Goal: Task Accomplishment & Management: Manage account settings

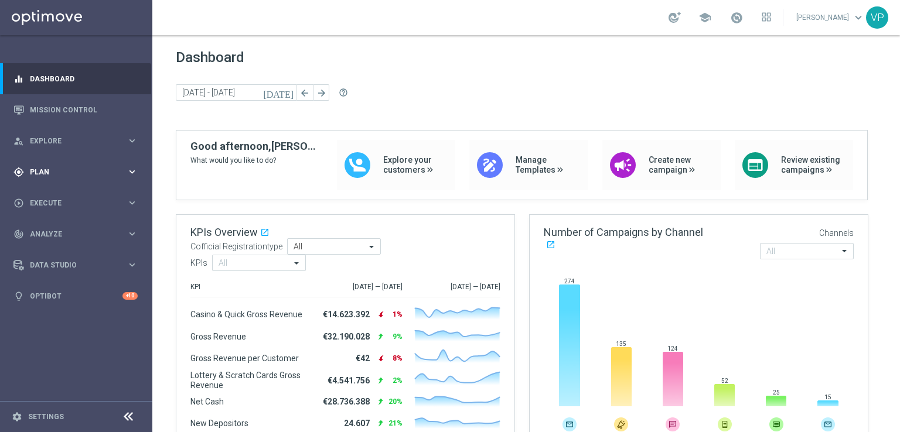
click at [120, 179] on div "gps_fixed Plan keyboard_arrow_right" at bounding box center [75, 171] width 151 height 31
click at [73, 234] on span "Templates" at bounding box center [73, 231] width 84 height 7
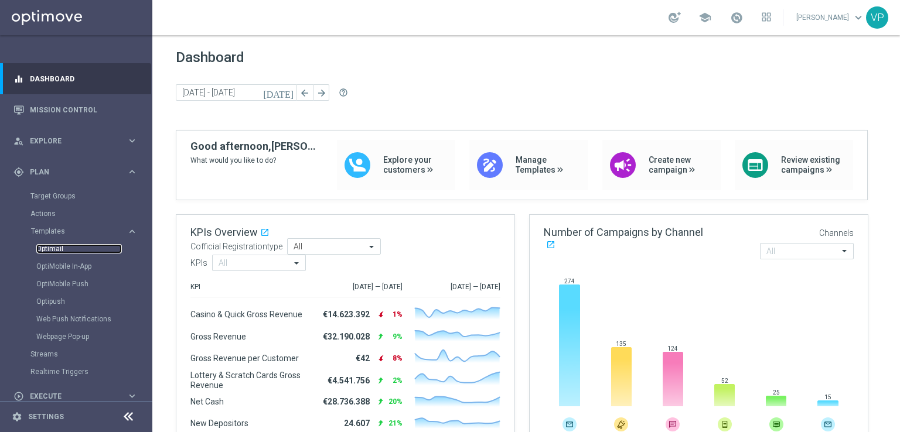
click at [63, 249] on link "Optimail" at bounding box center [79, 248] width 86 height 9
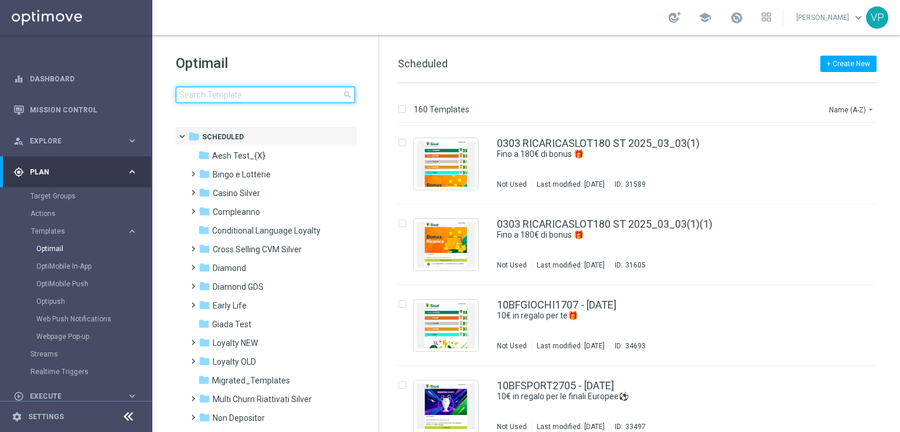
click at [322, 95] on input at bounding box center [265, 95] width 179 height 16
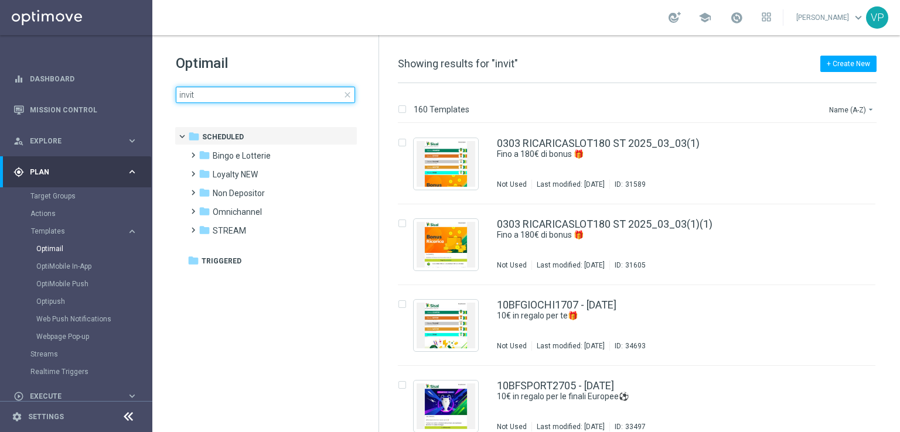
type input "invito"
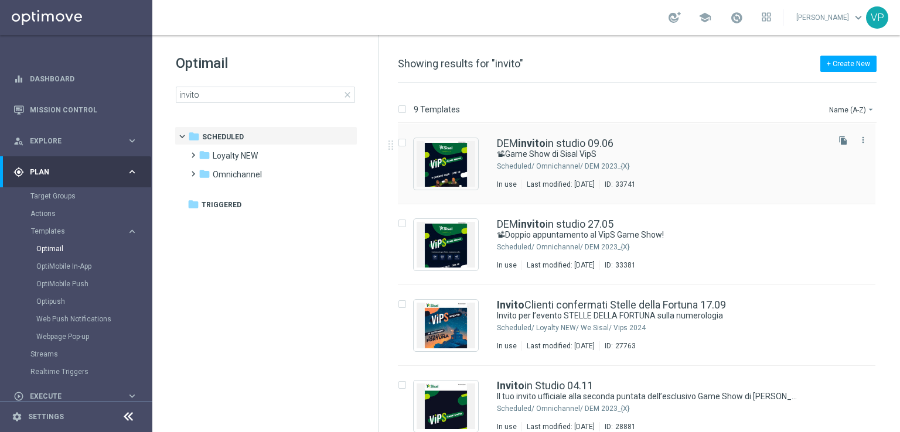
click at [744, 162] on div "Omnichannel/ DEM 2023_{X}" at bounding box center [681, 166] width 290 height 9
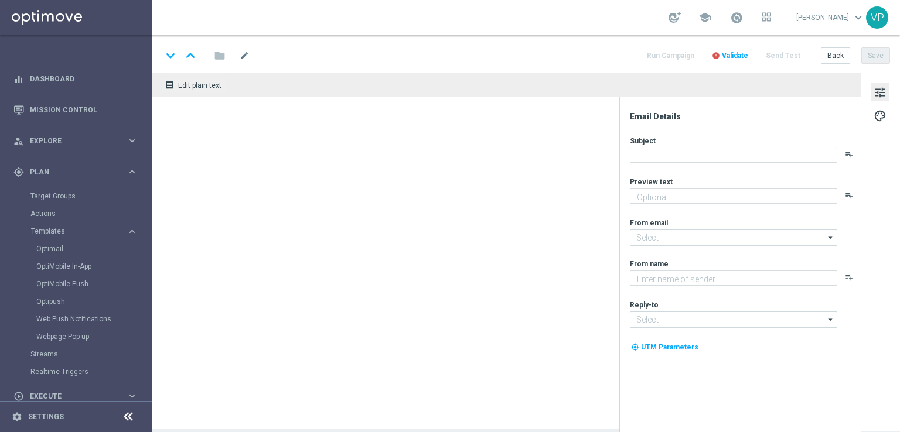
type textarea "Il tuo invito nello studio di Sisal VipS"
type input "[EMAIL_ADDRESS][DOMAIN_NAME]"
type textarea "Sisal"
type input "[EMAIL_ADDRESS][DOMAIN_NAME]"
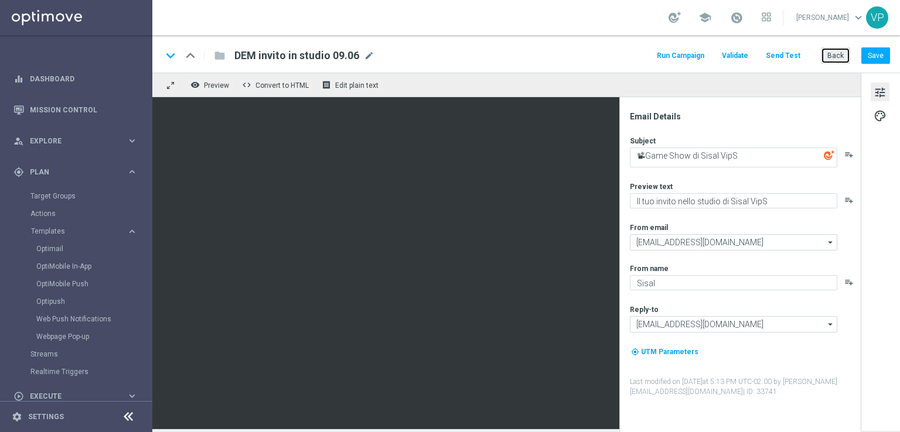
click at [834, 60] on button "Back" at bounding box center [835, 55] width 29 height 16
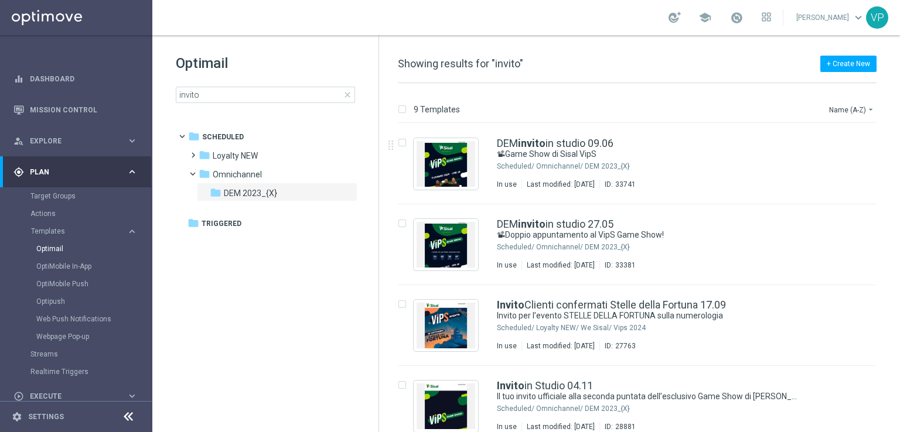
drag, startPoint x: 899, startPoint y: 164, endPoint x: 899, endPoint y: 221, distance: 56.8
click at [899, 221] on div "9 Templates Name (A-Z) arrow_drop_down Drag here to set row groups Drag here to…" at bounding box center [639, 257] width 521 height 349
drag, startPoint x: 897, startPoint y: 219, endPoint x: 897, endPoint y: 286, distance: 67.4
click at [897, 286] on div "9 Templates Name (A-Z) arrow_drop_down Drag here to set row groups Drag here to…" at bounding box center [639, 257] width 521 height 349
click at [897, 281] on div "9 Templates Name (A-Z) arrow_drop_down Drag here to set row groups Drag here to…" at bounding box center [639, 257] width 521 height 349
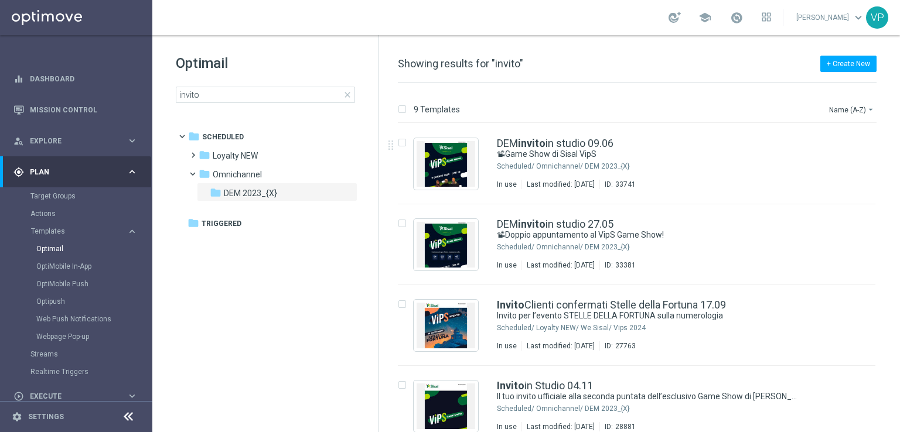
click at [897, 281] on div "9 Templates Name (A-Z) arrow_drop_down Drag here to set row groups Drag here to…" at bounding box center [639, 257] width 521 height 349
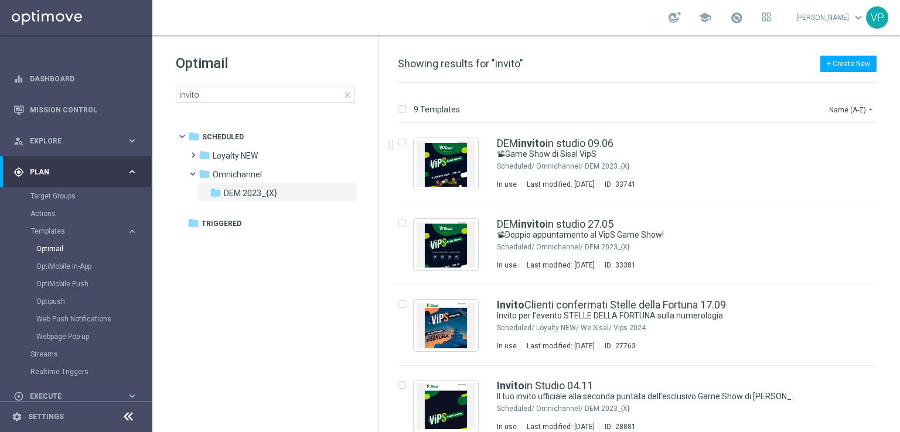
drag, startPoint x: 897, startPoint y: 206, endPoint x: 898, endPoint y: 247, distance: 40.4
click at [898, 247] on div "9 Templates Name (A-Z) arrow_drop_down Drag here to set row groups Drag here to…" at bounding box center [639, 257] width 521 height 349
drag, startPoint x: 899, startPoint y: 187, endPoint x: 893, endPoint y: 431, distance: 243.2
click at [893, 427] on div "9 Templates Name (A-Z) arrow_drop_down Drag here to set row groups Drag here to…" at bounding box center [639, 257] width 521 height 349
click at [899, 396] on div "9 Templates Name (A-Z) arrow_drop_down Drag here to set row groups Drag here to…" at bounding box center [639, 257] width 521 height 349
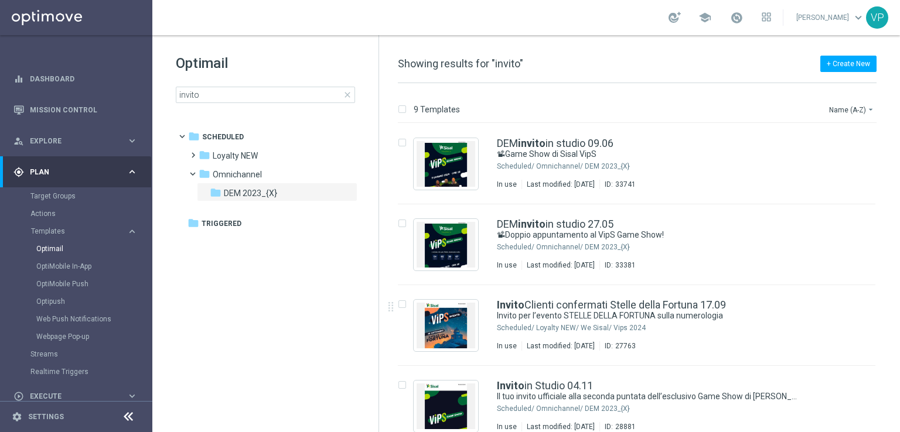
drag, startPoint x: 899, startPoint y: 177, endPoint x: 893, endPoint y: 299, distance: 122.0
click at [893, 295] on div "9 Templates Name (A-Z) arrow_drop_down Drag here to set row groups Drag here to…" at bounding box center [639, 257] width 521 height 349
click at [899, 298] on div "9 Templates Name (A-Z) arrow_drop_down Drag here to set row groups Drag here to…" at bounding box center [639, 257] width 521 height 349
drag, startPoint x: 293, startPoint y: 336, endPoint x: 279, endPoint y: 311, distance: 29.1
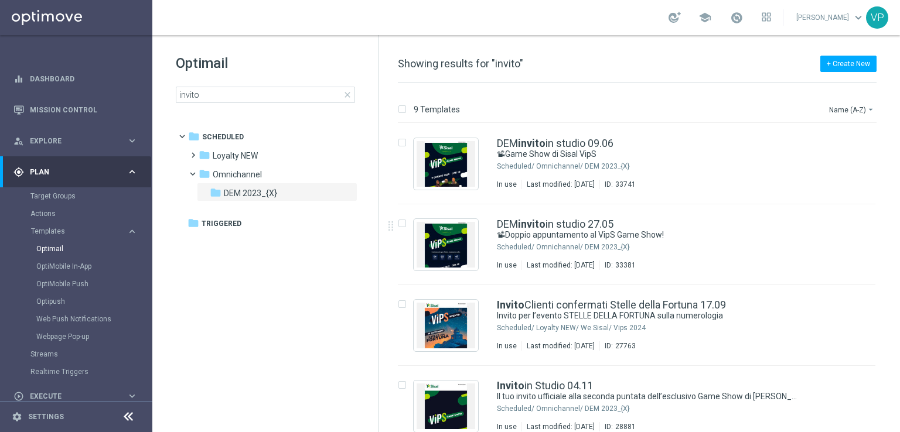
click at [279, 311] on tree-viewport "folder Scheduled more_vert folder Loyalty NEW more_vert" at bounding box center [276, 278] width 203 height 303
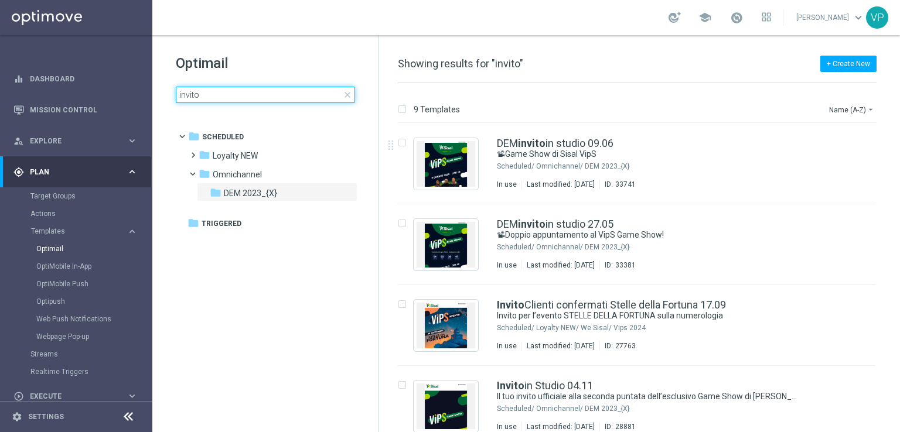
click at [354, 99] on input "invito" at bounding box center [265, 95] width 179 height 16
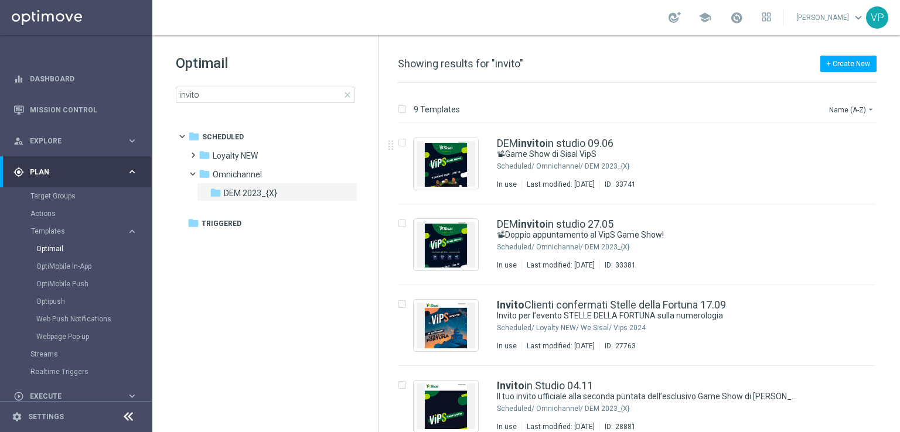
click at [349, 96] on span "close" at bounding box center [347, 94] width 9 height 9
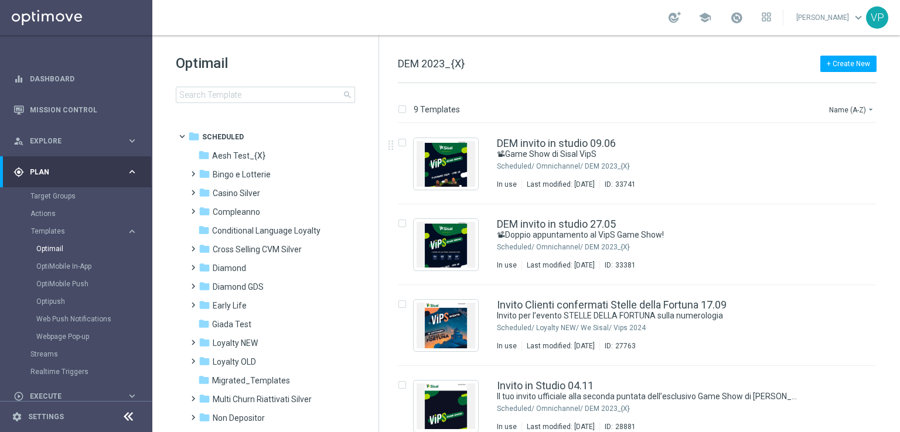
click at [312, 104] on div "Optimail search folder 1 Folder folder Scheduled more_vert folder Aesh Test_{X}…" at bounding box center [265, 107] width 226 height 145
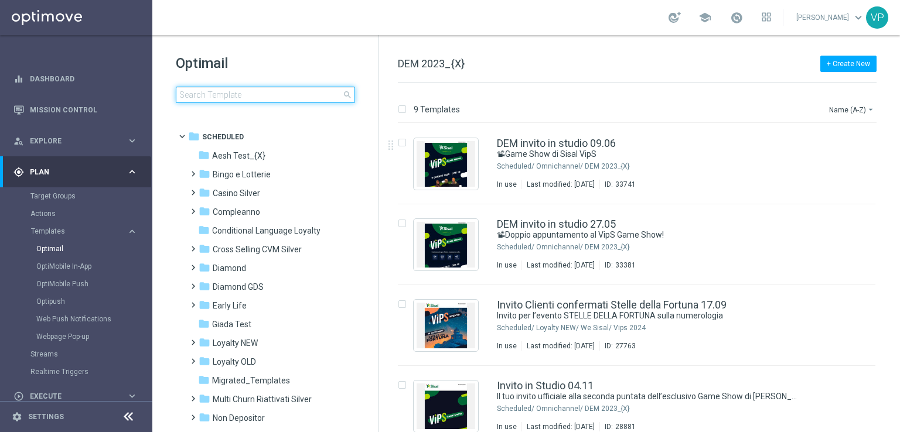
click at [303, 99] on input at bounding box center [265, 95] width 179 height 16
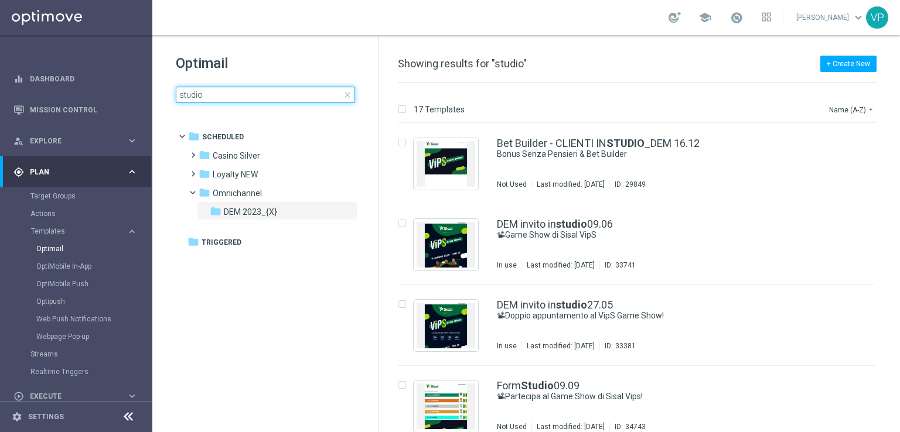
type input "studio"
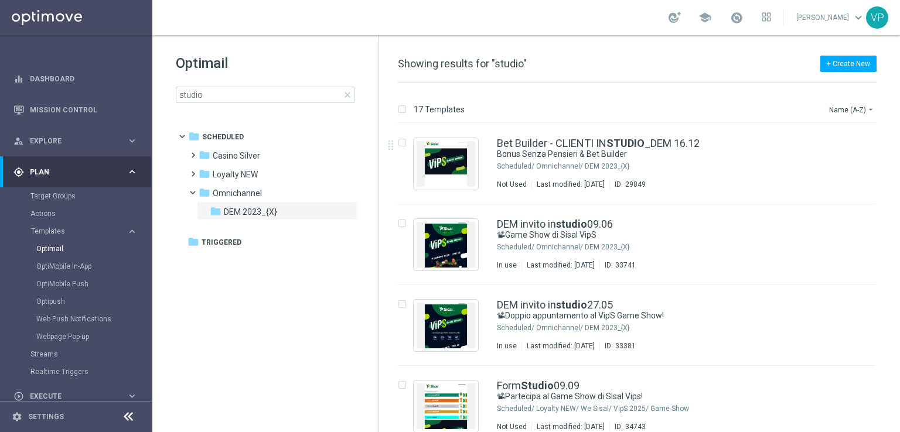
drag, startPoint x: 899, startPoint y: 168, endPoint x: 897, endPoint y: 190, distance: 21.8
click at [897, 190] on div "17 Templates Name (A-Z) arrow_drop_down Drag here to set row groups Drag here t…" at bounding box center [639, 257] width 521 height 349
click at [899, 219] on div "17 Templates Name (A-Z) arrow_drop_down Drag here to set row groups Drag here t…" at bounding box center [639, 257] width 521 height 349
drag, startPoint x: 899, startPoint y: 138, endPoint x: 899, endPoint y: 202, distance: 64.4
click at [899, 202] on div "17 Templates Name (A-Z) arrow_drop_down Drag here to set row groups Drag here t…" at bounding box center [639, 257] width 521 height 349
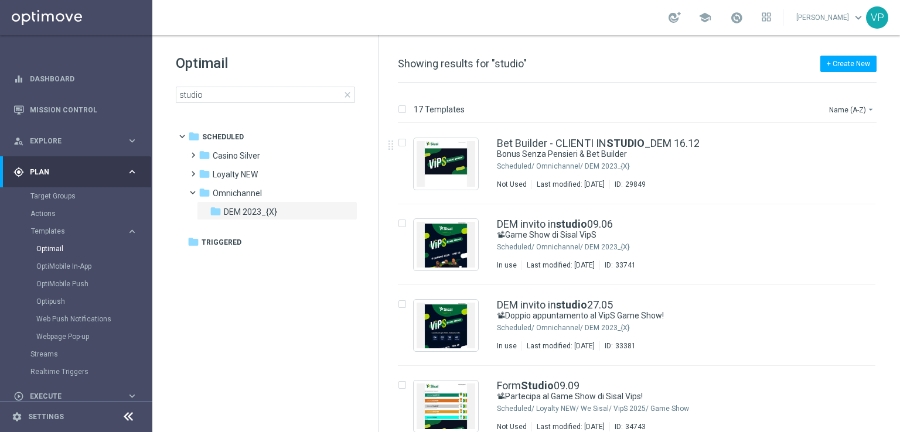
drag, startPoint x: 897, startPoint y: 207, endPoint x: 898, endPoint y: 253, distance: 45.7
click at [899, 254] on div "17 Templates Name (A-Z) arrow_drop_down Drag here to set row groups Drag here t…" at bounding box center [639, 257] width 521 height 349
click at [890, 154] on div "insert_drive_file Bet Builder - CLIENTI IN STUDIO _DEM 16.12 Bonus Senza Pensie…" at bounding box center [641, 164] width 511 height 81
drag, startPoint x: 898, startPoint y: 158, endPoint x: 899, endPoint y: 214, distance: 55.7
click at [899, 214] on div "17 Templates Name (A-Z) arrow_drop_down Drag here to set row groups Drag here t…" at bounding box center [639, 257] width 521 height 349
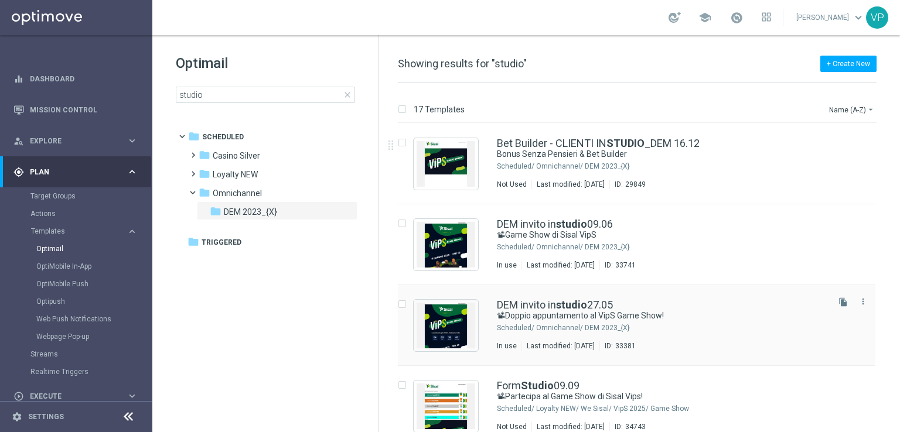
drag, startPoint x: 899, startPoint y: 134, endPoint x: 847, endPoint y: 364, distance: 235.9
click at [886, 337] on div "17 Templates Name (A-Z) arrow_drop_down Drag here to set row groups Drag here t…" at bounding box center [639, 257] width 521 height 349
click at [762, 390] on div "Form Studio 09.09" at bounding box center [661, 386] width 329 height 11
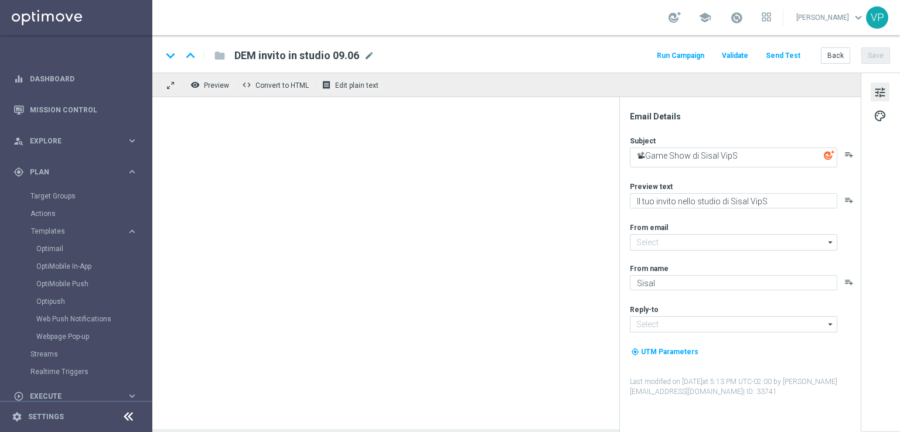
type textarea "📽Partecipa al Game Show di Sisal Vips!"
type textarea "Ti aspettiamo in studio a Milano"
type input "newsletter@comunicazioni.sisal.it"
type input "info@sisal.it"
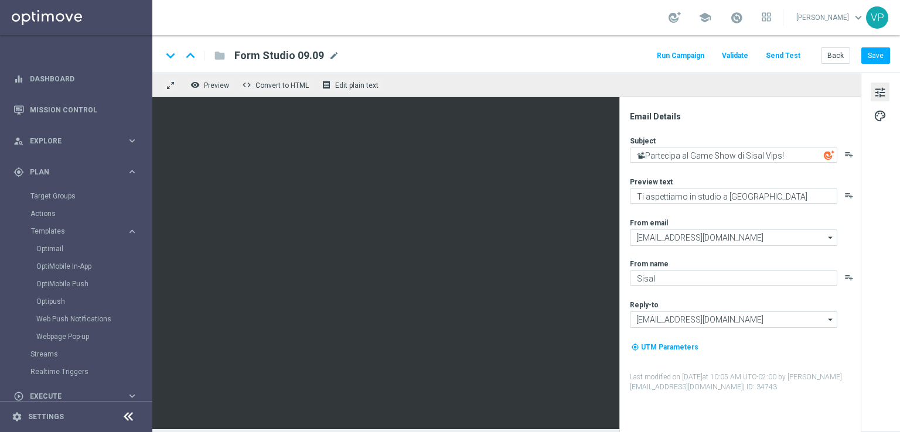
click at [762, 390] on label "Last modified on 12 Aug 2025 at 10:05 AM UTC-02:00 by valentina.pilato@sisal.it…" at bounding box center [745, 383] width 230 height 20
click at [149, 431] on footer "settings Settings" at bounding box center [76, 416] width 152 height 31
click at [838, 47] on button "Back" at bounding box center [835, 55] width 29 height 16
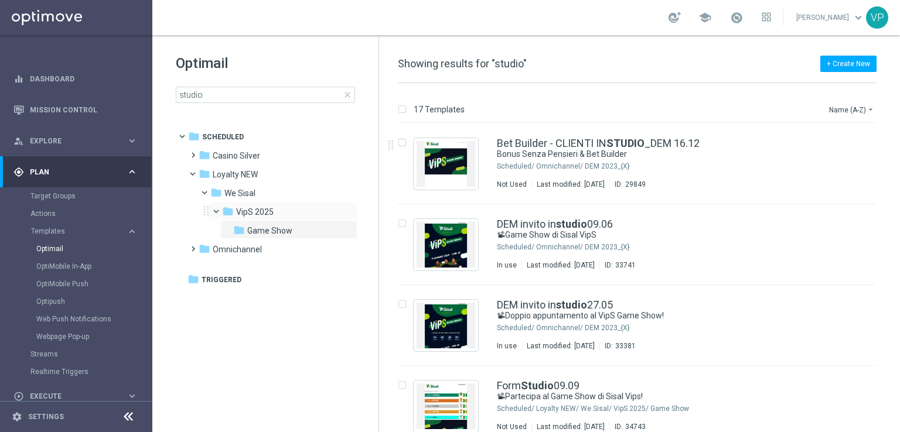
click at [219, 210] on span at bounding box center [221, 208] width 5 height 5
click at [237, 214] on span "VipS 2025" at bounding box center [254, 212] width 37 height 11
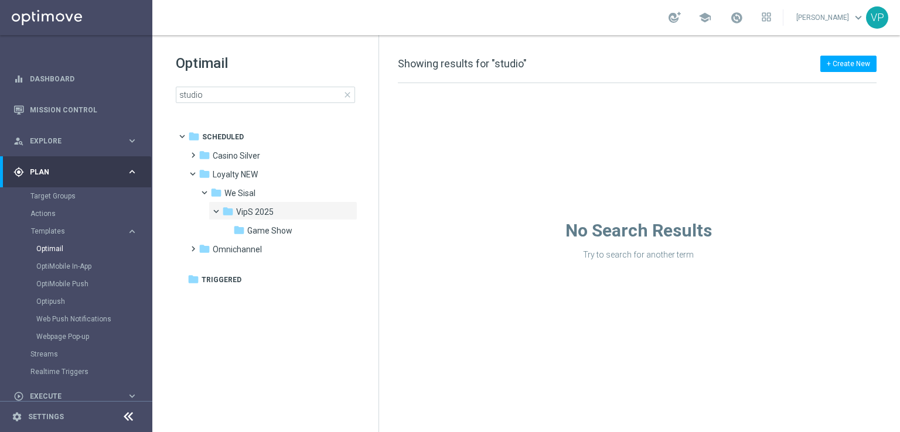
click at [350, 94] on span "close" at bounding box center [347, 94] width 9 height 9
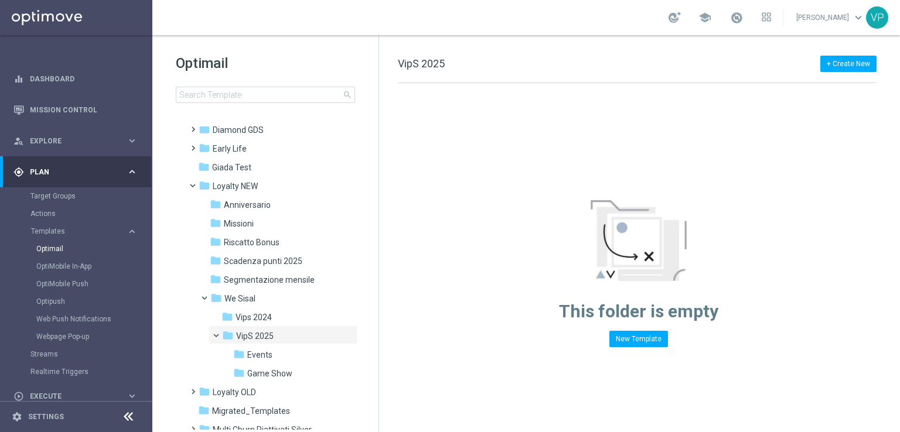
scroll to position [176, 0]
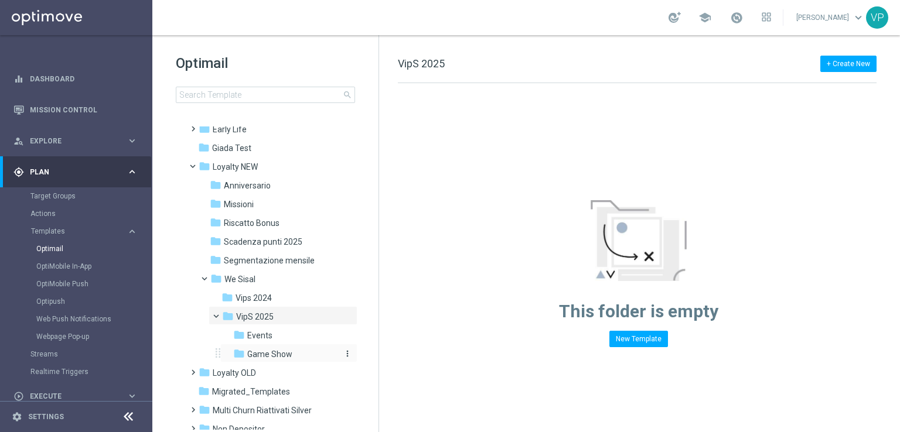
click at [273, 351] on span "Game Show" at bounding box center [269, 354] width 45 height 11
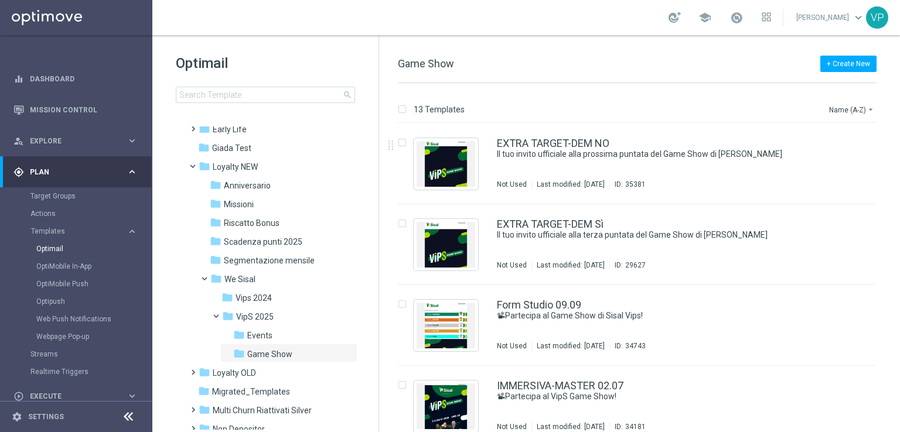
drag, startPoint x: 895, startPoint y: 152, endPoint x: 895, endPoint y: 275, distance: 123.6
click at [897, 270] on div "13 Templates Name (A-Z) arrow_drop_down Drag here to set row groups Drag here t…" at bounding box center [639, 257] width 521 height 349
click at [894, 283] on div "insert_drive_file EXTRA TARGET-DEM Sì Il tuo invito ufficiale alla terza puntat…" at bounding box center [641, 244] width 511 height 81
drag, startPoint x: 891, startPoint y: 248, endPoint x: 856, endPoint y: 305, distance: 66.5
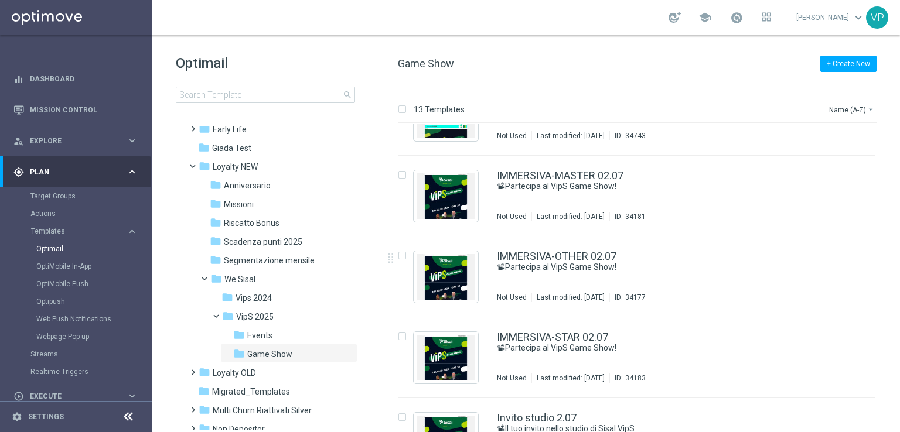
scroll to position [187, 0]
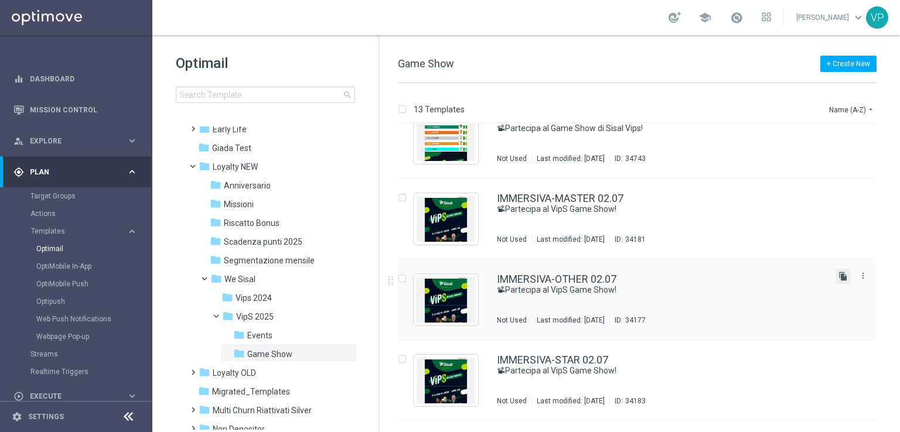
click at [844, 277] on icon "file_copy" at bounding box center [842, 276] width 9 height 9
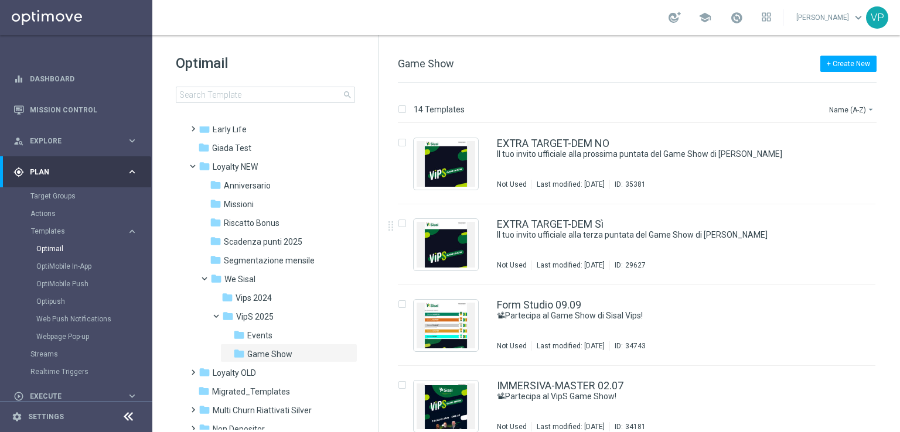
drag, startPoint x: 897, startPoint y: 195, endPoint x: 899, endPoint y: 268, distance: 72.7
click at [899, 268] on div "14 Templates Name (A-Z) arrow_drop_down Drag here to set row groups Drag here t…" at bounding box center [639, 257] width 521 height 349
drag, startPoint x: 899, startPoint y: 268, endPoint x: 834, endPoint y: 267, distance: 65.0
click at [834, 267] on div "14 Templates Name (A-Z) arrow_drop_down Drag here to set row groups Drag here t…" at bounding box center [639, 257] width 521 height 349
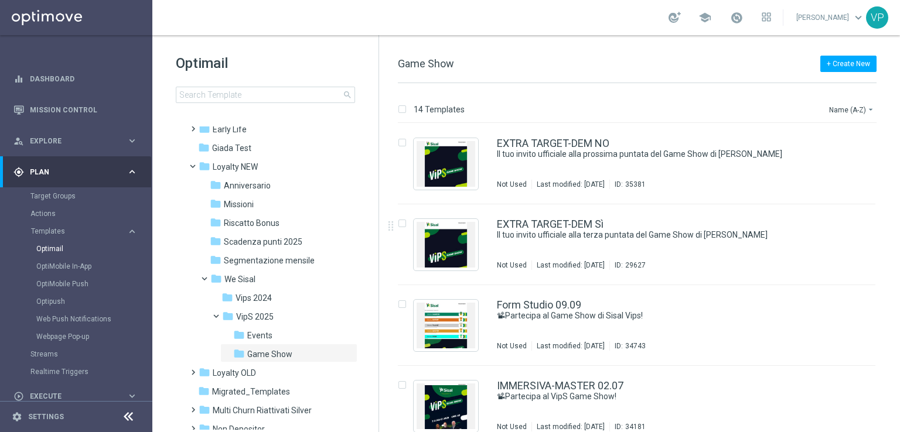
drag, startPoint x: 899, startPoint y: 199, endPoint x: 896, endPoint y: 262, distance: 63.9
click at [897, 260] on div "14 Templates Name (A-Z) arrow_drop_down Drag here to set row groups Drag here t…" at bounding box center [639, 257] width 521 height 349
click at [899, 376] on div "14 Templates Name (A-Z) arrow_drop_down Drag here to set row groups Drag here t…" at bounding box center [639, 257] width 521 height 349
drag, startPoint x: 899, startPoint y: 303, endPoint x: 899, endPoint y: 285, distance: 17.6
click at [899, 285] on div "14 Templates Name (A-Z) arrow_drop_down Drag here to set row groups Drag here t…" at bounding box center [639, 257] width 521 height 349
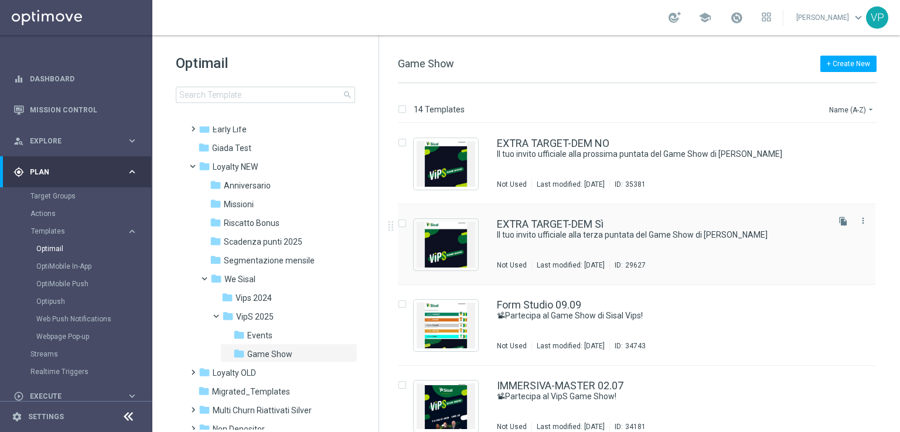
click at [600, 251] on div "EXTRA TARGET-DEM Sì Il tuo invito ufficiale alla terza puntata del Game Show di…" at bounding box center [661, 244] width 329 height 51
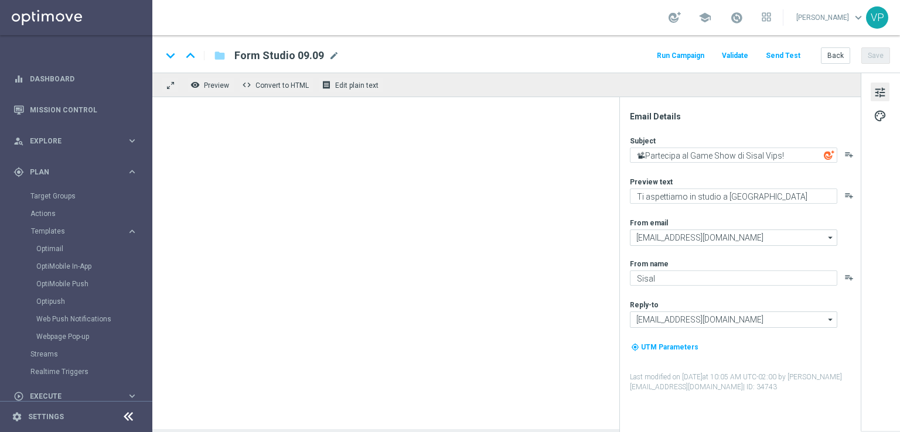
type textarea "Il tuo invito ufficiale alla terza puntata del Game Show di Sisal Vip"
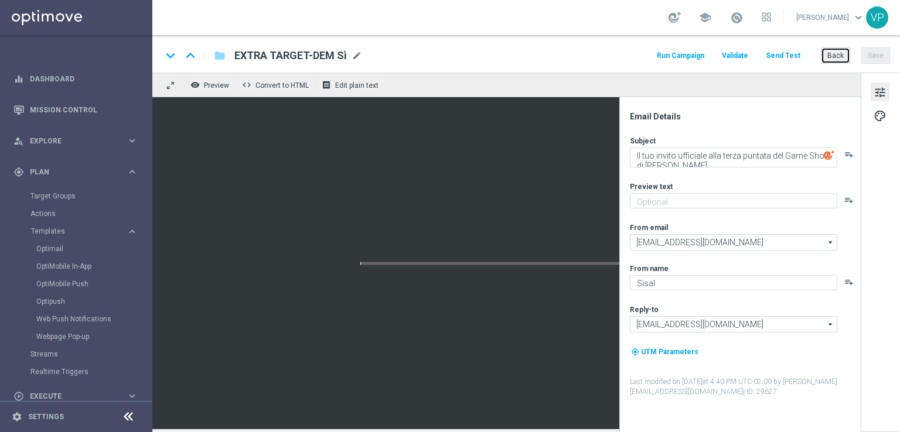
click at [837, 57] on button "Back" at bounding box center [835, 55] width 29 height 16
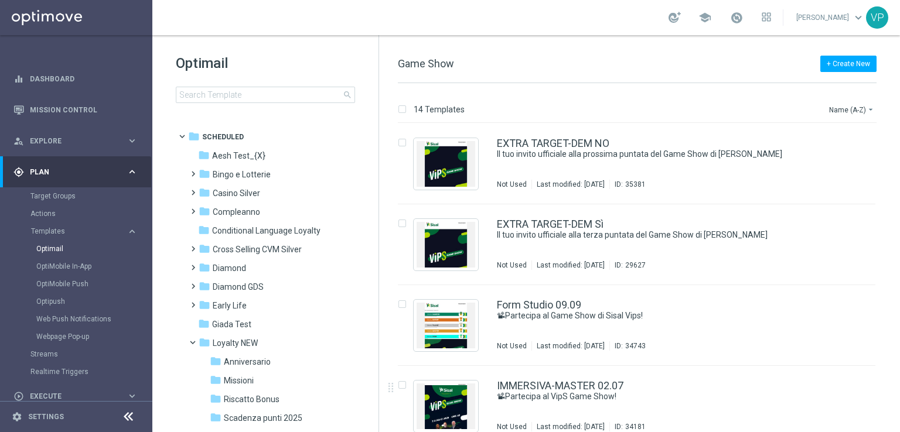
click at [899, 367] on div "14 Templates Name (A-Z) arrow_drop_down Drag here to set row groups Drag here t…" at bounding box center [639, 257] width 521 height 349
drag, startPoint x: 899, startPoint y: 288, endPoint x: 899, endPoint y: 261, distance: 26.9
click at [899, 271] on div "14 Templates Name (A-Z) arrow_drop_down Drag here to set row groups Drag here t…" at bounding box center [639, 257] width 521 height 349
drag, startPoint x: 898, startPoint y: 208, endPoint x: 886, endPoint y: 319, distance: 111.9
click at [886, 319] on div "14 Templates Name (A-Z) arrow_drop_down Drag here to set row groups Drag here t…" at bounding box center [639, 257] width 521 height 349
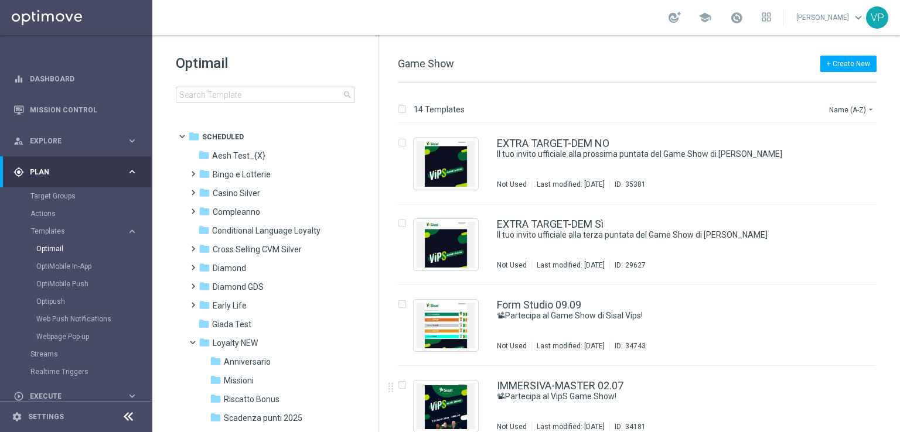
click at [899, 262] on div "14 Templates Name (A-Z) arrow_drop_down Drag here to set row groups Drag here t…" at bounding box center [639, 257] width 521 height 349
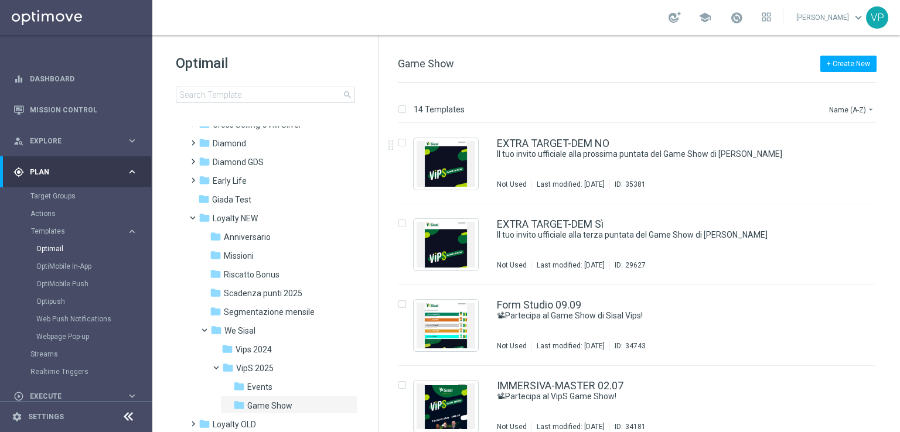
scroll to position [209, 0]
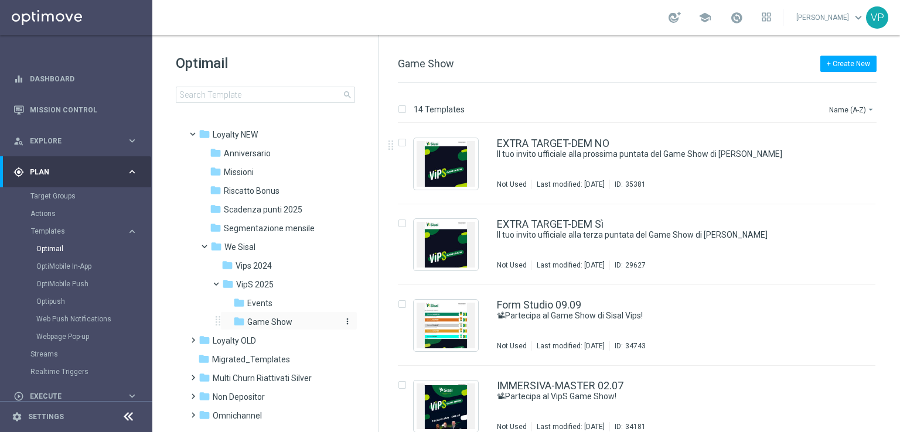
click at [260, 322] on span "Game Show" at bounding box center [269, 322] width 45 height 11
click at [268, 303] on span "Events" at bounding box center [259, 303] width 25 height 11
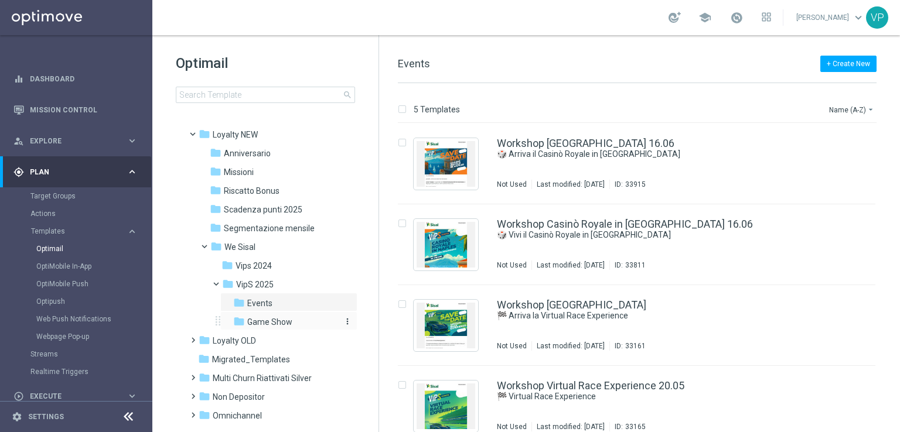
click at [275, 317] on span "Game Show" at bounding box center [269, 322] width 45 height 11
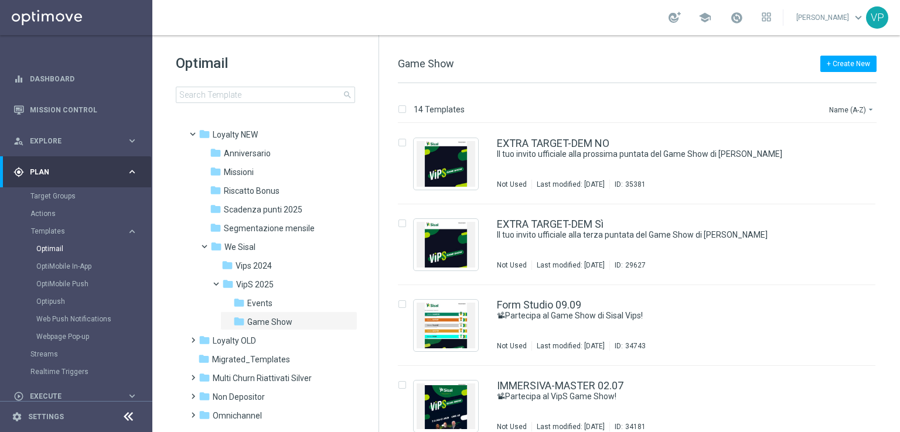
drag, startPoint x: 897, startPoint y: 154, endPoint x: 899, endPoint y: 309, distance: 154.7
click at [899, 309] on div "14 Templates Name (A-Z) arrow_drop_down Drag here to set row groups Drag here t…" at bounding box center [639, 257] width 521 height 349
click at [899, 308] on div "14 Templates Name (A-Z) arrow_drop_down Drag here to set row groups Drag here t…" at bounding box center [639, 257] width 521 height 349
drag, startPoint x: 899, startPoint y: 413, endPoint x: 899, endPoint y: 435, distance: 21.7
click at [899, 432] on html "equalizer Dashboard Mission Control" at bounding box center [450, 216] width 900 height 432
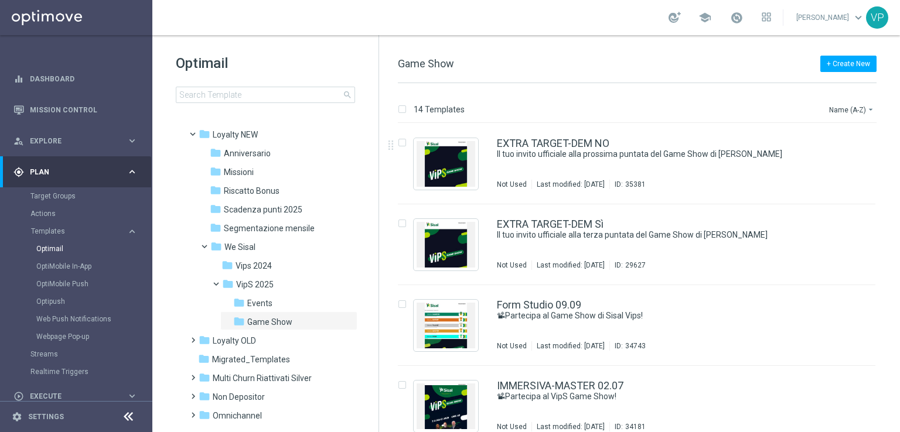
drag, startPoint x: 899, startPoint y: 150, endPoint x: 899, endPoint y: 400, distance: 249.6
click at [899, 400] on div "14 Templates Name (A-Z) arrow_drop_down Drag here to set row groups Drag here t…" at bounding box center [639, 257] width 521 height 349
click at [899, 398] on div "14 Templates Name (A-Z) arrow_drop_down Drag here to set row groups Drag here t…" at bounding box center [639, 257] width 521 height 349
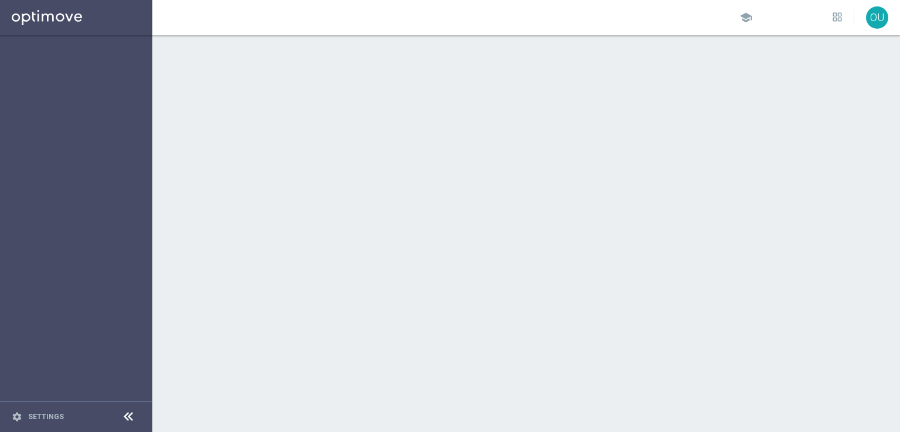
click at [622, 295] on div at bounding box center [526, 233] width 748 height 397
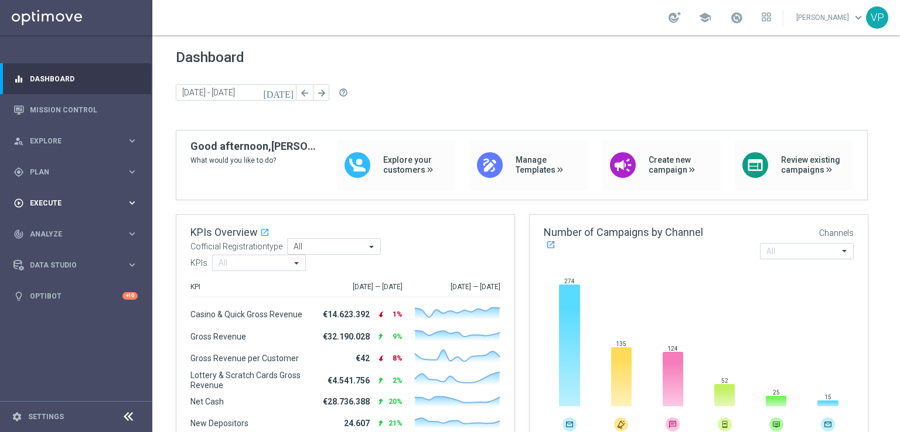
click at [112, 202] on span "Execute" at bounding box center [78, 203] width 97 height 7
click at [122, 182] on div "gps_fixed Plan keyboard_arrow_right" at bounding box center [75, 171] width 151 height 31
click at [71, 227] on button "Templates keyboard_arrow_right" at bounding box center [84, 231] width 108 height 9
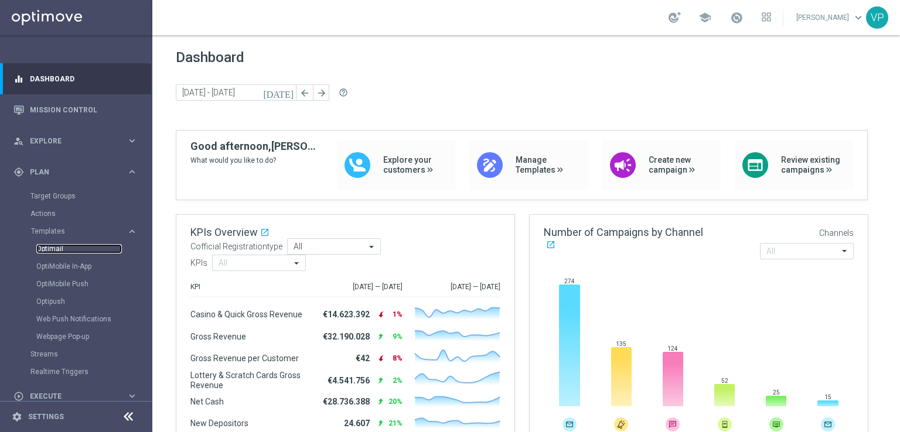
click at [49, 248] on link "Optimail" at bounding box center [79, 248] width 86 height 9
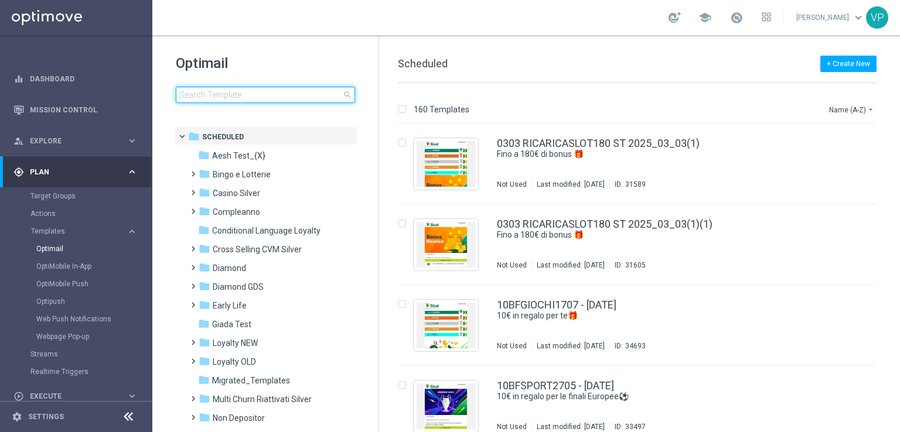
click at [271, 97] on input at bounding box center [265, 95] width 179 height 16
type input "immer"
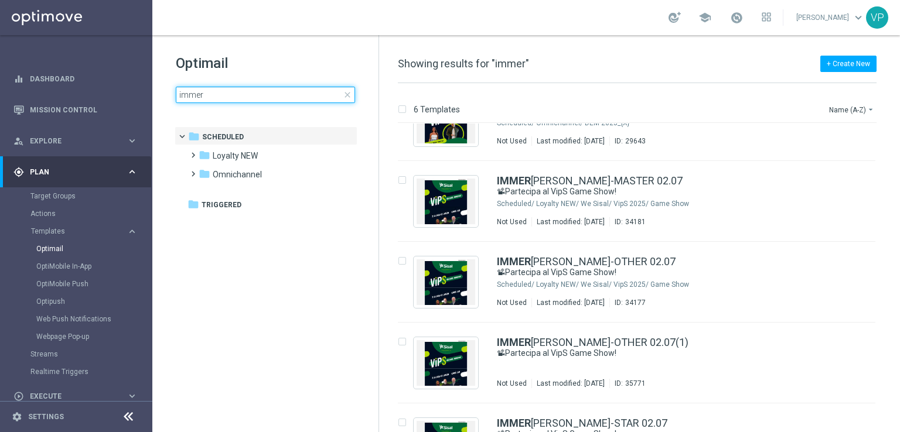
scroll to position [125, 0]
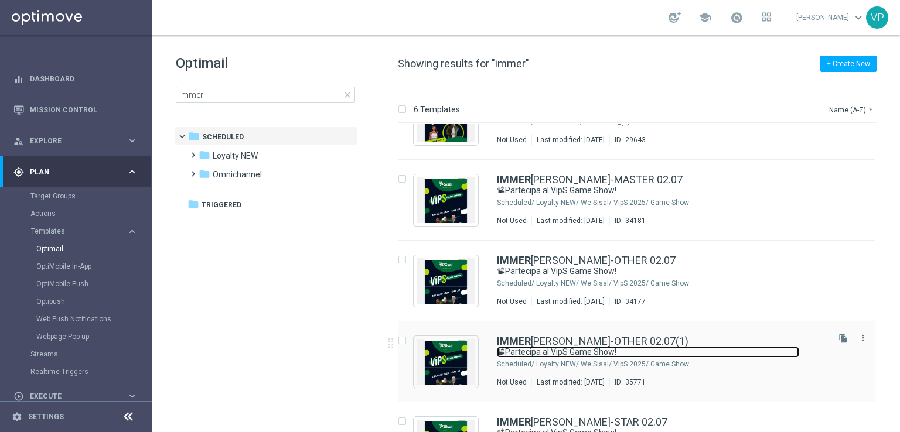
click at [766, 347] on link "📽Partecipa al VipS Game Show!" at bounding box center [648, 352] width 302 height 11
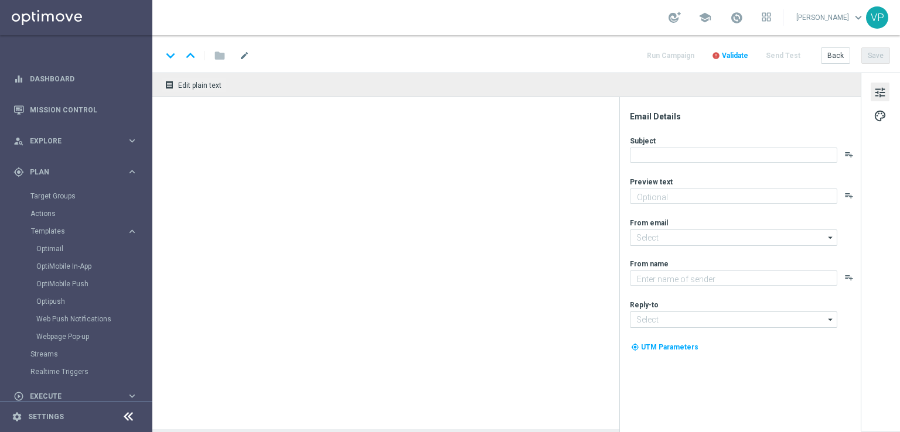
type input "IMMERSIVA-OTHER 02.07(1)"
type textarea "Risate e divertimento con [PERSON_NAME] e Scintilla"
type input "[EMAIL_ADDRESS][DOMAIN_NAME]"
type textarea "Sisal"
type input "[EMAIL_ADDRESS][DOMAIN_NAME]"
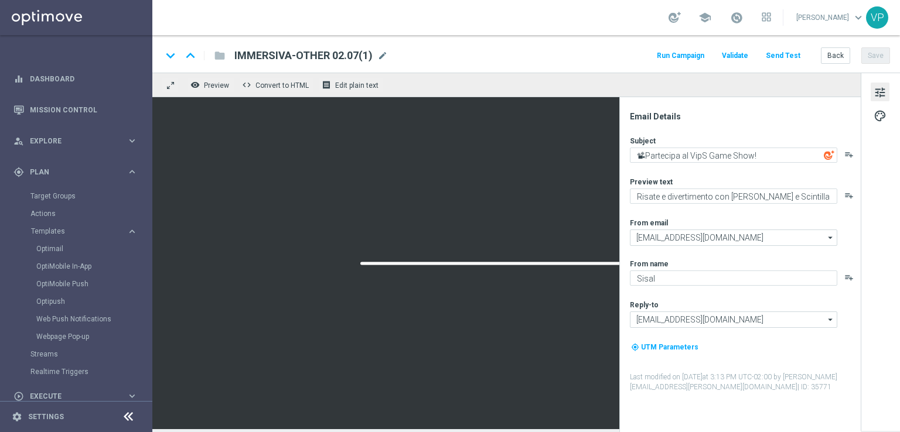
click at [330, 54] on span "IMMERSIVA-OTHER 02.07(1)" at bounding box center [303, 56] width 138 height 14
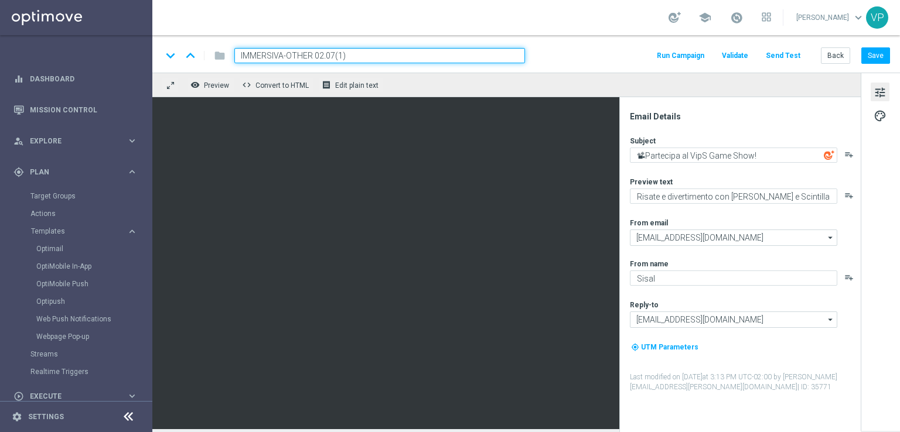
drag, startPoint x: 311, startPoint y: 54, endPoint x: 288, endPoint y: 54, distance: 23.4
click at [288, 54] on input "IMMERSIVA-OTHER 02.07(1)" at bounding box center [379, 55] width 291 height 15
click at [359, 54] on input "IMMERSIVA-EXPERT 02.07(1)" at bounding box center [379, 55] width 291 height 15
type input "IMMERSIVA-EXPERT 09.09"
click at [879, 56] on button "Save" at bounding box center [875, 55] width 29 height 16
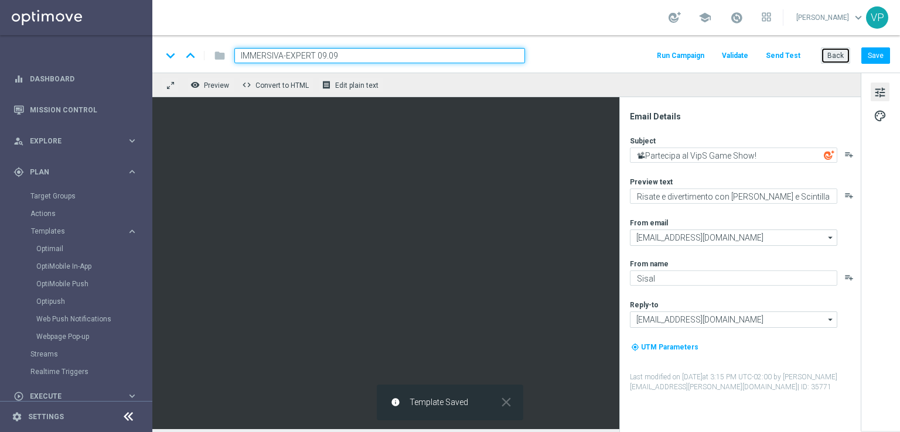
click at [835, 60] on button "Back" at bounding box center [835, 55] width 29 height 16
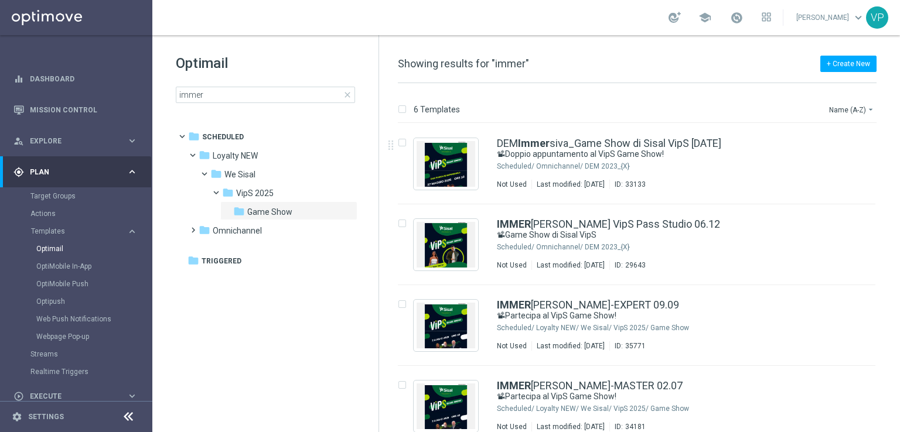
drag, startPoint x: 899, startPoint y: 180, endPoint x: 897, endPoint y: 309, distance: 128.3
click at [897, 310] on div "6 Templates Name (A-Z) arrow_drop_down Drag here to set row groups Drag here to…" at bounding box center [639, 257] width 521 height 349
drag, startPoint x: 897, startPoint y: 309, endPoint x: 890, endPoint y: 352, distance: 43.9
click at [890, 352] on div "insert_drive_file DEM Immer siva_Game Show di Sisal VipS 18.05.2025 📽Doppio app…" at bounding box center [641, 278] width 511 height 309
click at [893, 350] on div "insert_drive_file IMMER SIVA-EXPERT 09.09 📽Partecipa al VipS Game Show! Schedul…" at bounding box center [641, 325] width 511 height 81
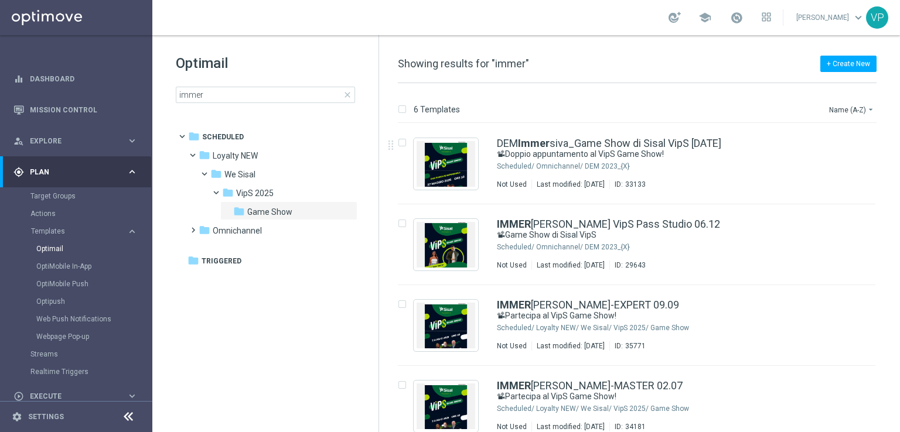
click at [899, 350] on div "6 Templates Name (A-Z) arrow_drop_down Drag here to set row groups Drag here to…" at bounding box center [639, 257] width 521 height 349
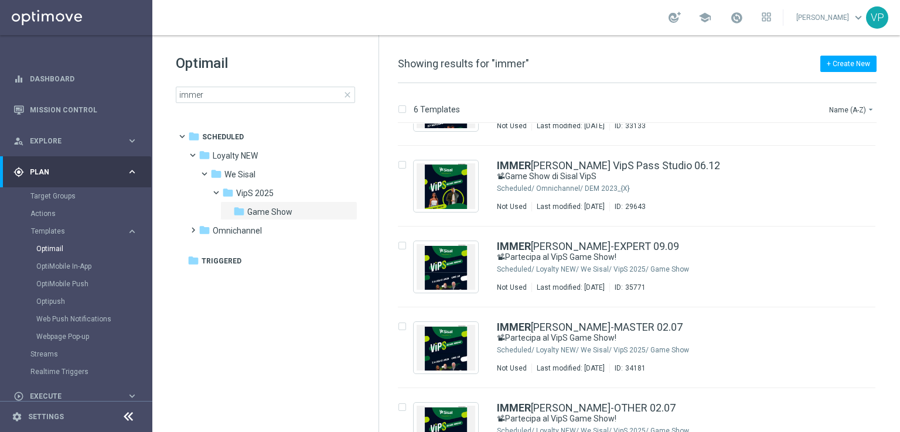
drag, startPoint x: 899, startPoint y: 326, endPoint x: 899, endPoint y: 347, distance: 20.5
click at [899, 347] on div "6 Templates Name (A-Z) arrow_drop_down Drag here to set row groups Drag here to…" at bounding box center [639, 257] width 521 height 349
drag, startPoint x: 899, startPoint y: 308, endPoint x: 894, endPoint y: 342, distance: 35.0
click at [894, 342] on div "6 Templates Name (A-Z) arrow_drop_down Drag here to set row groups Drag here to…" at bounding box center [639, 257] width 521 height 349
click at [894, 342] on div "insert_drive_file IMMER SIVA-MASTER 02.07 📽Partecipa al VipS Game Show! Schedul…" at bounding box center [641, 348] width 511 height 81
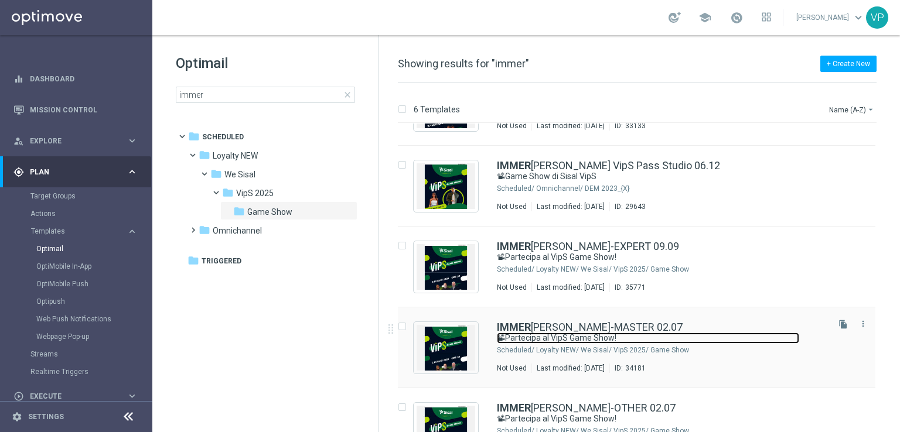
click at [678, 342] on link "📽Partecipa al VipS Game Show!" at bounding box center [648, 338] width 302 height 11
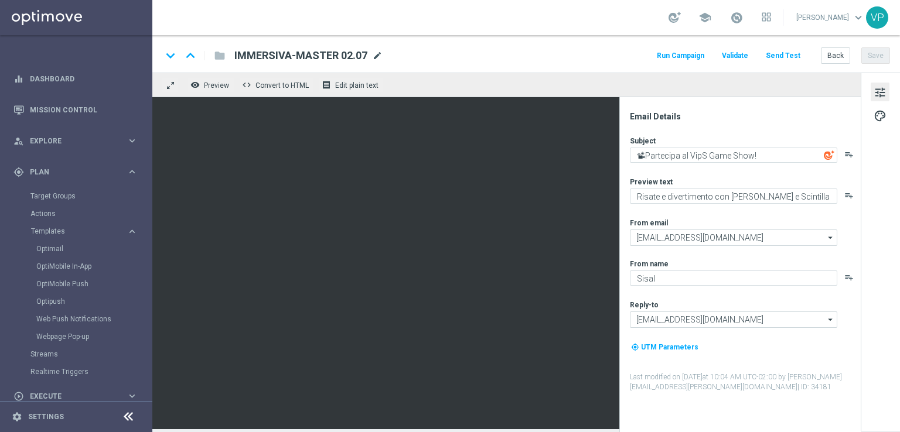
click at [376, 56] on span "mode_edit" at bounding box center [377, 55] width 11 height 11
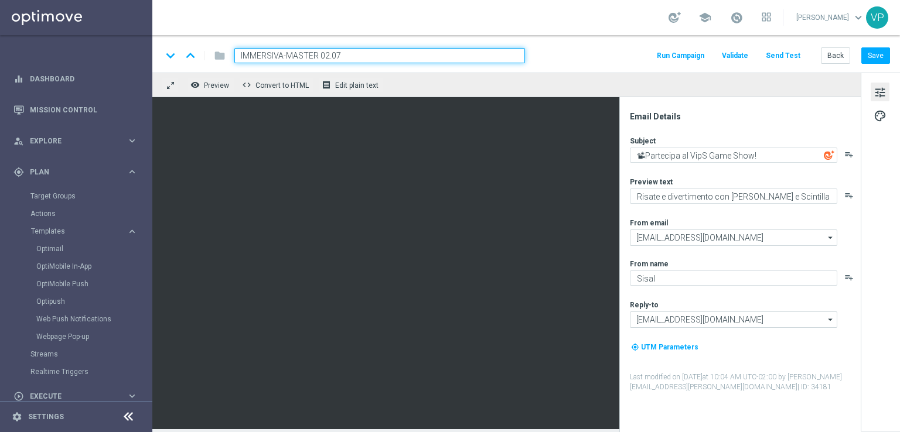
drag, startPoint x: 347, startPoint y: 57, endPoint x: 322, endPoint y: 54, distance: 25.3
click at [322, 54] on input "IMMERSIVA-MASTER 02.07" at bounding box center [379, 55] width 291 height 15
type input "IMMERSIVA-MASTER 09.09"
click at [867, 59] on button "Save" at bounding box center [875, 55] width 29 height 16
click at [825, 55] on button "Back" at bounding box center [835, 55] width 29 height 16
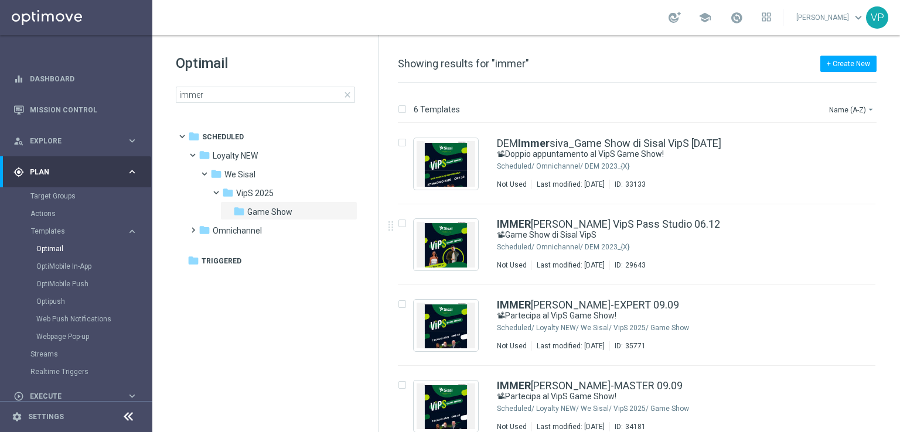
drag, startPoint x: 897, startPoint y: 158, endPoint x: 898, endPoint y: 368, distance: 210.3
click at [899, 371] on div "6 Templates Name (A-Z) arrow_drop_down Drag here to set row groups Drag here to…" at bounding box center [639, 257] width 521 height 349
click at [899, 369] on div "6 Templates Name (A-Z) arrow_drop_down Drag here to set row groups Drag here to…" at bounding box center [639, 257] width 521 height 349
drag, startPoint x: 899, startPoint y: 349, endPoint x: 856, endPoint y: 17, distance: 334.9
click at [894, 244] on div "6 Templates Name (A-Z) arrow_drop_down Drag here to set row groups Drag here to…" at bounding box center [639, 257] width 521 height 349
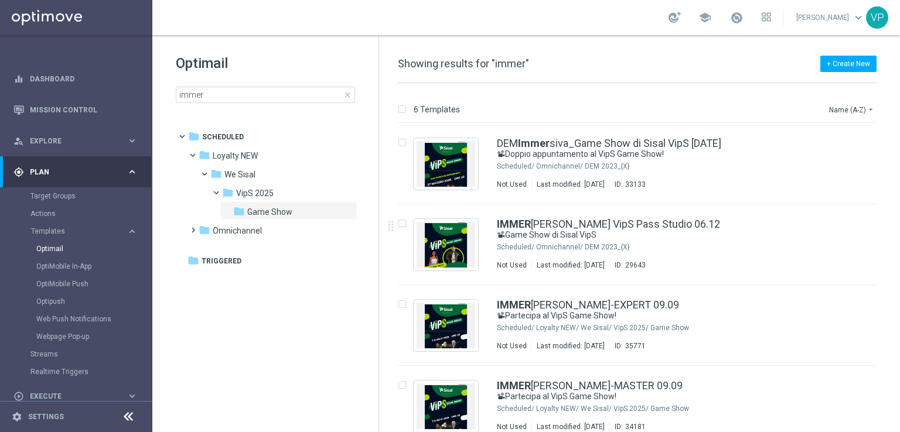
drag, startPoint x: 899, startPoint y: 217, endPoint x: 895, endPoint y: 352, distance: 135.4
click at [895, 352] on div "6 Templates Name (A-Z) arrow_drop_down Drag here to set row groups Drag here to…" at bounding box center [639, 257] width 521 height 349
click at [895, 352] on div "insert_drive_file IMMER SIVA-EXPERT 09.09 📽Partecipa al VipS Game Show! Schedul…" at bounding box center [641, 325] width 511 height 81
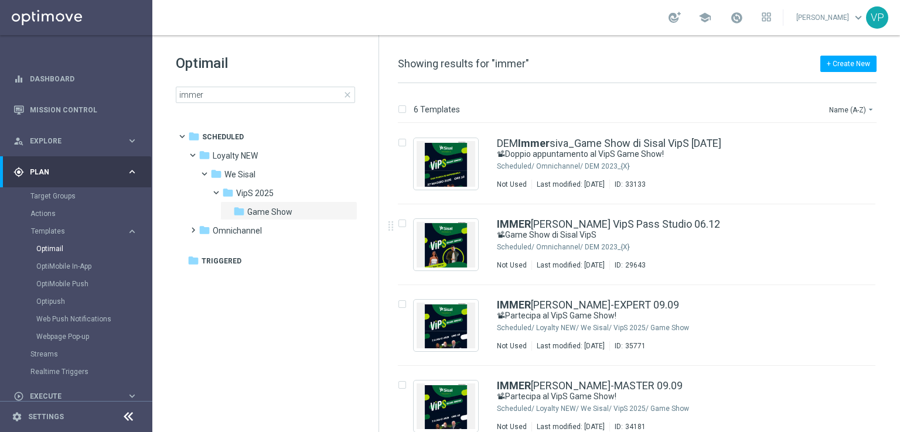
click at [895, 352] on div "insert_drive_file IMMER SIVA-EXPERT 09.09 📽Partecipa al VipS Game Show! Schedul…" at bounding box center [641, 325] width 511 height 81
drag, startPoint x: 895, startPoint y: 352, endPoint x: 899, endPoint y: 335, distance: 17.6
click at [899, 335] on div "6 Templates Name (A-Z) arrow_drop_down Drag here to set row groups Drag here to…" at bounding box center [639, 257] width 521 height 349
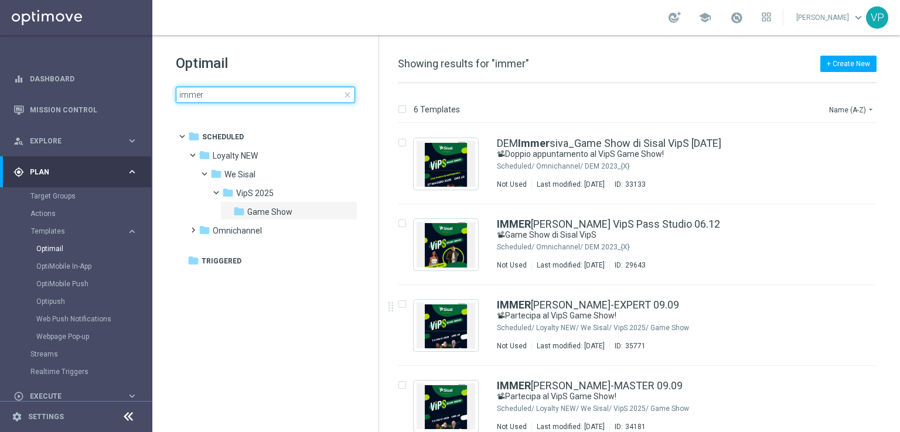
click at [216, 95] on input "immer" at bounding box center [265, 95] width 179 height 16
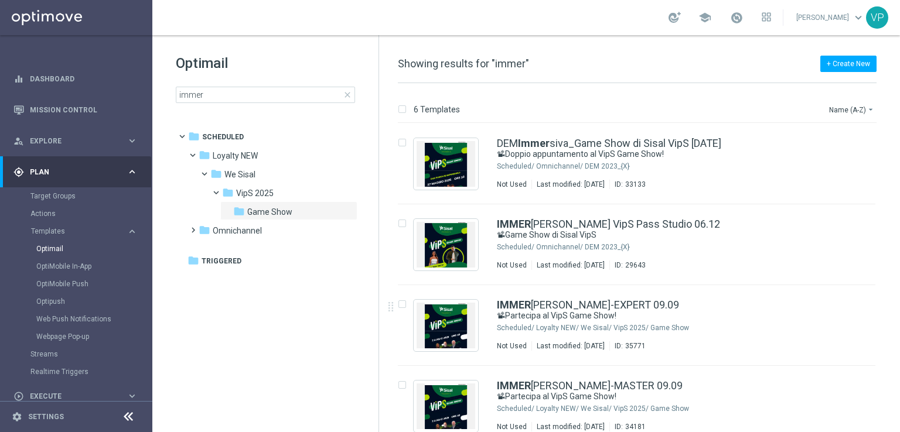
click at [351, 94] on span "close" at bounding box center [347, 94] width 9 height 9
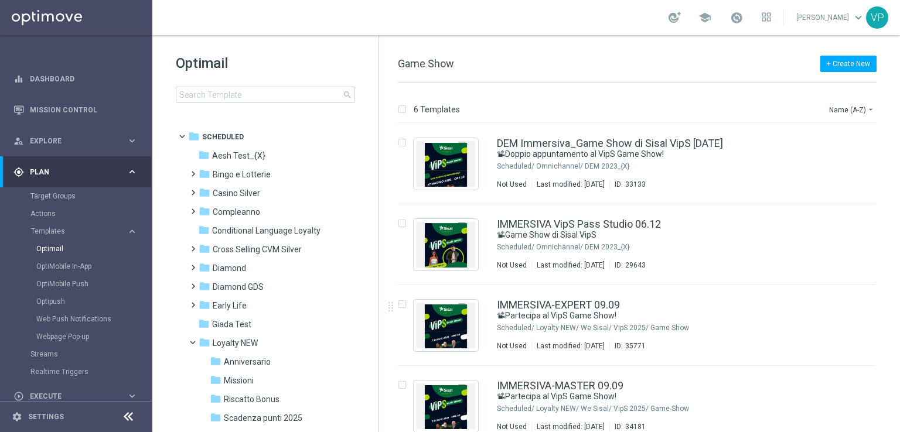
click at [348, 97] on span "search" at bounding box center [347, 94] width 9 height 9
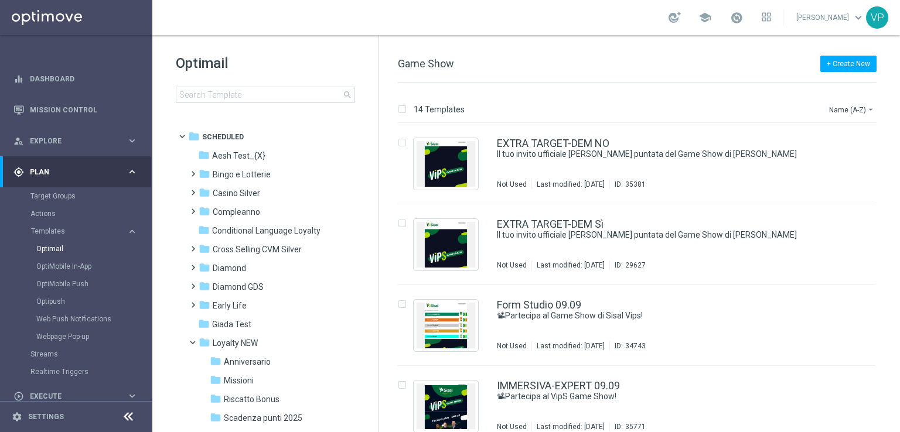
drag, startPoint x: 899, startPoint y: 136, endPoint x: 899, endPoint y: 328, distance: 192.2
click at [899, 328] on div "14 Templates Name (A-Z) arrow_drop_down Drag here to set row groups Drag here t…" at bounding box center [639, 257] width 521 height 349
drag, startPoint x: 897, startPoint y: 297, endPoint x: 896, endPoint y: 261, distance: 35.7
click at [897, 278] on div "14 Templates Name (A-Z) arrow_drop_down Drag here to set row groups Drag here t…" at bounding box center [639, 257] width 521 height 349
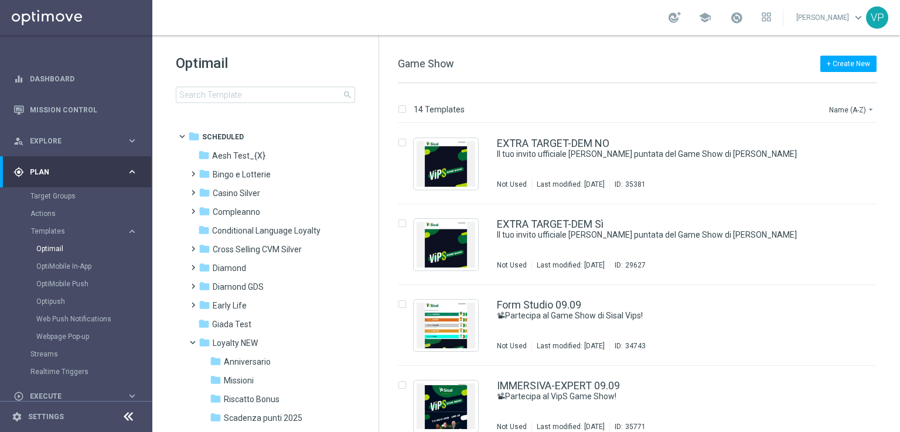
drag, startPoint x: 899, startPoint y: 248, endPoint x: 899, endPoint y: 207, distance: 41.0
click at [899, 207] on div "14 Templates Name (A-Z) arrow_drop_down Drag here to set row groups Drag here t…" at bounding box center [639, 257] width 521 height 349
drag, startPoint x: 899, startPoint y: 203, endPoint x: 896, endPoint y: 402, distance: 199.2
click at [899, 393] on div "14 Templates Name (A-Z) arrow_drop_down Drag here to set row groups Drag here t…" at bounding box center [639, 257] width 521 height 349
drag, startPoint x: 899, startPoint y: 145, endPoint x: 899, endPoint y: 247, distance: 101.3
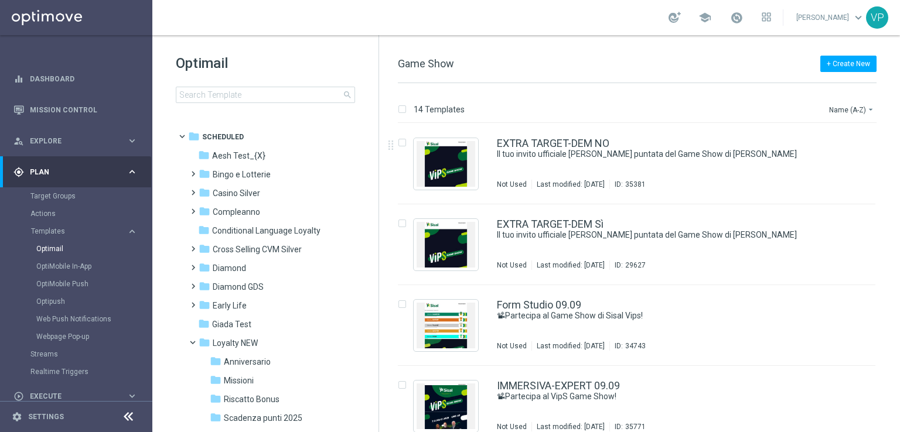
click at [899, 247] on div "14 Templates Name (A-Z) arrow_drop_down Drag here to set row groups Drag here t…" at bounding box center [639, 257] width 521 height 349
drag, startPoint x: 899, startPoint y: 242, endPoint x: 818, endPoint y: 384, distance: 163.7
click at [818, 384] on div "14 Templates Name (A-Z) arrow_drop_down Drag here to set row groups Drag here t…" at bounding box center [639, 257] width 521 height 349
click at [726, 407] on div "IMMERSIVA-EXPERT 09.09 📽Partecipa al VipS Game Show! Not Used Last modified: Mo…" at bounding box center [661, 406] width 329 height 51
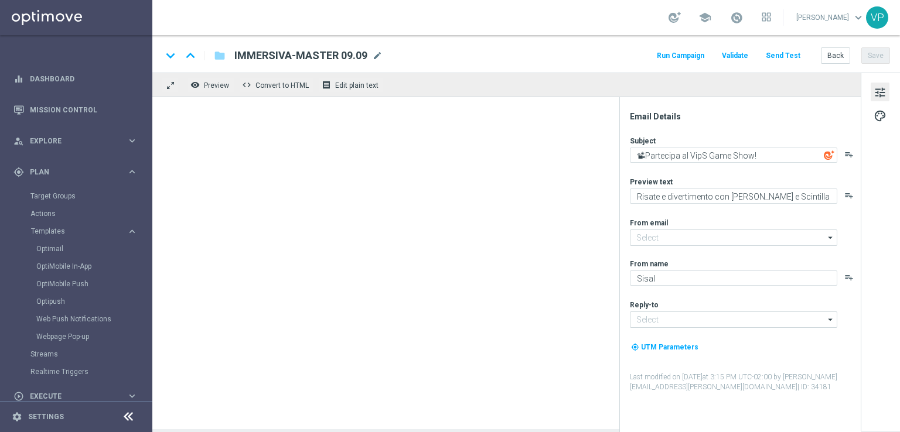
type input "[EMAIL_ADDRESS][DOMAIN_NAME]"
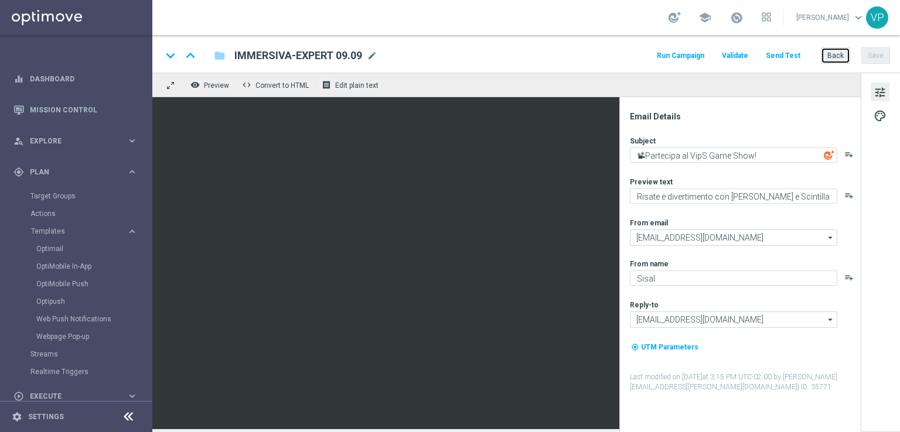
click at [834, 55] on button "Back" at bounding box center [835, 55] width 29 height 16
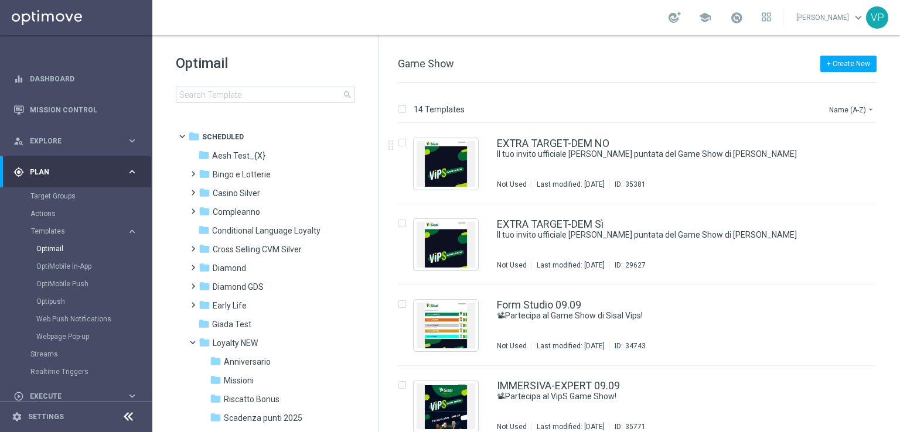
drag, startPoint x: 898, startPoint y: 144, endPoint x: 899, endPoint y: 312, distance: 168.1
click at [899, 312] on div "14 Templates Name (A-Z) arrow_drop_down Drag here to set row groups Drag here t…" at bounding box center [639, 257] width 521 height 349
click at [899, 298] on div "14 Templates Name (A-Z) arrow_drop_down Drag here to set row groups Drag here t…" at bounding box center [639, 257] width 521 height 349
drag, startPoint x: 899, startPoint y: 298, endPoint x: 899, endPoint y: 265, distance: 33.4
click at [899, 282] on div "14 Templates Name (A-Z) arrow_drop_down Drag here to set row groups Drag here t…" at bounding box center [639, 257] width 521 height 349
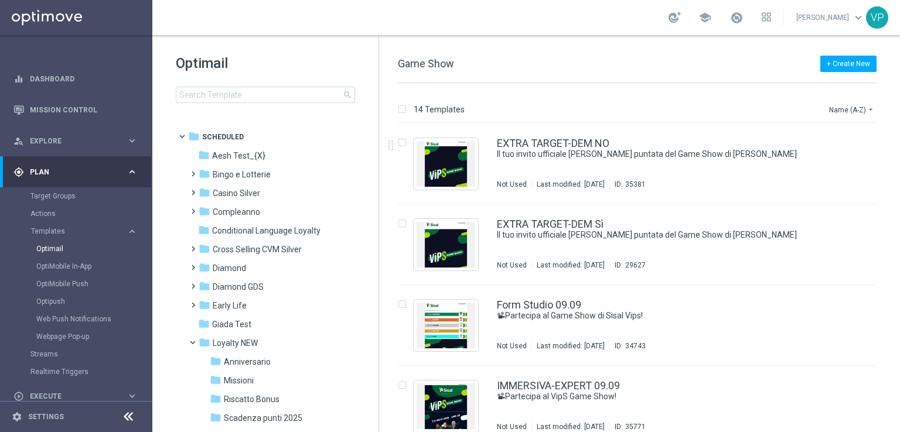
drag, startPoint x: 899, startPoint y: 190, endPoint x: 889, endPoint y: 410, distance: 220.5
click at [888, 366] on div "14 Templates Name (A-Z) arrow_drop_down Drag here to set row groups Drag here t…" at bounding box center [639, 257] width 521 height 349
click at [888, 406] on div "insert_drive_file IMMERSIVA-EXPERT 09.09 📽Partecipa al VipS Game Show! Not Used…" at bounding box center [641, 406] width 511 height 81
drag, startPoint x: 893, startPoint y: 328, endPoint x: 864, endPoint y: 301, distance: 39.8
click at [864, 278] on div "14 Templates Name (A-Z) arrow_drop_down Drag here to set row groups Drag here t…" at bounding box center [639, 257] width 521 height 349
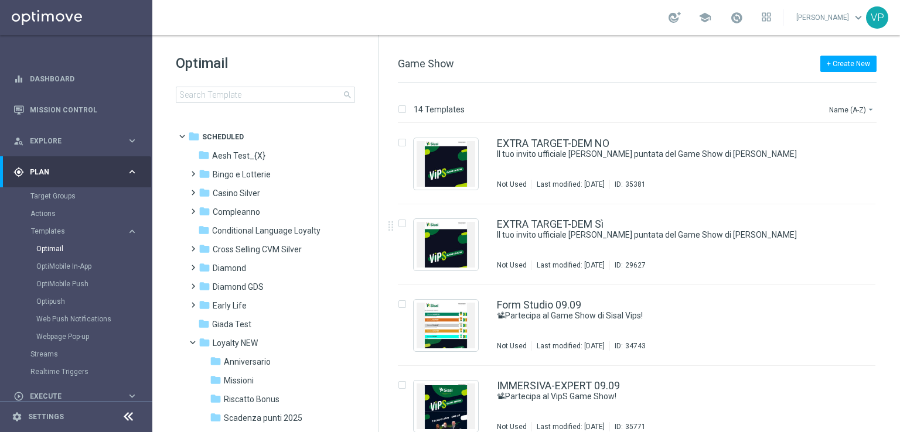
click at [868, 14] on div "VP" at bounding box center [877, 17] width 22 height 22
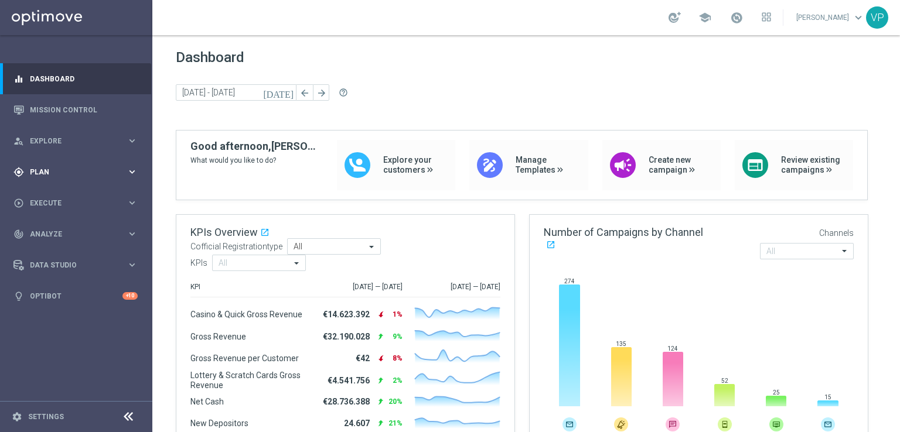
click at [121, 171] on span "Plan" at bounding box center [78, 172] width 97 height 7
click at [72, 236] on button "Templates keyboard_arrow_right" at bounding box center [84, 231] width 108 height 9
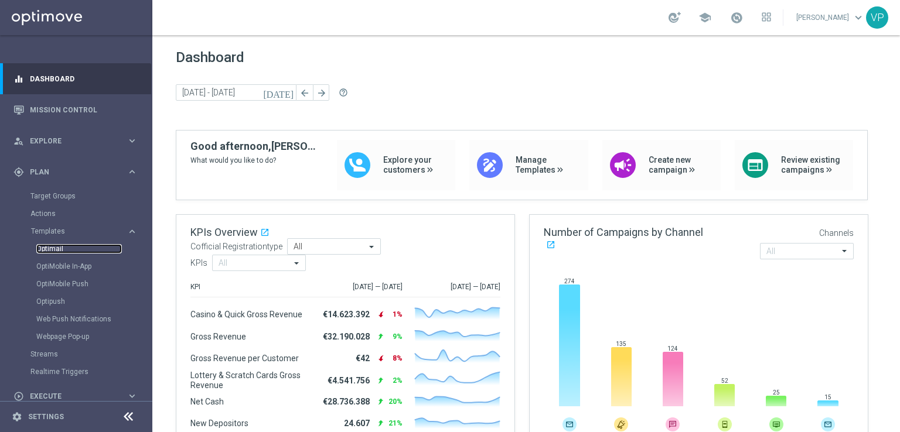
click at [63, 251] on link "Optimail" at bounding box center [79, 248] width 86 height 9
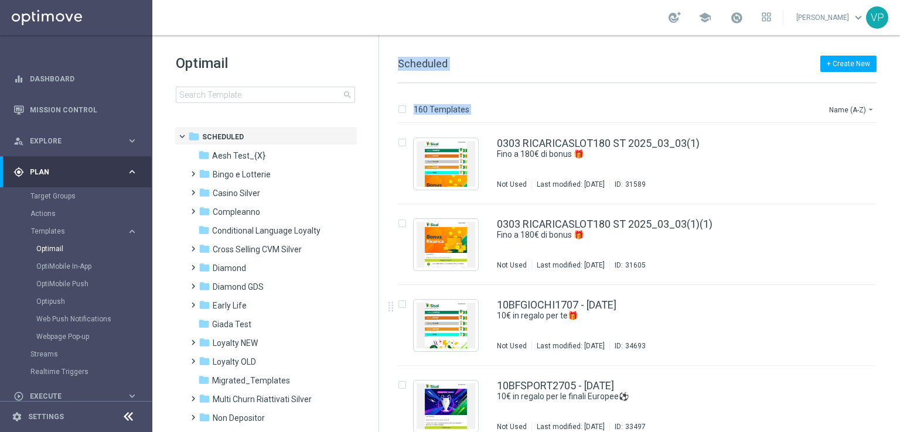
drag, startPoint x: 377, startPoint y: 155, endPoint x: 391, endPoint y: 291, distance: 137.2
click at [391, 291] on div "Optimail search folder 1 Folder folder Scheduled more_vert folder Aesh Test_{X}…" at bounding box center [526, 233] width 748 height 397
click at [377, 316] on div "Optimail search folder 1 Folder folder Scheduled more_vert folder Aesh Test_{X}…" at bounding box center [265, 233] width 227 height 397
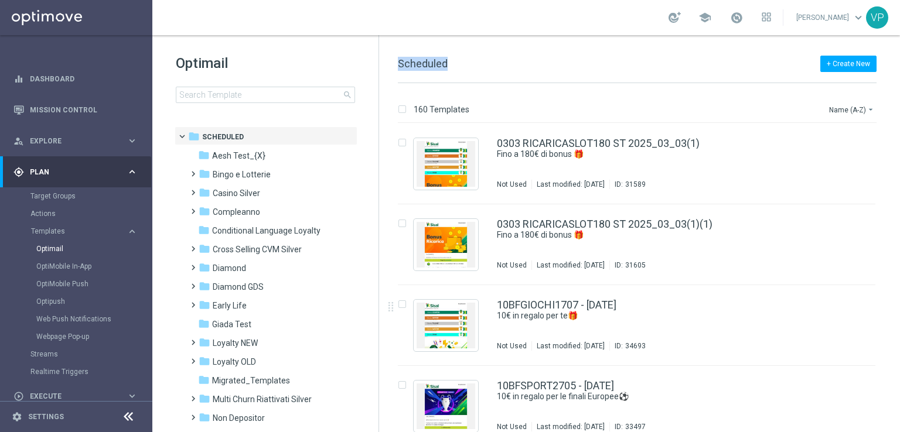
drag, startPoint x: 377, startPoint y: 316, endPoint x: 359, endPoint y: 399, distance: 85.3
click at [359, 399] on div "Optimail search folder 1 Folder folder Scheduled more_vert folder Aesh Test_{X}…" at bounding box center [265, 233] width 227 height 397
click at [899, 172] on div "160 Templates Name (A-Z) arrow_drop_down Drag here to set row groups Drag here …" at bounding box center [639, 257] width 521 height 349
drag, startPoint x: 899, startPoint y: 170, endPoint x: 899, endPoint y: 182, distance: 11.7
click at [899, 182] on div "160 Templates Name (A-Z) arrow_drop_down Drag here to set row groups Drag here …" at bounding box center [639, 257] width 521 height 349
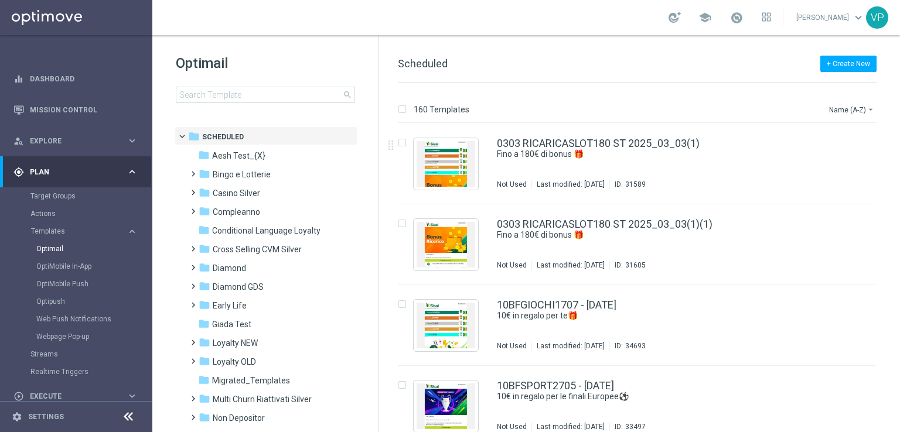
drag, startPoint x: 899, startPoint y: 182, endPoint x: 899, endPoint y: 303, distance: 121.3
click at [899, 303] on div "160 Templates Name (A-Z) arrow_drop_down Drag here to set row groups Drag here …" at bounding box center [639, 257] width 521 height 349
click at [897, 279] on div "160 Templates Name (A-Z) arrow_drop_down Drag here to set row groups Drag here …" at bounding box center [639, 257] width 521 height 349
drag, startPoint x: 899, startPoint y: 155, endPoint x: 899, endPoint y: 324, distance: 168.7
click at [899, 324] on div "160 Templates Name (A-Z) arrow_drop_down Drag here to set row groups Drag here …" at bounding box center [639, 257] width 521 height 349
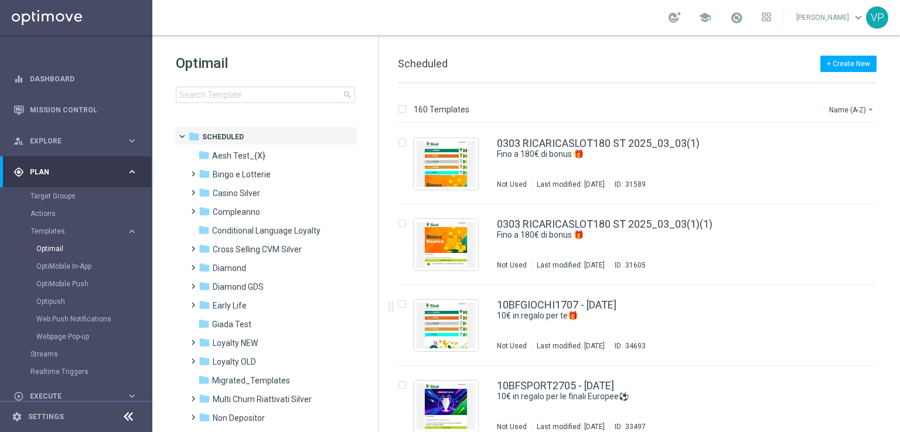
drag, startPoint x: 897, startPoint y: 197, endPoint x: 896, endPoint y: 265, distance: 68.0
click at [896, 265] on div "insert_drive_file 0303 RICARICASLOT180 ST 2025_03_03(1) Fino a 180€ di bonus 🎁​…" at bounding box center [641, 278] width 511 height 309
drag, startPoint x: 899, startPoint y: 178, endPoint x: 513, endPoint y: 290, distance: 401.9
click at [620, 310] on div "160 Templates Name (A-Z) arrow_drop_down Drag here to set row groups Drag here …" at bounding box center [639, 257] width 521 height 349
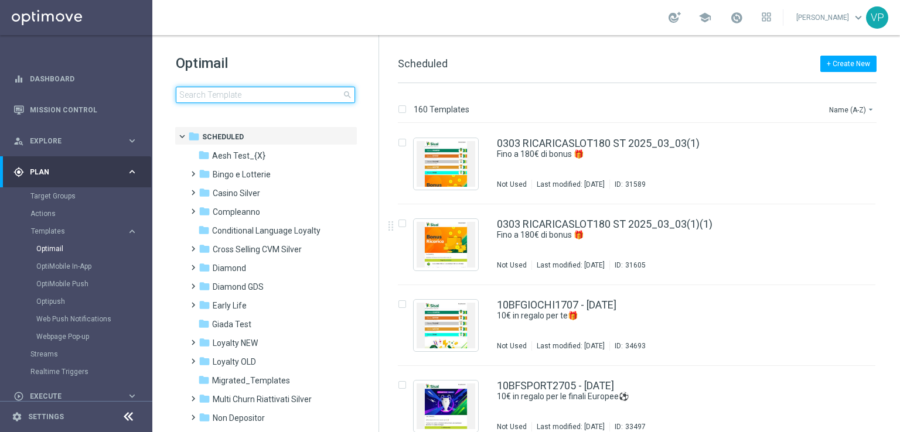
click at [234, 97] on input at bounding box center [265, 95] width 179 height 16
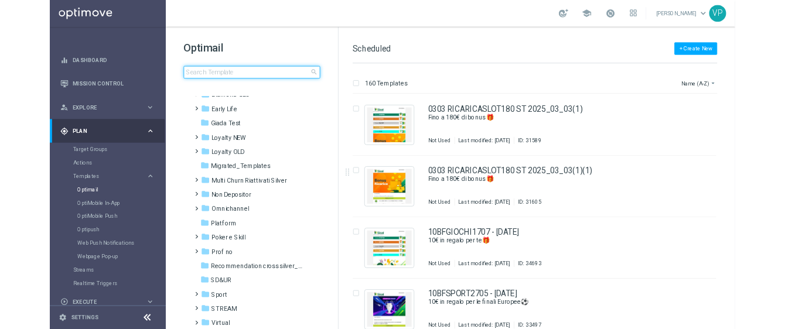
scroll to position [155, 0]
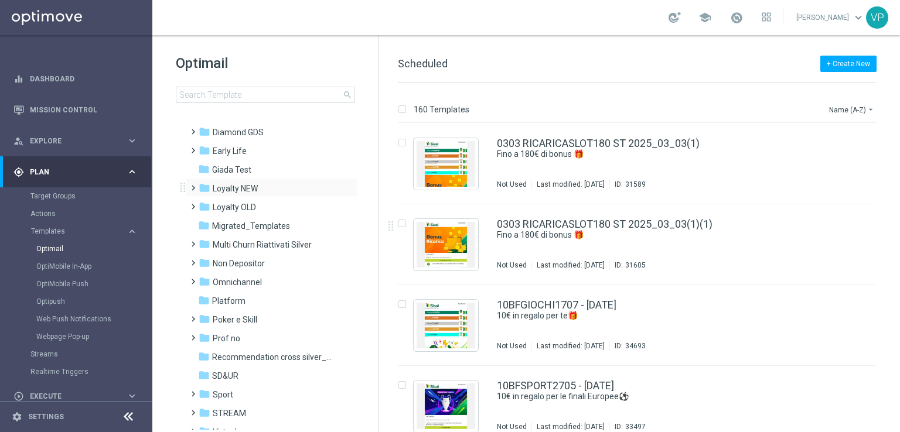
click at [193, 185] on span at bounding box center [190, 182] width 5 height 5
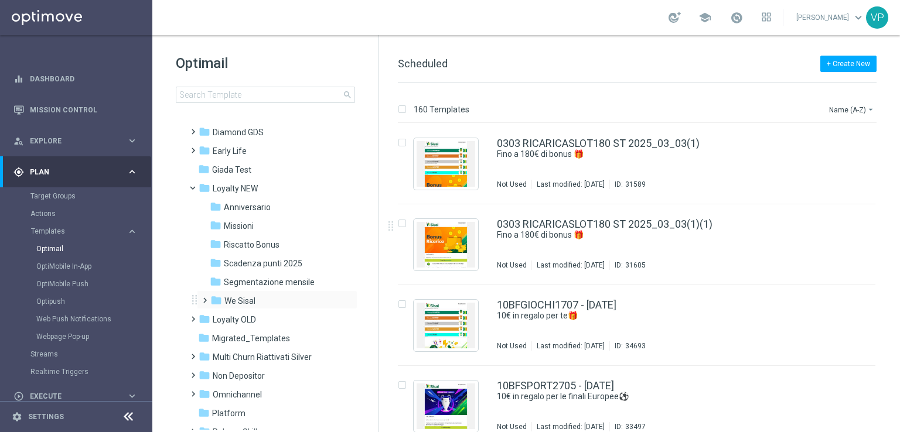
click at [204, 298] on span at bounding box center [202, 295] width 5 height 5
click at [217, 335] on span at bounding box center [213, 332] width 5 height 5
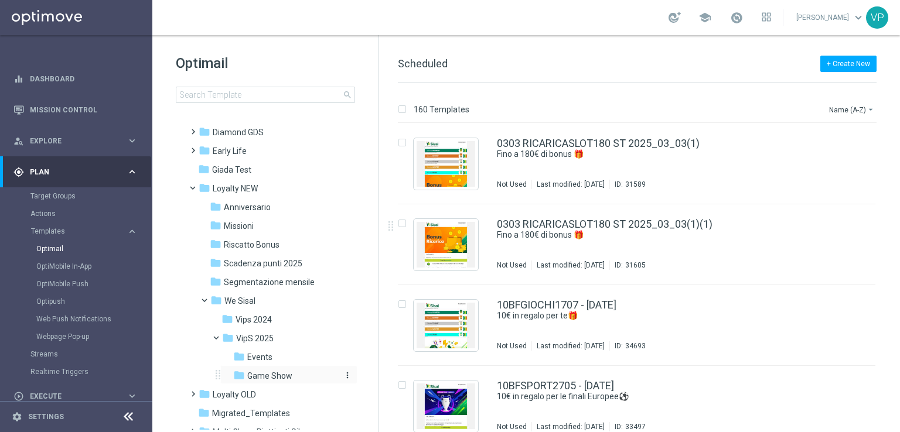
click at [248, 373] on span "Game Show" at bounding box center [269, 376] width 45 height 11
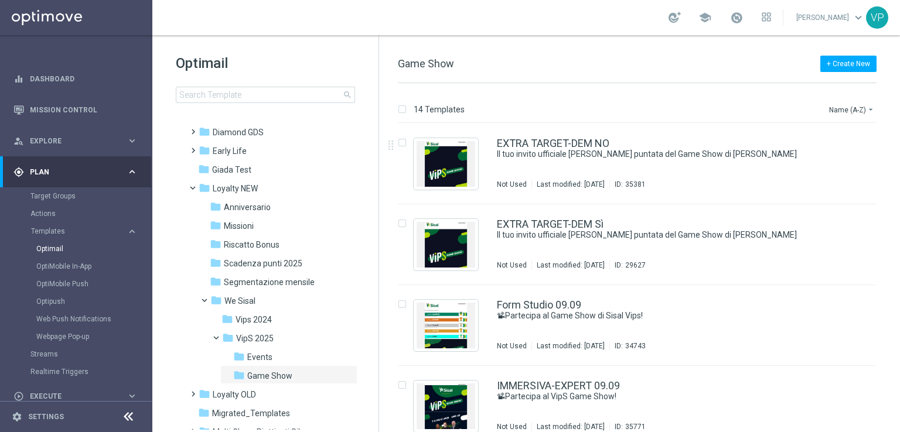
drag, startPoint x: 897, startPoint y: 151, endPoint x: 895, endPoint y: 258, distance: 107.2
click at [894, 261] on div "14 Templates Name (A-Z) arrow_drop_down Drag here to set row groups Drag here t…" at bounding box center [639, 257] width 521 height 349
click at [897, 258] on div "14 Templates Name (A-Z) arrow_drop_down Drag here to set row groups Drag here t…" at bounding box center [639, 257] width 521 height 349
drag, startPoint x: 897, startPoint y: 258, endPoint x: 714, endPoint y: 331, distance: 197.4
click at [714, 331] on div "14 Templates Name (A-Z) arrow_drop_down Drag here to set row groups Drag here t…" at bounding box center [639, 257] width 521 height 349
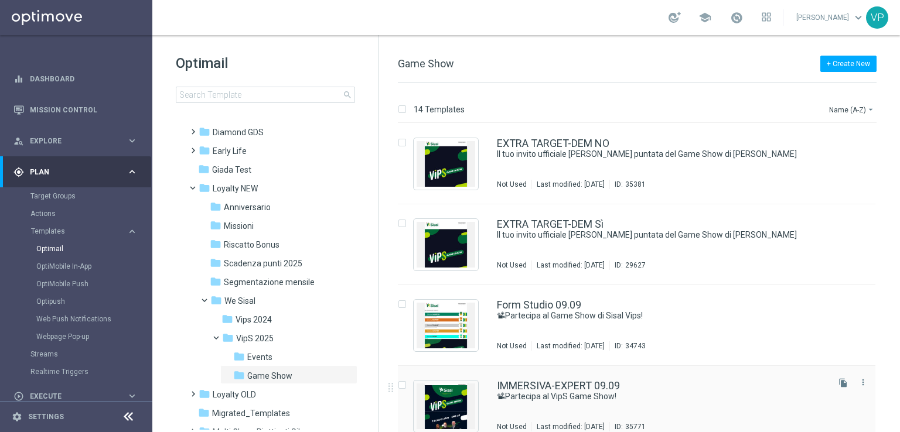
click at [712, 390] on div "IMMERSIVA-EXPERT 09.09" at bounding box center [661, 386] width 329 height 11
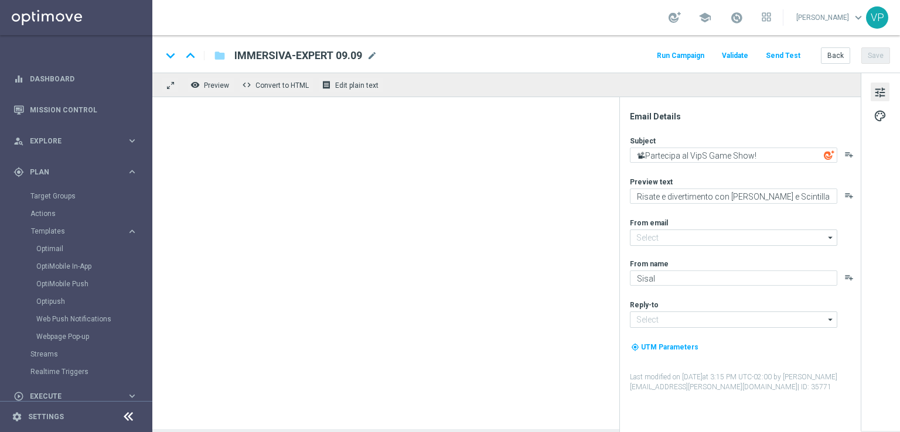
type input "newsletter@comunicazioni.sisal.it"
type input "info@sisal.it"
drag, startPoint x: 899, startPoint y: 256, endPoint x: 883, endPoint y: 228, distance: 32.3
click at [899, 269] on div "tune palette" at bounding box center [880, 252] width 39 height 359
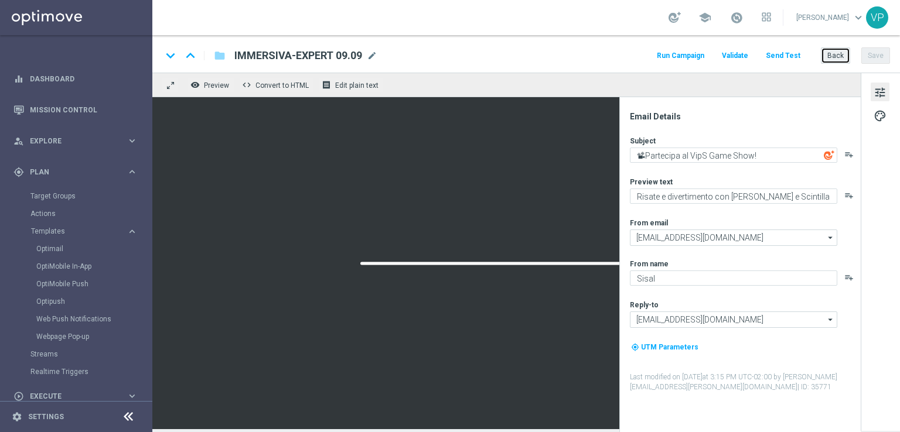
click at [844, 50] on button "Back" at bounding box center [835, 55] width 29 height 16
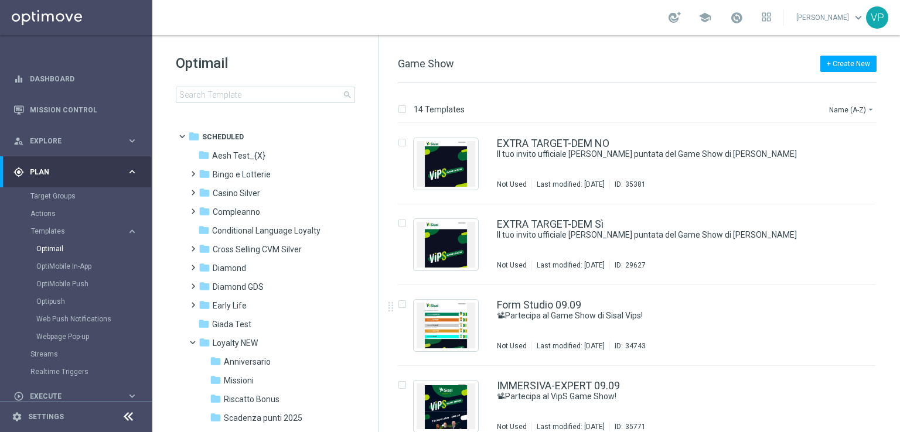
click at [899, 357] on div "14 Templates Name (A-Z) arrow_drop_down Drag here to set row groups Drag here t…" at bounding box center [639, 257] width 521 height 349
drag, startPoint x: 899, startPoint y: 357, endPoint x: 899, endPoint y: 378, distance: 21.1
click at [899, 378] on div "14 Templates Name (A-Z) arrow_drop_down Drag here to set row groups Drag here t…" at bounding box center [639, 257] width 521 height 349
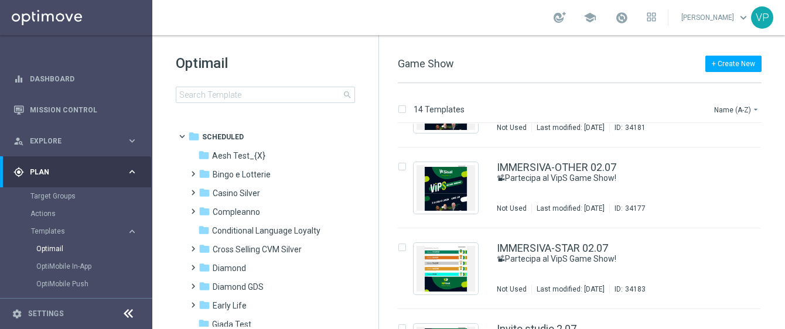
scroll to position [390, 0]
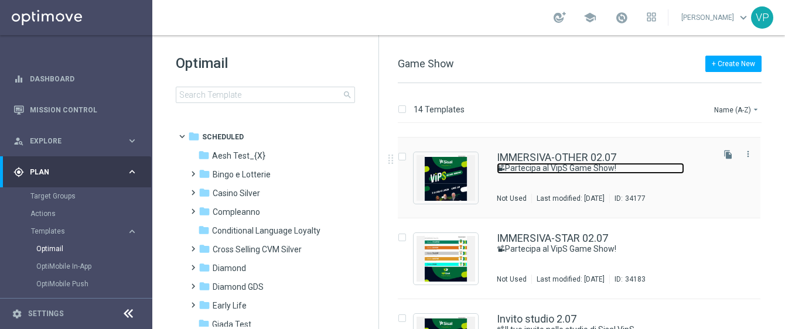
click at [600, 170] on link "📽Partecipa al VipS Game Show!" at bounding box center [590, 168] width 187 height 11
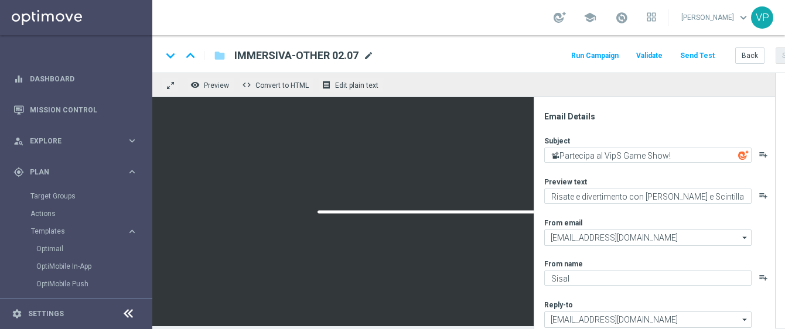
click at [368, 55] on span "mode_edit" at bounding box center [368, 55] width 11 height 11
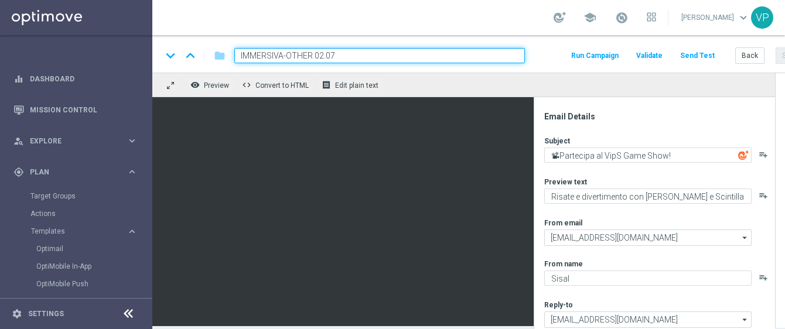
click at [303, 55] on input "IMMERSIVA-OTHER 02.07" at bounding box center [379, 55] width 291 height 15
click at [459, 54] on input "IMMERSIVA-TALENT02.07" at bounding box center [379, 55] width 291 height 15
type input "IMMERSIVA-TALENT 09.09"
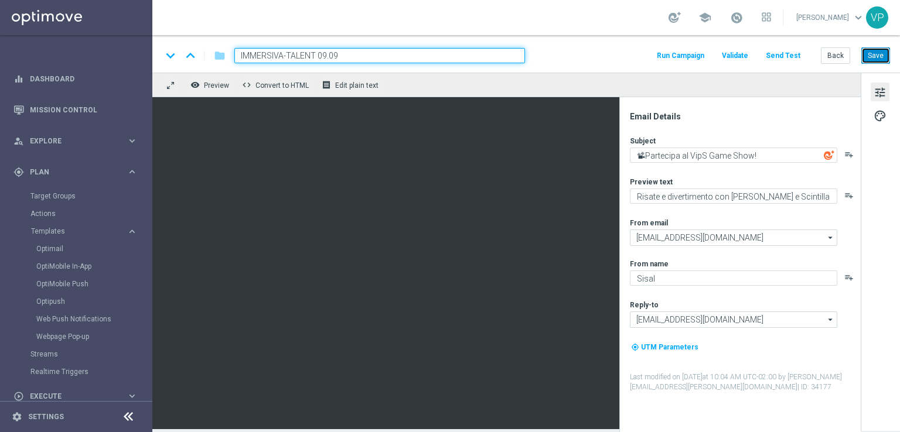
click at [888, 53] on button "Save" at bounding box center [875, 55] width 29 height 16
click at [837, 58] on button "Back" at bounding box center [835, 55] width 29 height 16
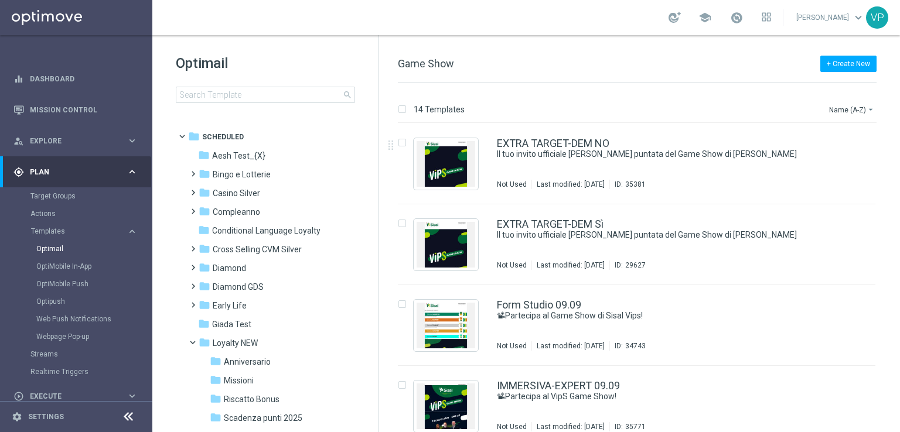
drag, startPoint x: 897, startPoint y: 183, endPoint x: 864, endPoint y: 80, distance: 108.6
click at [899, 293] on div "14 Templates Name (A-Z) arrow_drop_down Drag here to set row groups Drag here t…" at bounding box center [639, 257] width 521 height 349
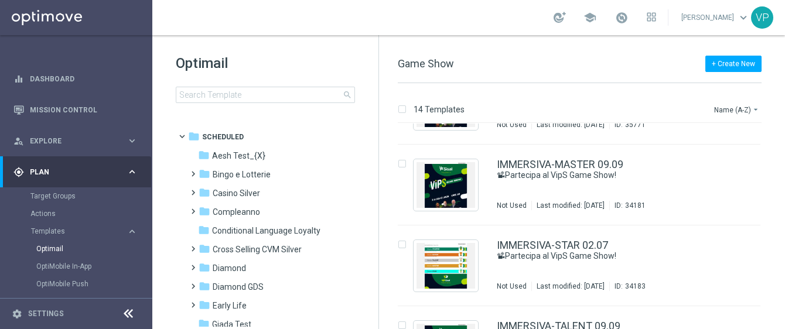
scroll to position [310, 0]
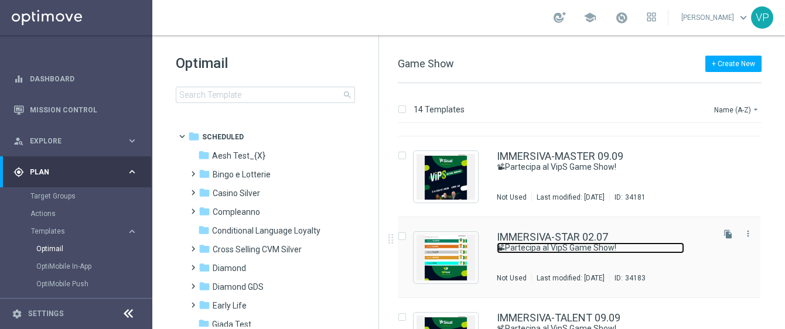
click at [673, 247] on link "📽Partecipa al VipS Game Show!" at bounding box center [590, 248] width 187 height 11
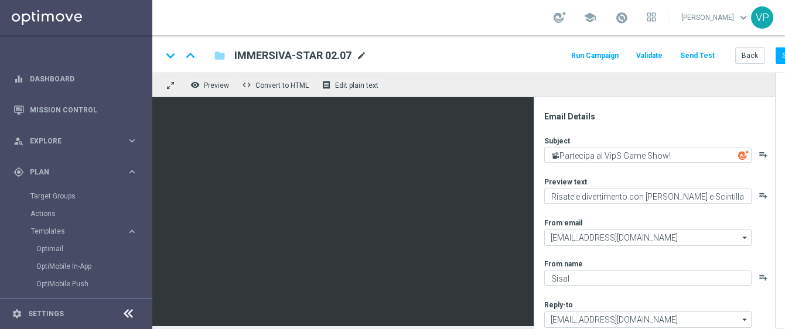
click at [357, 59] on span "mode_edit" at bounding box center [361, 55] width 11 height 11
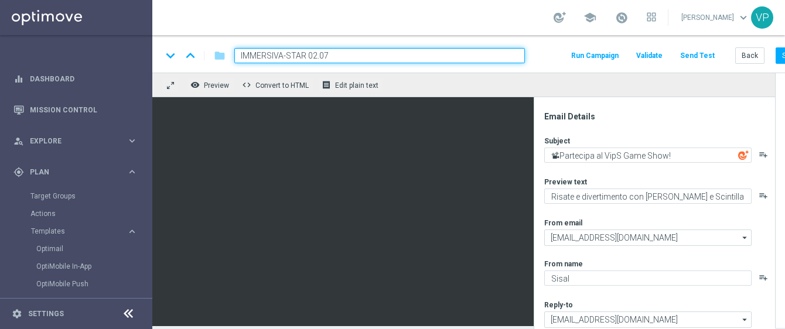
drag, startPoint x: 326, startPoint y: 52, endPoint x: 304, endPoint y: 54, distance: 21.9
click at [304, 54] on input "IMMERSIVA-STAR 02.07" at bounding box center [379, 55] width 291 height 15
drag, startPoint x: 331, startPoint y: 57, endPoint x: 309, endPoint y: 57, distance: 22.3
click at [309, 57] on input "IMMERSIVA-STAR 02.07" at bounding box center [379, 55] width 291 height 15
type input "IMMERSIVA-STAR 09.09"
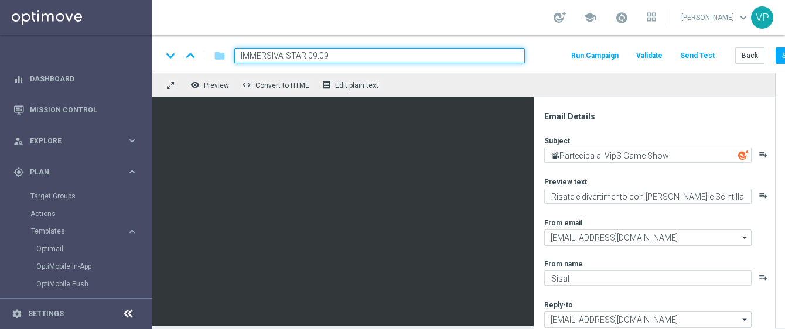
scroll to position [0, 38]
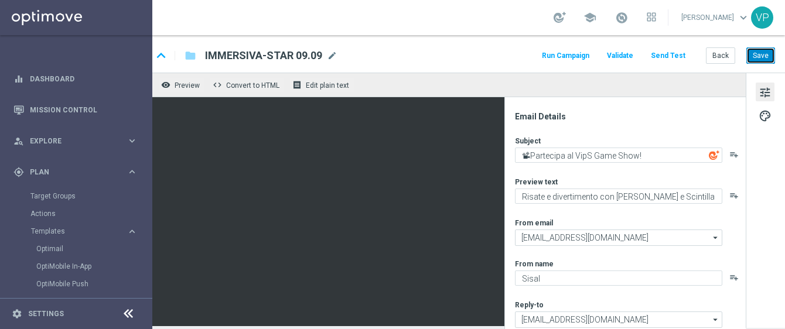
click at [746, 60] on button "Save" at bounding box center [760, 55] width 29 height 16
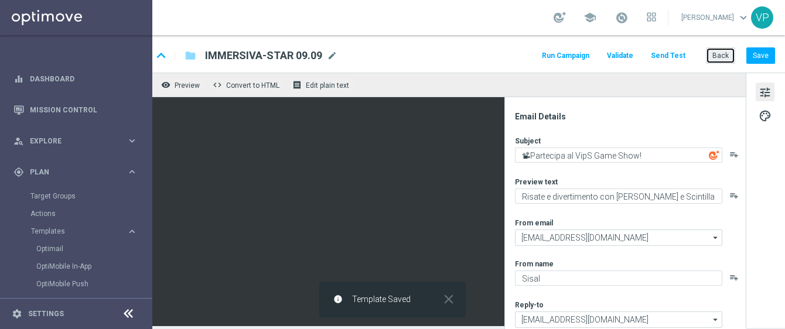
click at [715, 57] on button "Back" at bounding box center [720, 55] width 29 height 16
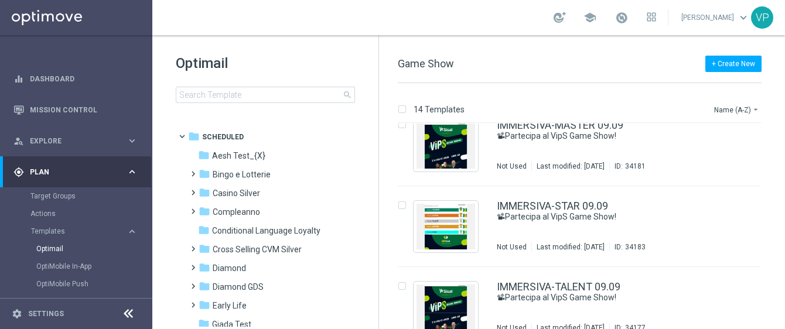
scroll to position [344, 0]
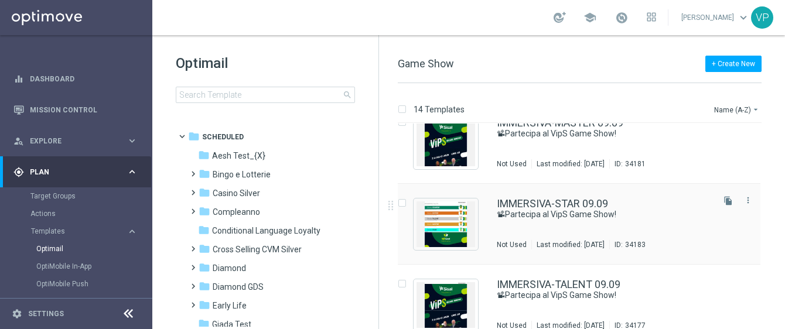
click at [657, 200] on div "IMMERSIVA-STAR 09.09" at bounding box center [604, 204] width 214 height 11
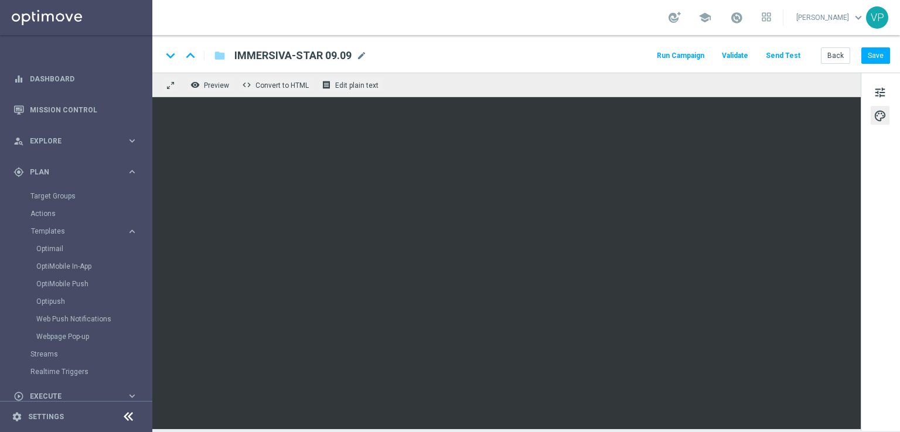
drag, startPoint x: 899, startPoint y: 237, endPoint x: 899, endPoint y: 312, distance: 75.0
click at [899, 312] on div "tune palette" at bounding box center [880, 252] width 39 height 359
drag, startPoint x: 894, startPoint y: 204, endPoint x: 899, endPoint y: 209, distance: 6.7
click at [899, 209] on div "tune palette" at bounding box center [880, 252] width 39 height 359
click at [861, 256] on div "tune palette" at bounding box center [880, 252] width 39 height 359
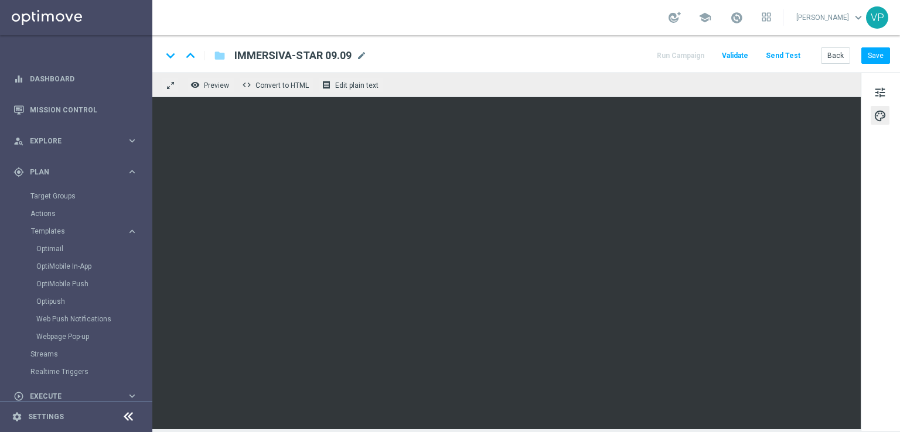
click at [893, 249] on div "tune palette" at bounding box center [880, 252] width 39 height 359
click at [874, 60] on button "Save" at bounding box center [875, 55] width 29 height 16
click at [832, 54] on button "Back" at bounding box center [835, 55] width 29 height 16
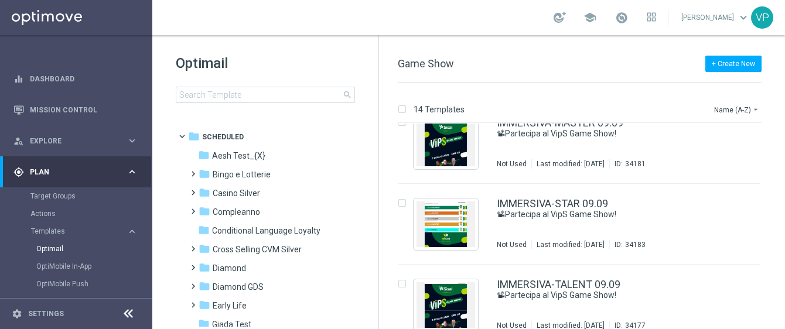
scroll to position [346, 0]
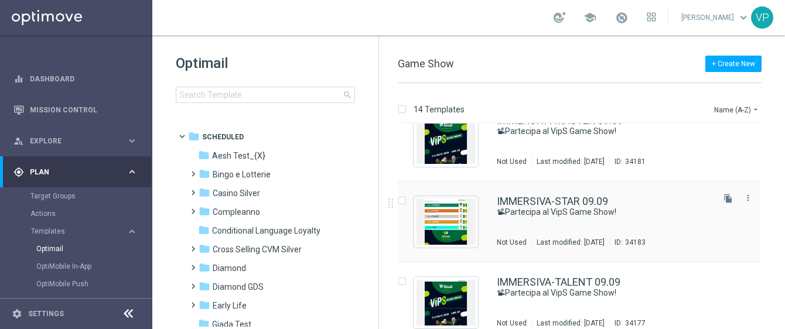
click at [685, 214] on div "📽Partecipa al VipS Game Show!" at bounding box center [604, 212] width 214 height 11
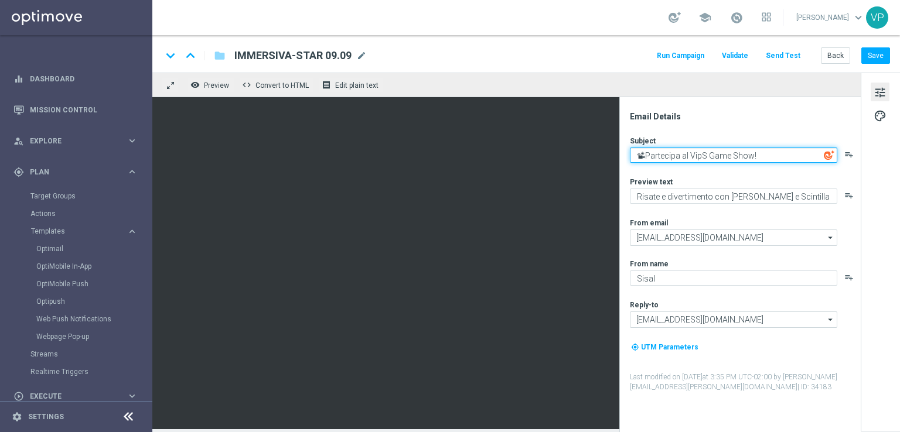
click at [757, 160] on textarea "📽Partecipa al VipS Game Show!" at bounding box center [733, 155] width 207 height 15
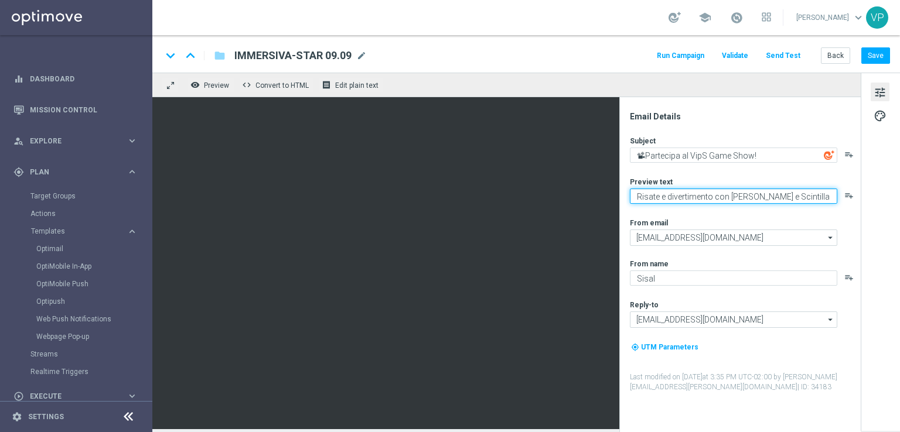
drag, startPoint x: 813, startPoint y: 197, endPoint x: 621, endPoint y: 194, distance: 191.6
click at [621, 194] on div "Email Details Subject 📽Partecipa al VipS Game Show! playlist_add Preview text R…" at bounding box center [739, 264] width 241 height 335
paste textarea "Meloni e Caressa ti aspettano live"
type textarea "Meloni e Caressa ti aspettano live"
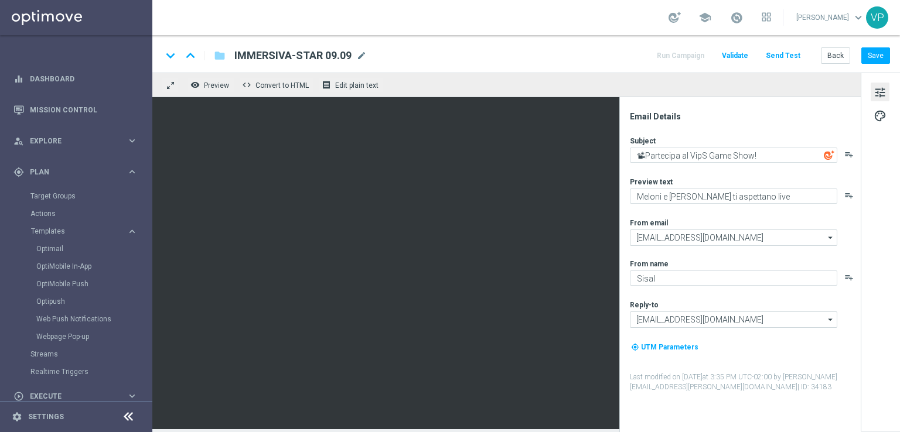
click at [882, 223] on div "tune palette" at bounding box center [880, 252] width 39 height 359
click at [878, 56] on button "Save" at bounding box center [875, 55] width 29 height 16
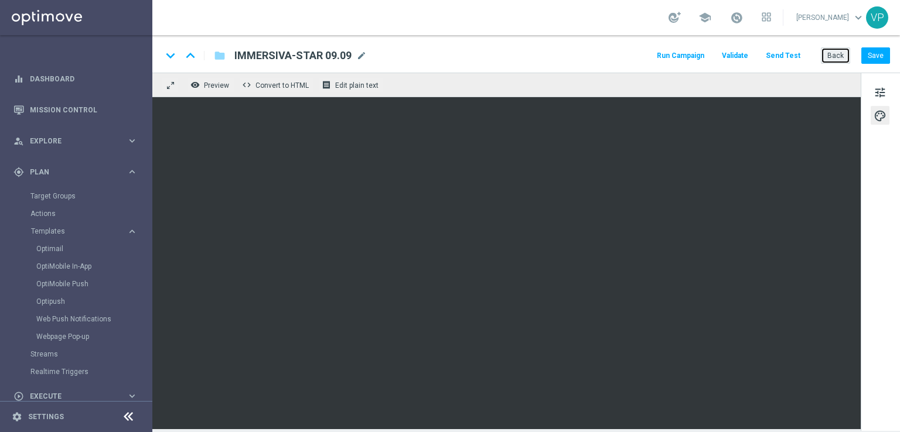
click at [827, 63] on button "Back" at bounding box center [835, 55] width 29 height 16
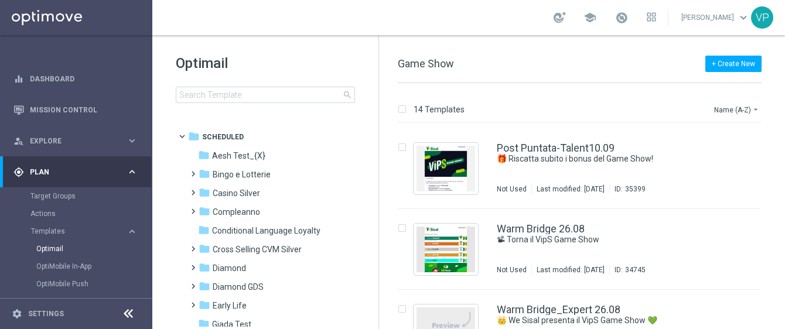
scroll to position [926, 0]
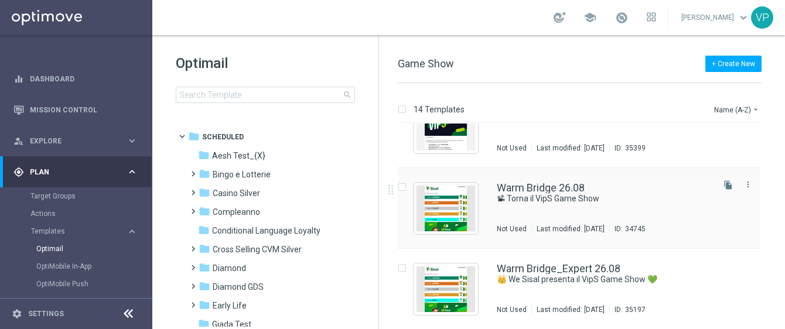
click at [687, 183] on div "Warm Bridge 26.08" at bounding box center [604, 188] width 214 height 11
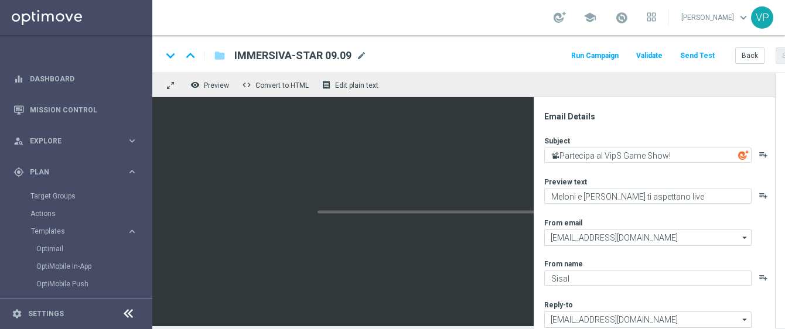
type textarea "📽 Torna il VipS Game Show"
type textarea "We Sisal ti premia con l’intrattenimento da VipS"
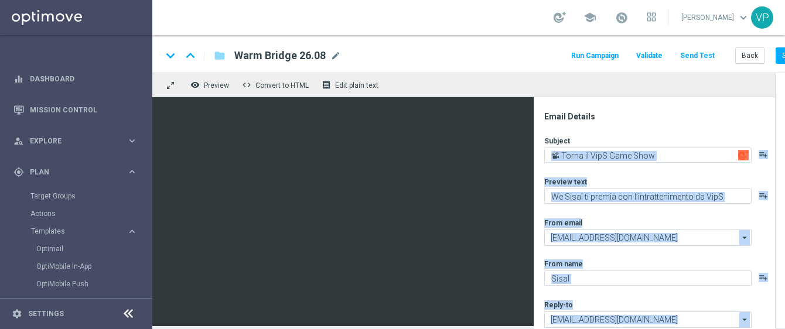
scroll to position [0, 38]
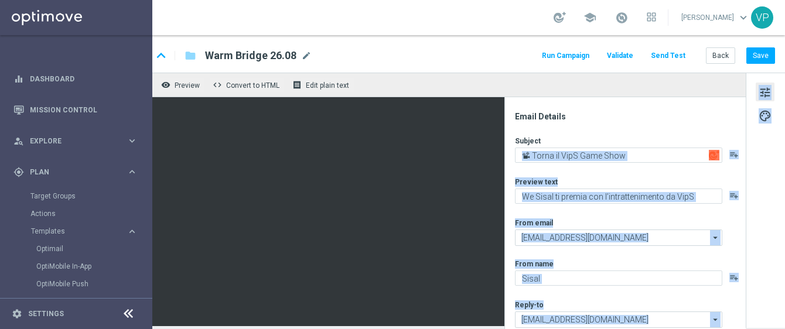
drag, startPoint x: 773, startPoint y: 139, endPoint x: 777, endPoint y: 174, distance: 34.7
click at [777, 174] on div "keyboard_arrow_down keyboard_arrow_up folder Warm Bridge 26.08 Warm Bridge 26.0…" at bounding box center [468, 182] width 633 height 294
click at [752, 101] on div "tune palette" at bounding box center [765, 200] width 39 height 255
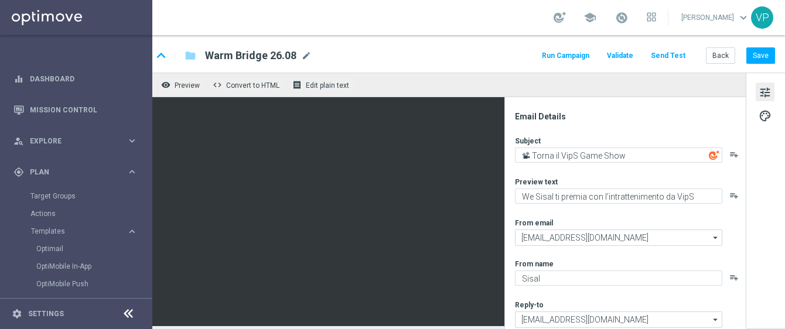
click at [755, 101] on div "tune palette" at bounding box center [765, 200] width 39 height 255
click at [759, 95] on span "tune" at bounding box center [765, 92] width 13 height 15
click at [759, 85] on span "tune" at bounding box center [765, 92] width 13 height 15
click at [759, 114] on span "palette" at bounding box center [765, 115] width 13 height 15
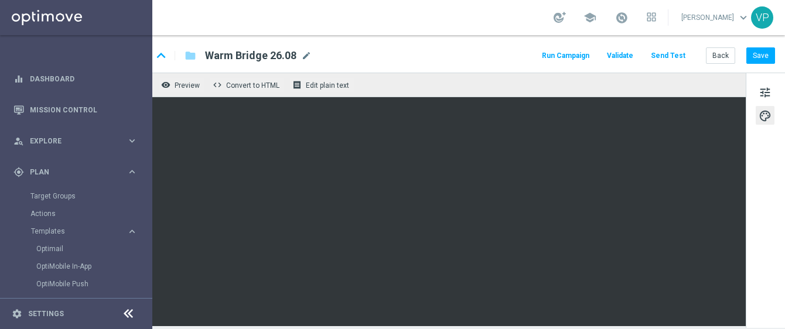
scroll to position [0, 0]
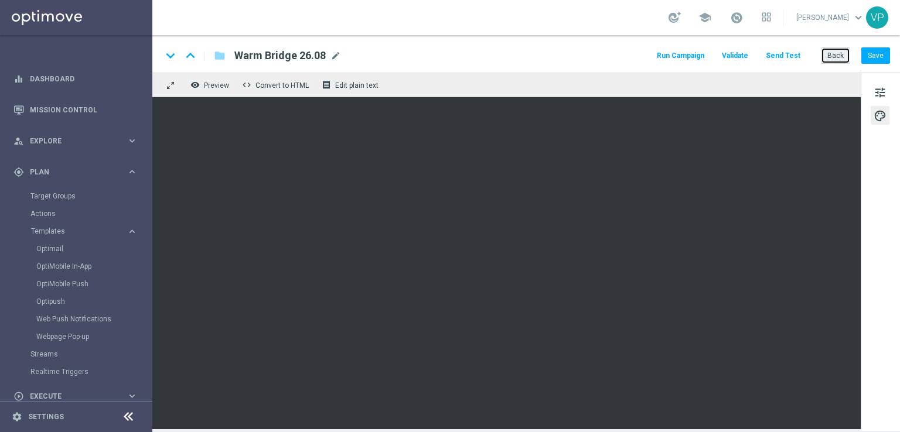
click at [840, 60] on button "Back" at bounding box center [835, 55] width 29 height 16
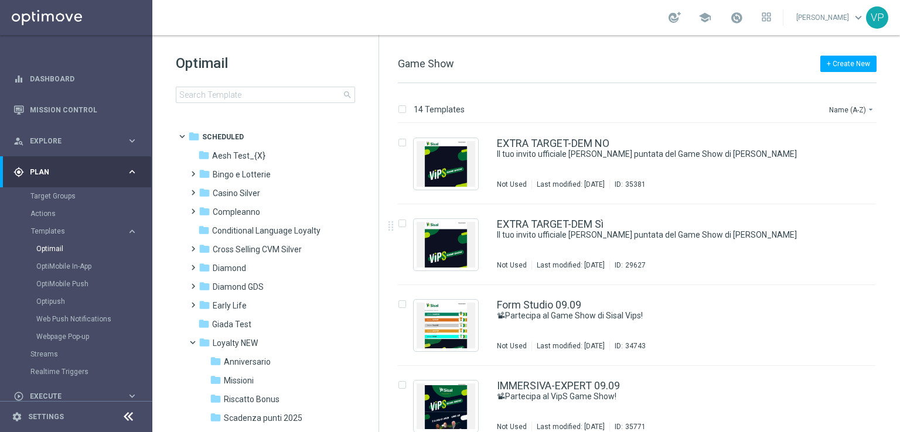
drag, startPoint x: 897, startPoint y: 197, endPoint x: 888, endPoint y: 250, distance: 53.5
click at [888, 250] on div "insert_drive_file EXTRA TARGET-DEM NO Il tuo invito ufficiale alla prossima pun…" at bounding box center [641, 278] width 511 height 309
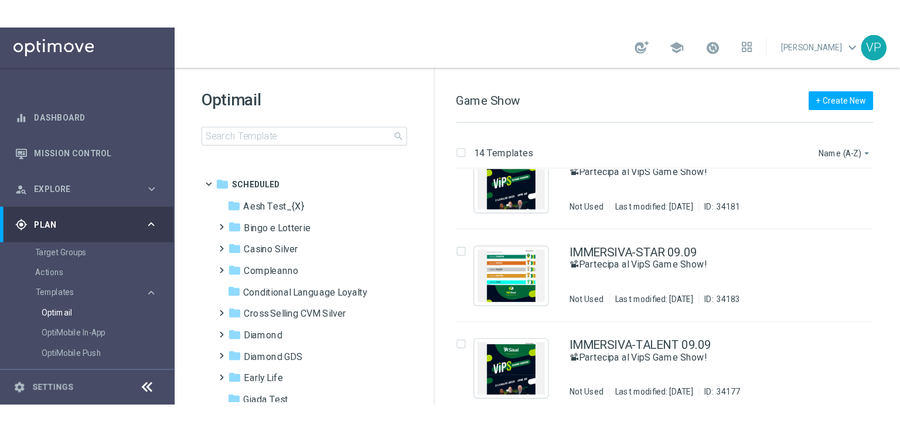
scroll to position [349, 0]
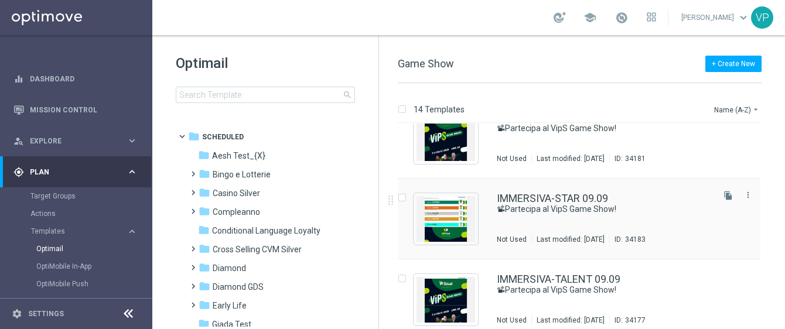
click at [684, 188] on div "IMMERSIVA-STAR 09.09 📽Partecipa al VipS Game Show! Not Used Last modified: Mond…" at bounding box center [579, 219] width 363 height 81
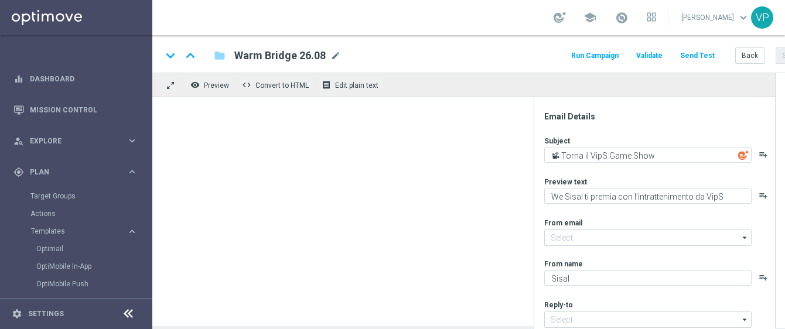
type textarea "📽Partecipa al VipS Game Show!"
type textarea "Meloni e Caressa ti aspettano live"
type input "newsletter@comunicazioni.sisal.it"
type input "info@sisal.it"
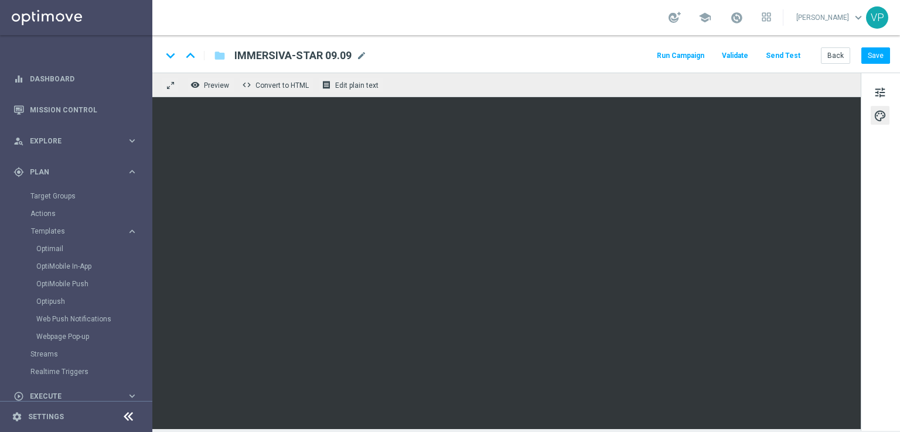
click at [893, 204] on div "tune palette" at bounding box center [880, 252] width 39 height 359
click at [788, 58] on button "Send Test" at bounding box center [783, 56] width 38 height 16
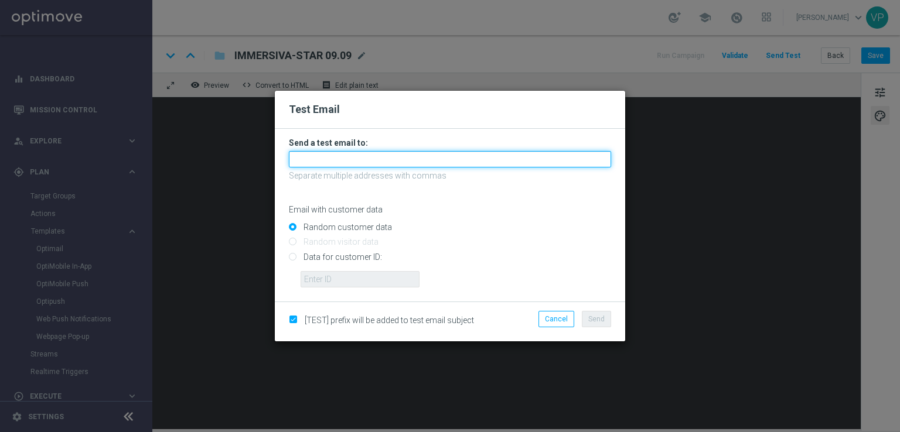
click at [503, 156] on input "text" at bounding box center [450, 159] width 322 height 16
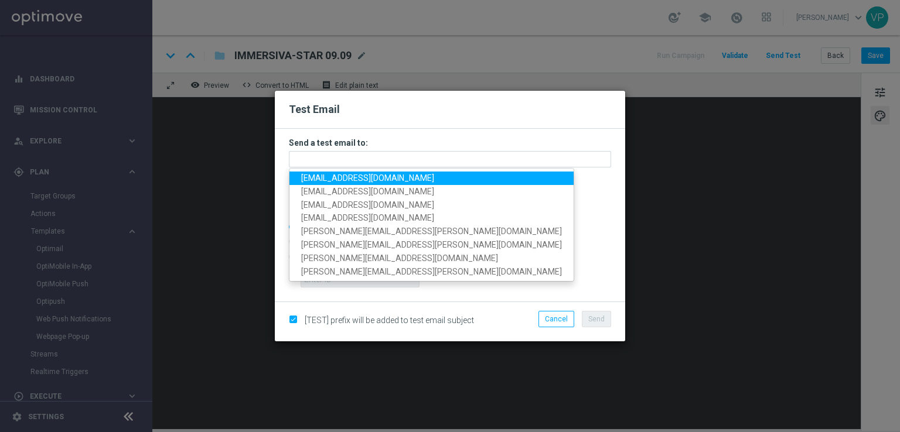
click at [356, 179] on span "petra.doppio@gmail.com" at bounding box center [367, 177] width 133 height 9
type input "petra.doppio@gmail.com"
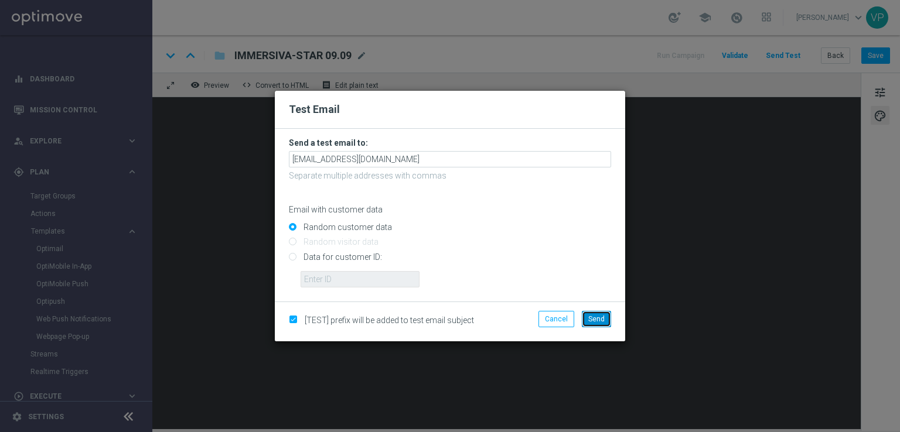
click at [600, 315] on span "Send" at bounding box center [596, 319] width 16 height 8
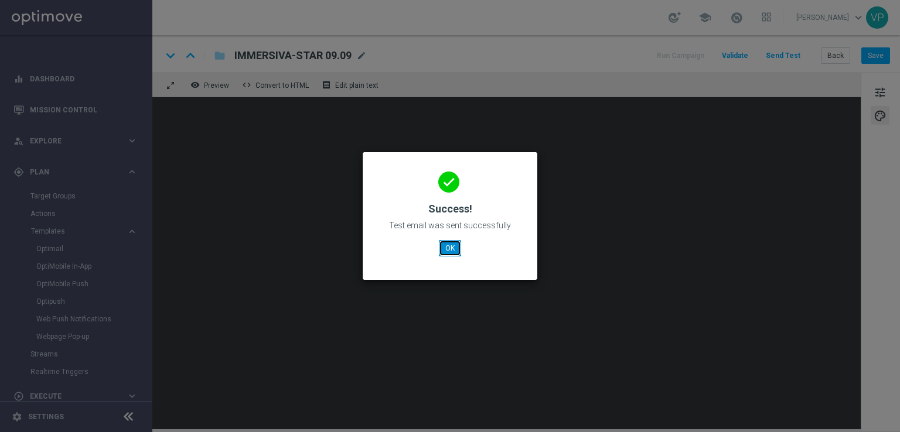
click at [450, 242] on button "OK" at bounding box center [450, 248] width 22 height 16
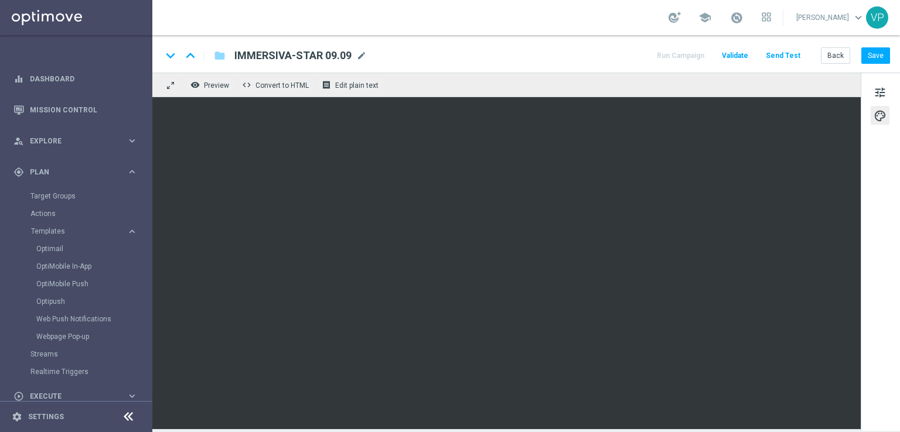
click at [800, 52] on button "Send Test" at bounding box center [783, 56] width 38 height 16
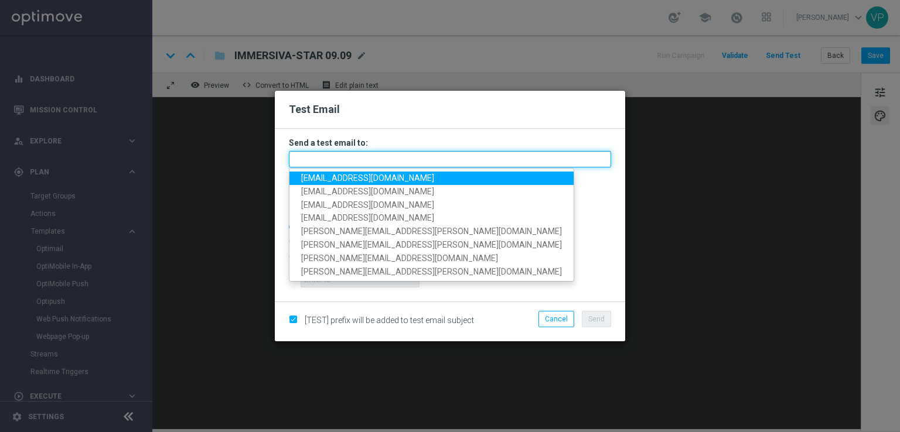
click at [367, 165] on input "text" at bounding box center [450, 159] width 322 height 16
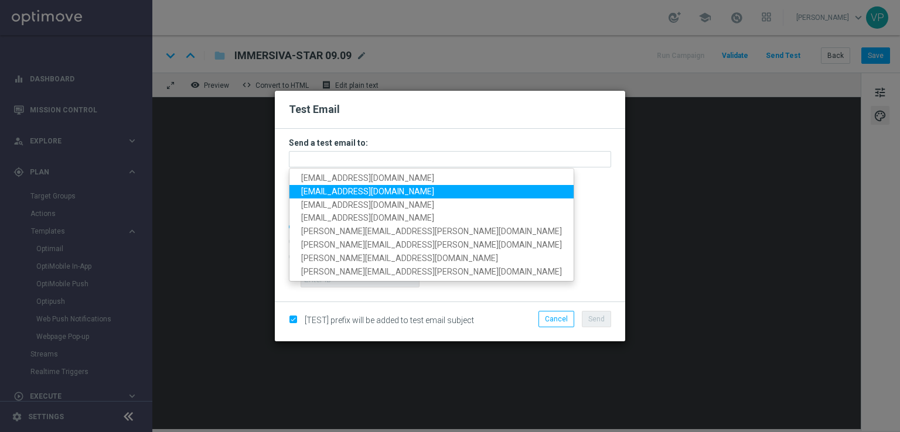
click at [317, 194] on span "pilatov86@gmail.com" at bounding box center [367, 191] width 133 height 9
type input "pilatov86@gmail.com"
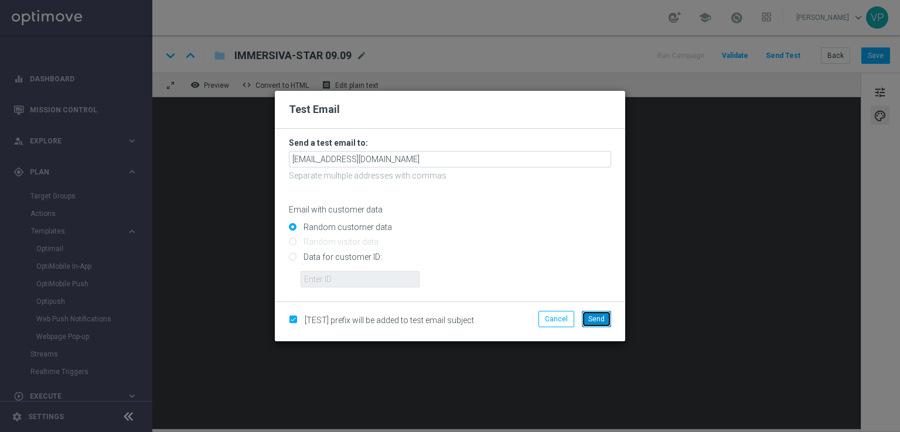
click at [598, 327] on button "Send" at bounding box center [596, 319] width 29 height 16
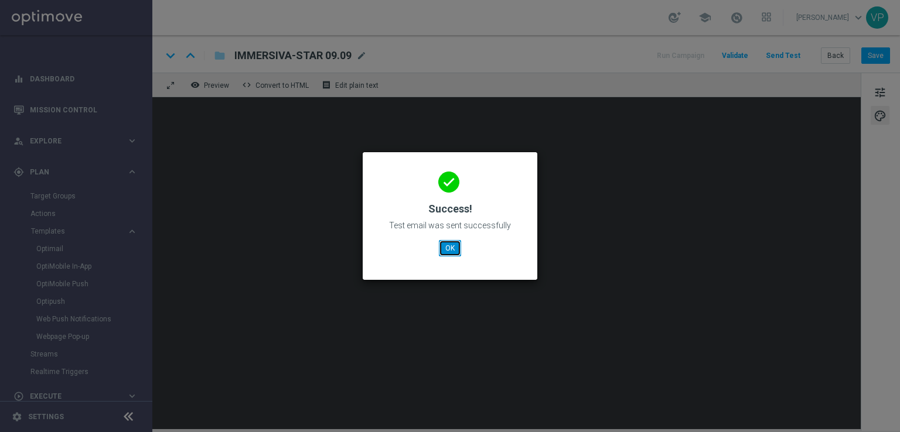
click at [445, 251] on button "OK" at bounding box center [450, 248] width 22 height 16
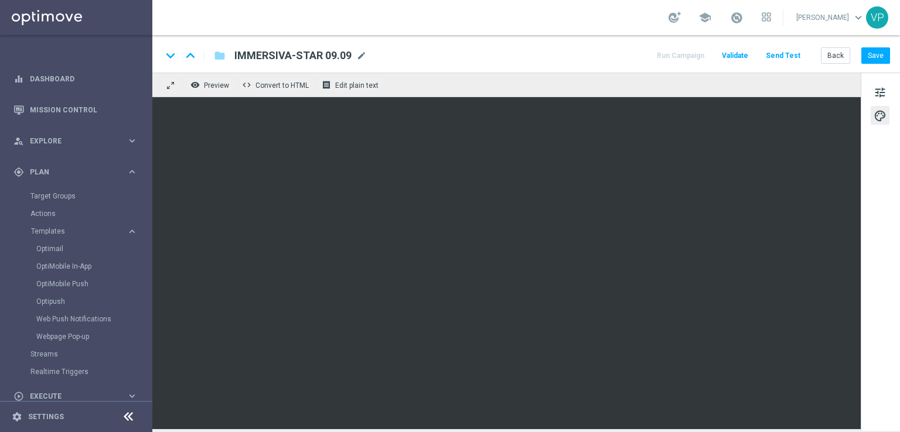
click at [798, 60] on button "Send Test" at bounding box center [783, 56] width 38 height 16
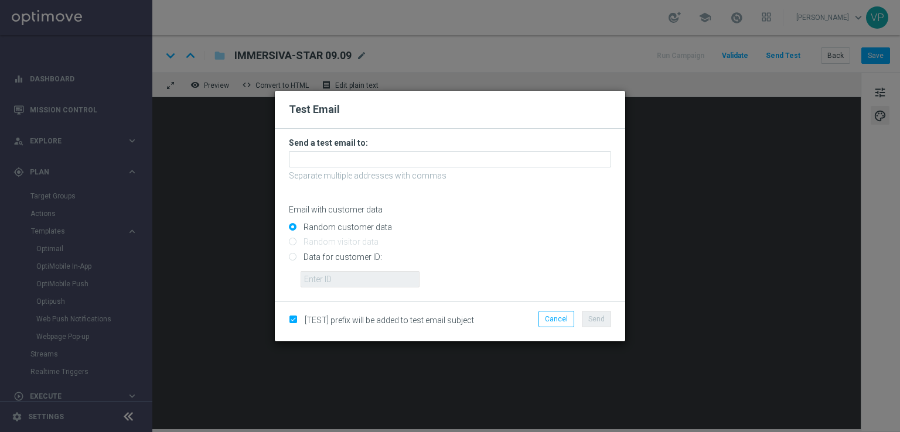
click at [354, 149] on form "Send a test email to: Separate multiple addresses with commas Email with custom…" at bounding box center [450, 213] width 322 height 150
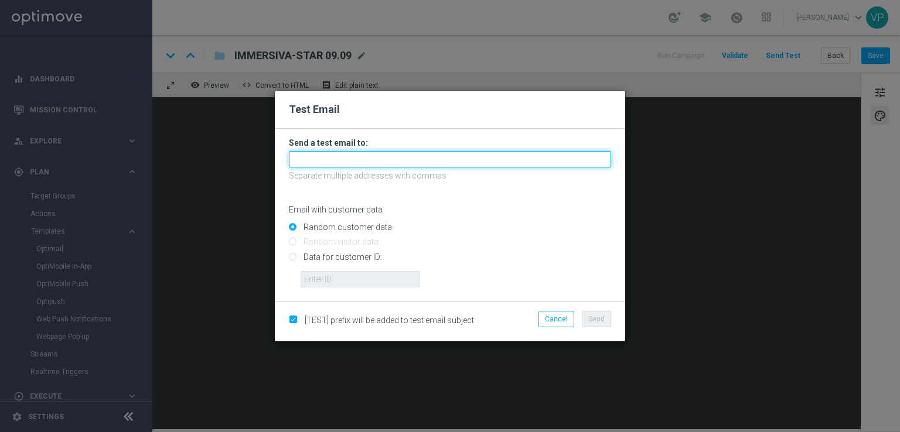
click at [356, 158] on input "text" at bounding box center [450, 159] width 322 height 16
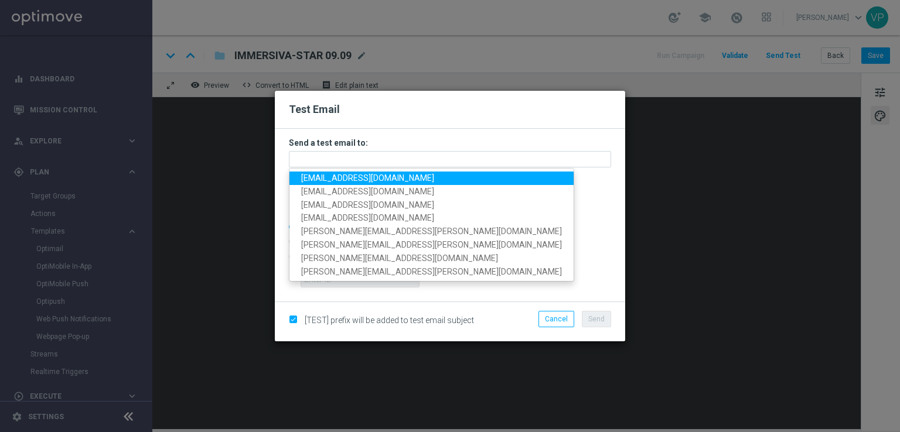
click at [320, 183] on link "pilatov86@gmail.com" at bounding box center [431, 178] width 284 height 13
type input "pilatov86@gmail.com"
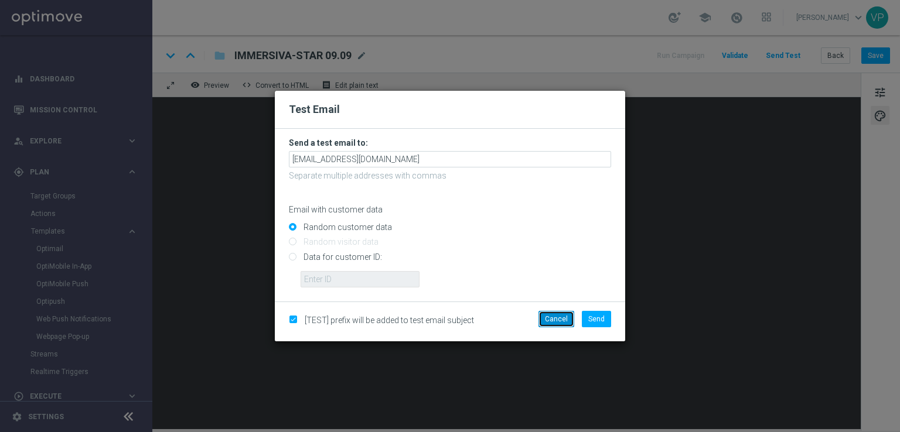
click at [569, 322] on button "Cancel" at bounding box center [556, 319] width 36 height 16
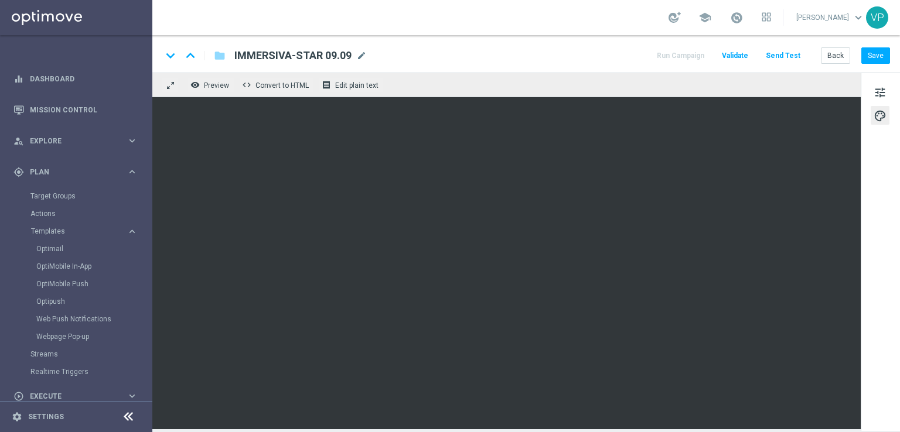
click at [794, 53] on button "Send Test" at bounding box center [783, 56] width 38 height 16
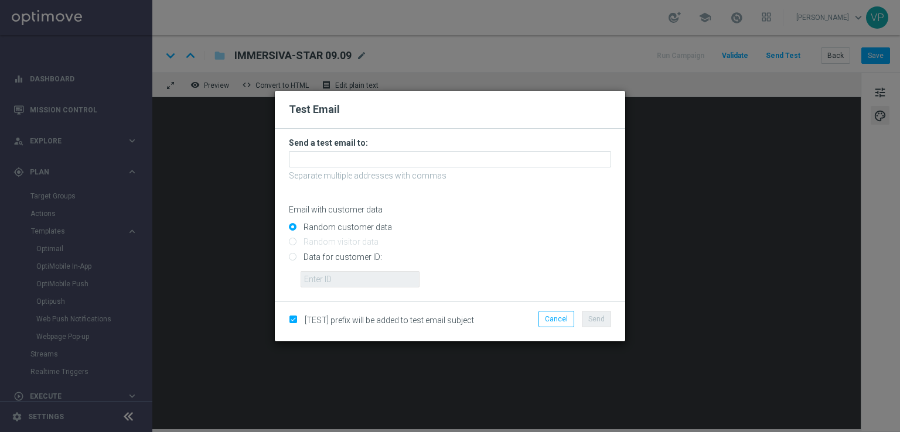
click at [369, 168] on form "Send a test email to: Separate multiple addresses with commas Email with custom…" at bounding box center [450, 213] width 322 height 150
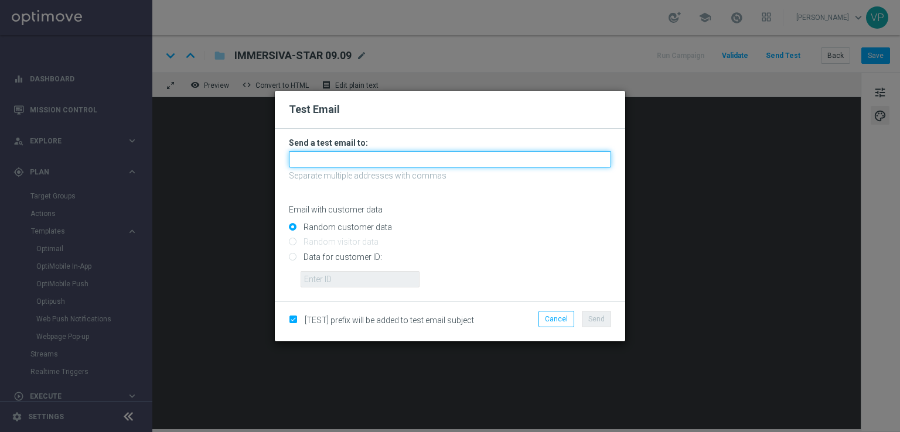
click at [366, 164] on input "text" at bounding box center [450, 159] width 322 height 16
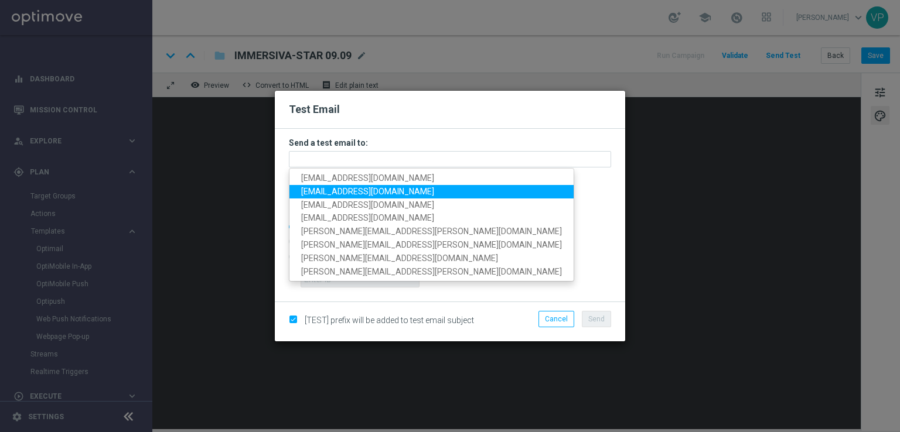
click at [321, 189] on span "petra.doppio@gmail.com" at bounding box center [367, 191] width 133 height 9
type input "petra.doppio@gmail.com"
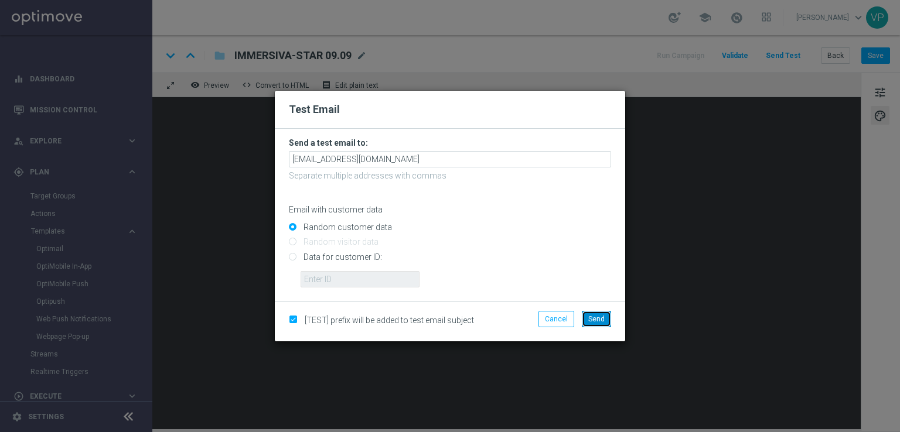
click at [600, 319] on span "Send" at bounding box center [596, 319] width 16 height 8
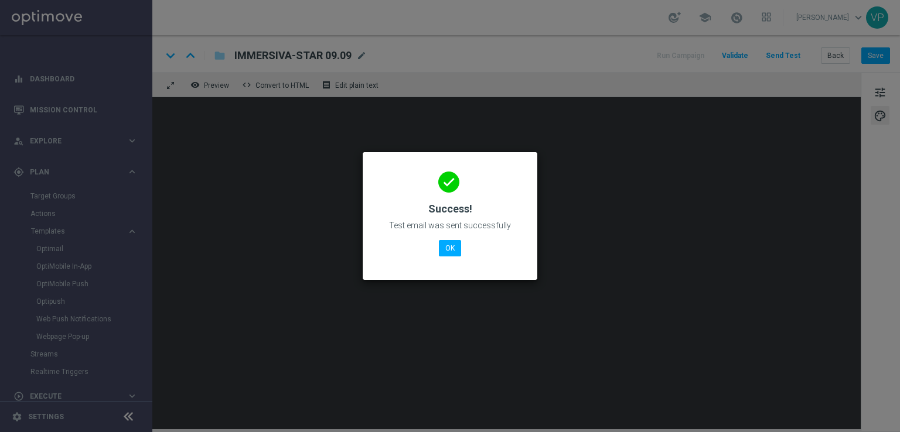
click at [701, 246] on modal-container "done Success! Test email was sent successfully OK" at bounding box center [450, 216] width 900 height 432
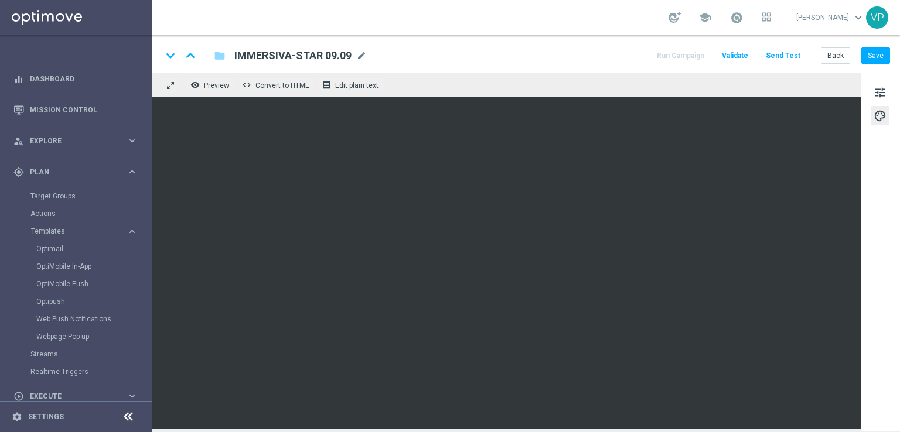
click at [795, 59] on button "Send Test" at bounding box center [783, 56] width 38 height 16
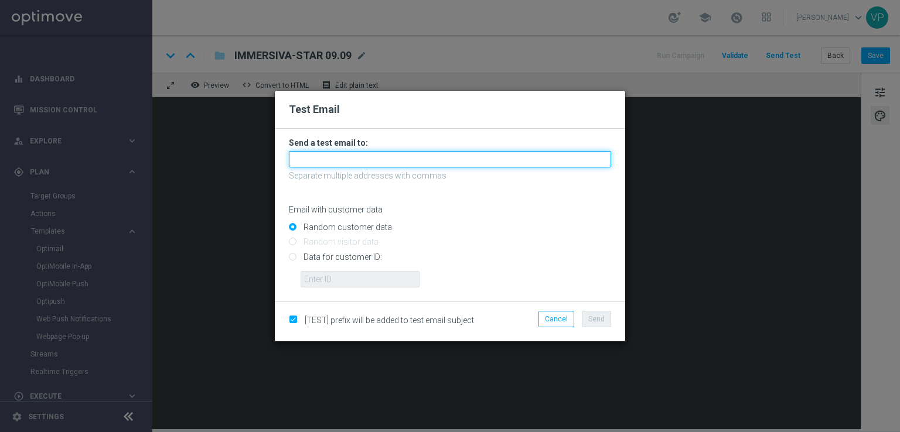
click at [501, 166] on input "text" at bounding box center [450, 159] width 322 height 16
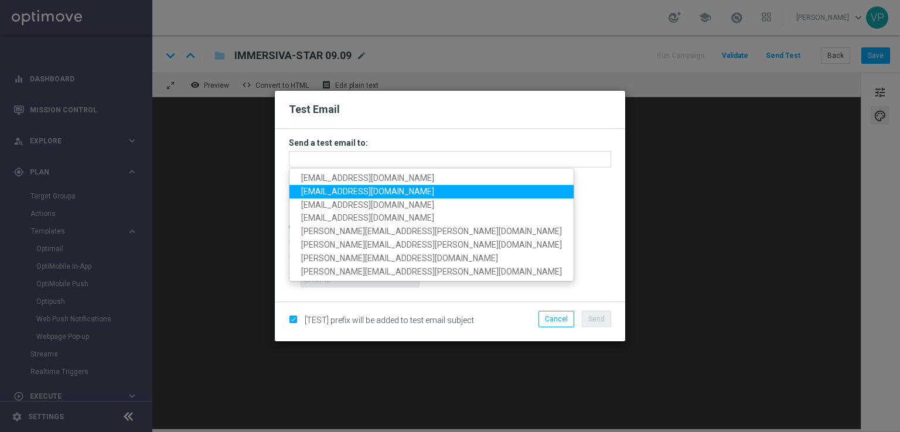
click at [319, 195] on span "pilatov86@gmail.com" at bounding box center [367, 191] width 133 height 9
type input "pilatov86@gmail.com"
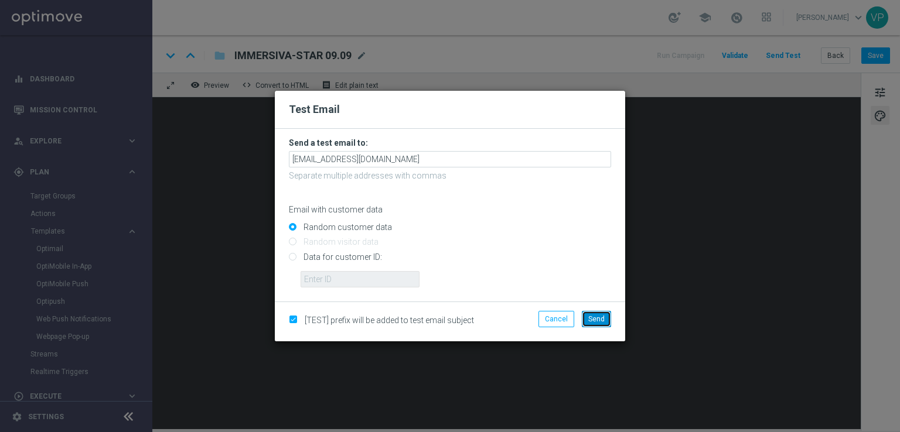
click at [584, 318] on button "Send" at bounding box center [596, 319] width 29 height 16
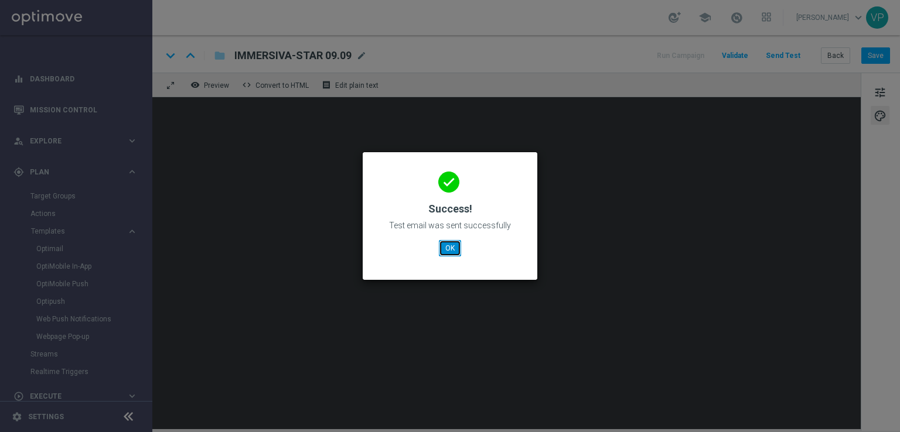
click at [443, 253] on button "OK" at bounding box center [450, 248] width 22 height 16
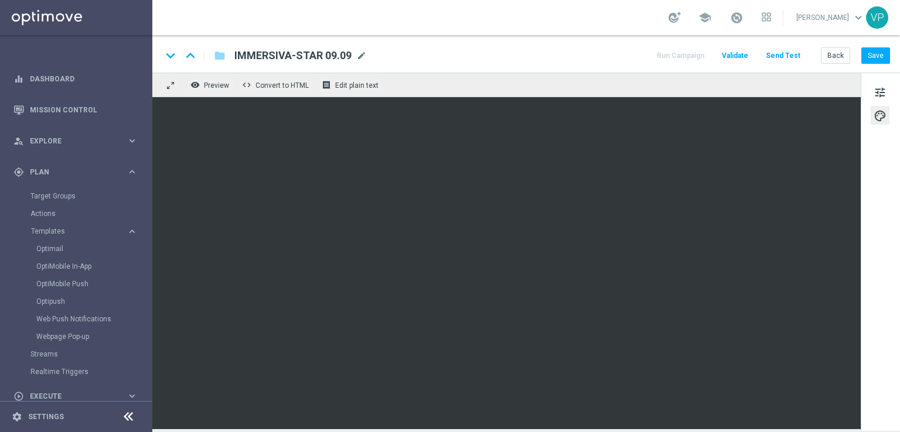
click at [797, 52] on button "Send Test" at bounding box center [783, 56] width 38 height 16
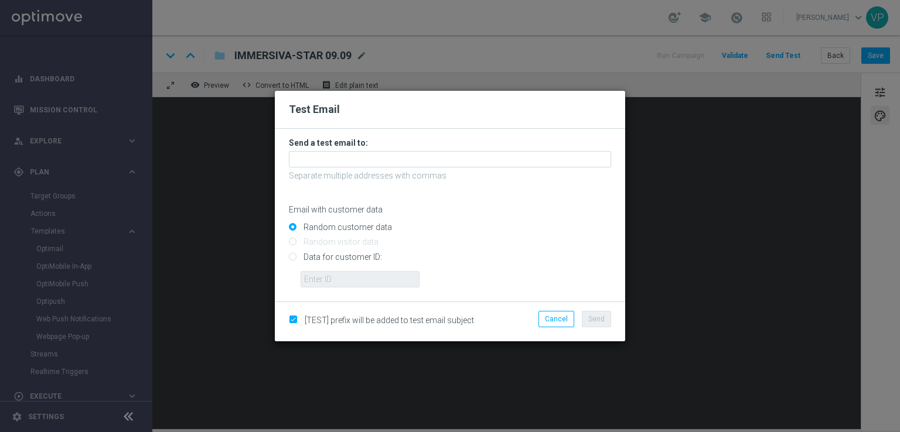
click at [340, 174] on p "Separate multiple addresses with commas" at bounding box center [450, 175] width 322 height 11
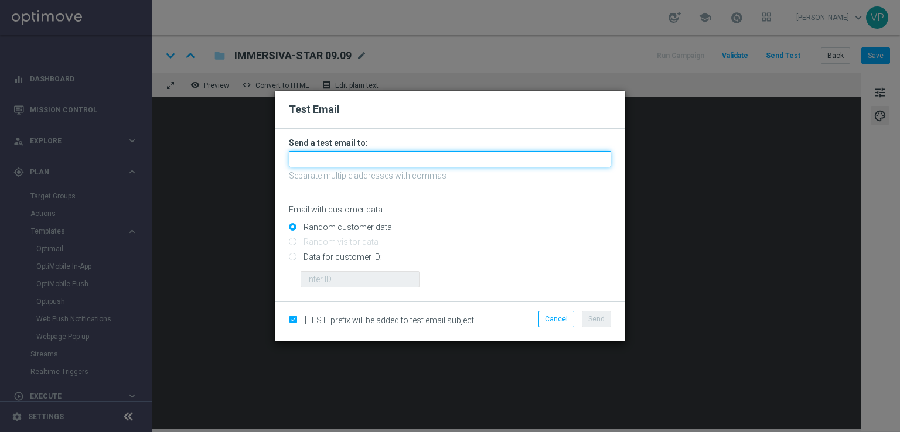
click at [329, 160] on input "text" at bounding box center [450, 159] width 322 height 16
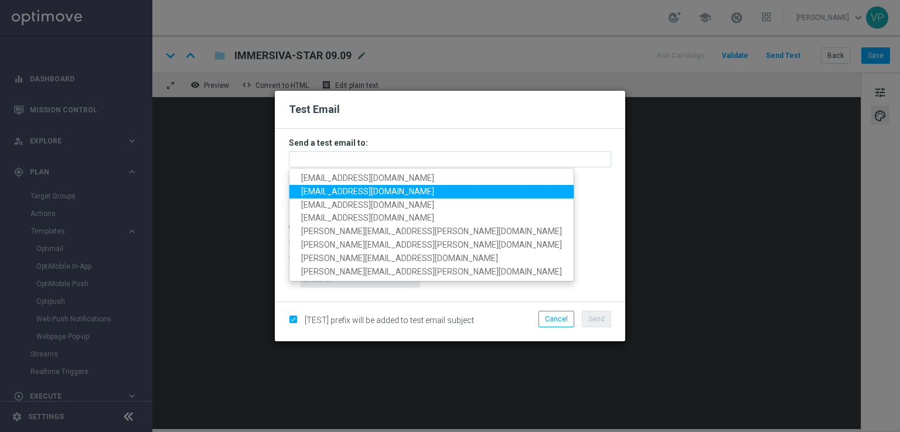
click at [327, 189] on span "petra.doppio@gmail.com" at bounding box center [367, 191] width 133 height 9
type input "petra.doppio@gmail.com"
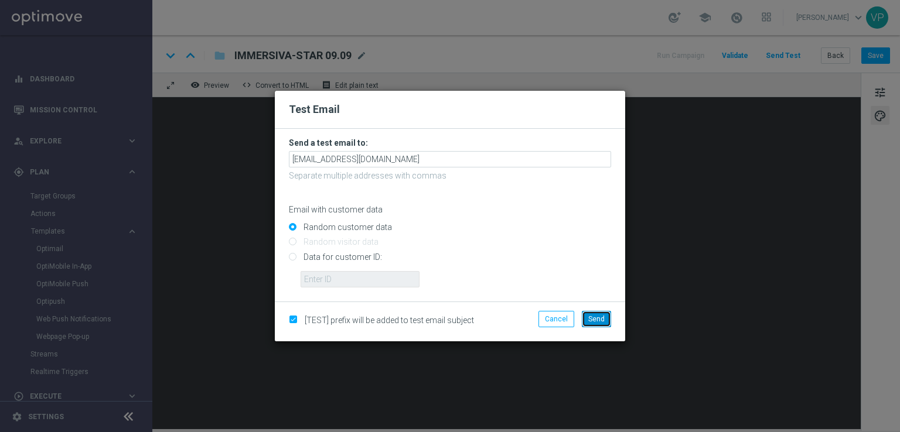
click at [594, 323] on span "Send" at bounding box center [596, 319] width 16 height 8
click at [597, 318] on span "Send" at bounding box center [596, 319] width 16 height 8
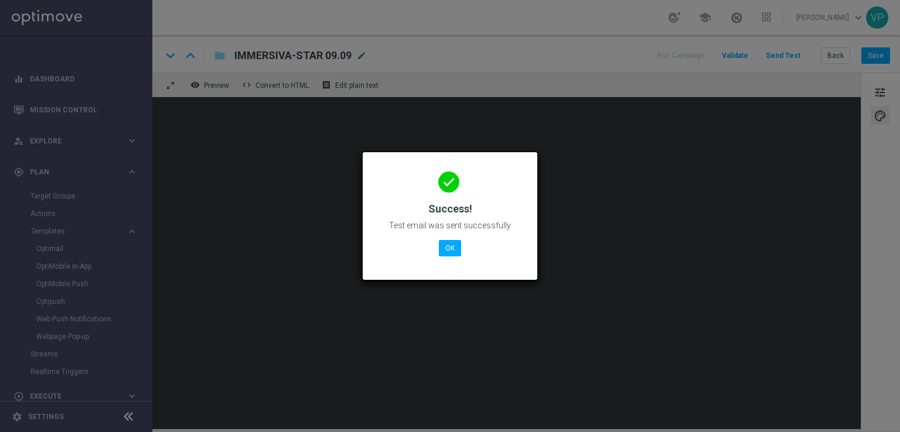
click at [448, 240] on div "done Success! Test email was sent successfully OK" at bounding box center [450, 214] width 146 height 102
click at [452, 247] on button "OK" at bounding box center [450, 248] width 22 height 16
click at [445, 248] on button "OK" at bounding box center [450, 248] width 22 height 16
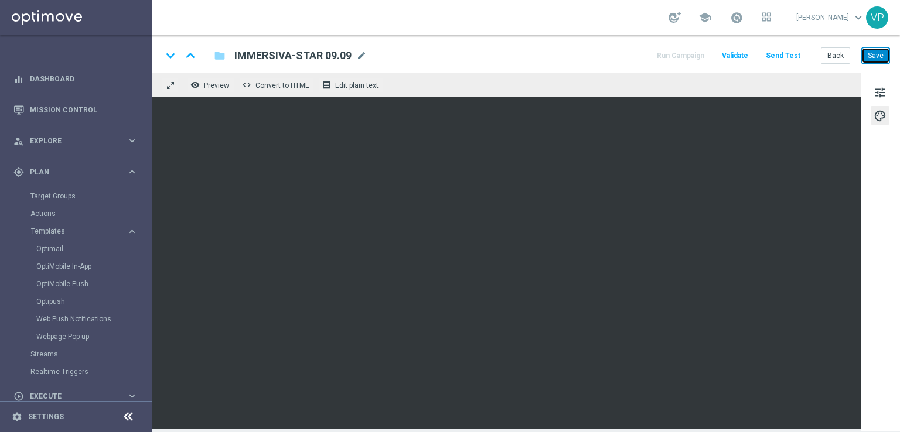
click at [872, 54] on button "Save" at bounding box center [875, 55] width 29 height 16
click at [792, 57] on button "Send Test" at bounding box center [783, 56] width 38 height 16
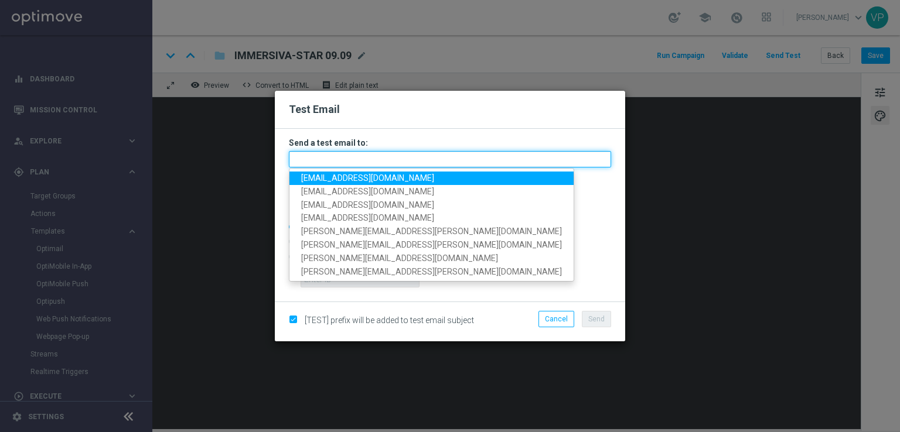
click at [373, 164] on input "text" at bounding box center [450, 159] width 322 height 16
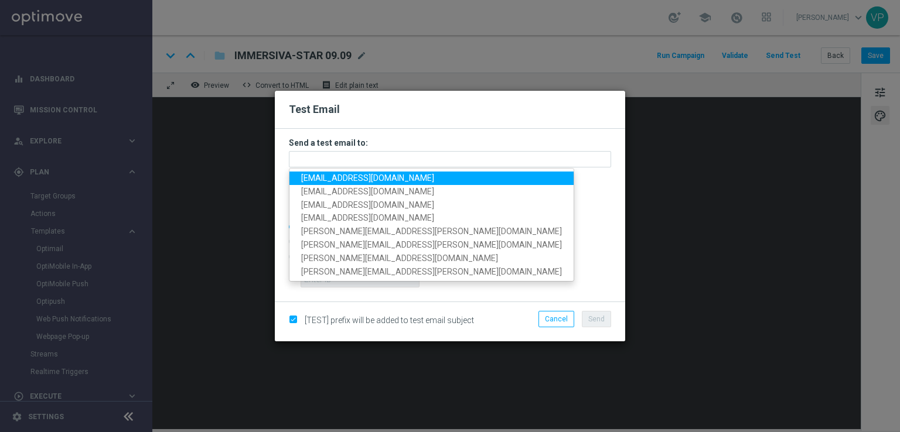
click at [316, 179] on span "petra.doppio@gmail.com" at bounding box center [367, 177] width 133 height 9
type input "petra.doppio@gmail.com"
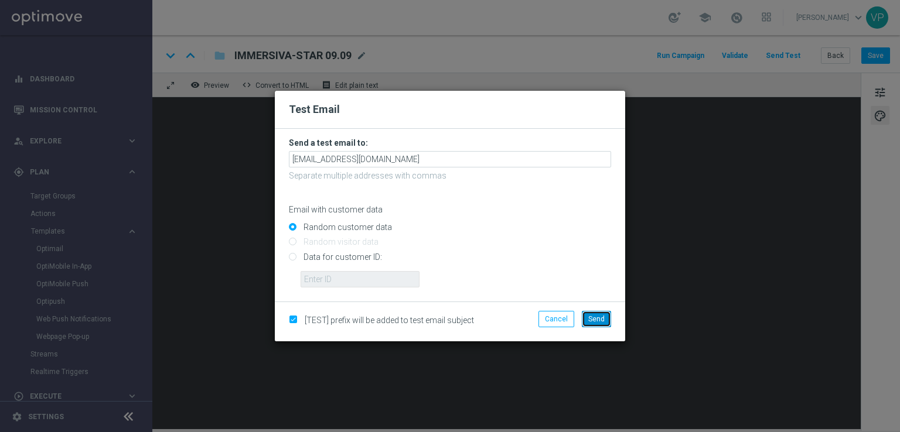
click at [600, 318] on span "Send" at bounding box center [596, 319] width 16 height 8
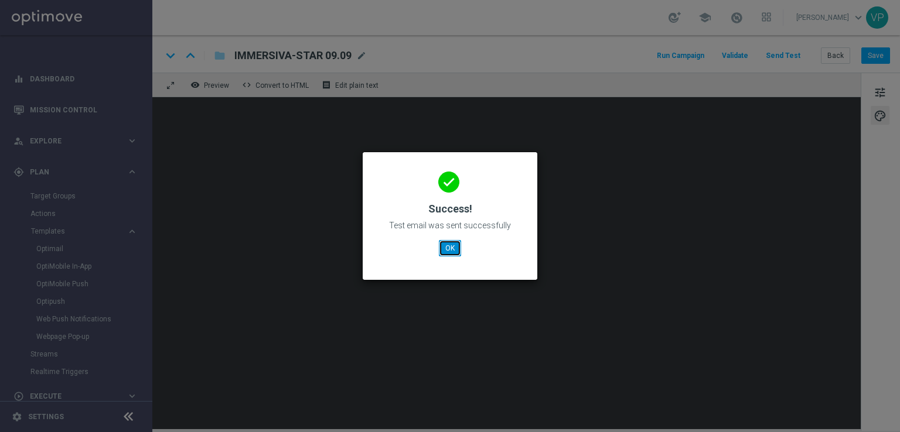
click at [439, 245] on button "OK" at bounding box center [450, 248] width 22 height 16
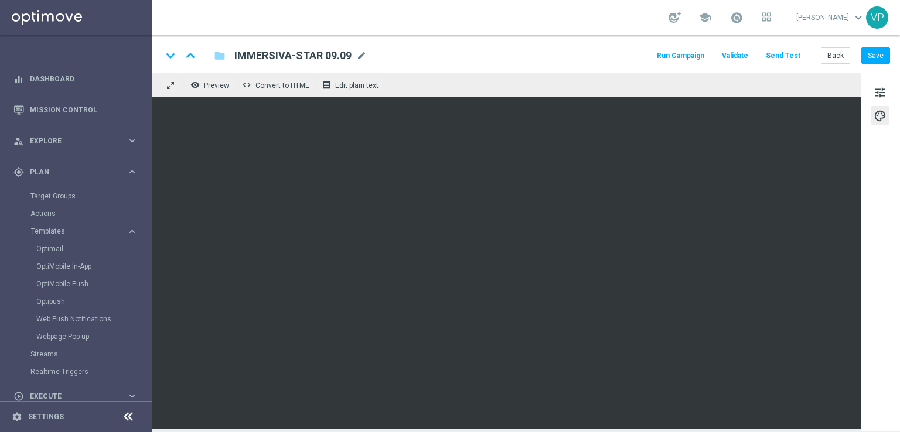
click at [790, 53] on button "Send Test" at bounding box center [783, 56] width 38 height 16
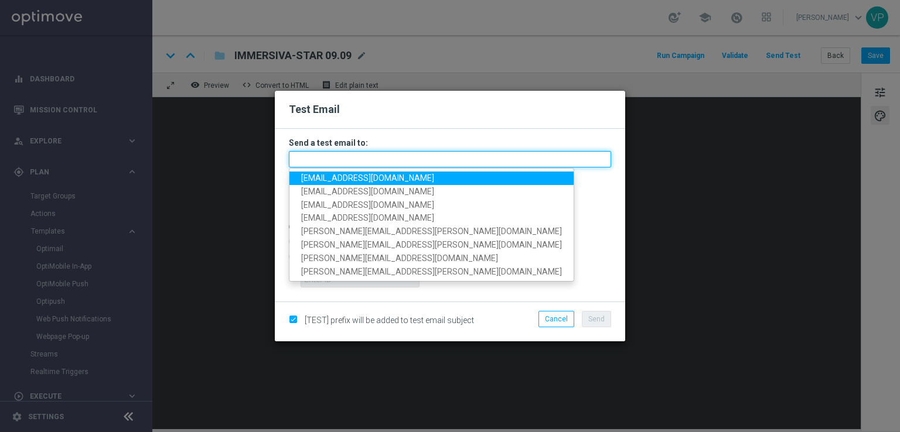
click at [410, 165] on input "text" at bounding box center [450, 159] width 322 height 16
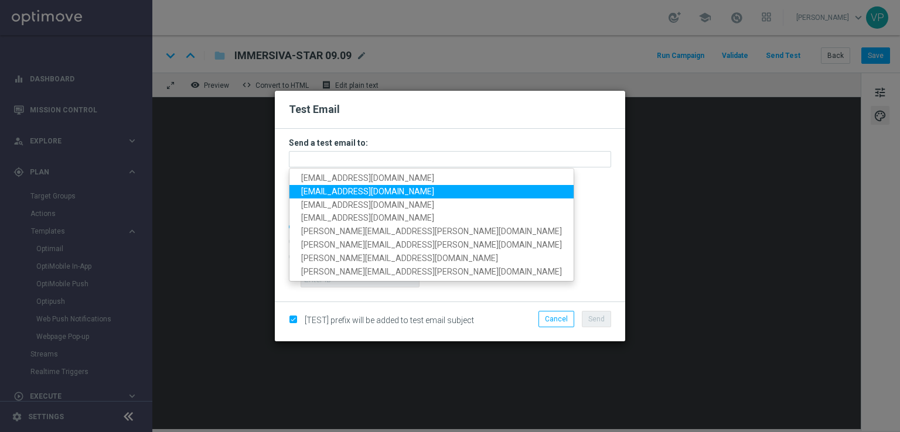
click at [323, 190] on span "pilatov86@gmail.com" at bounding box center [367, 191] width 133 height 9
type input "pilatov86@gmail.com"
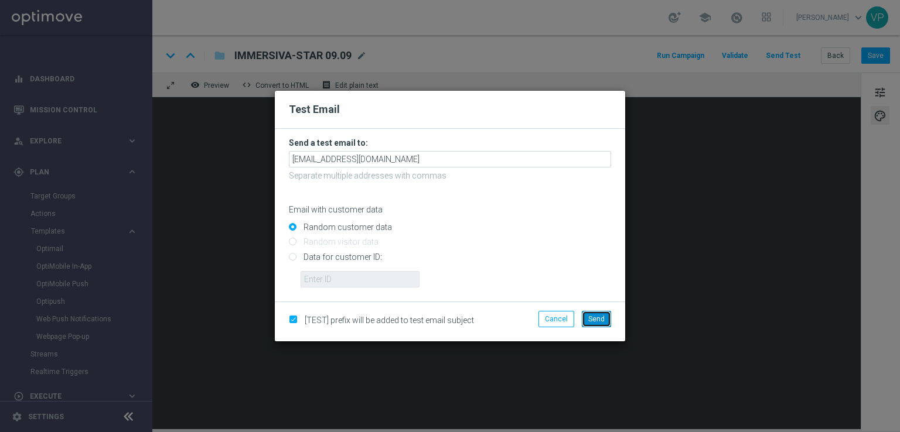
click at [597, 320] on span "Send" at bounding box center [596, 319] width 16 height 8
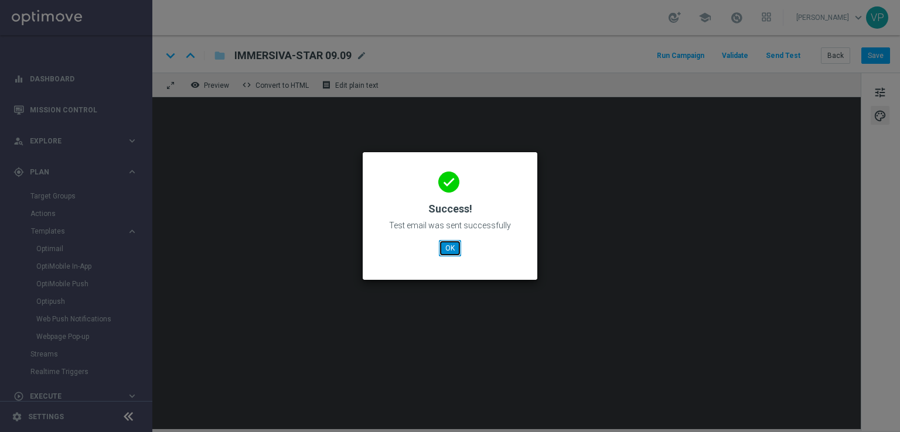
click at [455, 250] on button "OK" at bounding box center [450, 248] width 22 height 16
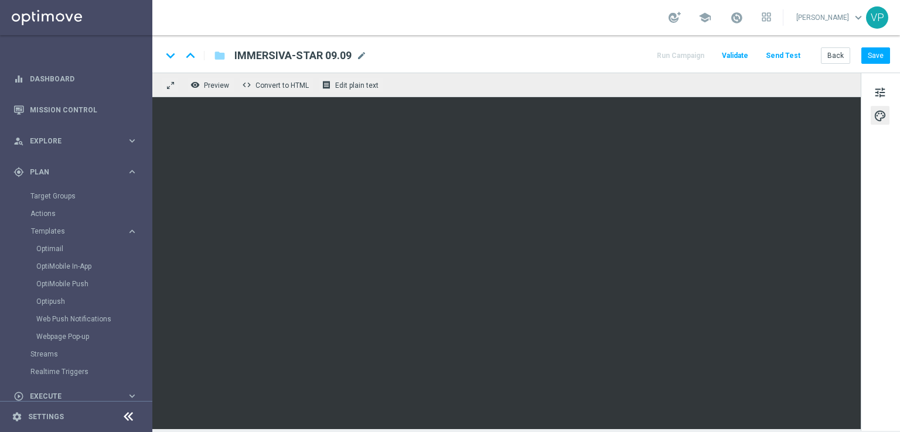
click at [789, 56] on button "Send Test" at bounding box center [783, 56] width 38 height 16
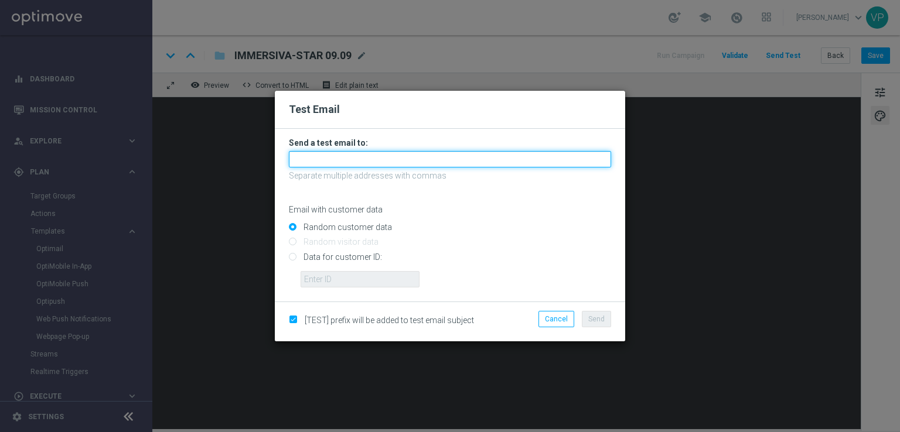
click at [464, 159] on input "text" at bounding box center [450, 159] width 322 height 16
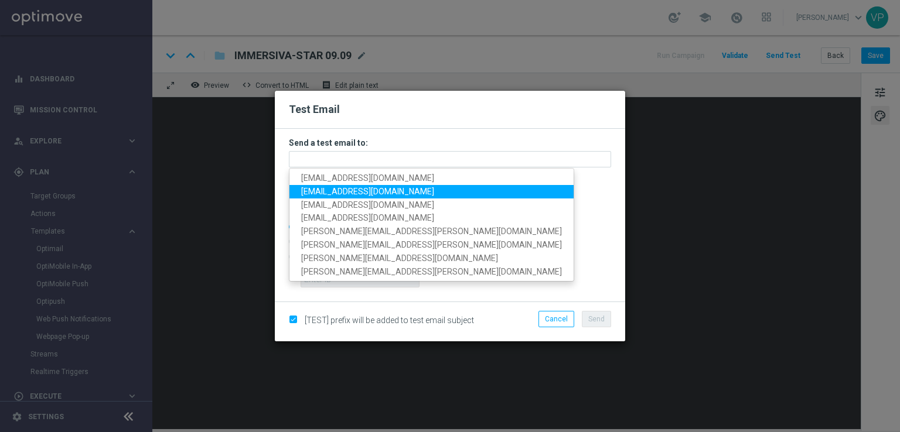
click at [311, 192] on span "petra.doppio@gmail.com" at bounding box center [367, 191] width 133 height 9
type input "petra.doppio@gmail.com"
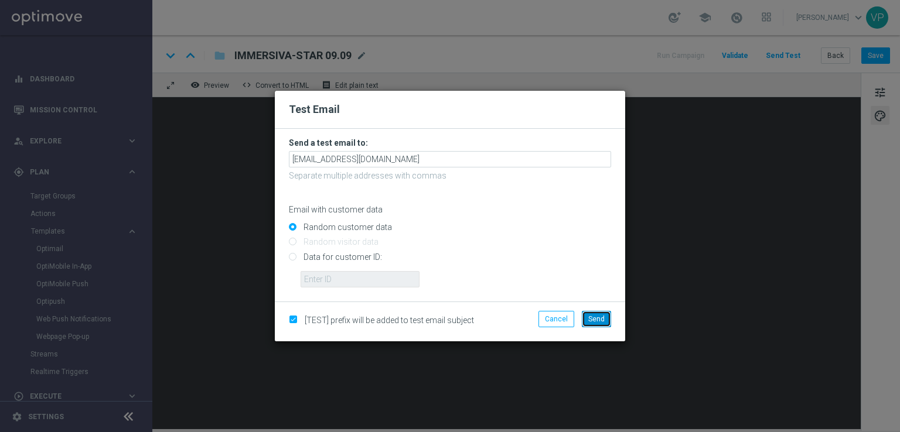
click at [609, 316] on button "Send" at bounding box center [596, 319] width 29 height 16
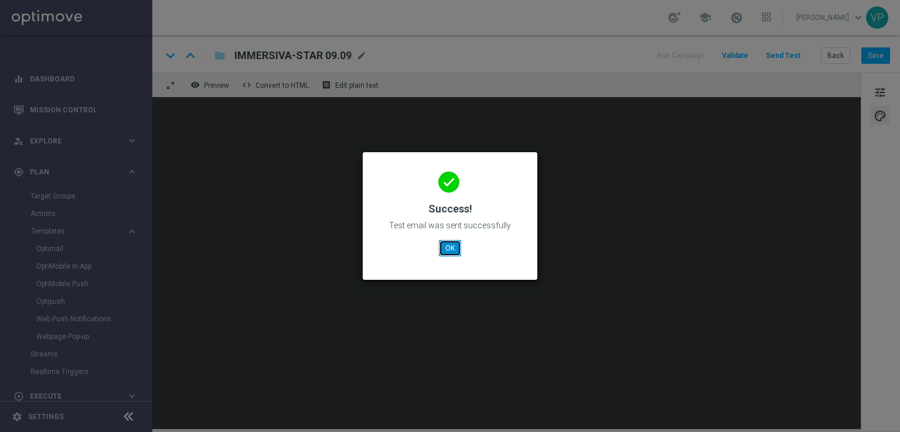
click at [446, 242] on button "OK" at bounding box center [450, 248] width 22 height 16
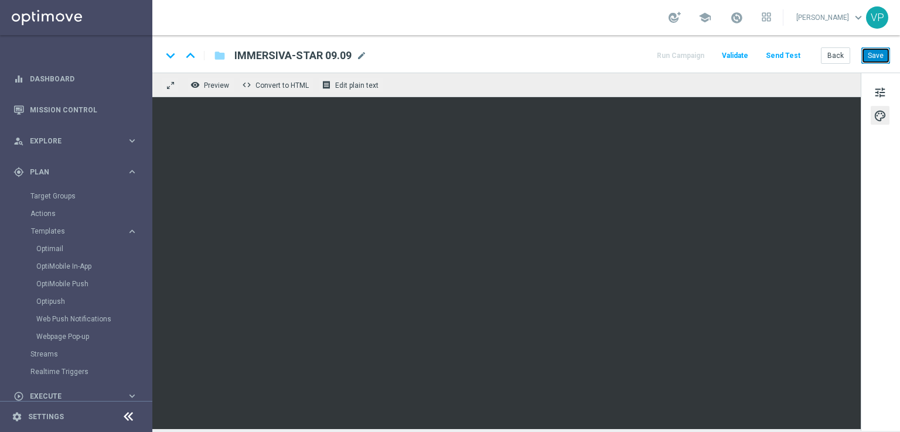
click at [866, 54] on button "Save" at bounding box center [875, 55] width 29 height 16
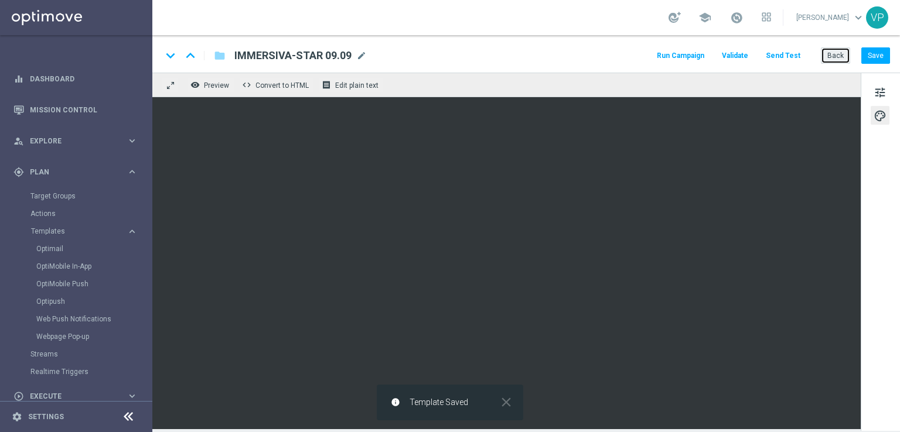
click at [834, 59] on button "Back" at bounding box center [835, 55] width 29 height 16
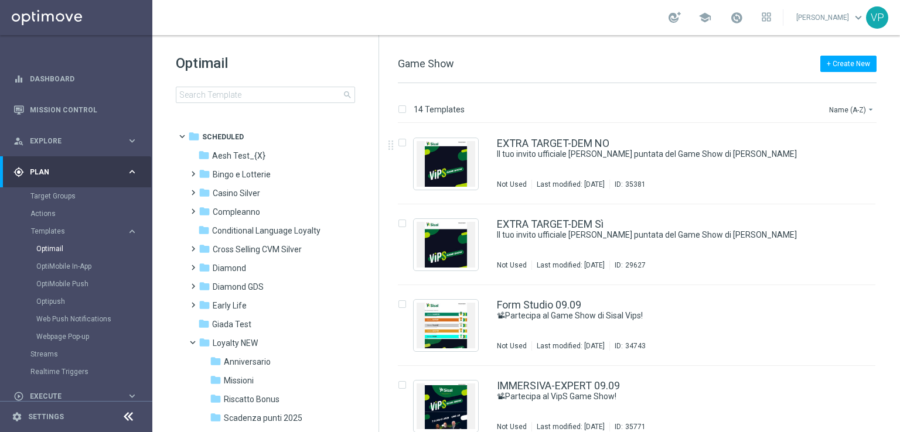
drag, startPoint x: 898, startPoint y: 139, endPoint x: 897, endPoint y: 188, distance: 48.6
click at [897, 176] on div "14 Templates Name (A-Z) arrow_drop_down Drag here to set row groups Drag here t…" at bounding box center [639, 257] width 521 height 349
drag, startPoint x: 897, startPoint y: 188, endPoint x: 897, endPoint y: 211, distance: 22.9
click at [897, 211] on div "14 Templates Name (A-Z) arrow_drop_down Drag here to set row groups Drag here t…" at bounding box center [639, 257] width 521 height 349
drag, startPoint x: 896, startPoint y: 228, endPoint x: 897, endPoint y: 211, distance: 17.6
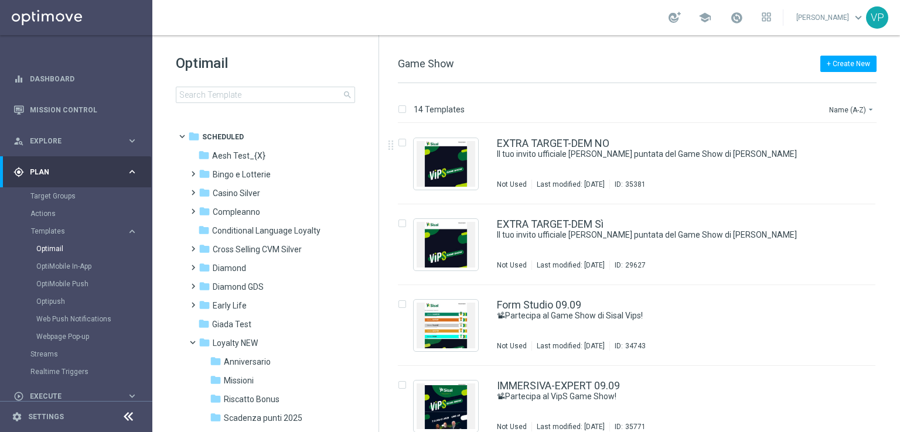
click at [897, 211] on div "insert_drive_file EXTRA TARGET-DEM NO Il tuo invito ufficiale alla prossima pun…" at bounding box center [641, 278] width 511 height 309
click at [62, 194] on link "Target Groups" at bounding box center [75, 196] width 91 height 9
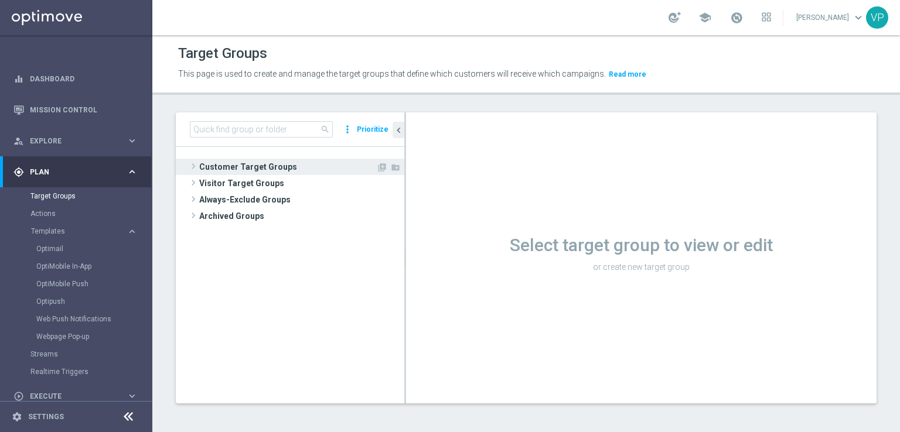
click at [198, 172] on span at bounding box center [193, 166] width 12 height 14
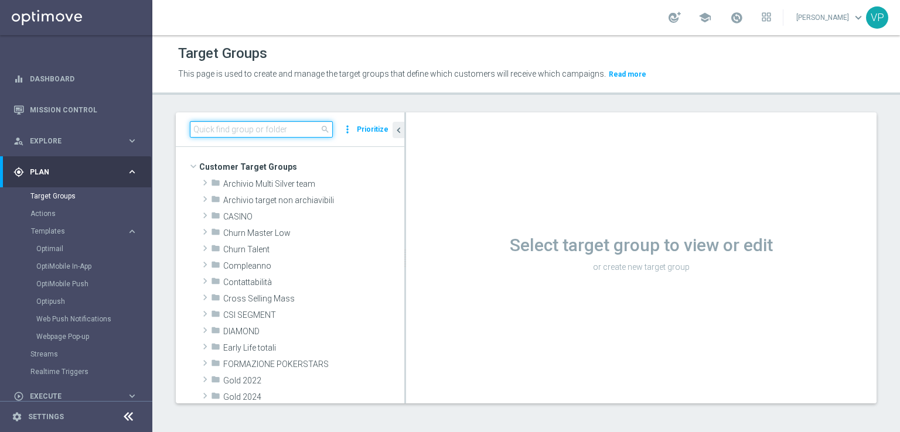
click at [290, 134] on input at bounding box center [261, 129] width 143 height 16
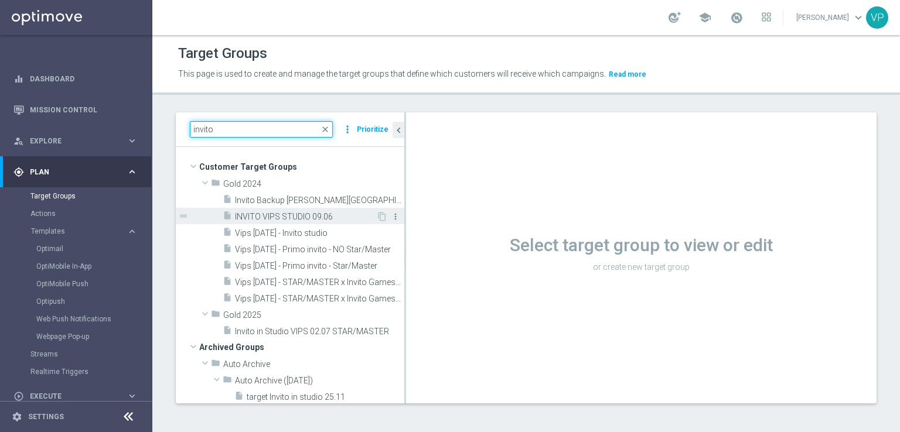
type input "invito"
click at [391, 215] on icon "more_vert" at bounding box center [395, 216] width 9 height 9
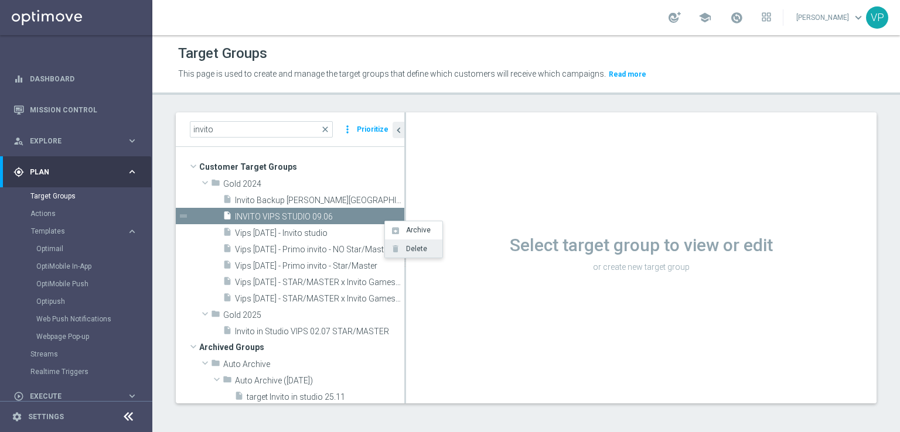
click at [415, 248] on span "Delete" at bounding box center [414, 249] width 25 height 8
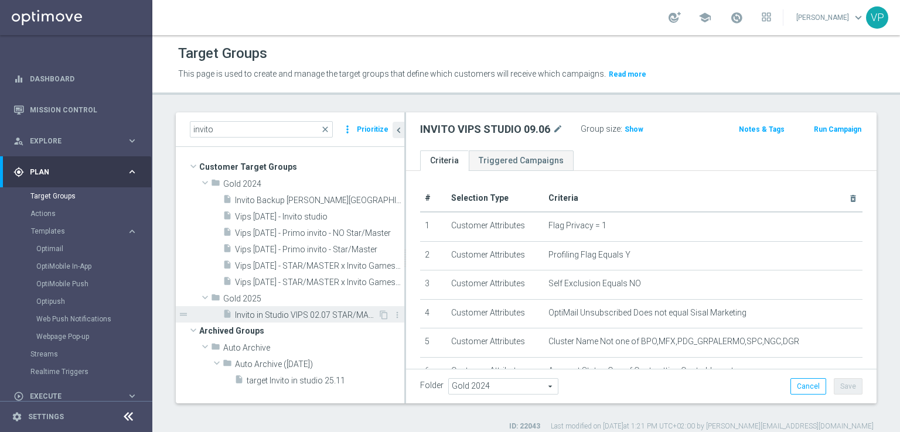
click at [323, 316] on span "Invito in Studio VIPS 02.07 STAR/MASTER" at bounding box center [306, 315] width 143 height 10
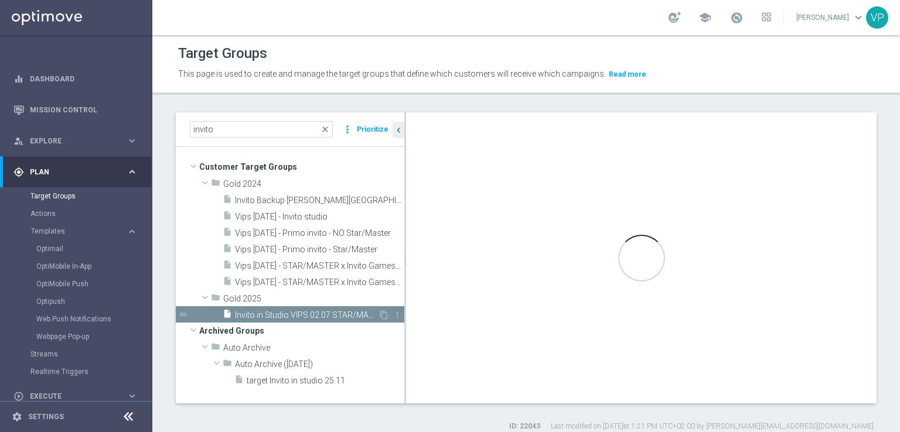
type textarea "(1 and 2 and 3 and 4 and 5 and 6 and 7 and 8 and 9 and 10 and 11 and 12 and 13 …"
type input "Gold 2025"
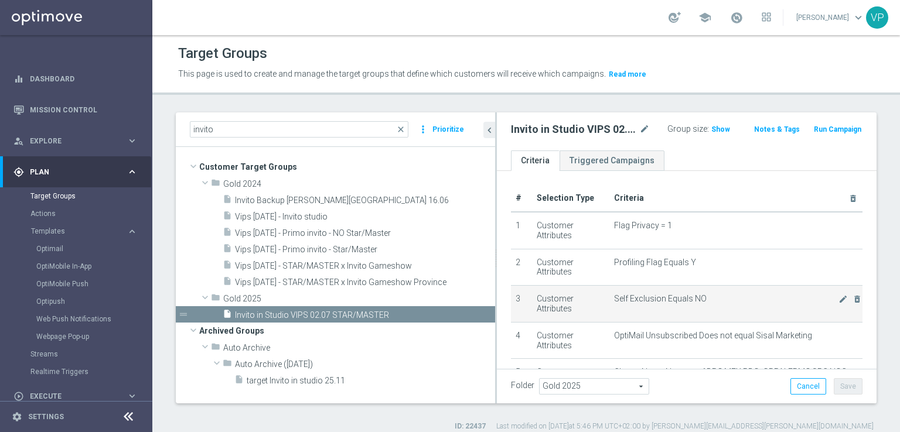
drag, startPoint x: 405, startPoint y: 286, endPoint x: 528, endPoint y: 285, distance: 122.4
click at [528, 285] on as-split "invito close more_vert Prioritize Customer Target Groups library_add create_new…" at bounding box center [526, 257] width 701 height 291
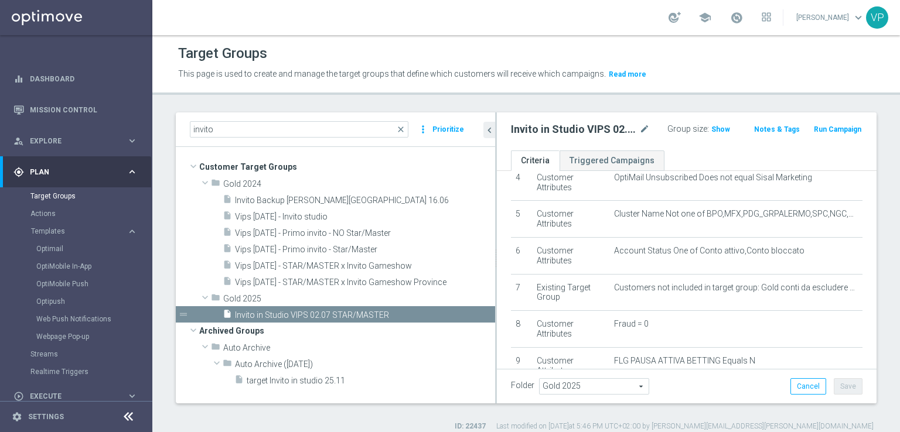
scroll to position [11, 0]
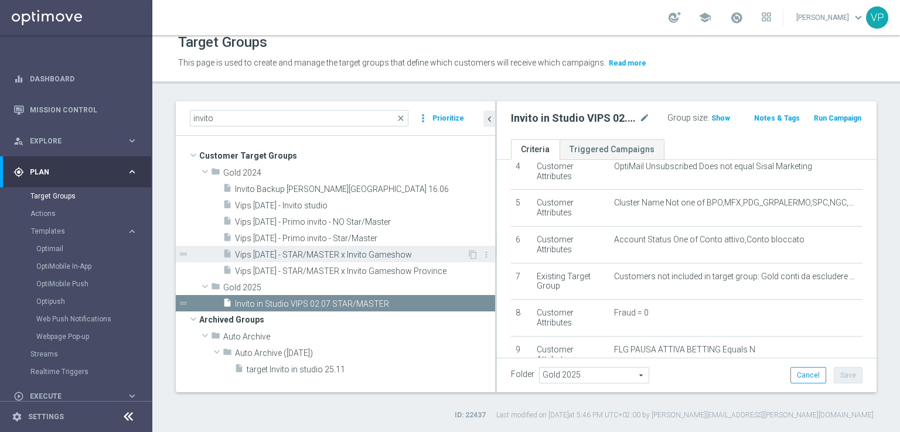
click at [350, 246] on div "insert_drive_file Vips 27.05.2025 - STAR/MASTER x Invito Gameshow" at bounding box center [345, 254] width 244 height 16
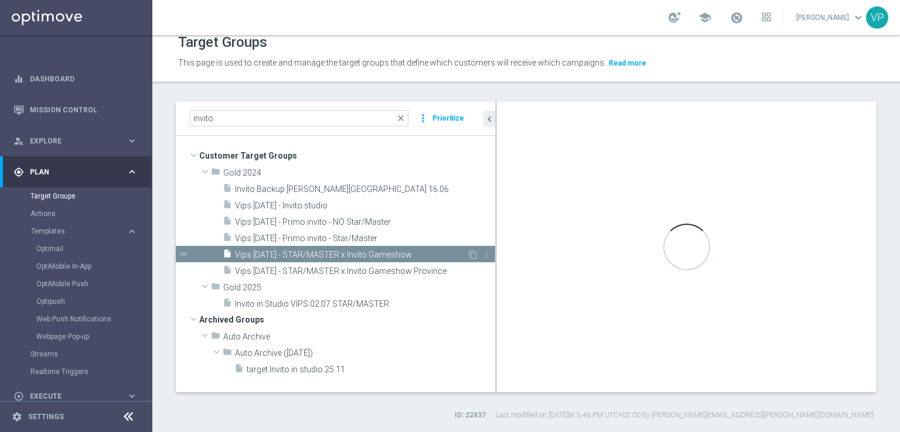
type textarea "1 or 2"
type input "Gold 2024"
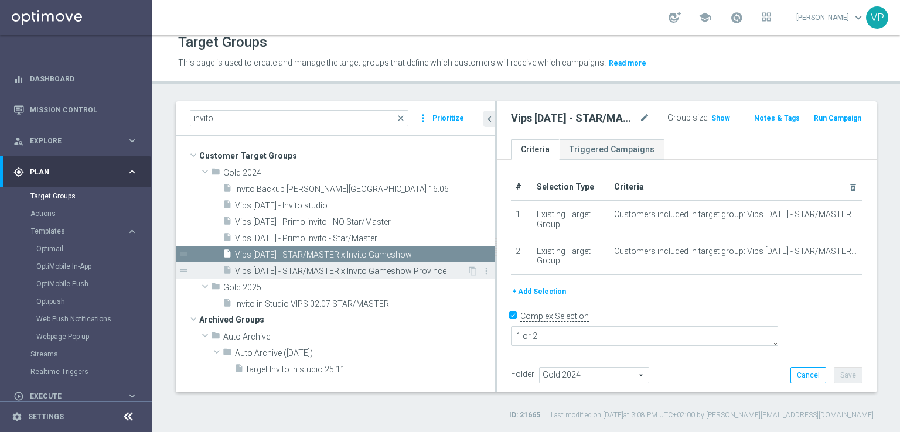
click at [293, 275] on span "Vips 27.05.2025 - STAR/MASTER x Invito Gameshow Province" at bounding box center [351, 272] width 232 height 10
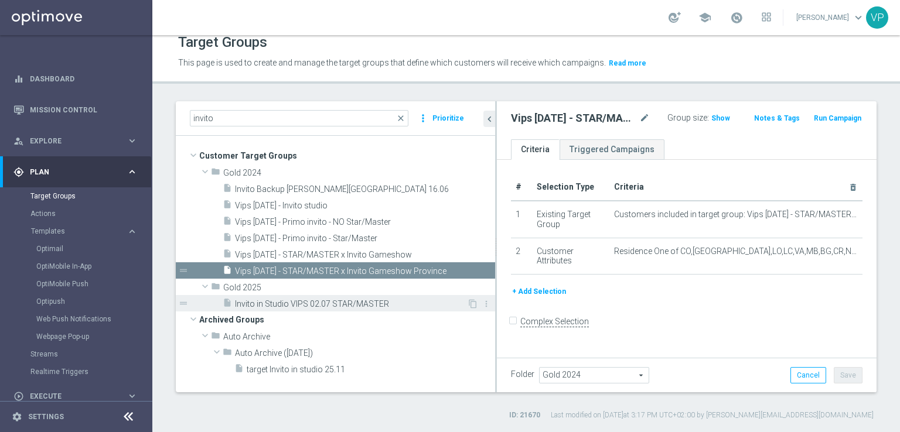
click at [303, 303] on span "Invito in Studio VIPS 02.07 STAR/MASTER" at bounding box center [351, 304] width 232 height 10
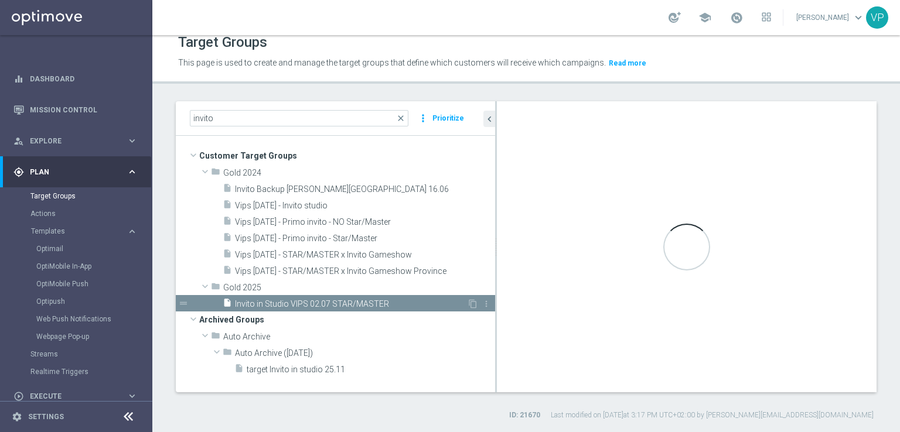
checkbox input "true"
type input "Gold 2025"
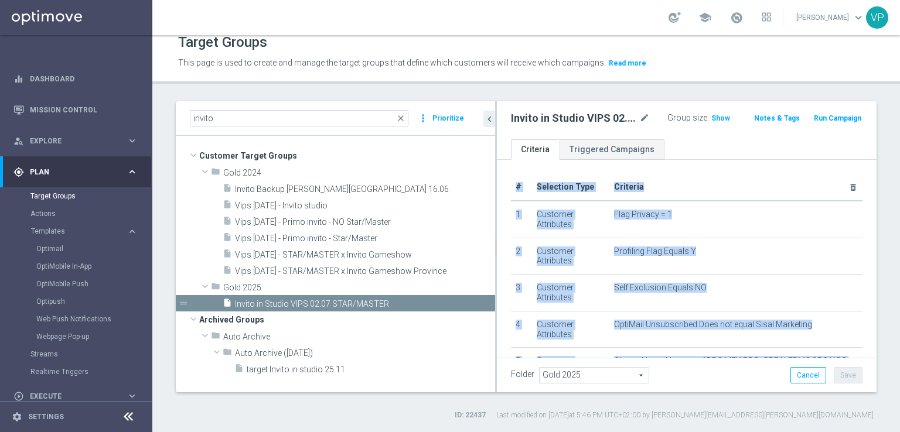
drag, startPoint x: 858, startPoint y: 186, endPoint x: 862, endPoint y: 213, distance: 27.4
click at [862, 213] on div "# Selection Type Criteria delete_forever 1 Customer Attributes Flag Privacy = 1…" at bounding box center [687, 259] width 380 height 198
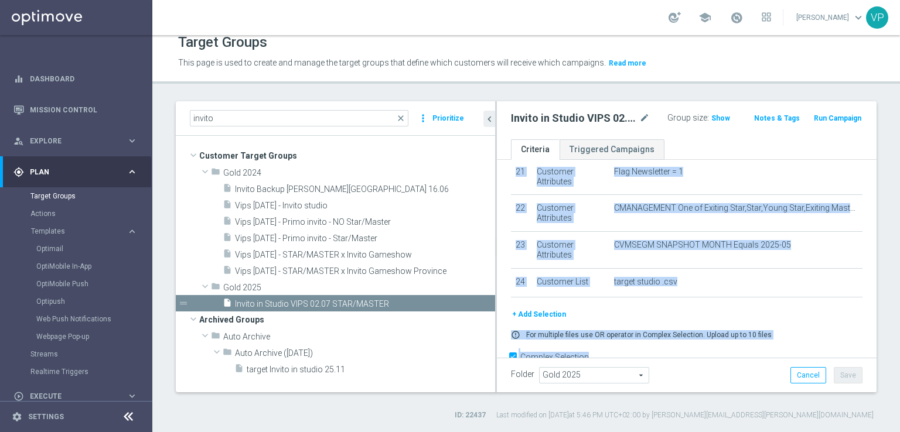
scroll to position [773, 0]
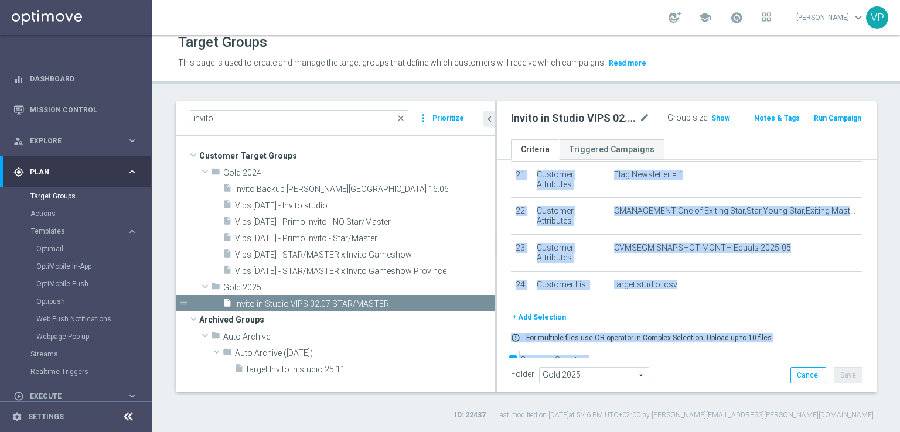
click at [812, 333] on div "error_outline For multiple files use OR operator in Complex Selection. Upload u…" at bounding box center [686, 337] width 369 height 9
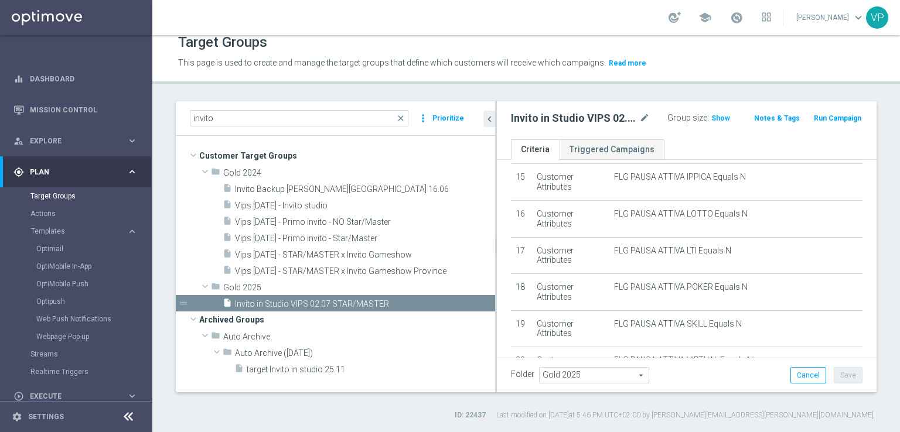
scroll to position [548, 0]
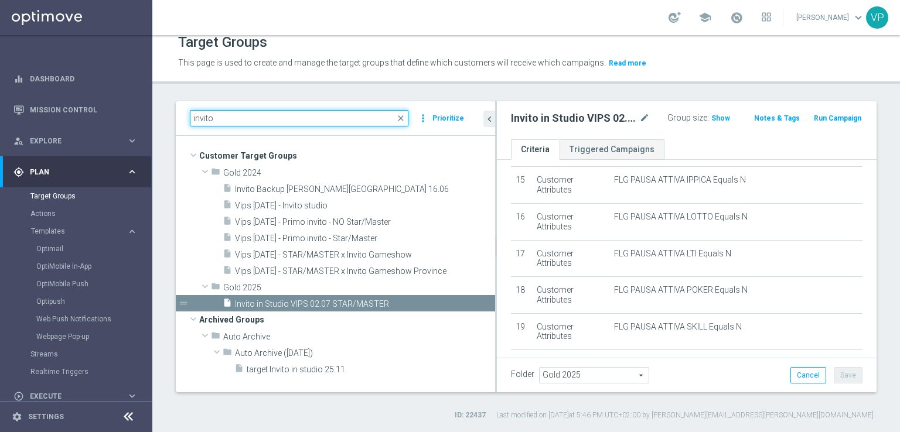
click at [277, 119] on input "invito" at bounding box center [299, 118] width 219 height 16
type input "i"
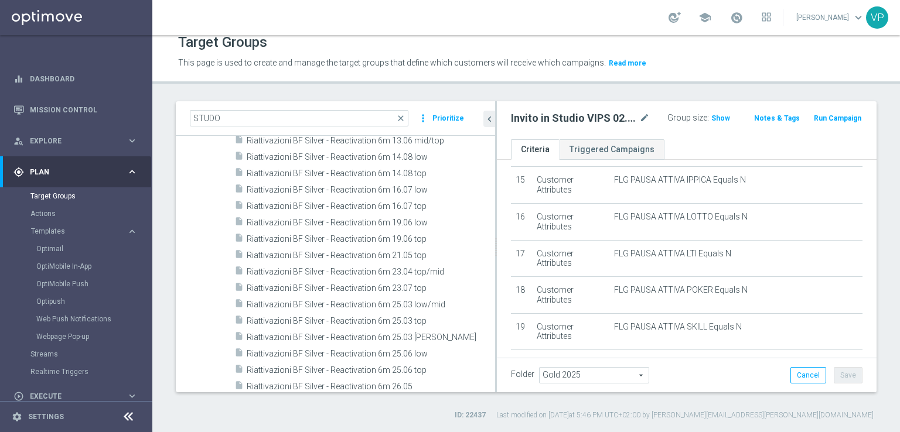
scroll to position [13469, 0]
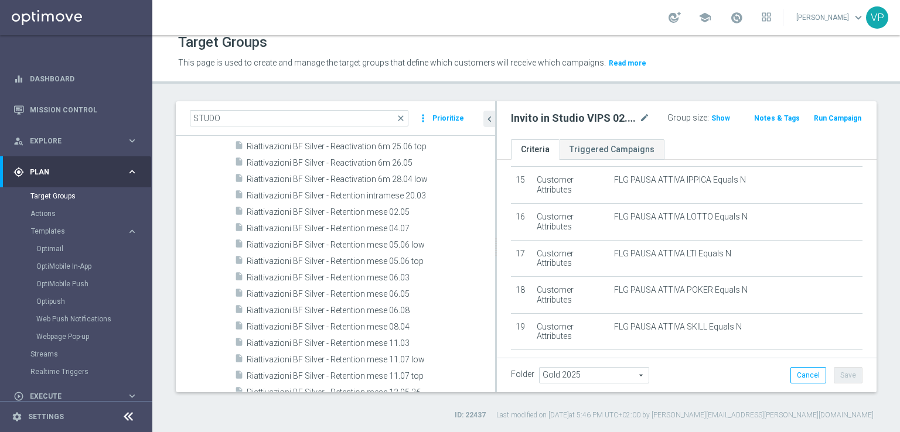
click at [490, 312] on div "Customer Target Groups library_add create_new_folder folder" at bounding box center [335, 264] width 319 height 256
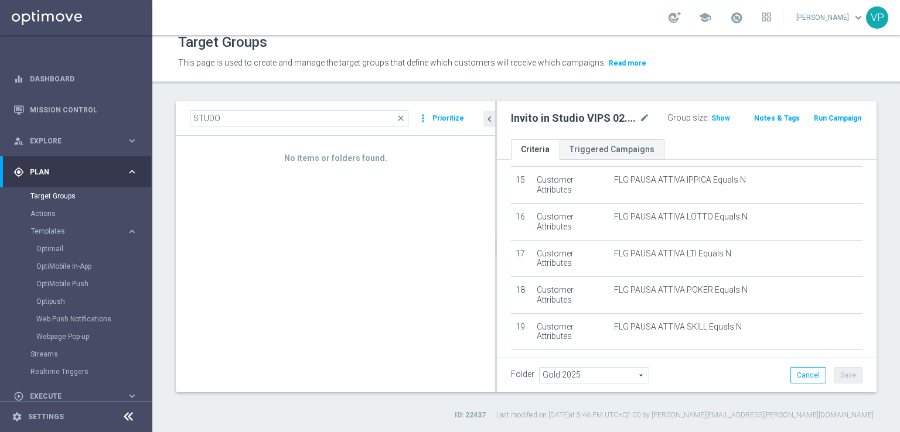
scroll to position [0, 0]
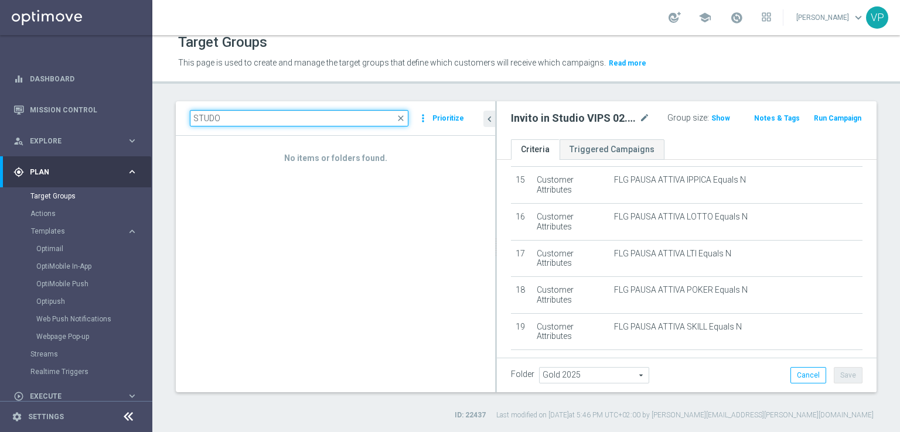
click at [237, 118] on input "STUDO" at bounding box center [299, 118] width 219 height 16
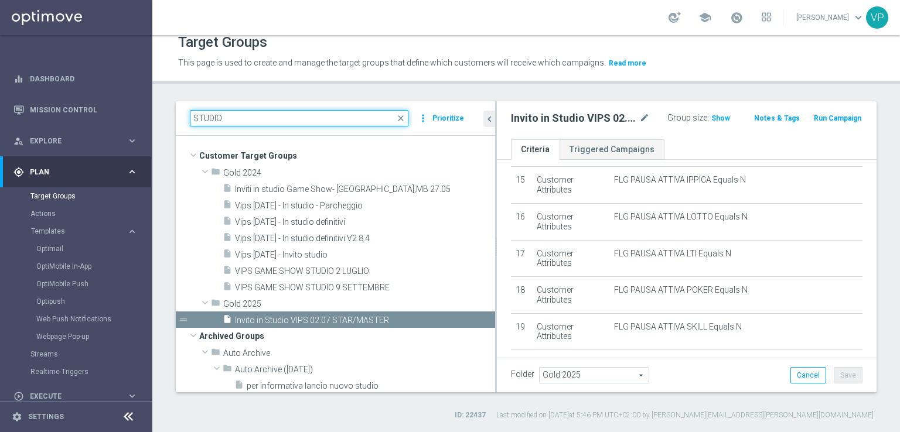
type input "STUDIO"
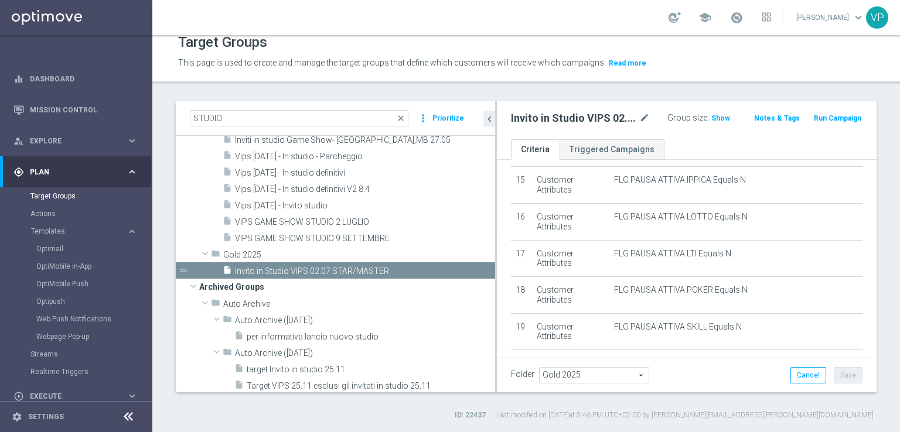
scroll to position [54, 0]
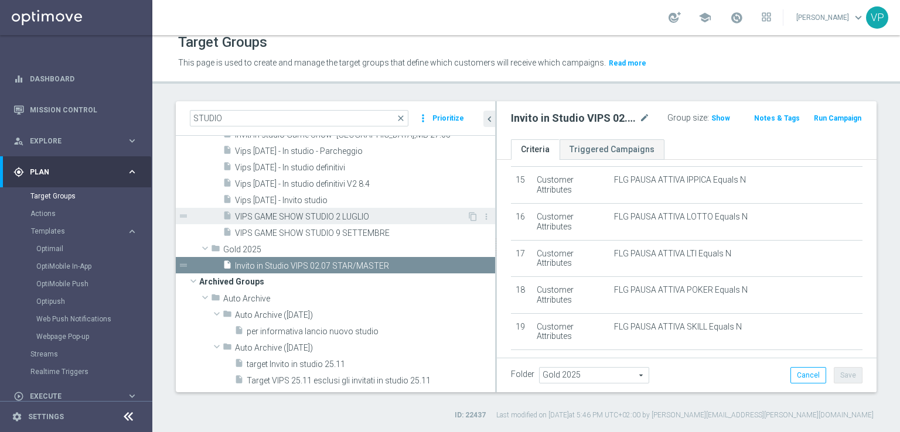
click at [363, 215] on span "VIPS GAME SHOW STUDIO 2 LUGLIO" at bounding box center [351, 217] width 232 height 10
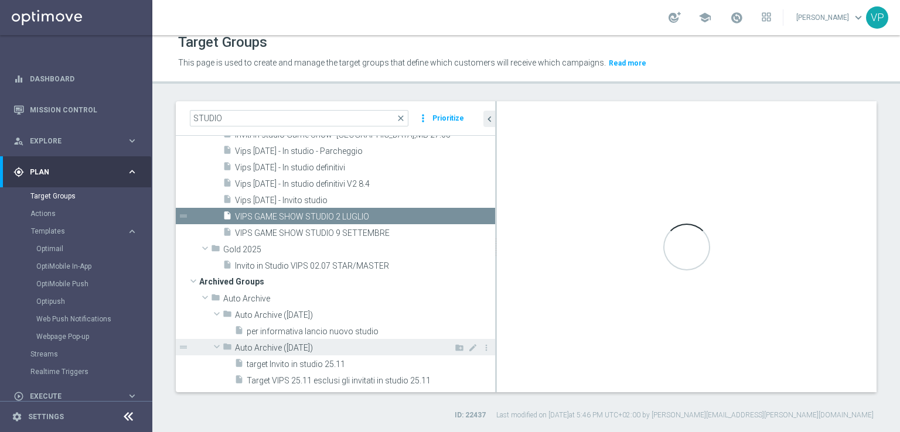
type input "Gold 2024"
type textarea "(1 and 2 and 3 and 4 and 5 and 6 and 7 and 8 and 9 and 10)"
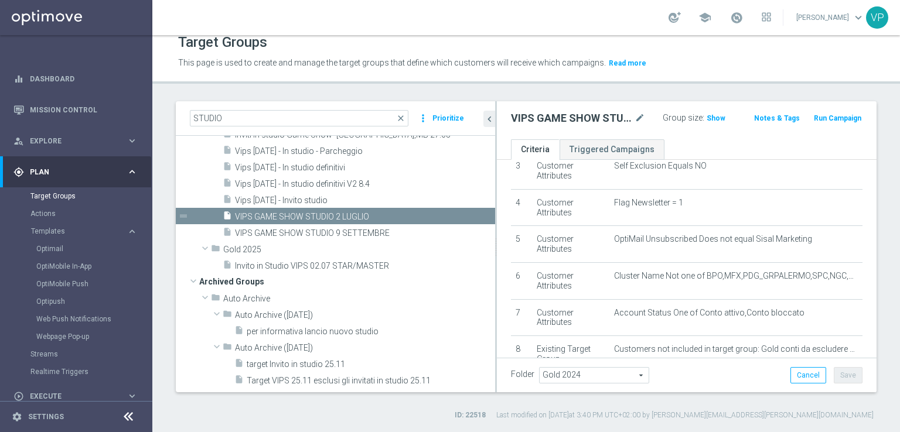
scroll to position [286, 0]
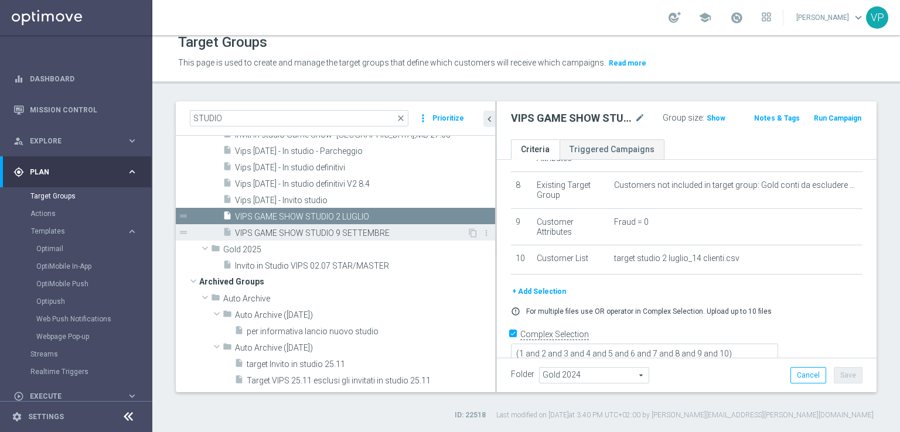
click at [391, 230] on span "VIPS GAME SHOW STUDIO 9 SETTEMBRE" at bounding box center [351, 233] width 232 height 10
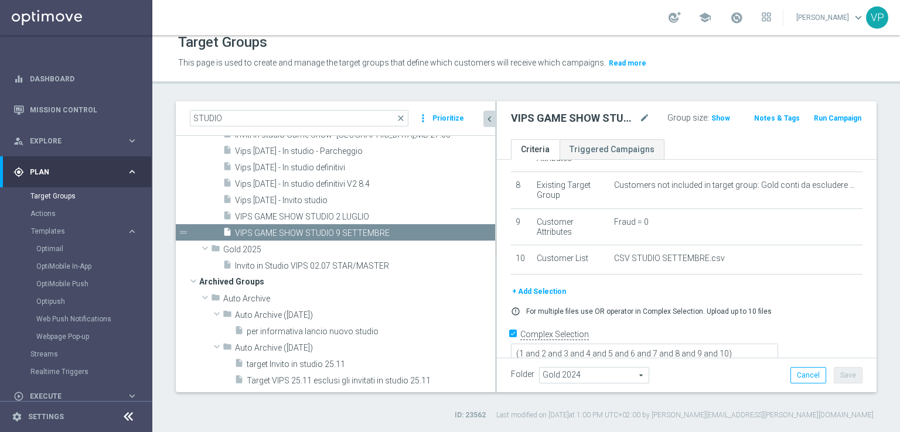
click at [486, 120] on icon "chevron_left" at bounding box center [489, 119] width 11 height 11
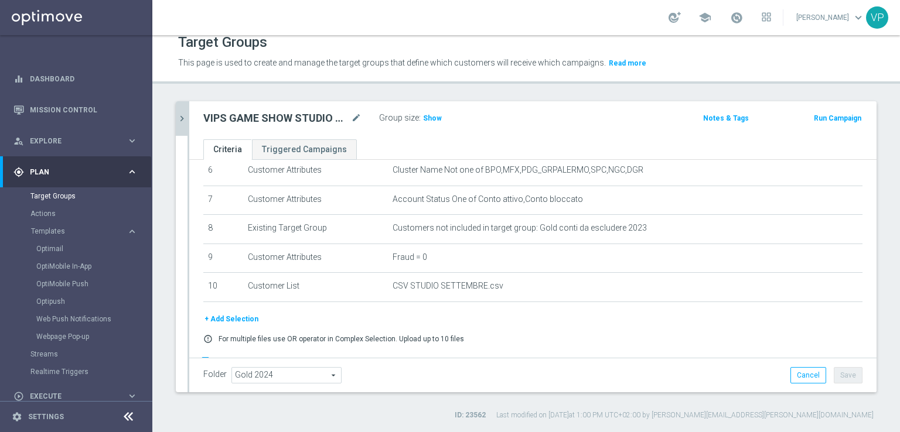
scroll to position [214, 0]
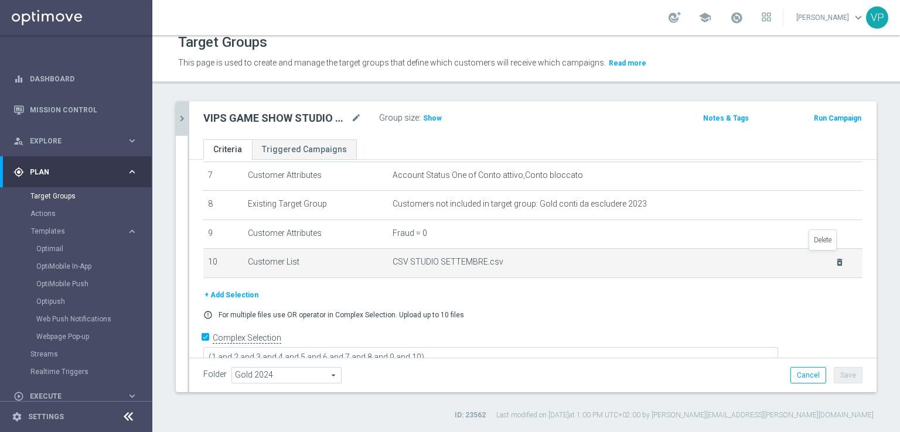
click at [835, 260] on icon "delete_forever" at bounding box center [839, 262] width 9 height 9
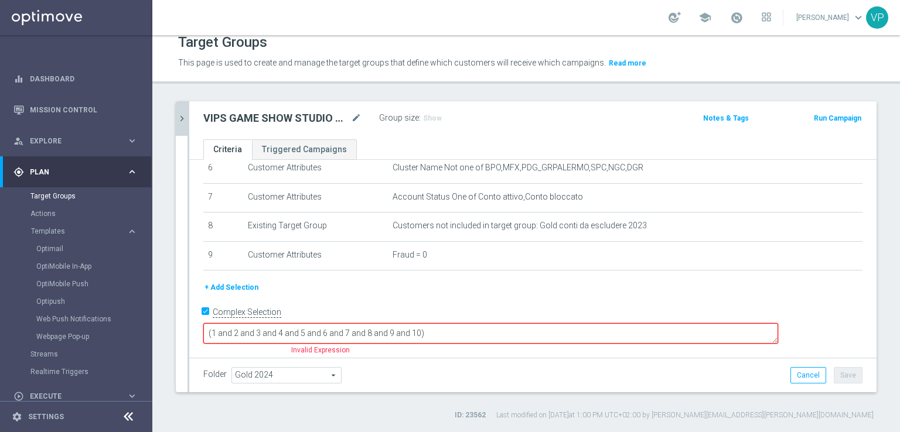
scroll to position [169, 0]
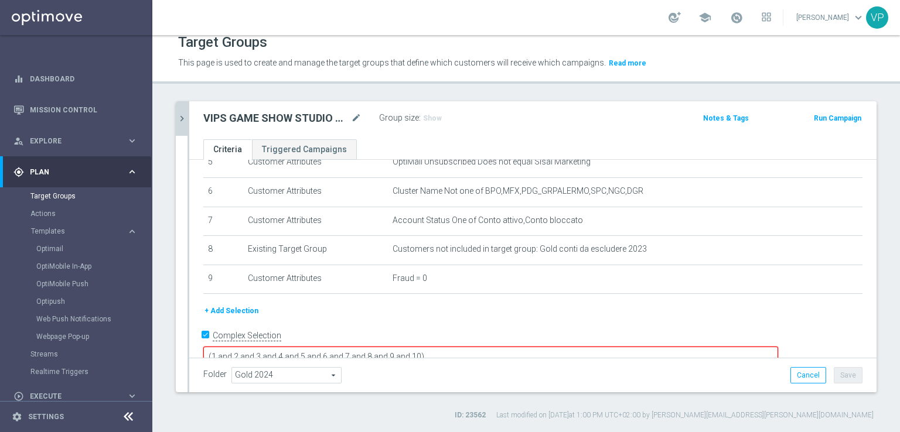
click at [243, 305] on button "+ Add Selection" at bounding box center [231, 311] width 56 height 13
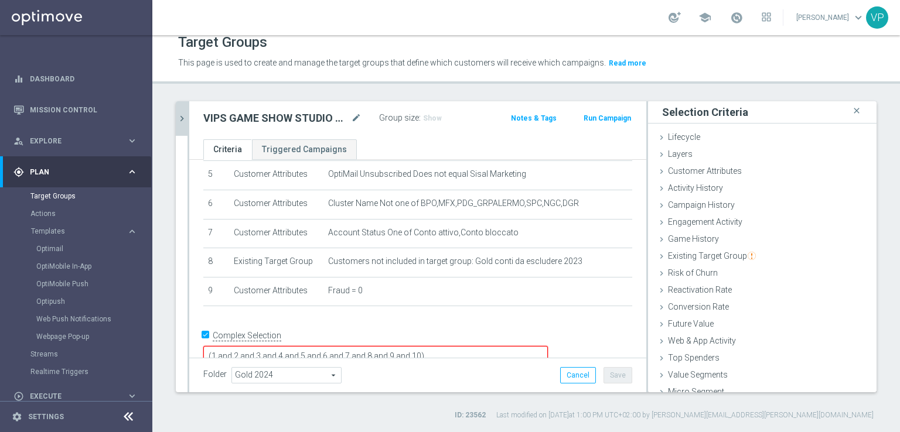
scroll to position [26, 0]
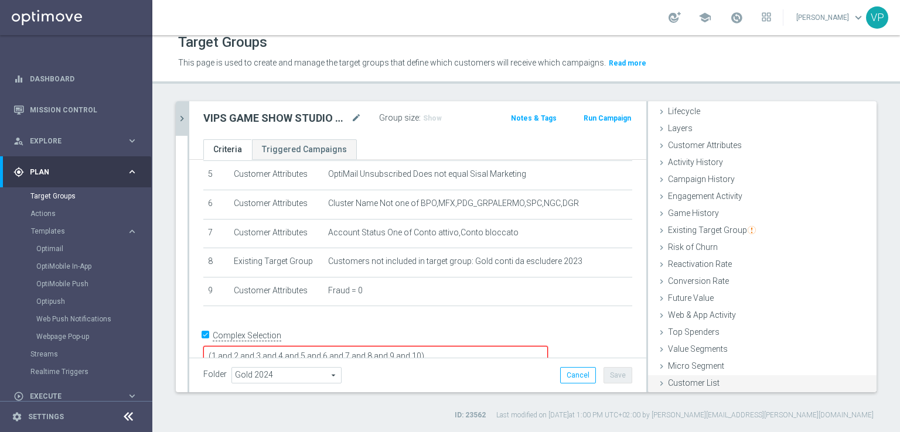
click at [657, 381] on icon at bounding box center [661, 383] width 9 height 9
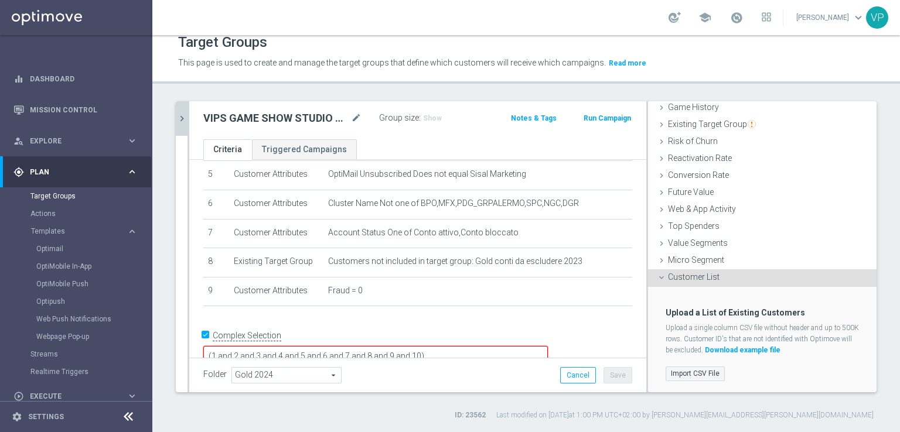
click at [686, 373] on label "Import CSV File" at bounding box center [694, 374] width 59 height 15
click at [0, 0] on input "Import CSV File" at bounding box center [0, 0] width 0 height 0
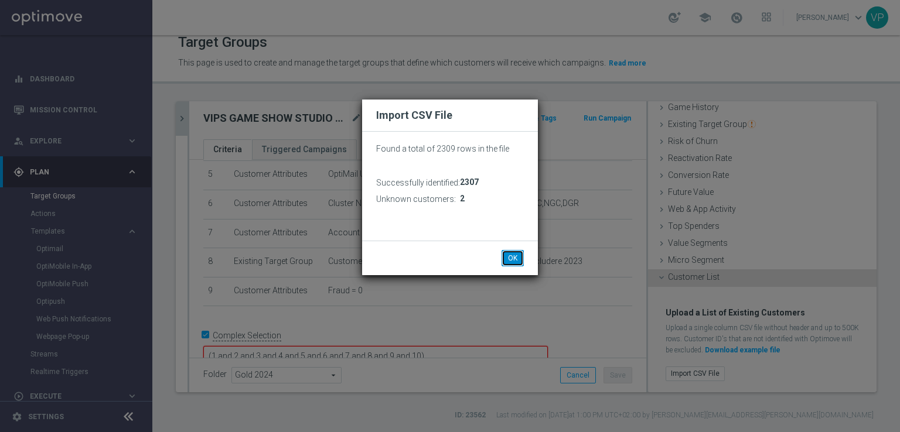
click at [518, 262] on button "OK" at bounding box center [512, 258] width 22 height 16
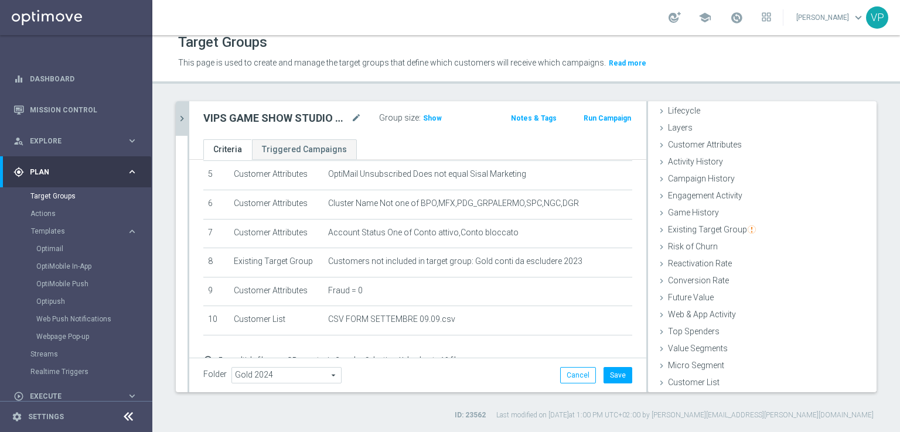
scroll to position [26, 0]
click at [613, 380] on button "Save" at bounding box center [617, 375] width 29 height 16
click at [186, 118] on icon "chevron_right" at bounding box center [181, 118] width 11 height 11
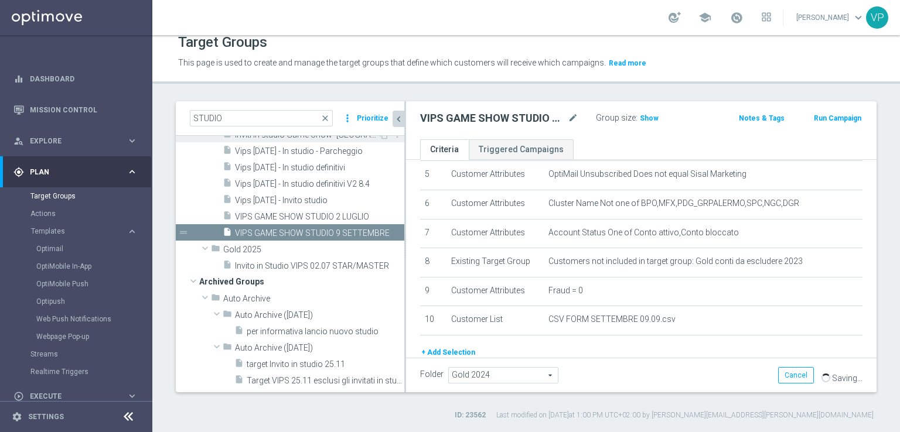
scroll to position [45, 0]
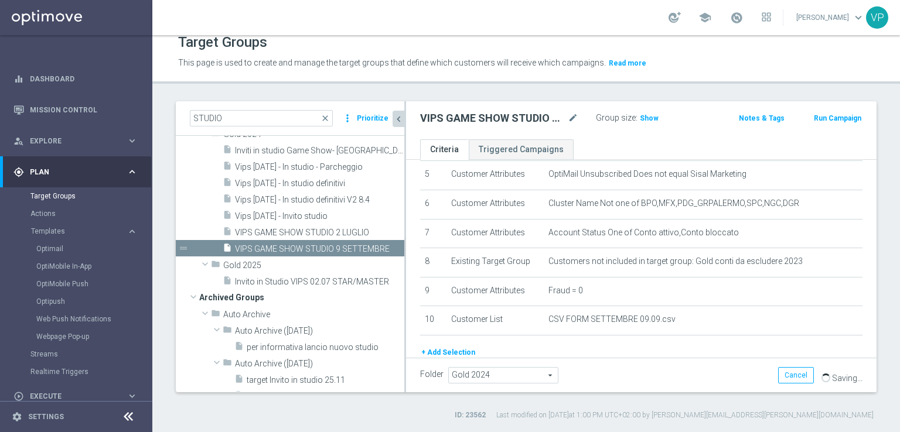
click at [63, 244] on div "Optimail" at bounding box center [93, 249] width 115 height 18
click at [61, 247] on link "Optimail" at bounding box center [79, 248] width 86 height 9
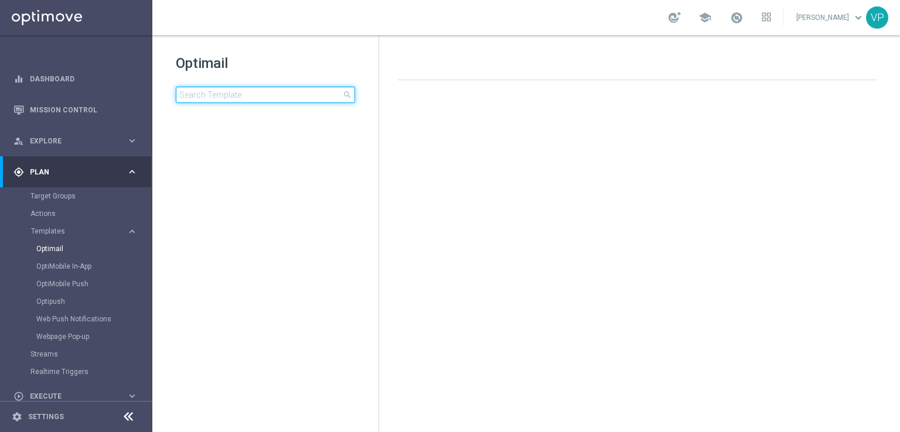
click at [272, 97] on input at bounding box center [265, 95] width 179 height 16
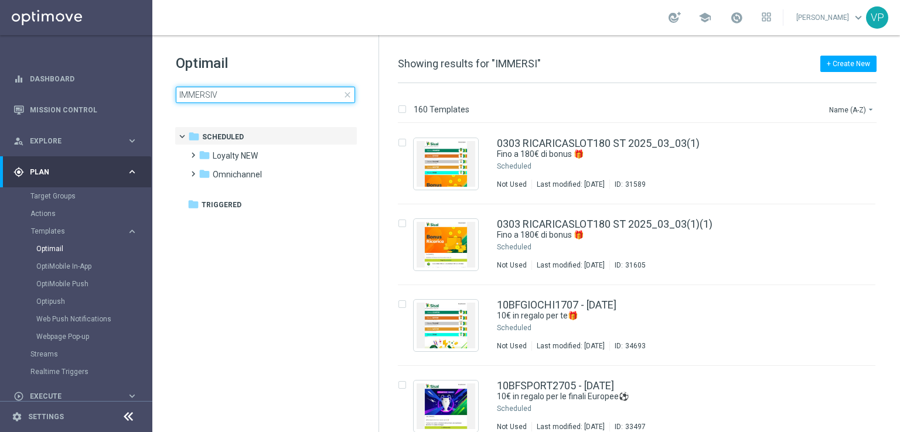
type input "IMMERSIVA"
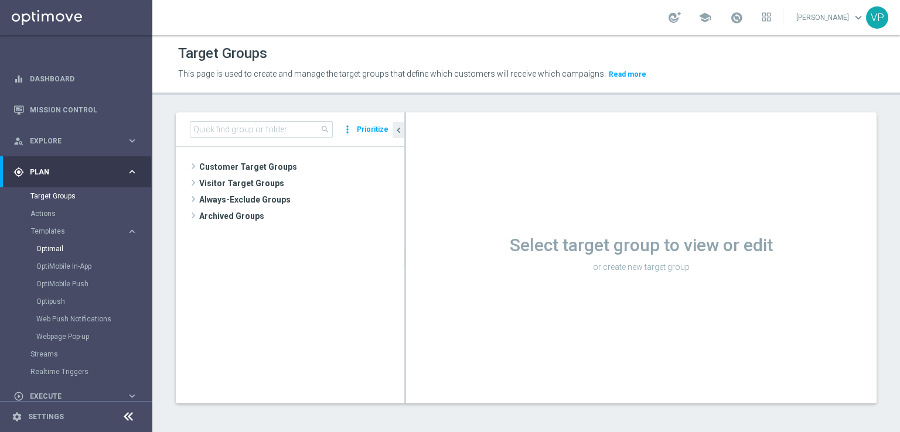
click at [58, 243] on div "Optimail" at bounding box center [93, 249] width 115 height 18
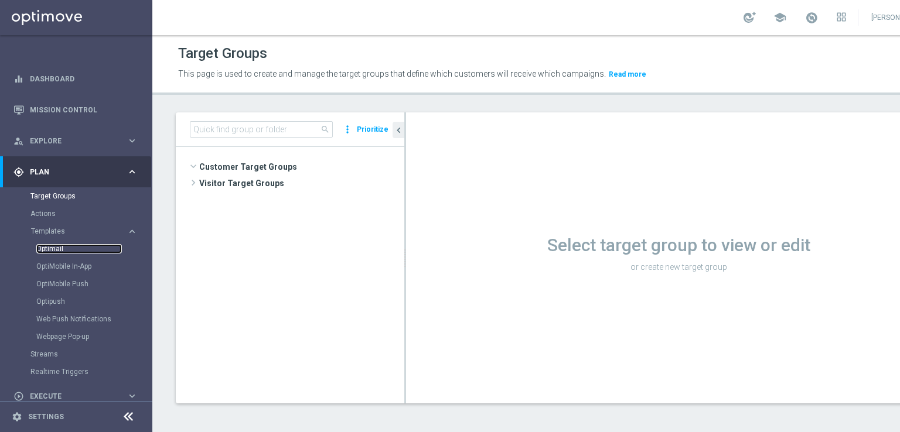
click at [59, 249] on link "Optimail" at bounding box center [79, 248] width 86 height 9
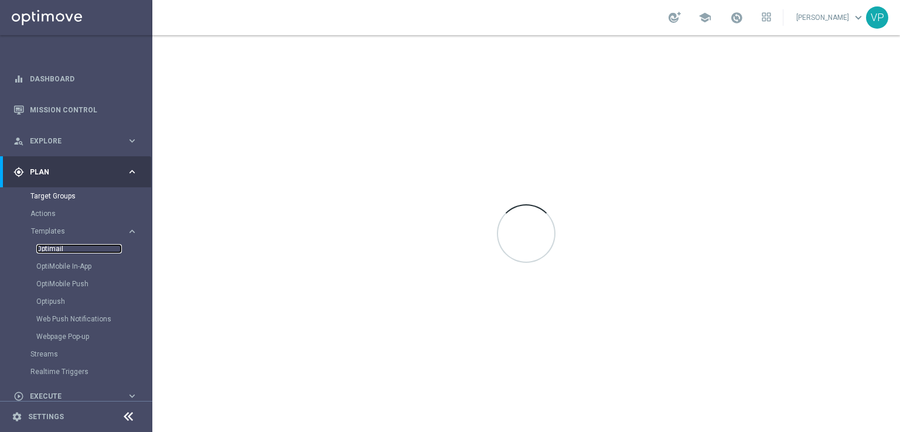
click at [58, 250] on link "Optimail" at bounding box center [79, 248] width 86 height 9
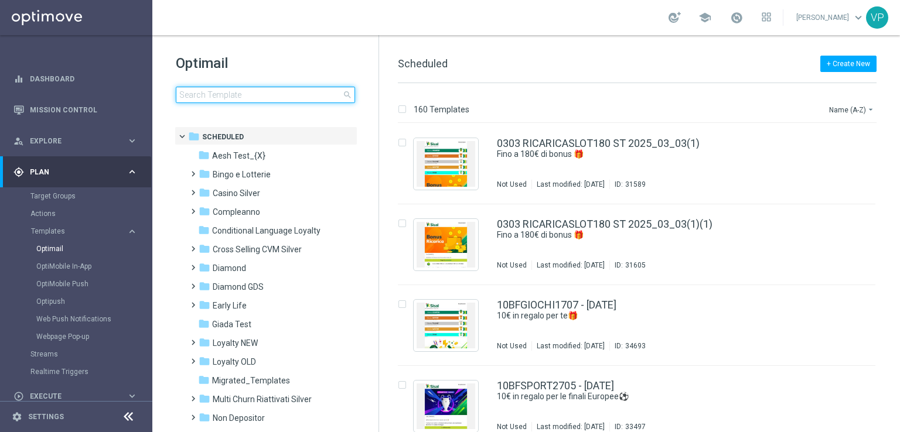
click at [283, 93] on input at bounding box center [265, 95] width 179 height 16
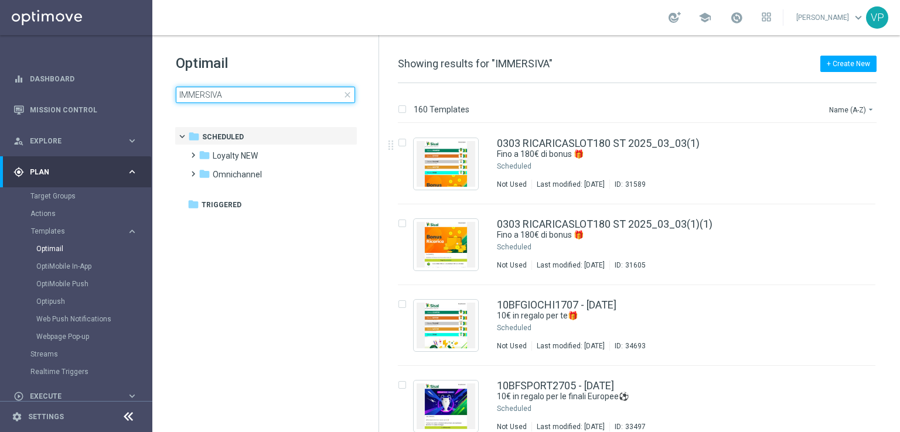
type input "IMMERSIVA"
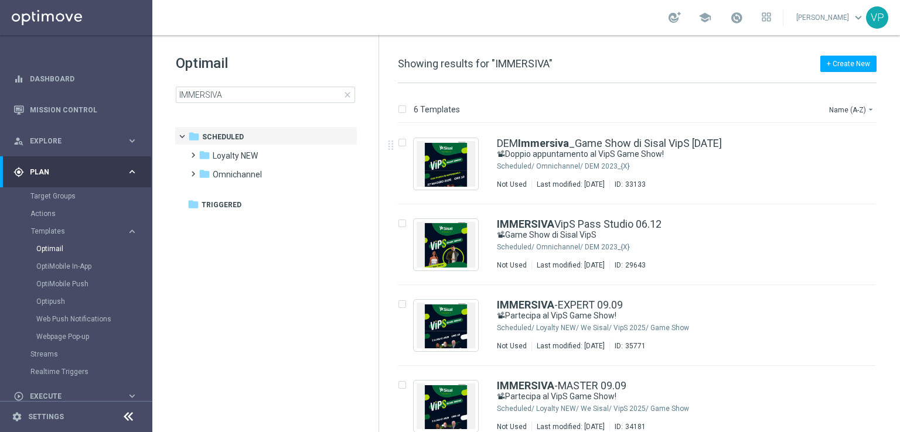
drag, startPoint x: 894, startPoint y: 162, endPoint x: 899, endPoint y: 296, distance: 134.3
click at [899, 296] on div "6 Templates Name (A-Z) arrow_drop_down Drag here to set row groups Drag here to…" at bounding box center [639, 257] width 521 height 349
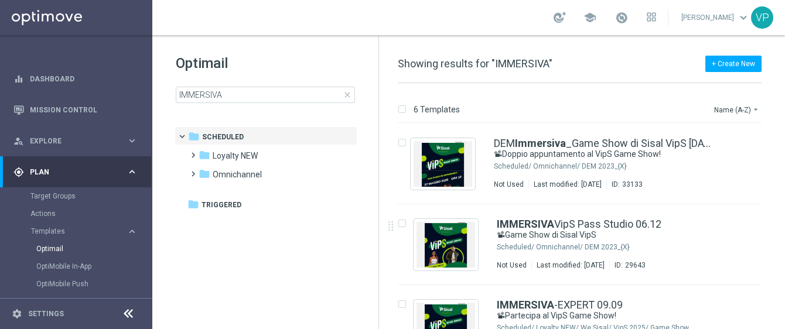
drag, startPoint x: 783, startPoint y: 198, endPoint x: 785, endPoint y: 247, distance: 48.7
click at [785, 247] on html "equalizer Dashboard Mission Control" at bounding box center [392, 164] width 785 height 329
click at [782, 248] on div "insert_drive_file DEM Immersiva _Game Show di Sisal VipS 18.05.2025 📽Doppio app…" at bounding box center [584, 227] width 397 height 206
drag, startPoint x: 783, startPoint y: 146, endPoint x: 783, endPoint y: 219, distance: 73.2
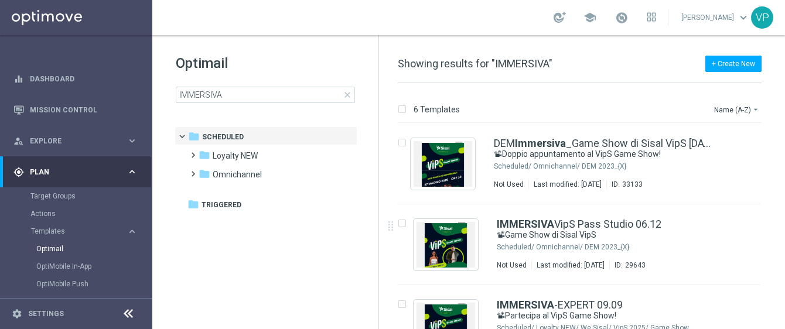
click at [784, 212] on div "6 Templates Name (A-Z) arrow_drop_down Drag here to set row groups Drag here to…" at bounding box center [582, 206] width 406 height 246
click at [784, 207] on div "6 Templates Name (A-Z) arrow_drop_down Drag here to set row groups Drag here to…" at bounding box center [582, 206] width 406 height 246
drag, startPoint x: 783, startPoint y: 219, endPoint x: 780, endPoint y: 238, distance: 20.1
click at [780, 238] on div "6 Templates Name (A-Z) arrow_drop_down Drag here to set row groups Drag here to…" at bounding box center [582, 206] width 406 height 246
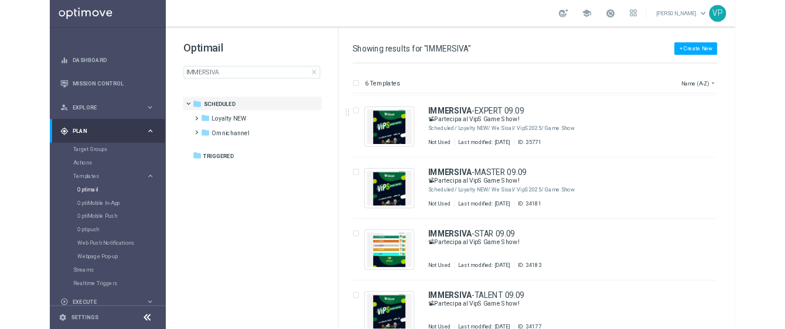
scroll to position [158, 0]
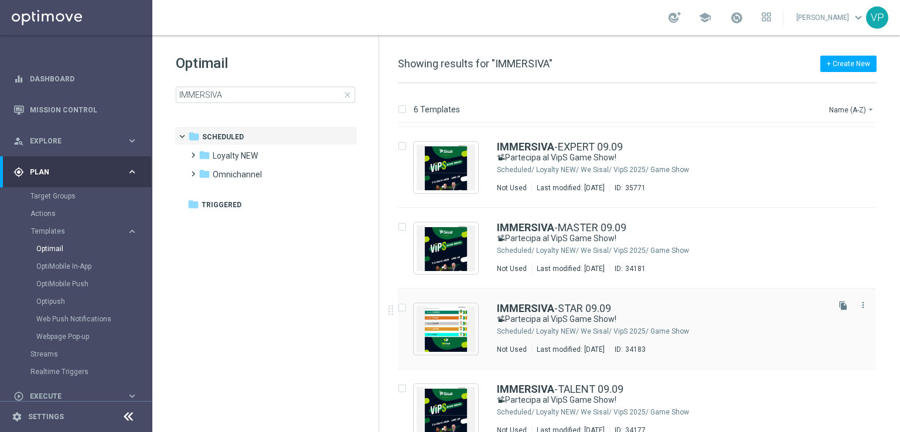
click at [684, 327] on div "Loyalty NEW/ We Sisal/ VipS 2025/ Game Show" at bounding box center [681, 331] width 290 height 9
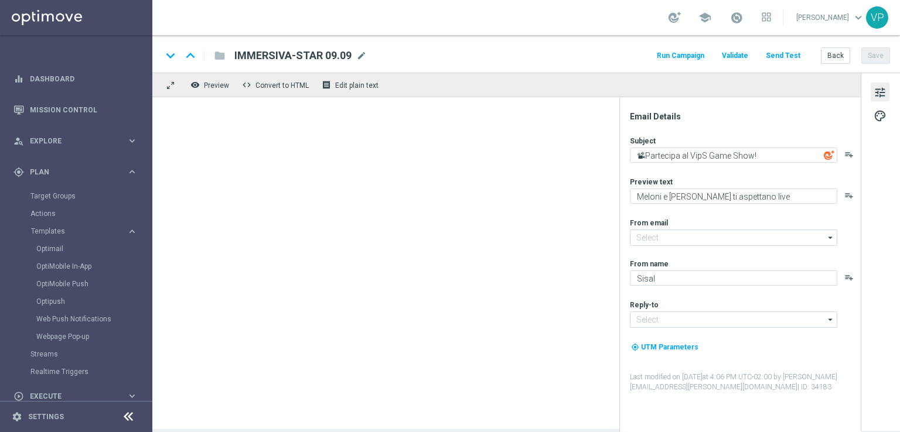
type input "newsletter@comunicazioni.sisal.it"
type input "info@sisal.it"
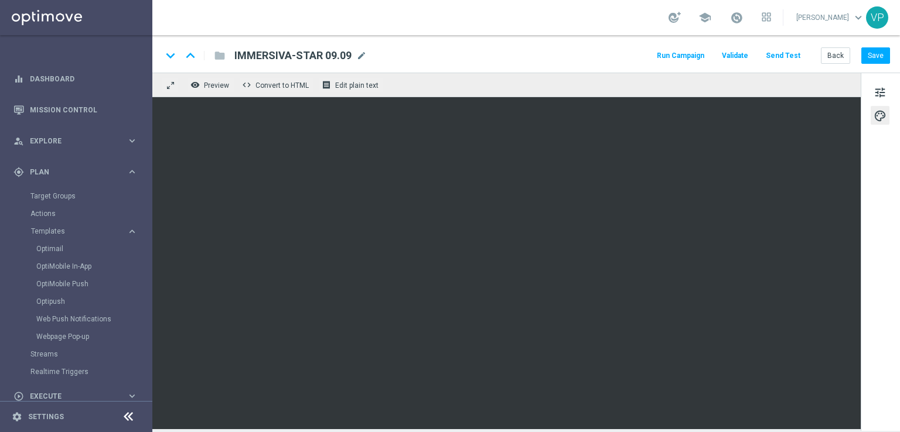
click at [783, 61] on button "Send Test" at bounding box center [783, 56] width 38 height 16
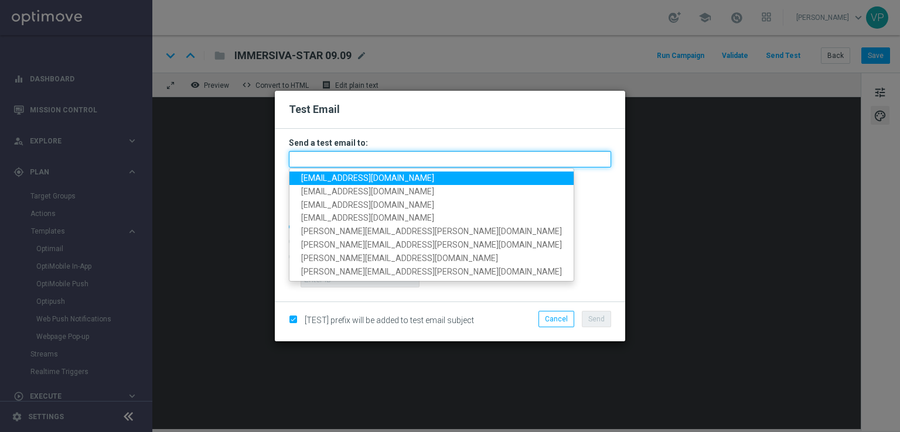
click at [425, 160] on input "text" at bounding box center [450, 159] width 322 height 16
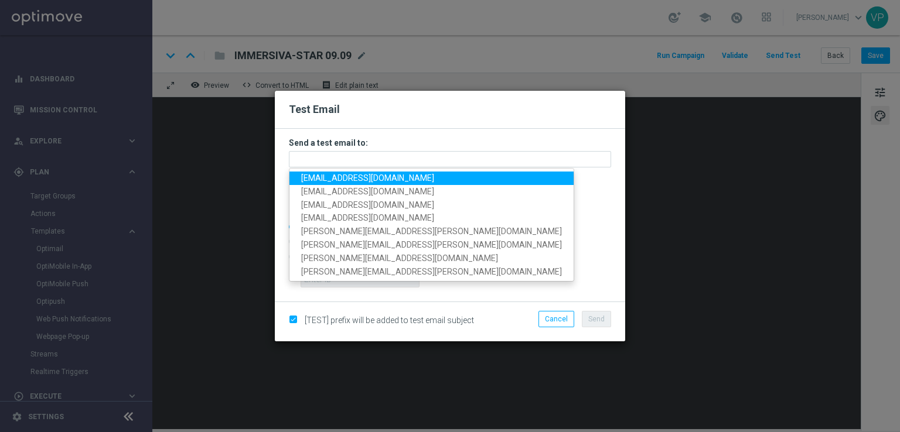
click at [319, 179] on span "petra.doppio@gmail.com" at bounding box center [367, 177] width 133 height 9
type input "petra.doppio@gmail.com"
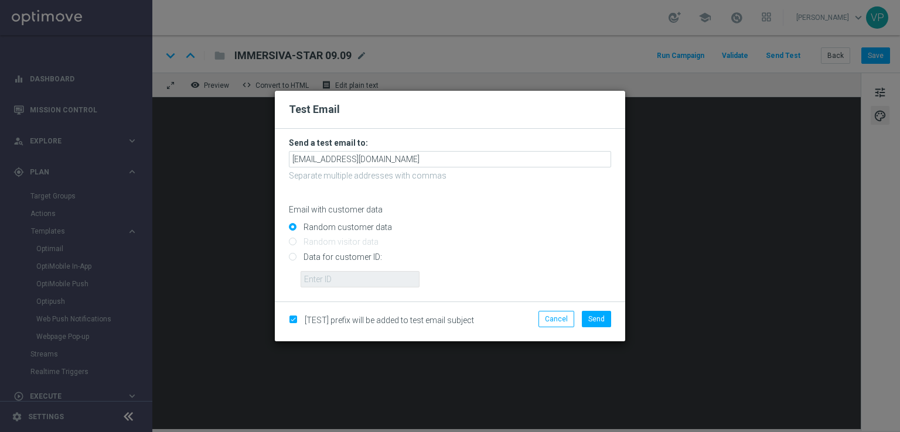
click at [344, 261] on input "Data for customer ID:" at bounding box center [450, 262] width 322 height 16
radio input "true"
click at [364, 274] on input "text" at bounding box center [360, 279] width 119 height 16
type input "3262295"
click at [587, 319] on button "Send" at bounding box center [596, 319] width 29 height 16
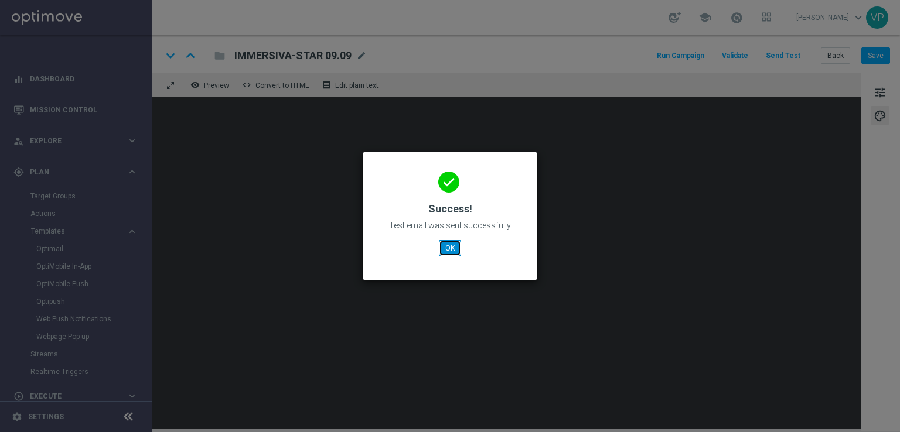
click at [445, 240] on button "OK" at bounding box center [450, 248] width 22 height 16
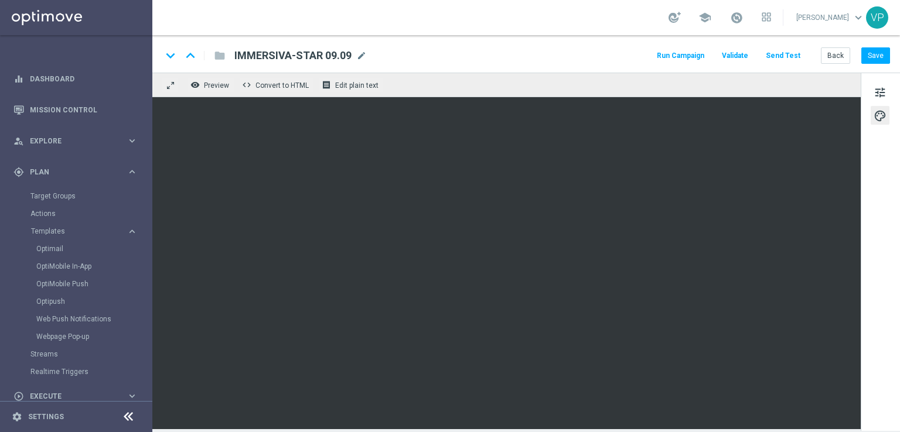
click at [787, 56] on button "Send Test" at bounding box center [783, 56] width 38 height 16
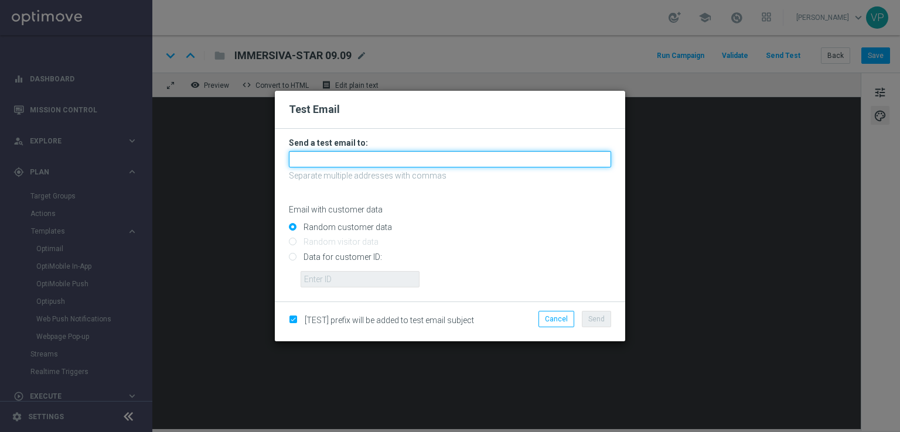
click at [457, 155] on input "text" at bounding box center [450, 159] width 322 height 16
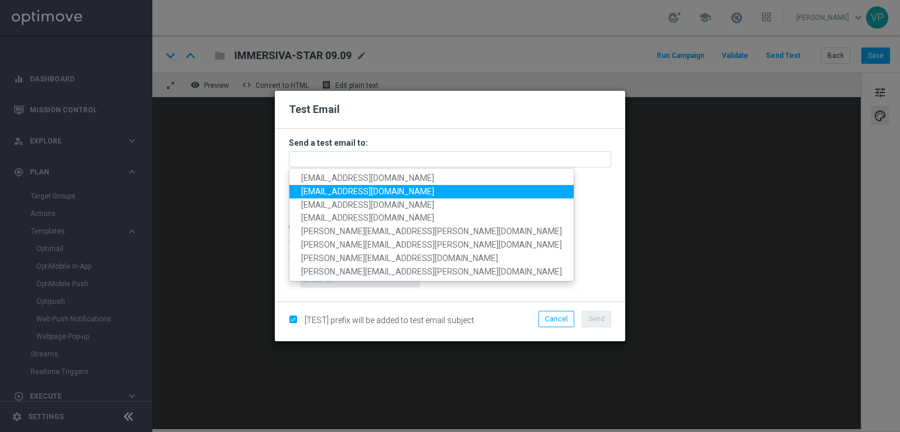
click at [305, 191] on span "pilatov86@gmail.com" at bounding box center [367, 191] width 133 height 9
type input "pilatov86@gmail.com"
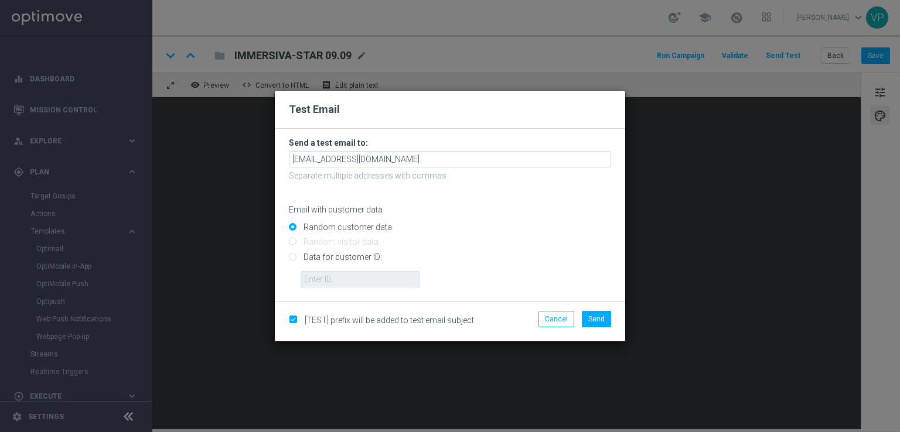
click at [333, 263] on input "Data for customer ID:" at bounding box center [450, 262] width 322 height 16
radio input "true"
drag, startPoint x: 340, startPoint y: 277, endPoint x: 366, endPoint y: 327, distance: 56.9
click at [366, 327] on div "Test Email Send a test email to: pilatov86@gmail.com Separate multiple addresse…" at bounding box center [450, 216] width 350 height 251
type input "3832155"
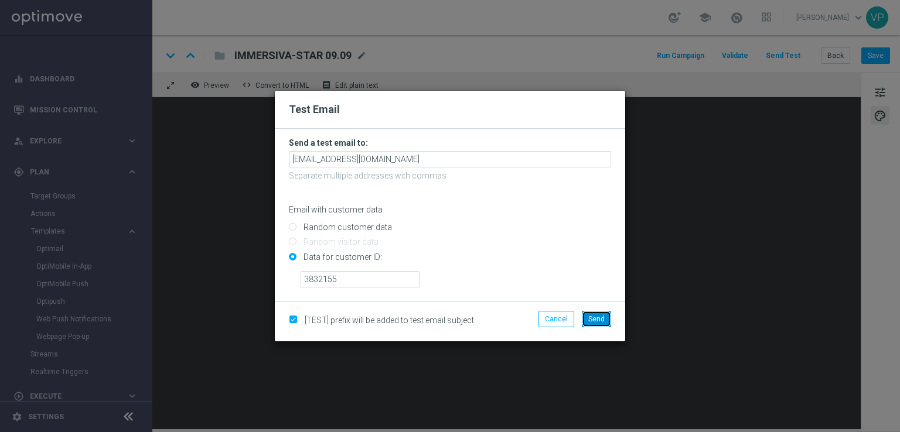
click at [598, 323] on span "Send" at bounding box center [596, 319] width 16 height 8
click at [572, 69] on modal-container "Test Email Send a test email to: pilatov86@gmail.com Separate multiple addresse…" at bounding box center [450, 216] width 900 height 432
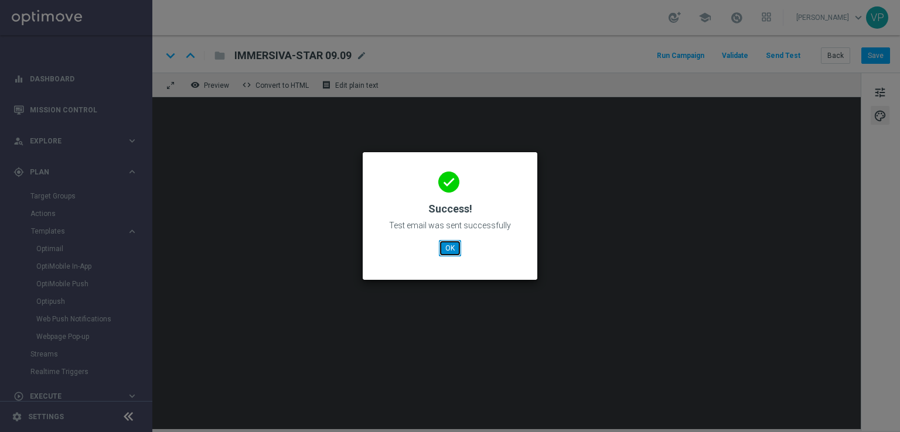
click at [450, 247] on button "OK" at bounding box center [450, 248] width 22 height 16
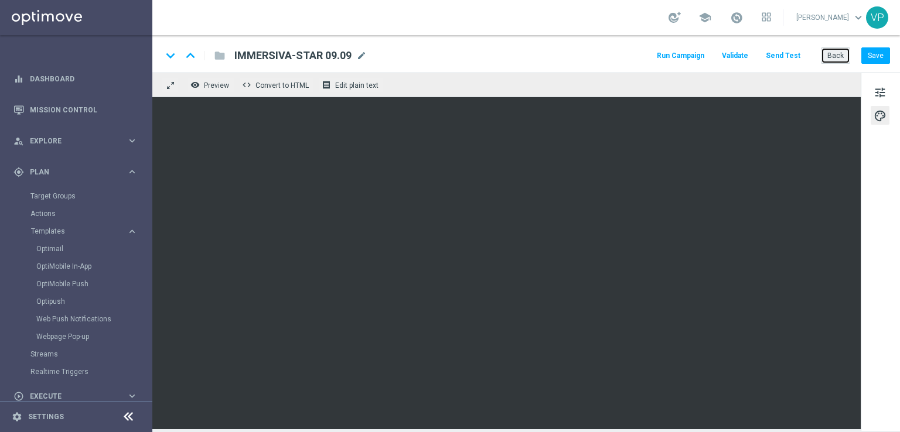
click at [837, 59] on button "Back" at bounding box center [835, 55] width 29 height 16
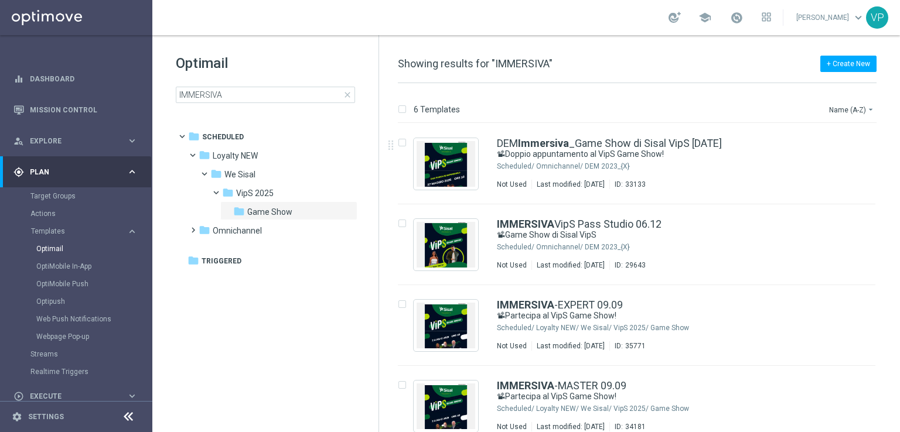
drag, startPoint x: 899, startPoint y: 168, endPoint x: 899, endPoint y: 356, distance: 188.1
click at [899, 356] on div "6 Templates Name (A-Z) arrow_drop_down Drag here to set row groups Drag here to…" at bounding box center [639, 257] width 521 height 349
drag, startPoint x: 899, startPoint y: 350, endPoint x: 889, endPoint y: 261, distance: 89.6
click at [899, 349] on div "6 Templates Name (A-Z) arrow_drop_down Drag here to set row groups Drag here to…" at bounding box center [639, 257] width 521 height 349
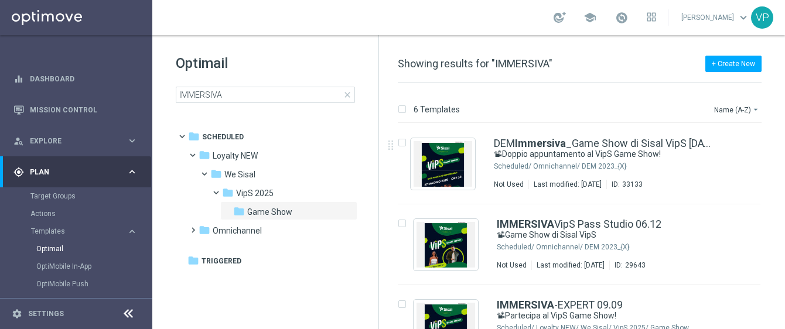
drag, startPoint x: 782, startPoint y: 186, endPoint x: 785, endPoint y: 240, distance: 53.4
click at [785, 240] on html "equalizer Dashboard Mission Control" at bounding box center [392, 164] width 785 height 329
click at [783, 242] on div "6 Templates Name (A-Z) arrow_drop_down Drag here to set row groups Drag here to…" at bounding box center [582, 206] width 406 height 246
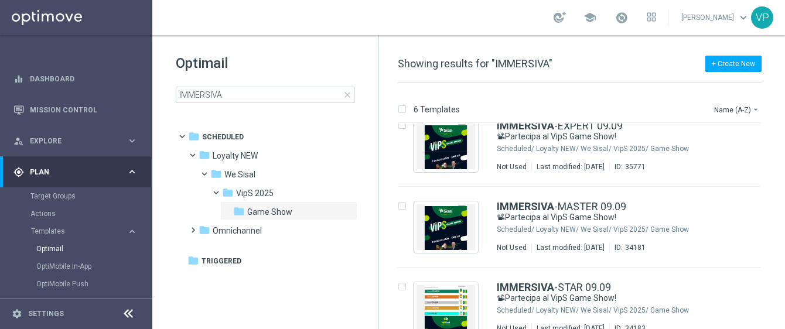
drag, startPoint x: 783, startPoint y: 237, endPoint x: 786, endPoint y: 274, distance: 36.4
click at [785, 274] on html "equalizer Dashboard Mission Control" at bounding box center [392, 164] width 785 height 329
drag, startPoint x: 780, startPoint y: 264, endPoint x: 778, endPoint y: 298, distance: 33.4
click at [778, 298] on div "insert_drive_file IMMERSIVA -EXPERT 09.09 📽Partecipa al VipS Game Show! Schedul…" at bounding box center [584, 186] width 397 height 485
click at [779, 299] on div "insert_drive_file IMMERSIVA -STAR 09.09 📽Partecipa al VipS Game Show! Scheduled…" at bounding box center [584, 308] width 397 height 81
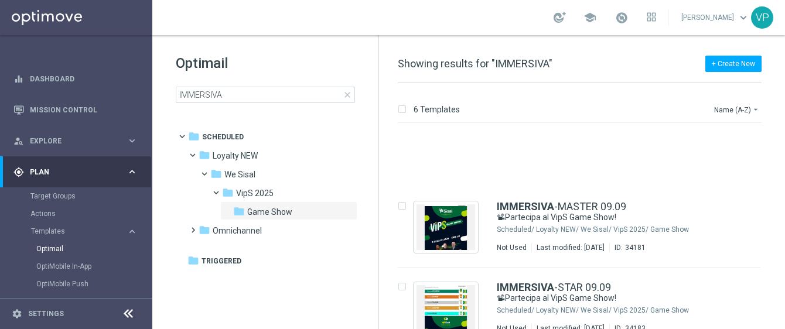
scroll to position [279, 0]
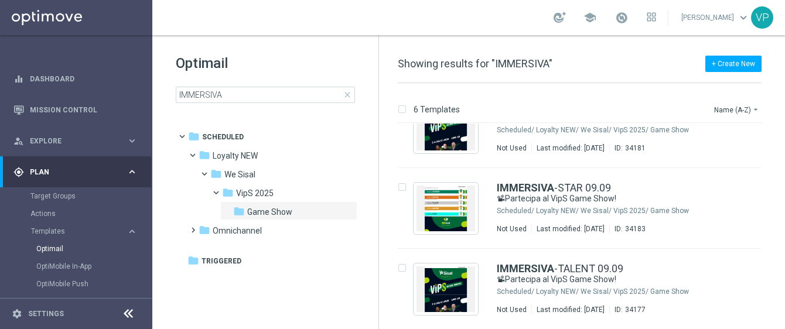
drag, startPoint x: 780, startPoint y: 300, endPoint x: 777, endPoint y: 178, distance: 122.5
click at [776, 176] on div "insert_drive_file IMMERSIVA -MASTER 09.09 📽Partecipa al VipS Game Show! Schedul…" at bounding box center [584, 87] width 397 height 485
click at [783, 183] on div "6 Templates Name (A-Z) arrow_drop_down Drag here to set row groups Drag here to…" at bounding box center [582, 206] width 406 height 246
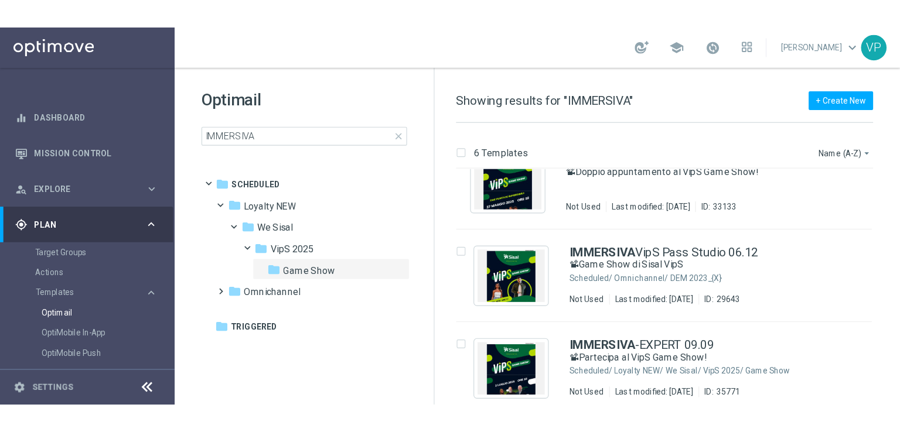
scroll to position [0, 0]
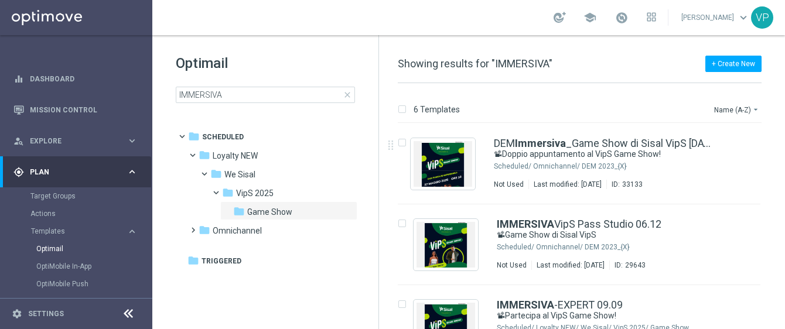
click at [349, 91] on span "close" at bounding box center [347, 94] width 9 height 9
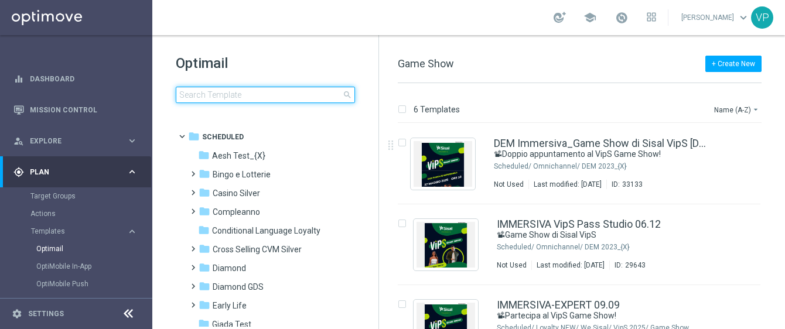
click at [322, 101] on input at bounding box center [265, 95] width 179 height 16
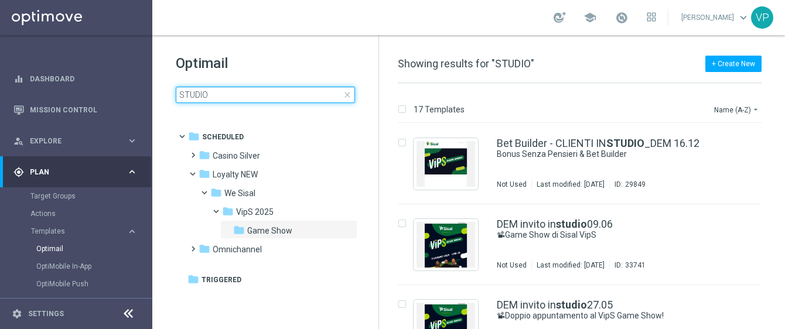
type input "STUDIO"
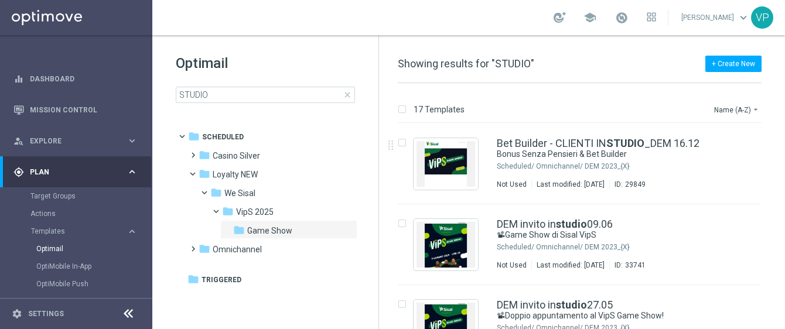
drag, startPoint x: 782, startPoint y: 142, endPoint x: 783, endPoint y: 184, distance: 41.6
click at [783, 184] on div "17 Templates Name (A-Z) arrow_drop_down Drag here to set row groups Drag here t…" at bounding box center [582, 206] width 406 height 246
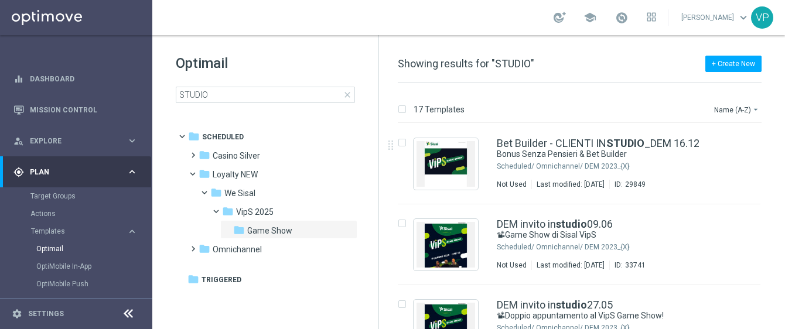
click at [783, 184] on div "17 Templates Name (A-Z) arrow_drop_down Drag here to set row groups Drag here t…" at bounding box center [582, 206] width 406 height 246
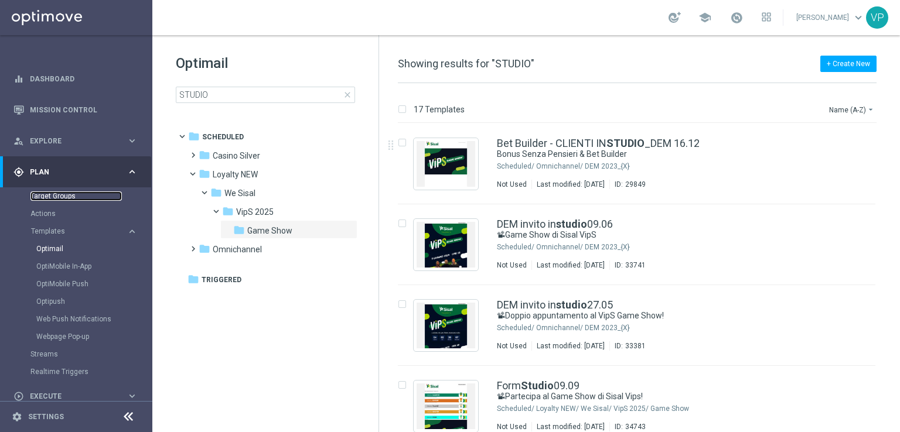
click at [68, 195] on link "Target Groups" at bounding box center [75, 196] width 91 height 9
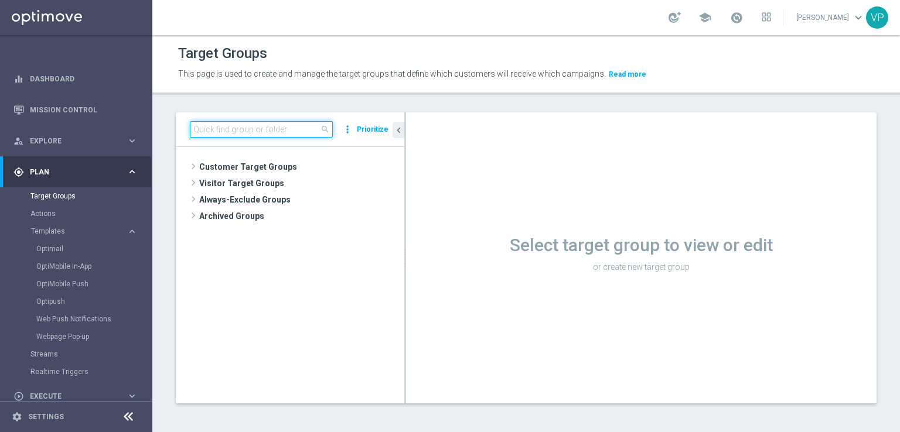
click at [236, 134] on input at bounding box center [261, 129] width 143 height 16
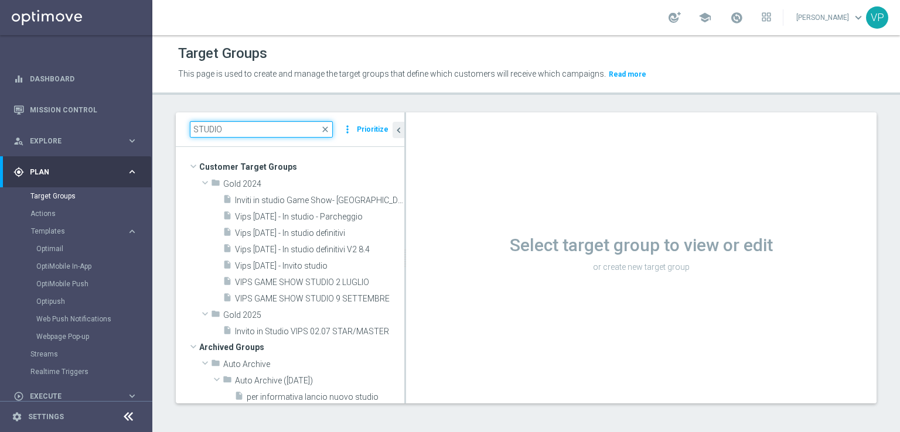
type input "STUDIO"
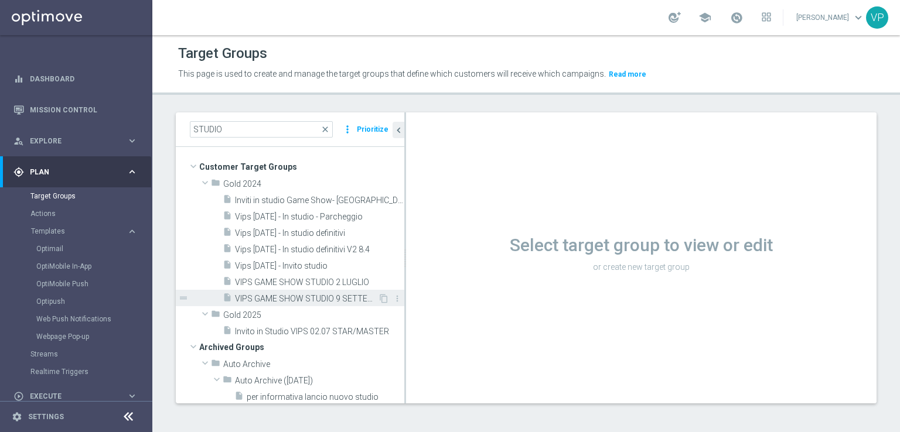
click at [339, 298] on span "VIPS GAME SHOW STUDIO 9 SETTEMBRE" at bounding box center [306, 299] width 143 height 10
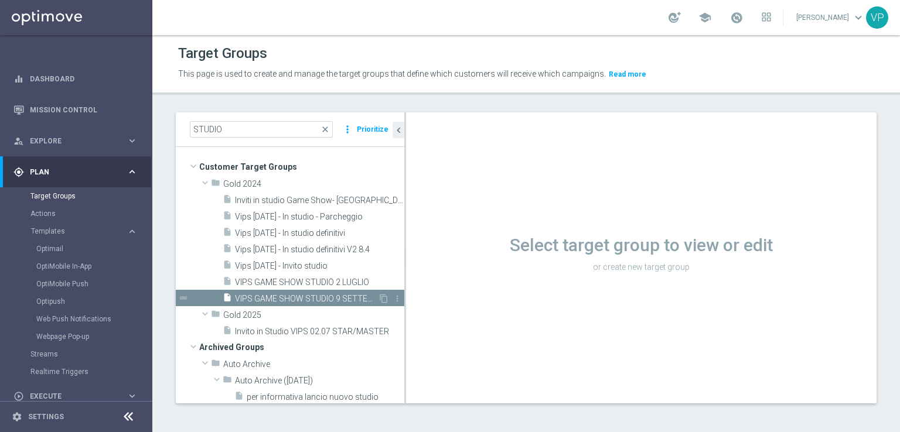
click at [309, 299] on span "VIPS GAME SHOW STUDIO 9 SETTEMBRE" at bounding box center [306, 299] width 143 height 10
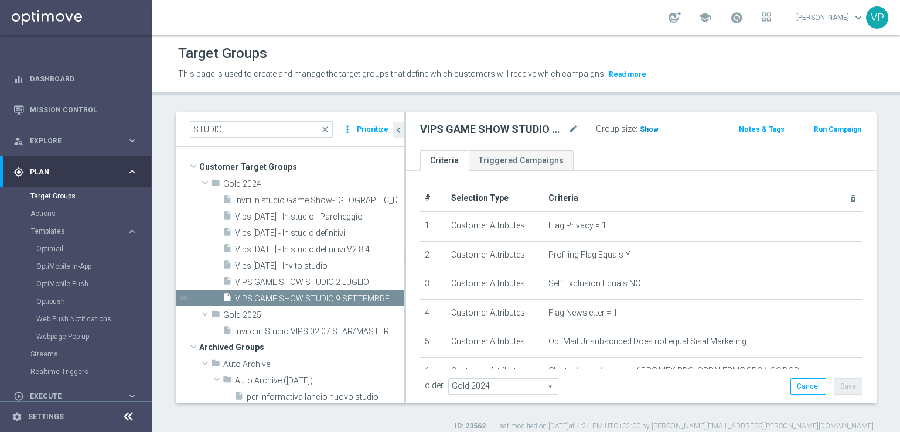
click at [650, 131] on span "Show" at bounding box center [649, 129] width 19 height 8
click at [656, 131] on span "2,300" at bounding box center [650, 130] width 21 height 11
click at [509, 125] on h2 "VIPS GAME SHOW STUDIO 9 SETTEMBRE" at bounding box center [492, 129] width 145 height 14
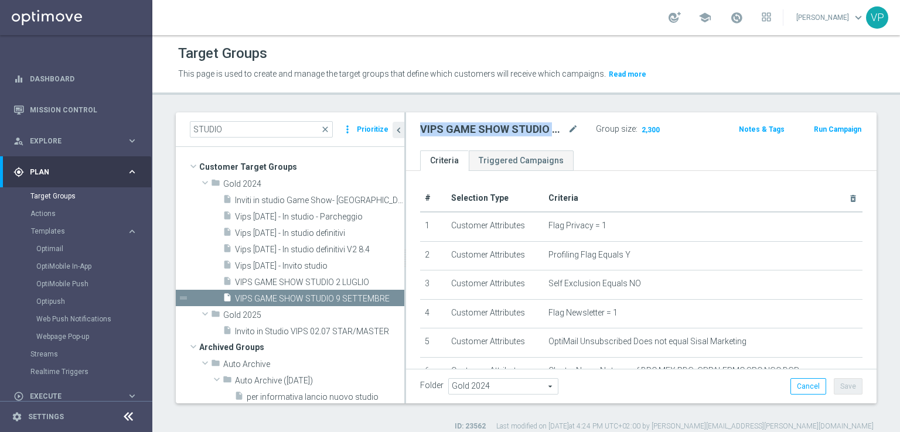
copy div "VIPS GAME SHOW STUDIO 9 SETTEMBRE"
click at [551, 132] on h2 "VIPS GAME SHOW STUDIO 9 SETTEMBRE" at bounding box center [492, 129] width 145 height 14
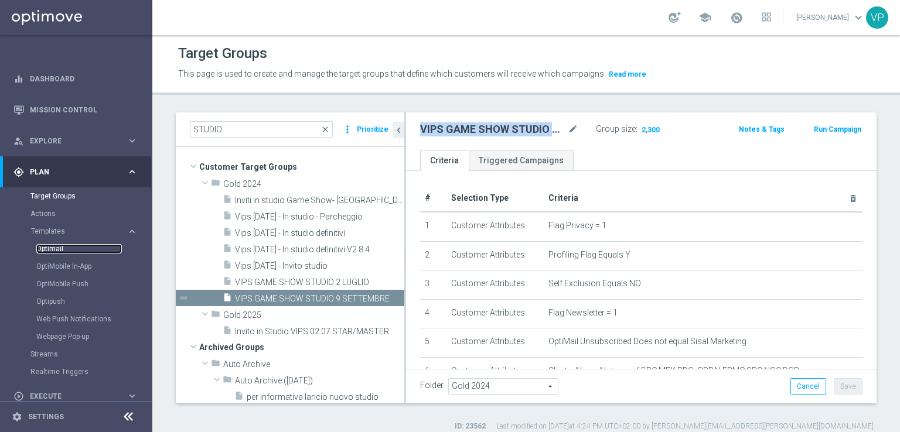
click at [60, 252] on link "Optimail" at bounding box center [79, 248] width 86 height 9
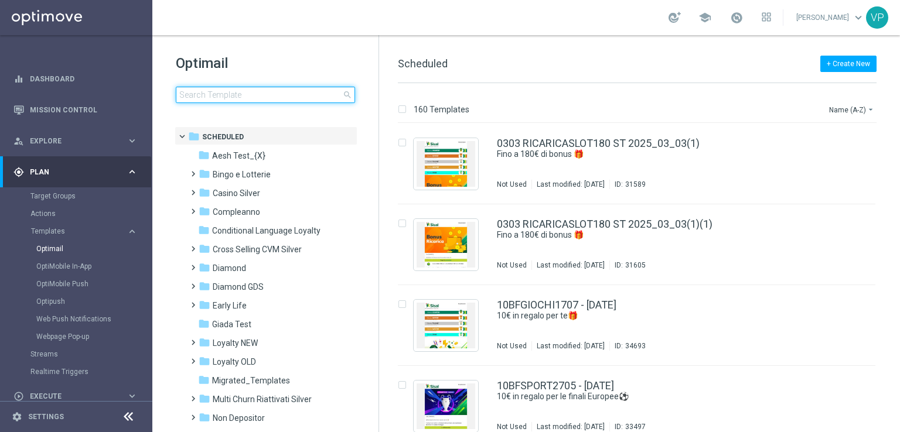
click at [304, 92] on input at bounding box center [265, 95] width 179 height 16
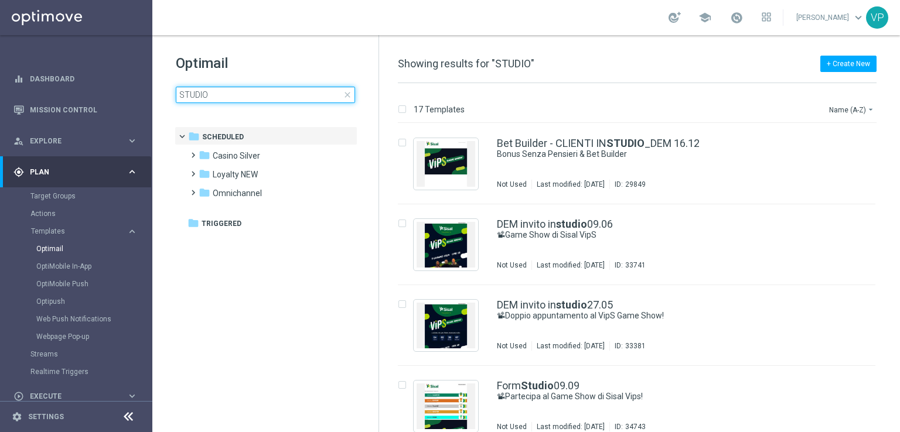
type input "STUDIO"
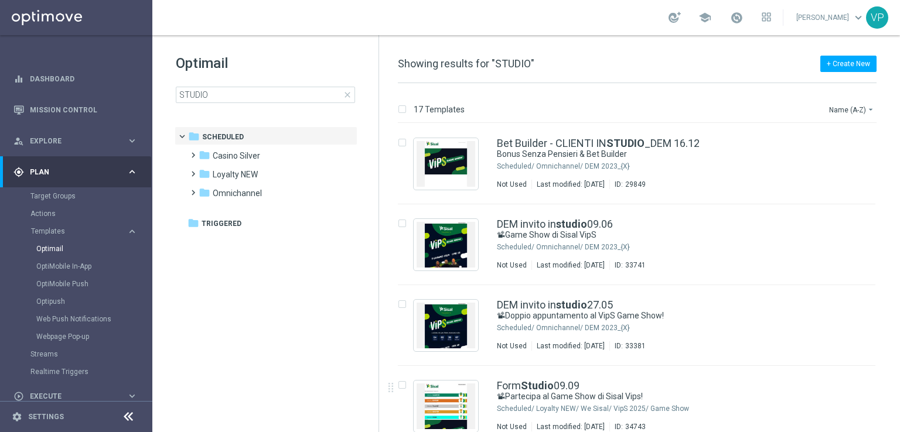
drag, startPoint x: 899, startPoint y: 164, endPoint x: 897, endPoint y: 226, distance: 62.1
click at [897, 226] on div "17 Templates Name (A-Z) arrow_drop_down Drag here to set row groups Drag here t…" at bounding box center [639, 257] width 521 height 349
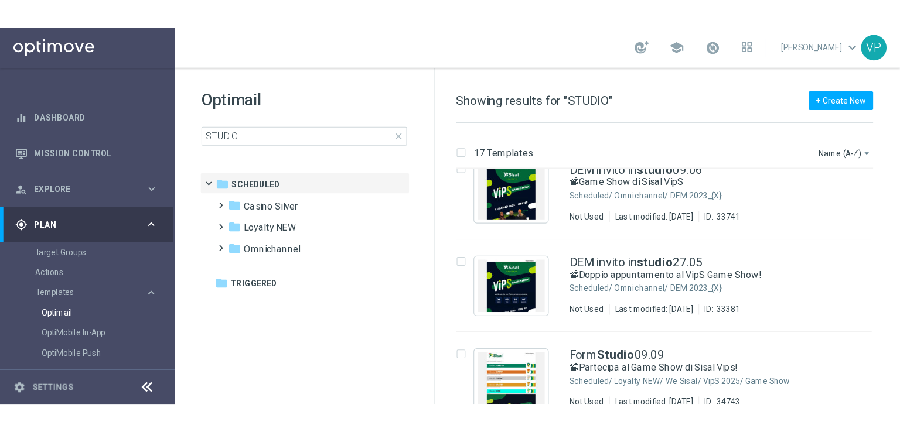
scroll to position [141, 0]
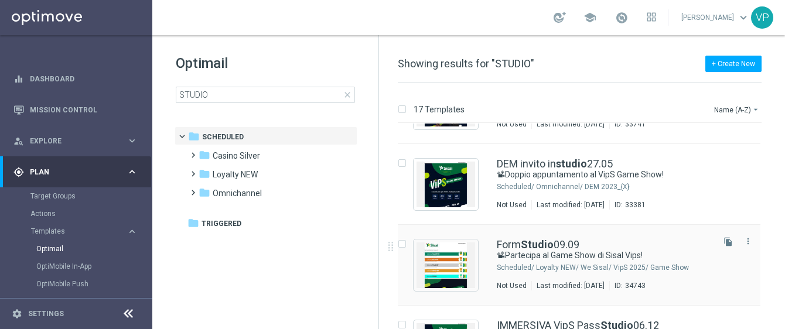
click at [702, 247] on div "Form Studio 09.09" at bounding box center [604, 245] width 214 height 11
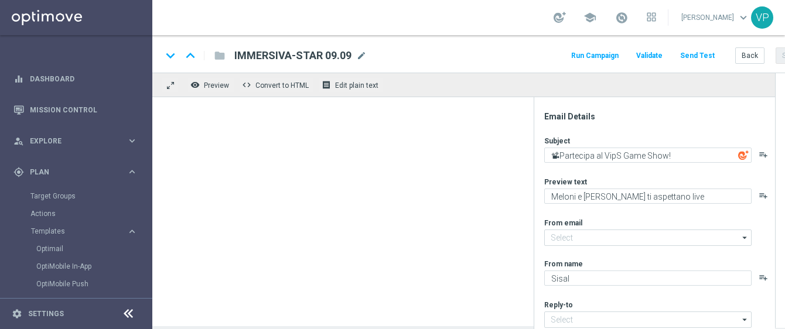
type input "newsletter@comunicazioni.sisal.it"
type input "info@sisal.it"
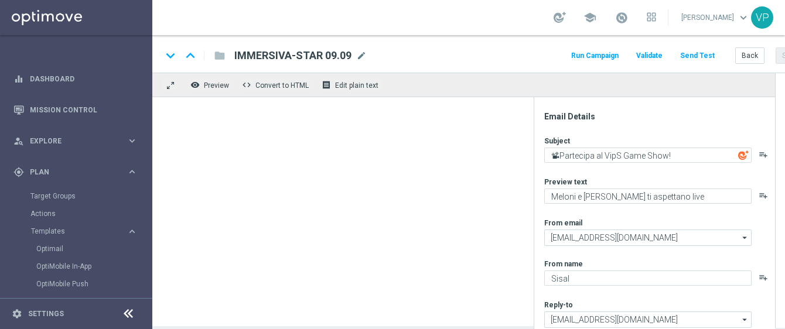
type textarea "📽Partecipa al Game Show di Sisal Vips!"
type textarea "Ti aspettiamo in studio a Milano"
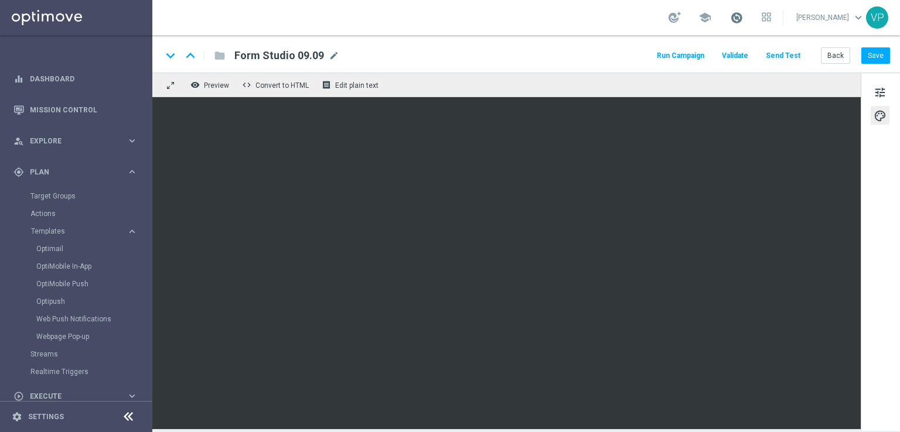
click at [740, 15] on span at bounding box center [736, 17] width 13 height 13
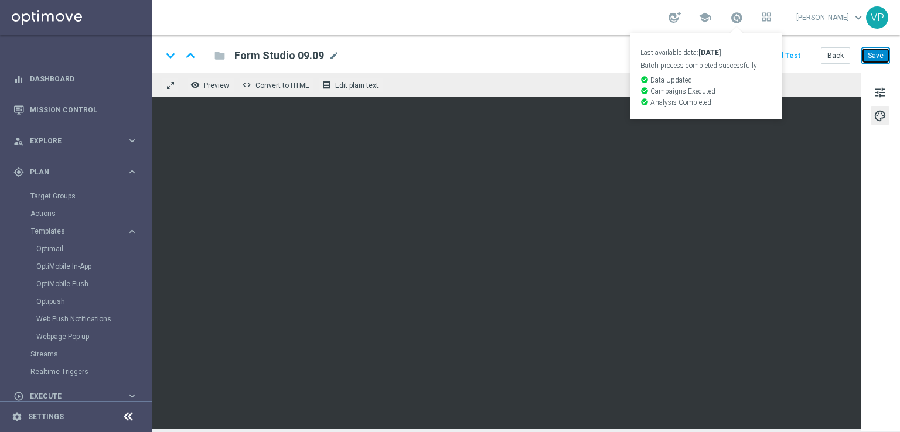
click at [865, 57] on button "Save" at bounding box center [875, 55] width 29 height 16
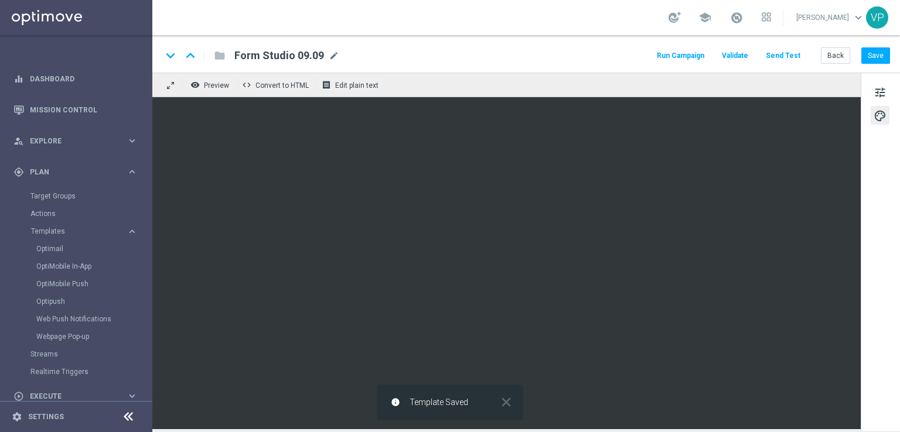
click at [793, 60] on button "Send Test" at bounding box center [783, 56] width 38 height 16
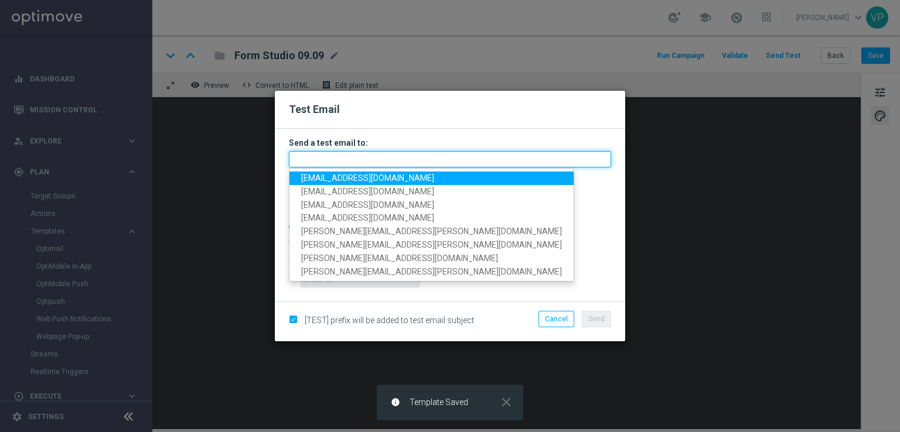
click at [492, 162] on input "text" at bounding box center [450, 159] width 322 height 16
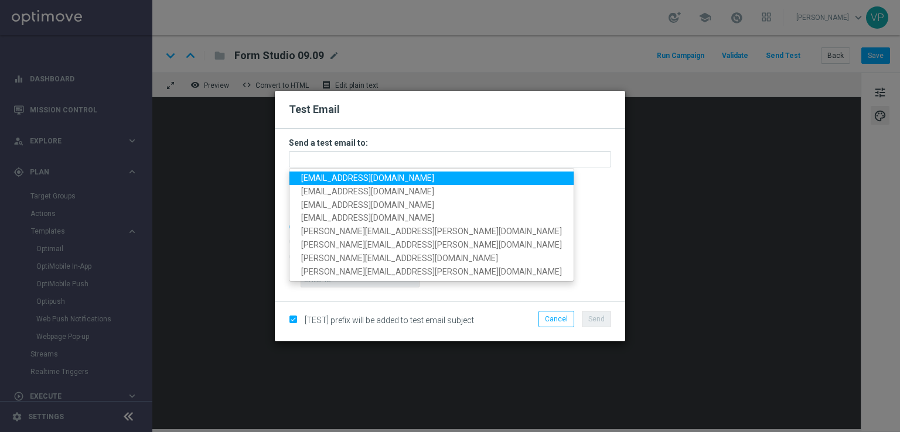
click at [314, 178] on span "pilatov86@gmail.com" at bounding box center [367, 177] width 133 height 9
type input "pilatov86@gmail.com"
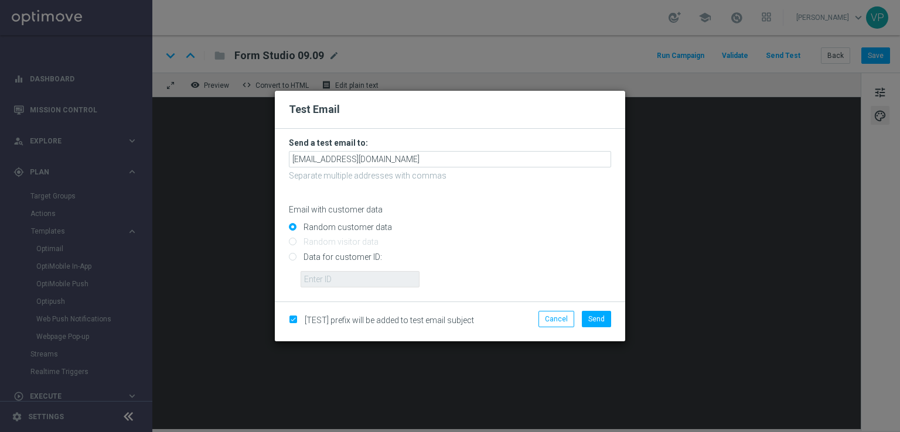
click at [363, 261] on input "Data for customer ID:" at bounding box center [450, 262] width 322 height 16
radio input "true"
click at [364, 274] on input "text" at bounding box center [360, 279] width 119 height 16
type input "3262295"
click at [588, 326] on button "Send" at bounding box center [596, 319] width 29 height 16
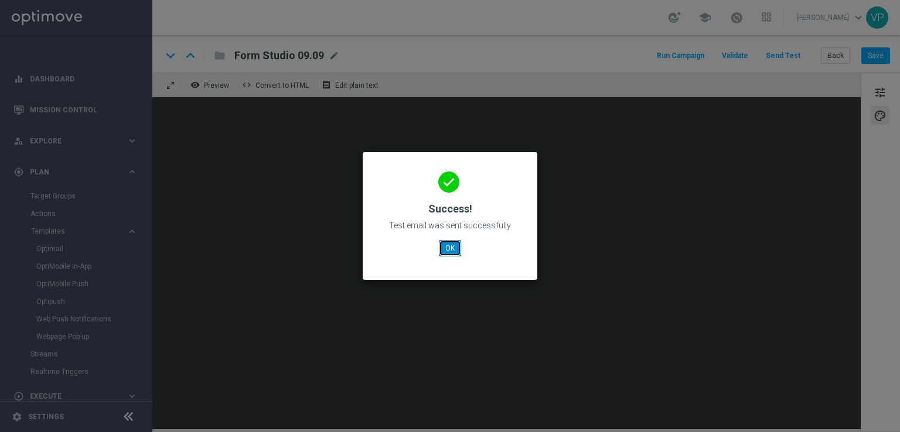
click at [453, 244] on button "OK" at bounding box center [450, 248] width 22 height 16
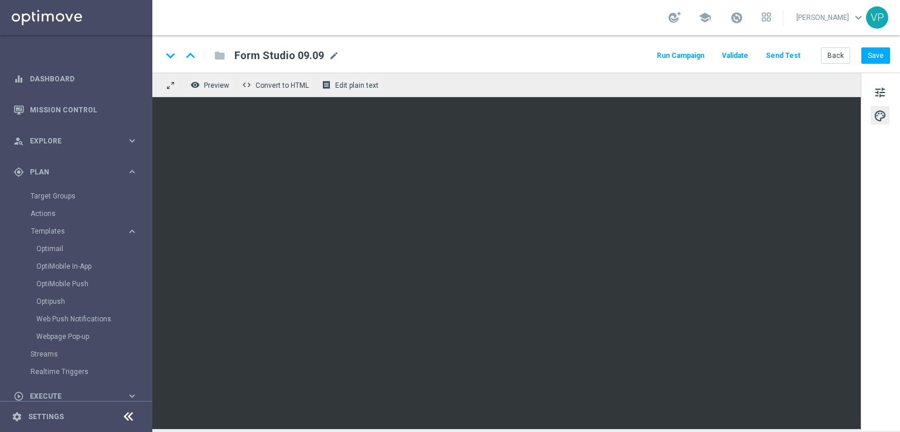
click at [703, 55] on button "Run Campaign" at bounding box center [680, 56] width 51 height 16
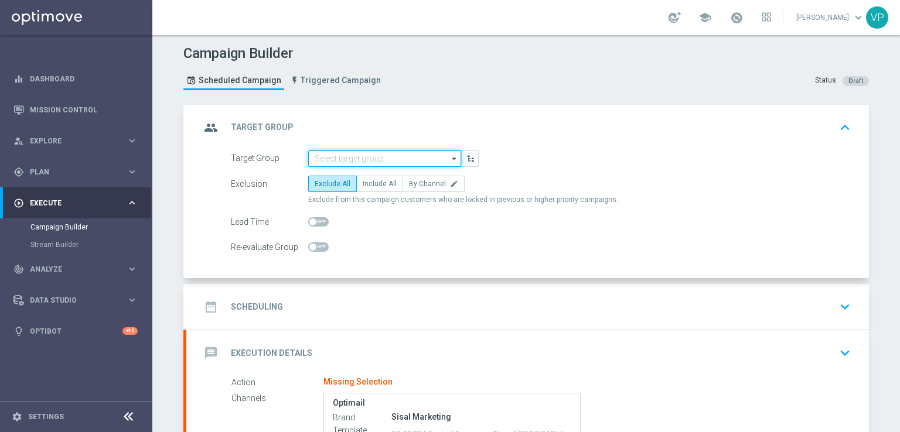
click at [360, 158] on input at bounding box center [384, 159] width 153 height 16
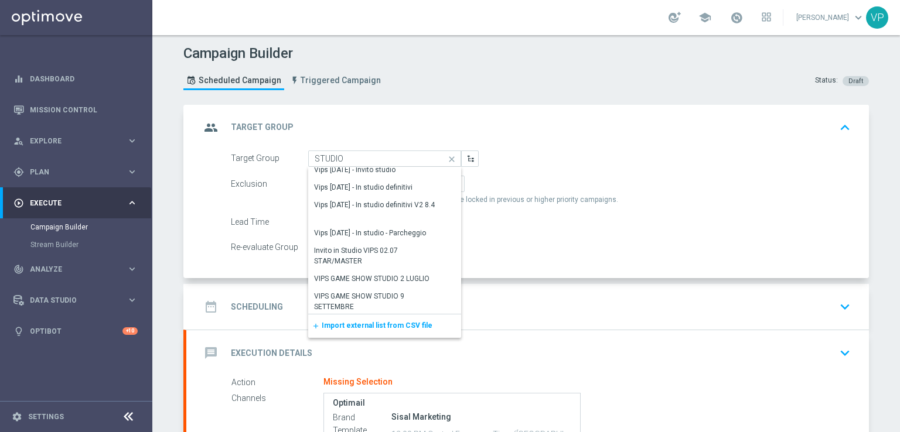
scroll to position [26, 0]
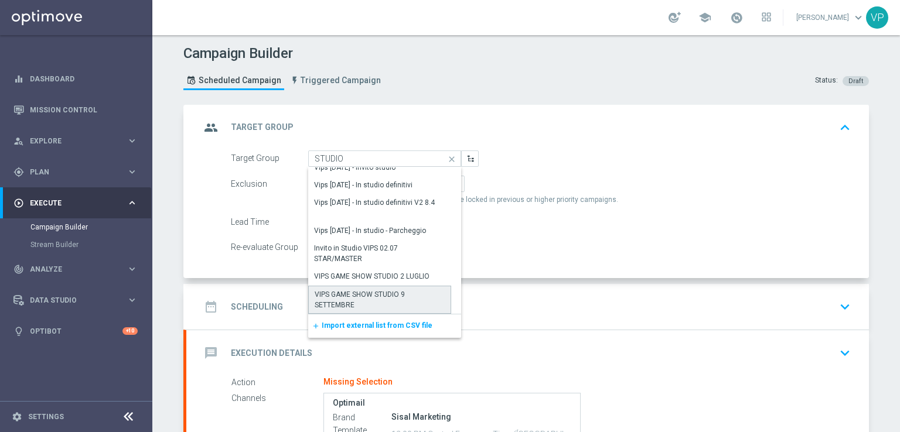
click at [429, 291] on div "VIPS GAME SHOW STUDIO 9 SETTEMBRE" at bounding box center [380, 299] width 130 height 21
type input "VIPS GAME SHOW STUDIO 9 SETTEMBRE"
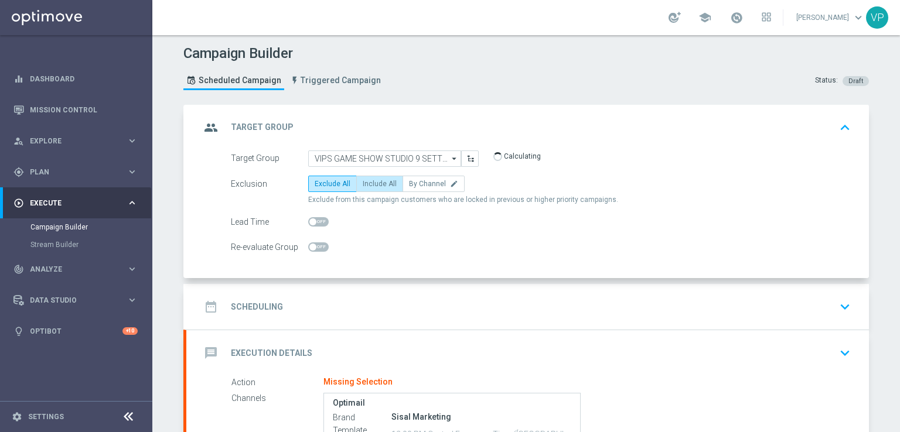
click at [371, 185] on span "Include All" at bounding box center [380, 184] width 34 height 8
click at [370, 185] on input "Include All" at bounding box center [367, 186] width 8 height 8
radio input "true"
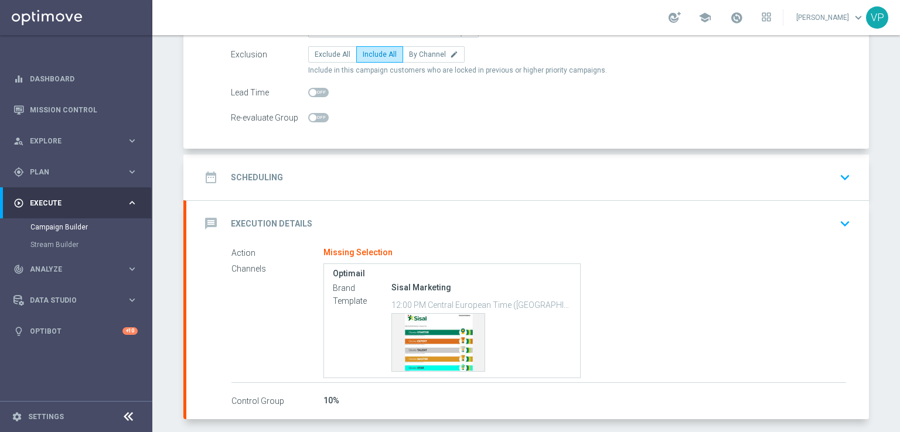
scroll to position [178, 0]
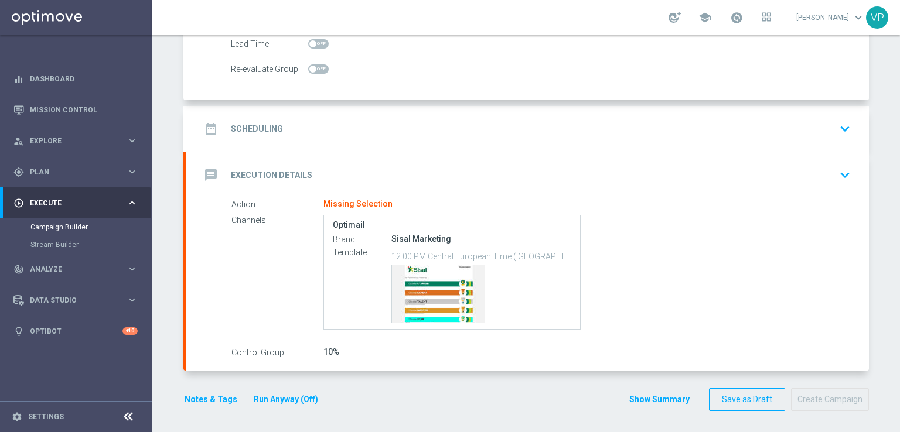
click at [840, 136] on button "keyboard_arrow_down" at bounding box center [845, 129] width 20 height 22
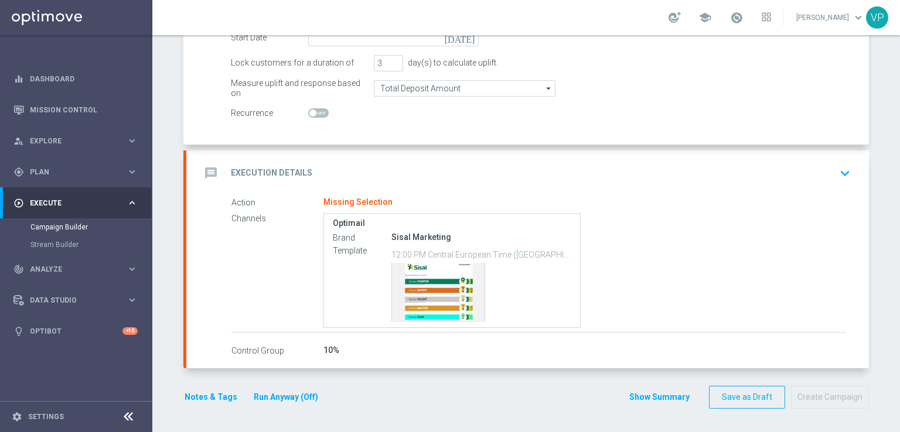
scroll to position [178, 0]
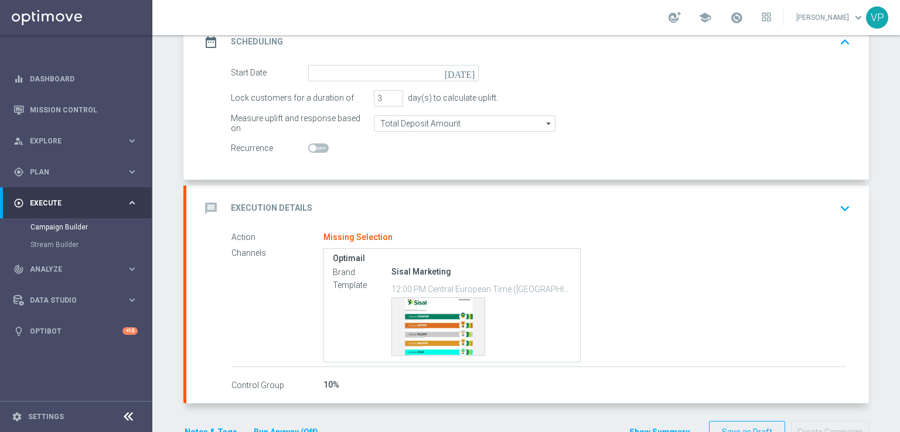
click at [464, 71] on icon "today" at bounding box center [462, 71] width 35 height 13
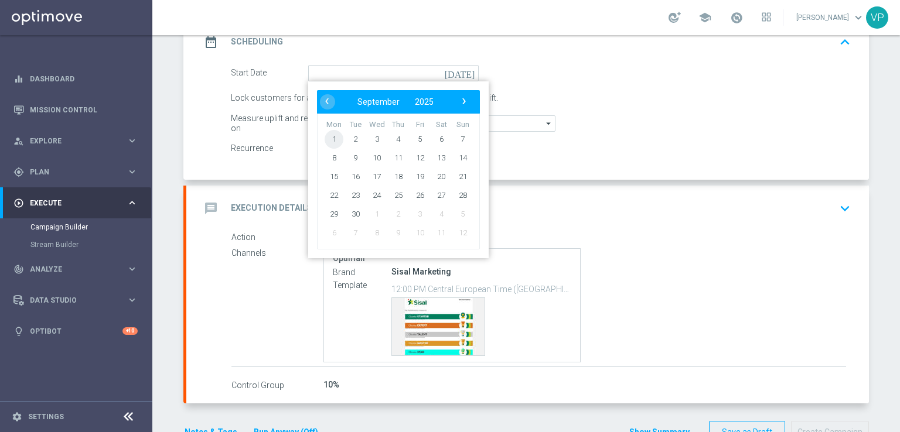
click at [330, 131] on span "1" at bounding box center [334, 138] width 19 height 19
type input "01 Sep 2025"
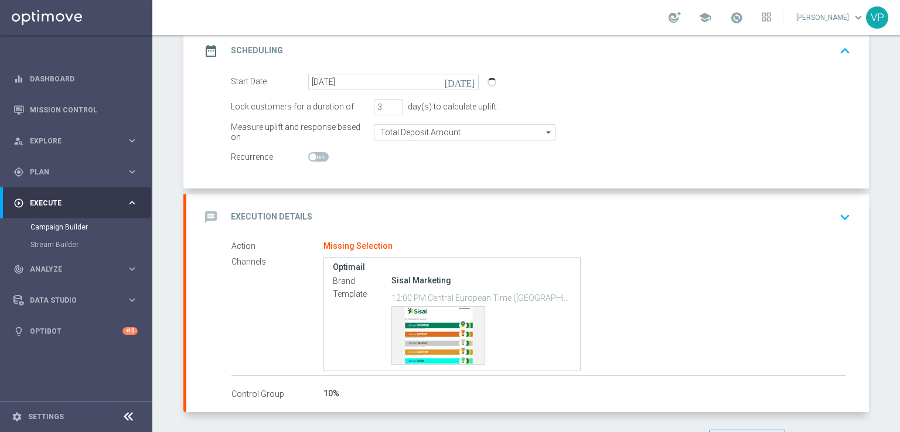
scroll to position [211, 0]
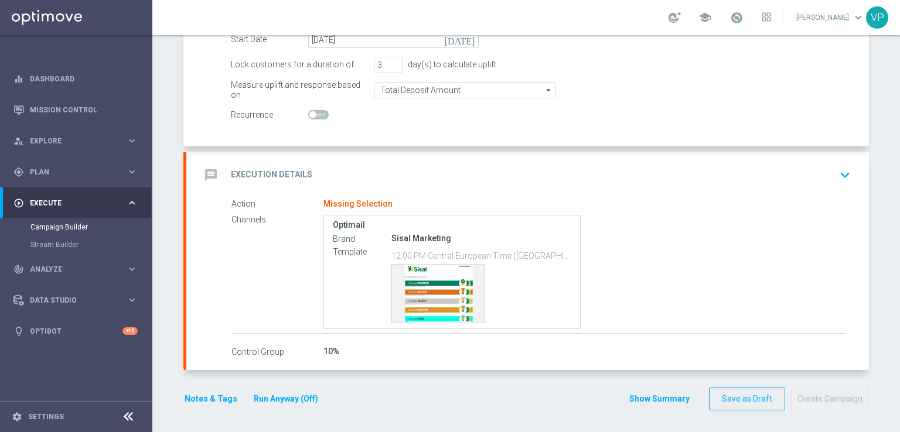
click at [707, 209] on div "Action Missing Selection" at bounding box center [538, 204] width 615 height 13
click at [104, 171] on span "Plan" at bounding box center [78, 172] width 97 height 7
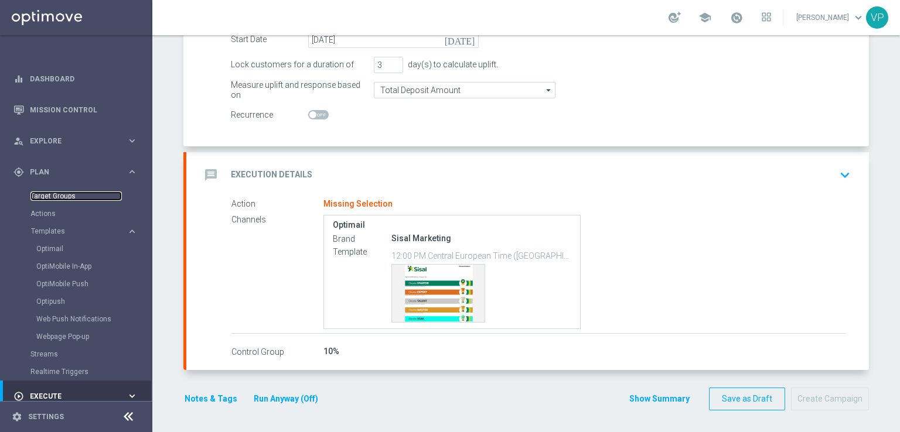
click at [63, 199] on link "Target Groups" at bounding box center [75, 196] width 91 height 9
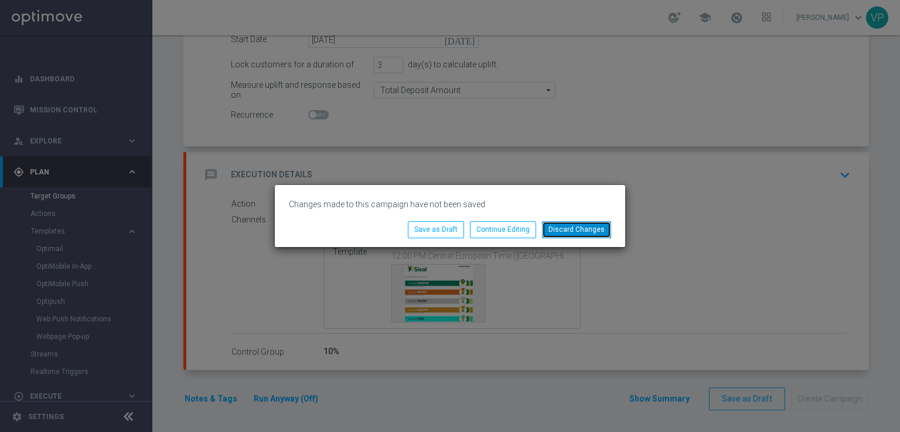
click at [580, 233] on button "Discard Changes" at bounding box center [576, 229] width 69 height 16
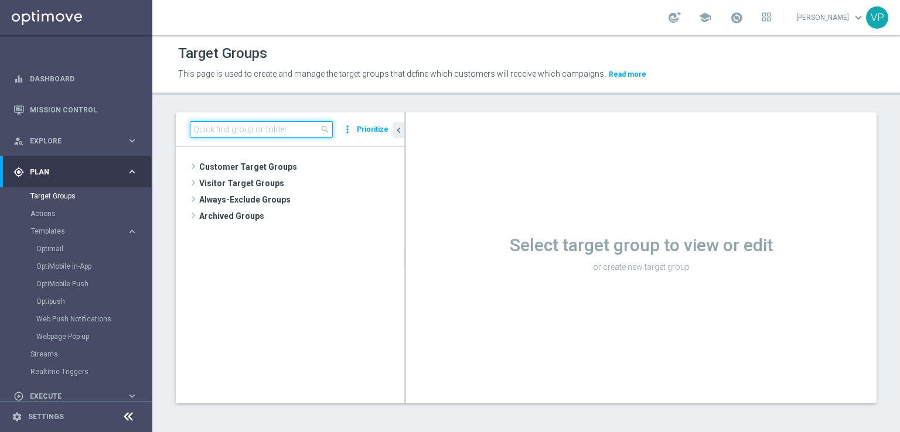
click at [294, 125] on input at bounding box center [261, 129] width 143 height 16
type input "STUDIO"
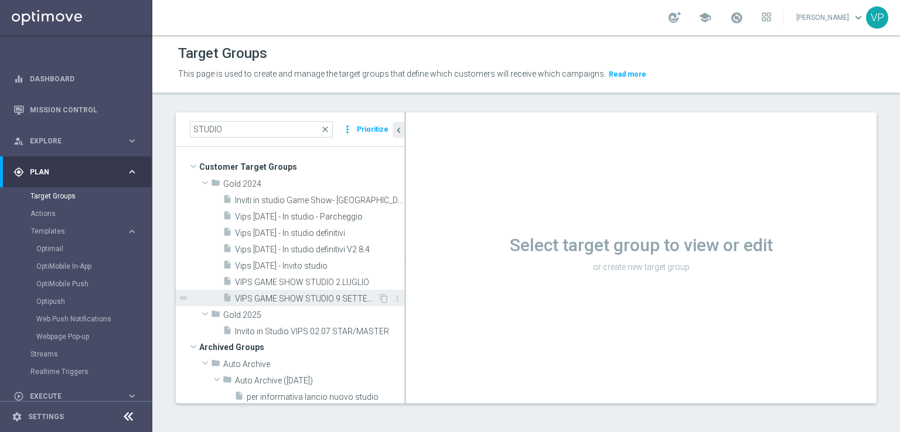
click at [313, 294] on span "VIPS GAME SHOW STUDIO 9 SETTEMBRE" at bounding box center [306, 299] width 143 height 10
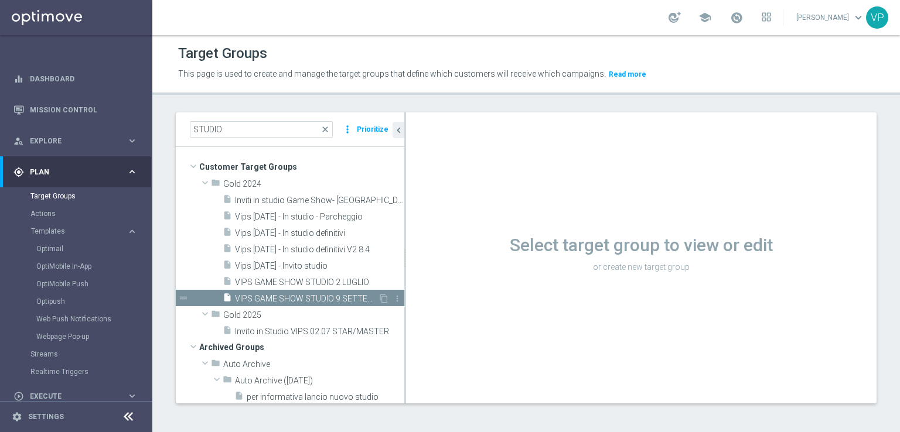
click at [312, 301] on span "VIPS GAME SHOW STUDIO 9 SETTEMBRE" at bounding box center [306, 299] width 143 height 10
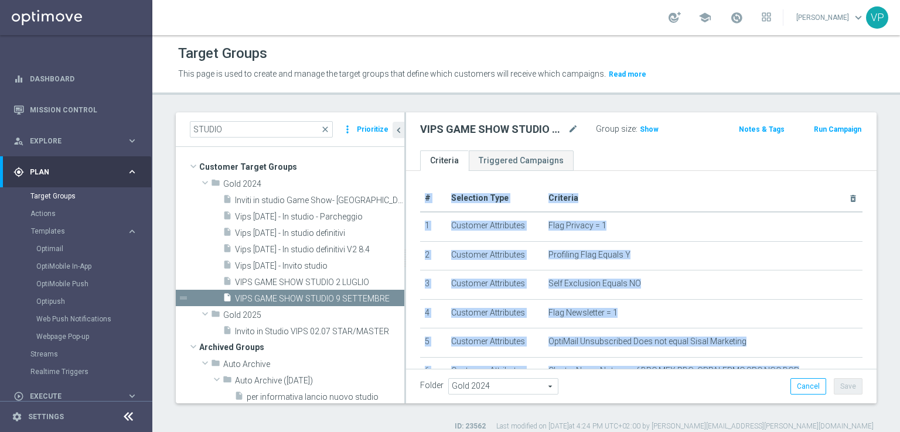
drag, startPoint x: 871, startPoint y: 217, endPoint x: 865, endPoint y: 275, distance: 57.8
click at [865, 275] on div "STUDIO close more_vert Prioritize Customer Target Groups library_add create_new…" at bounding box center [526, 271] width 748 height 319
click at [868, 277] on div "STUDIO close more_vert Prioritize Customer Target Groups library_add create_new…" at bounding box center [526, 271] width 748 height 319
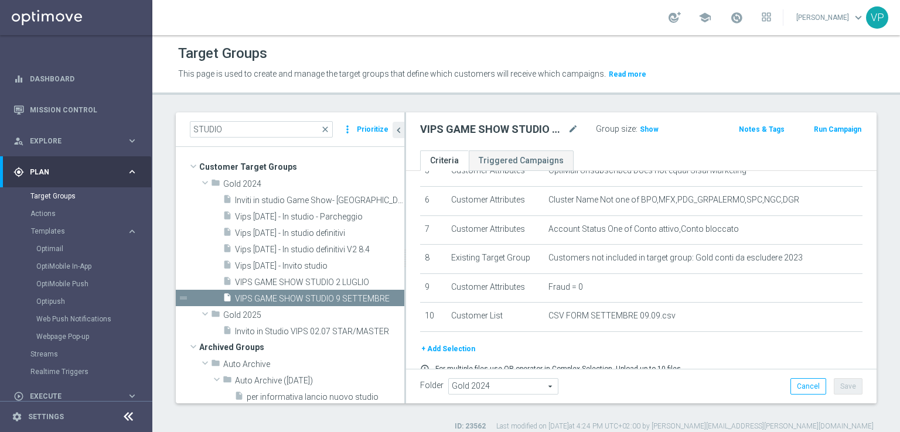
scroll to position [205, 0]
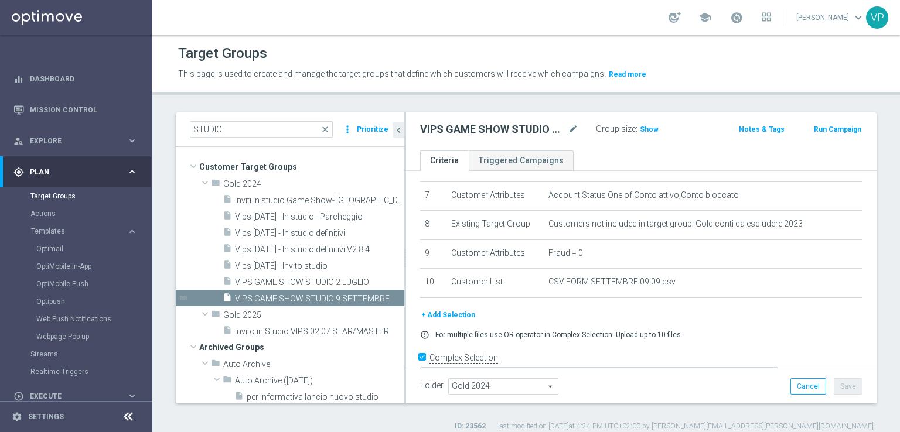
click at [445, 309] on button "+ Add Selection" at bounding box center [448, 315] width 56 height 13
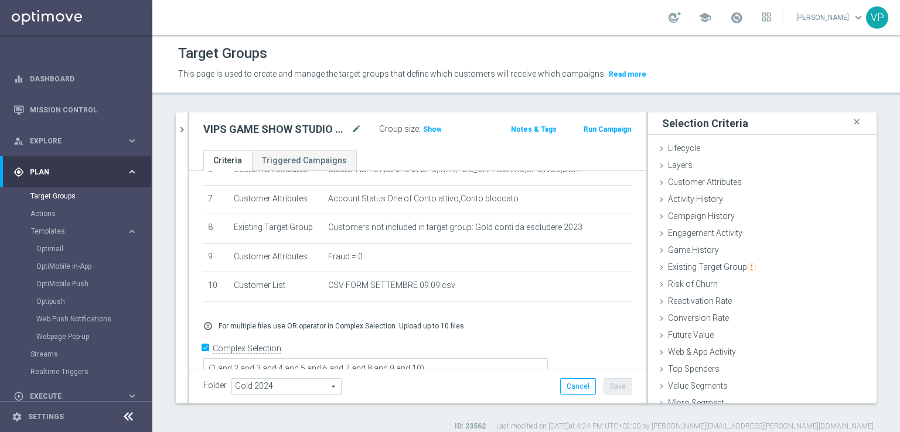
scroll to position [26, 0]
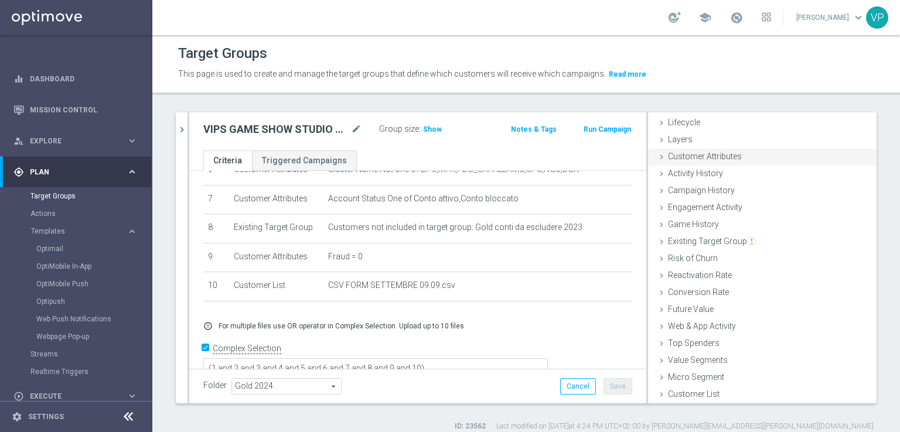
click at [668, 153] on span "Customer Attributes" at bounding box center [705, 156] width 74 height 9
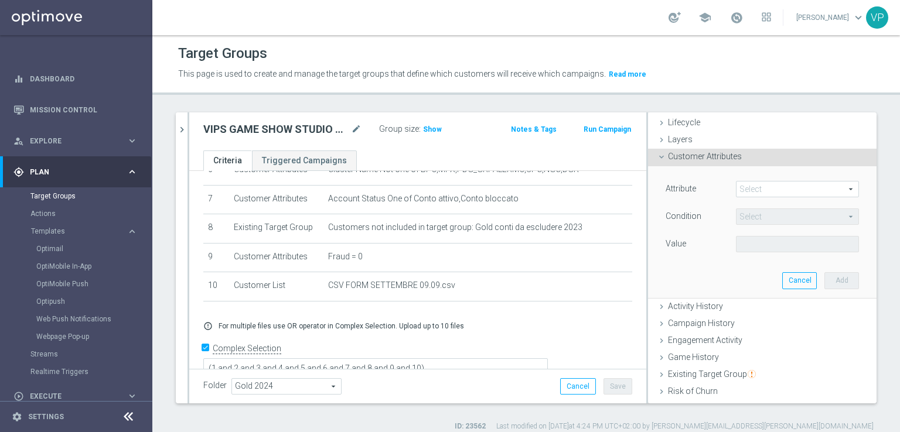
click at [766, 189] on span at bounding box center [797, 189] width 122 height 15
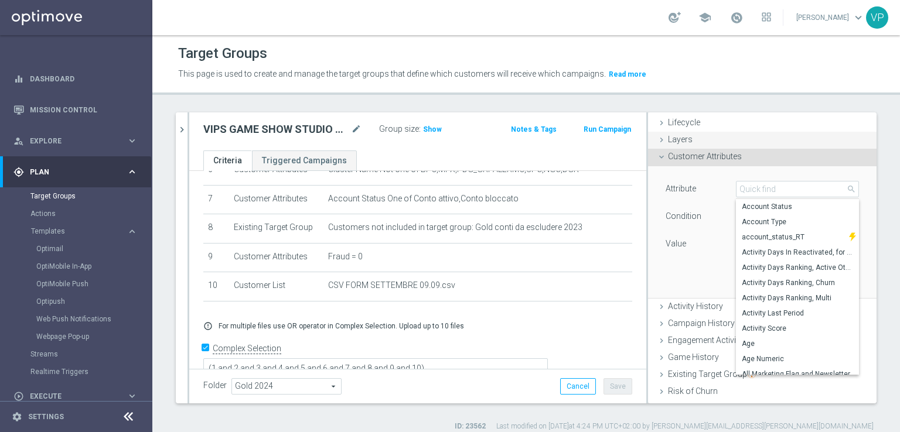
click at [858, 146] on div "Layers done" at bounding box center [762, 141] width 228 height 18
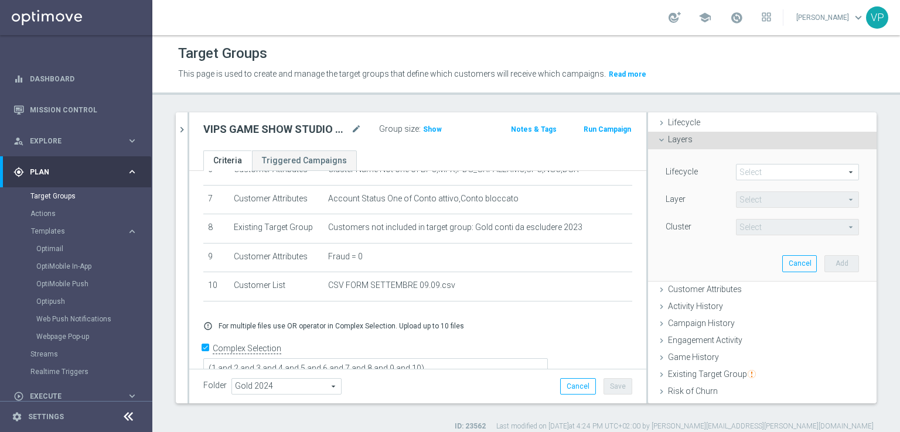
click at [668, 135] on span "Layers" at bounding box center [680, 139] width 25 height 9
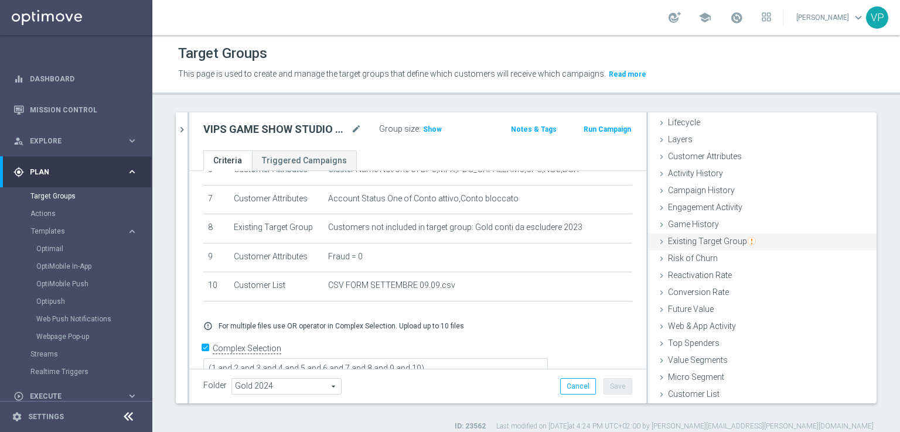
click at [689, 242] on span "Existing Target Group" at bounding box center [712, 241] width 88 height 9
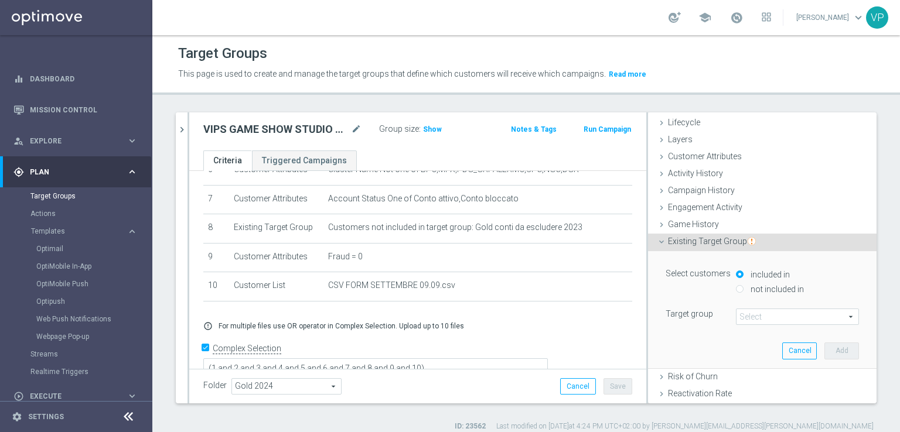
click at [774, 316] on span at bounding box center [797, 316] width 122 height 15
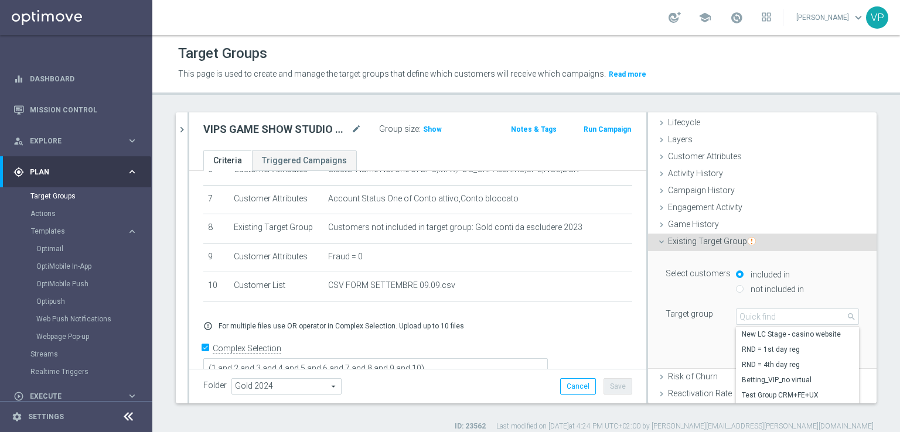
click at [757, 291] on label "not included in" at bounding box center [776, 289] width 56 height 11
click at [743, 291] on input "not included in" at bounding box center [740, 289] width 8 height 8
radio input "true"
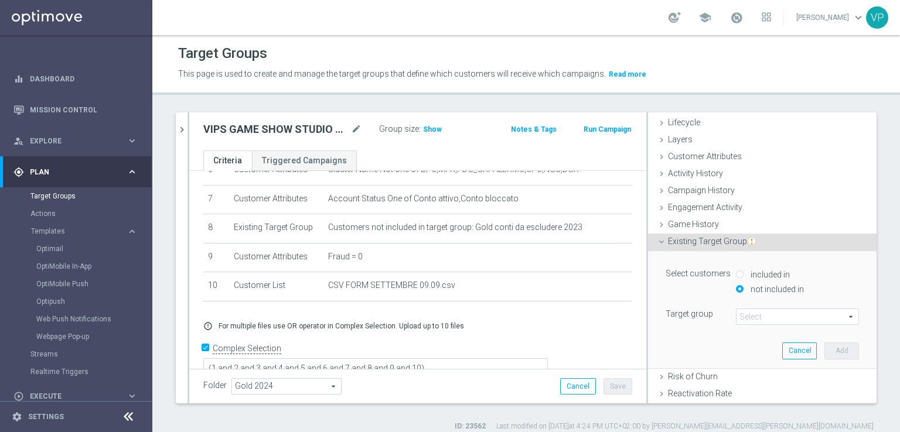
click at [762, 315] on span at bounding box center [797, 316] width 122 height 15
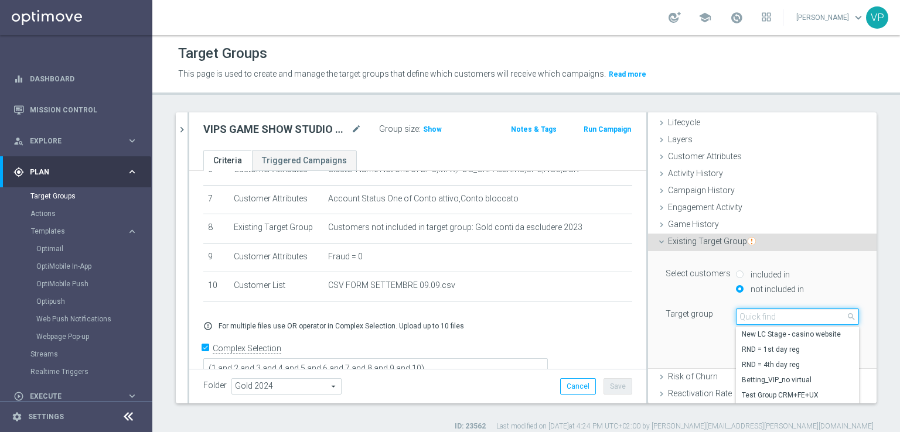
click at [762, 315] on input "search" at bounding box center [797, 317] width 123 height 16
type input "P"
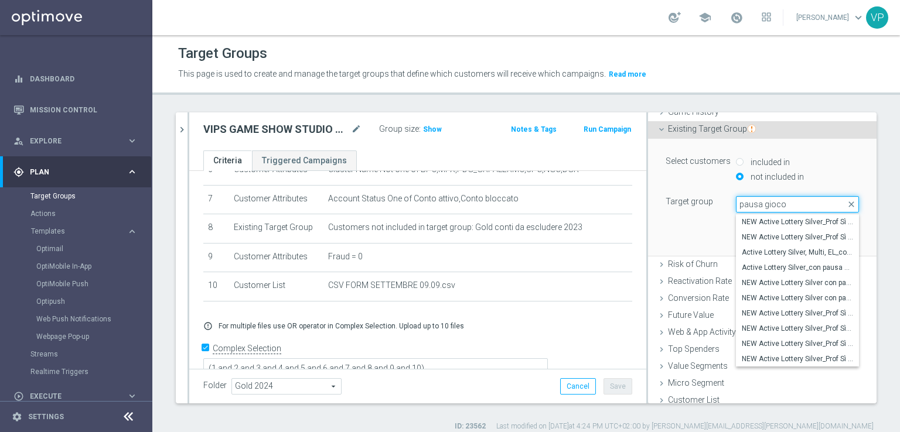
scroll to position [144, 0]
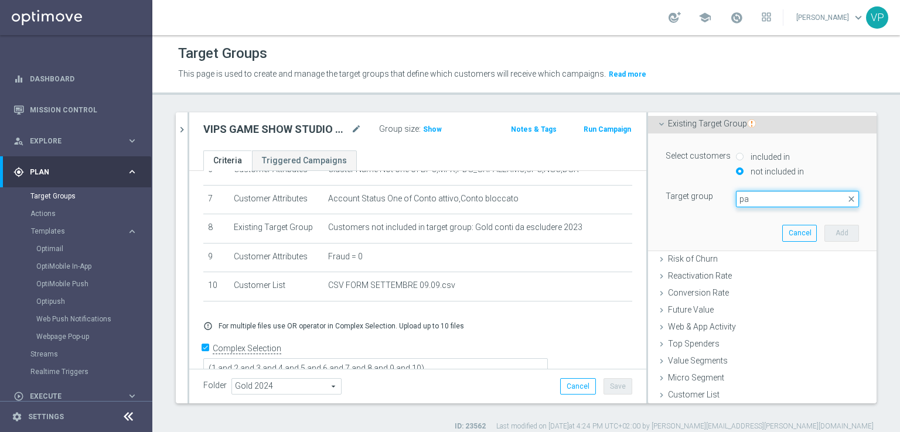
type input "p"
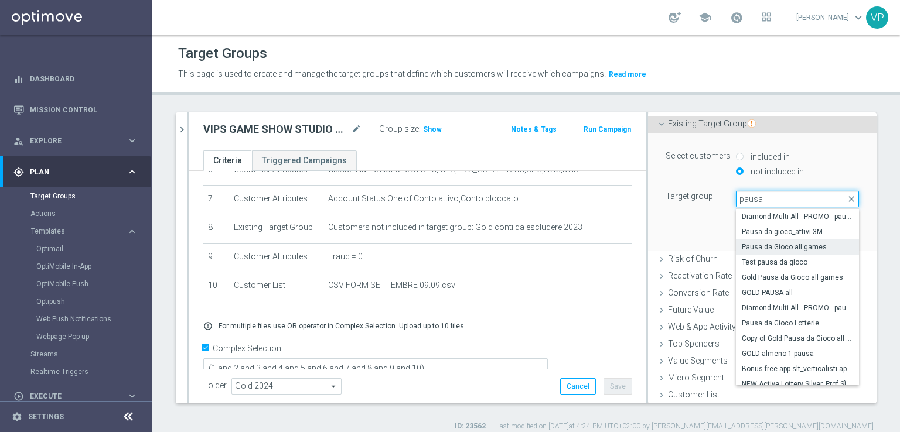
type input "pausa"
click at [806, 247] on span "Pausa da Gioco all games" at bounding box center [797, 247] width 111 height 9
type input "Pausa da Gioco all games"
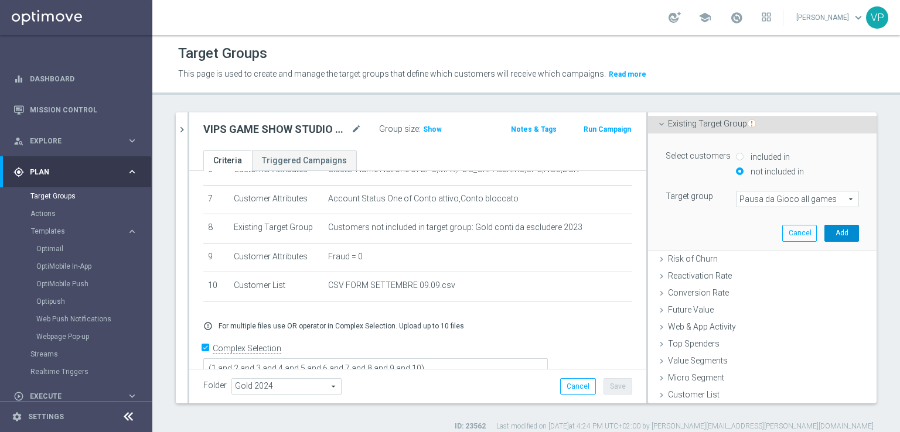
click at [827, 236] on button "Add" at bounding box center [841, 233] width 35 height 16
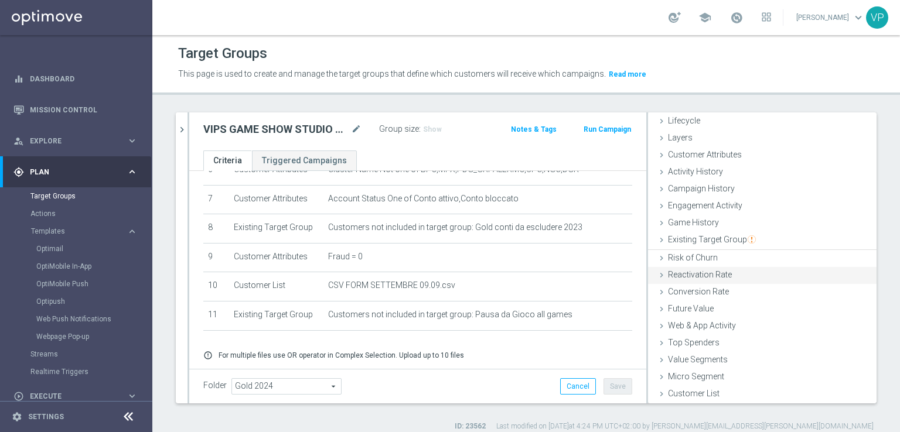
scroll to position [26, 0]
click at [781, 181] on div "Activity History done" at bounding box center [762, 175] width 228 height 18
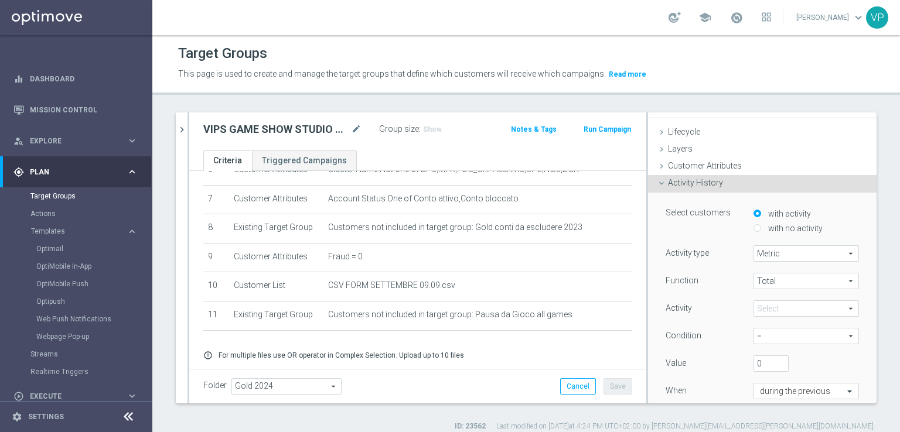
scroll to position [16, 0]
click at [767, 186] on div "Activity History done" at bounding box center [762, 185] width 228 height 18
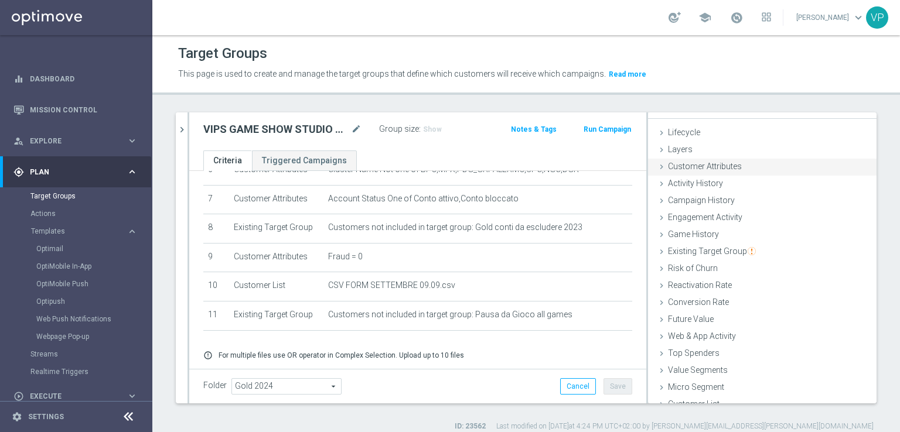
click at [680, 167] on span "Customer Attributes" at bounding box center [705, 166] width 74 height 9
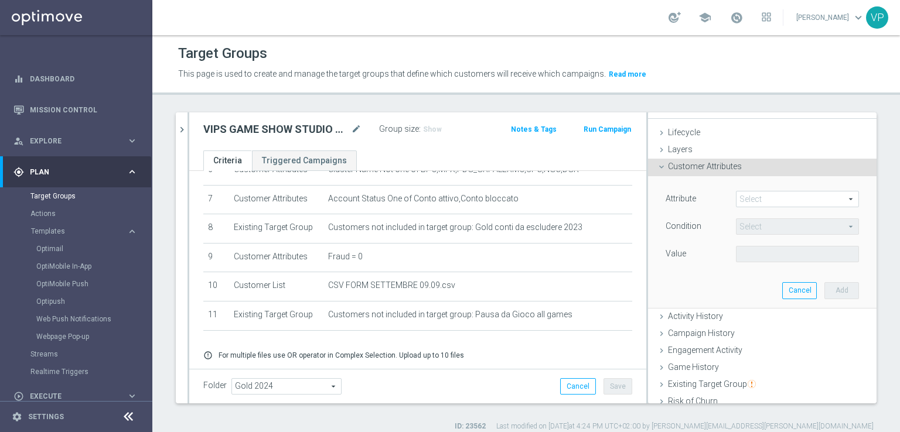
click at [757, 203] on span at bounding box center [797, 199] width 122 height 15
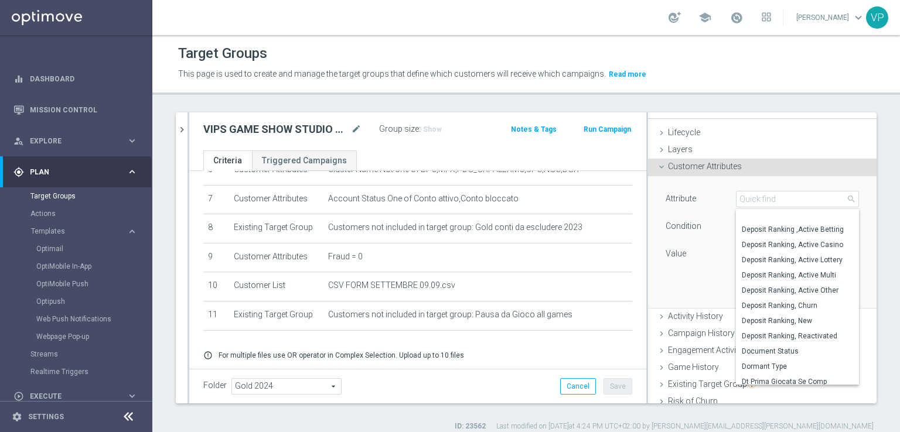
scroll to position [2064, 0]
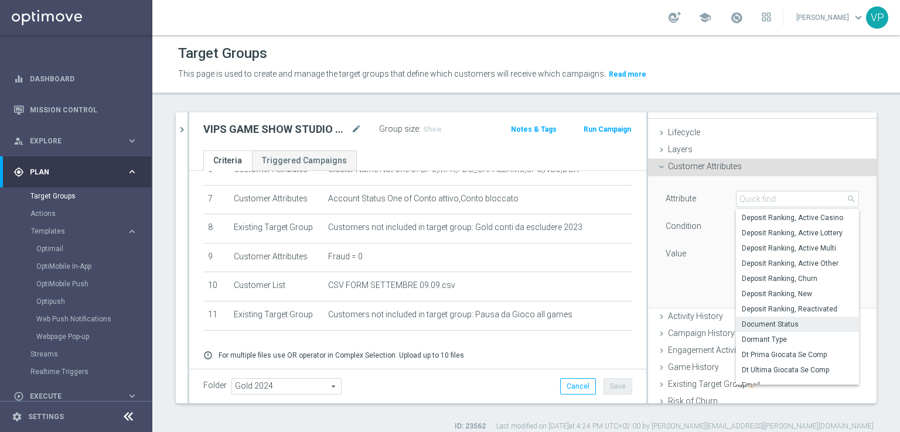
click at [783, 326] on span "Document Status" at bounding box center [797, 324] width 111 height 9
type input "Document Status"
type input "Equals"
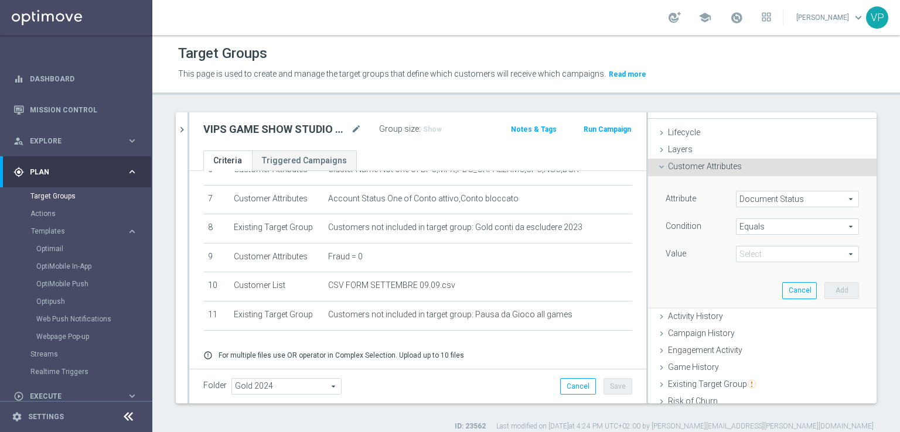
click at [818, 254] on span at bounding box center [797, 254] width 122 height 15
click at [813, 291] on span "Stato Contratto: Non Assegnato" at bounding box center [797, 286] width 111 height 9
type input "Stato Contratto: Non Assegnato"
click at [824, 294] on button "Add" at bounding box center [841, 290] width 35 height 16
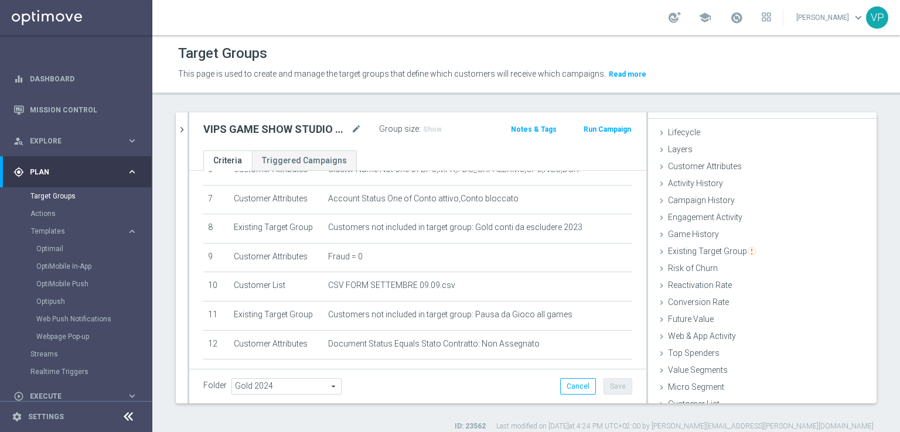
scroll to position [260, 0]
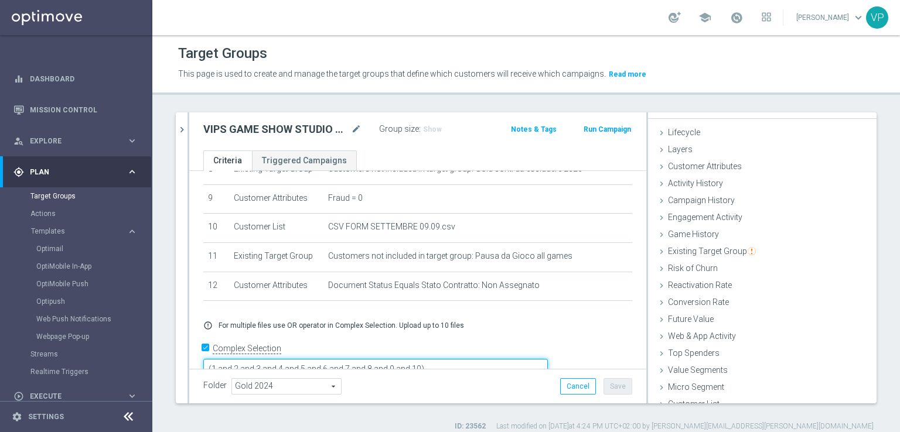
click at [501, 359] on textarea "(1 and 2 and 3 and 4 and 5 and 6 and 7 and 8 and 9 and 10)" at bounding box center [375, 369] width 344 height 21
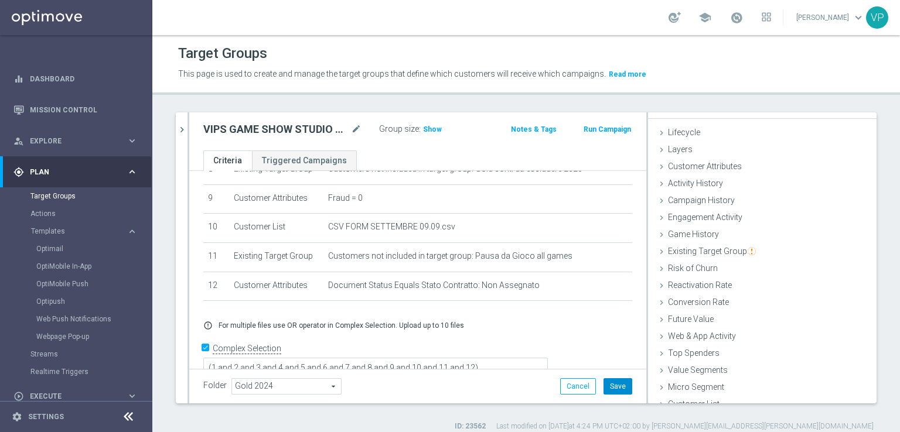
click at [615, 387] on button "Save" at bounding box center [617, 386] width 29 height 16
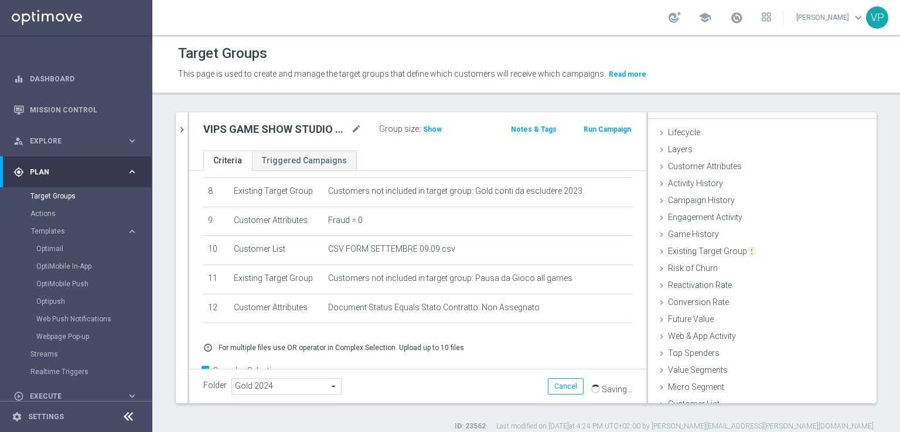
scroll to position [259, 0]
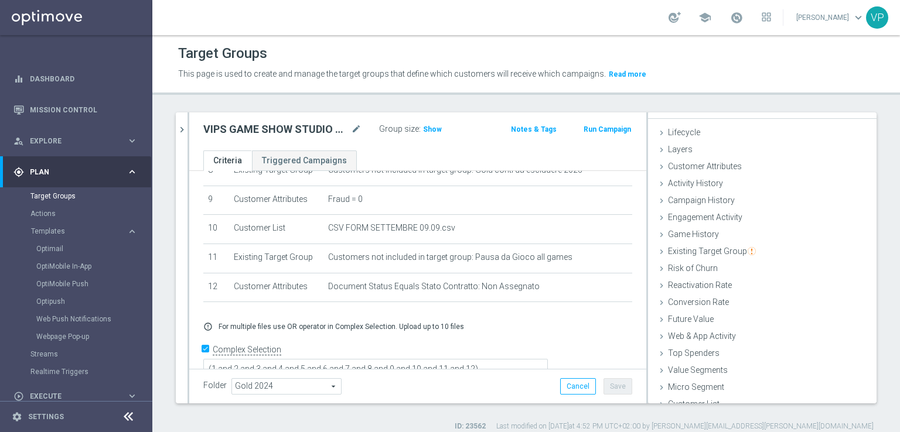
click at [755, 73] on div "This page is used to create and manage the target groups that define which cust…" at bounding box center [526, 74] width 714 height 19
click at [524, 49] on div "Target Groups" at bounding box center [526, 53] width 696 height 23
click at [560, 106] on div "Target Groups This page is used to create and manage the target groups that def…" at bounding box center [526, 233] width 748 height 397
drag, startPoint x: 560, startPoint y: 106, endPoint x: 475, endPoint y: 376, distance: 282.6
click at [475, 376] on div "Folder Gold 2024 Gold 2024 arrow_drop_down search Cancel Save Saving..." at bounding box center [417, 386] width 457 height 35
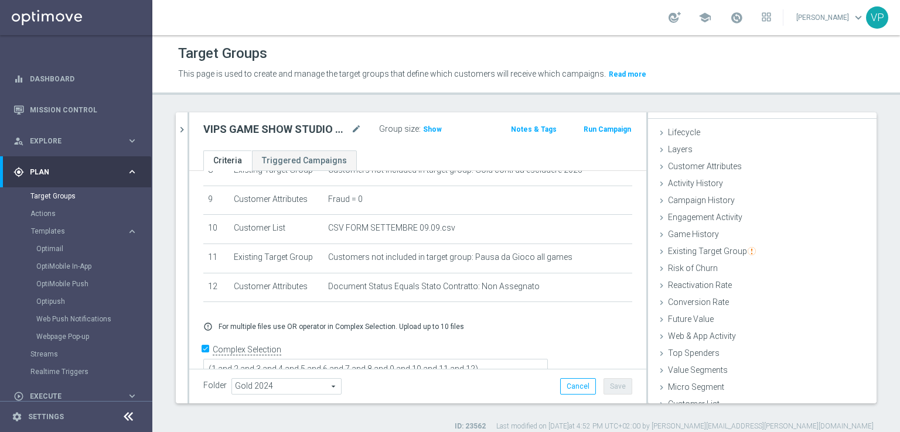
click at [475, 376] on div "Folder Gold 2024 Gold 2024 arrow_drop_down search Cancel Save Saving..." at bounding box center [417, 386] width 457 height 35
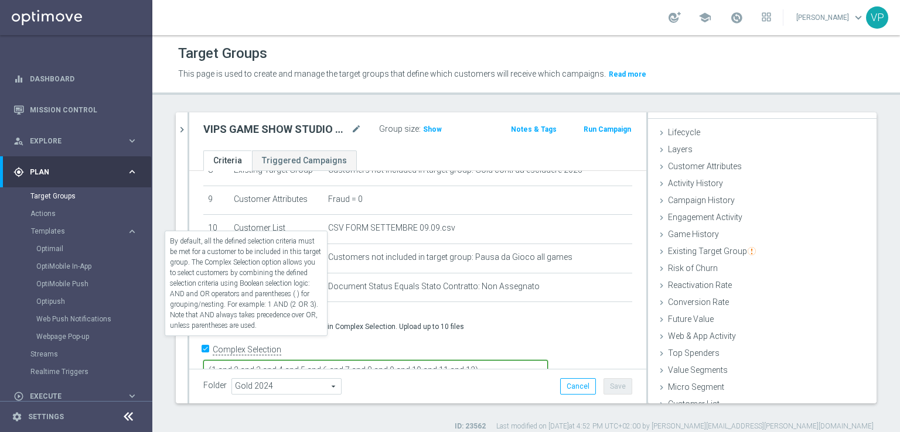
drag, startPoint x: 569, startPoint y: 351, endPoint x: 264, endPoint y: 339, distance: 305.5
click at [264, 340] on form "Complex Selection (1 and 2 and 3 and 4 and 5 and 6 and 7 and 8 and 9 and 10 and…" at bounding box center [417, 367] width 429 height 55
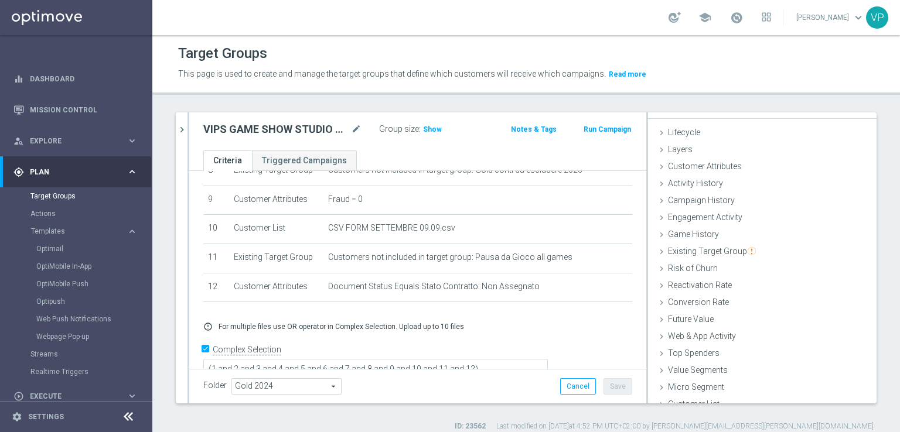
click at [806, 100] on div "Target Groups This page is used to create and manage the target groups that def…" at bounding box center [526, 233] width 748 height 397
click at [432, 127] on span "Show" at bounding box center [432, 129] width 19 height 8
click at [223, 129] on h2 "VIPS GAME SHOW STUDIO 9 SETTEMBRE" at bounding box center [275, 129] width 145 height 14
click at [180, 128] on icon "chevron_right" at bounding box center [181, 129] width 11 height 11
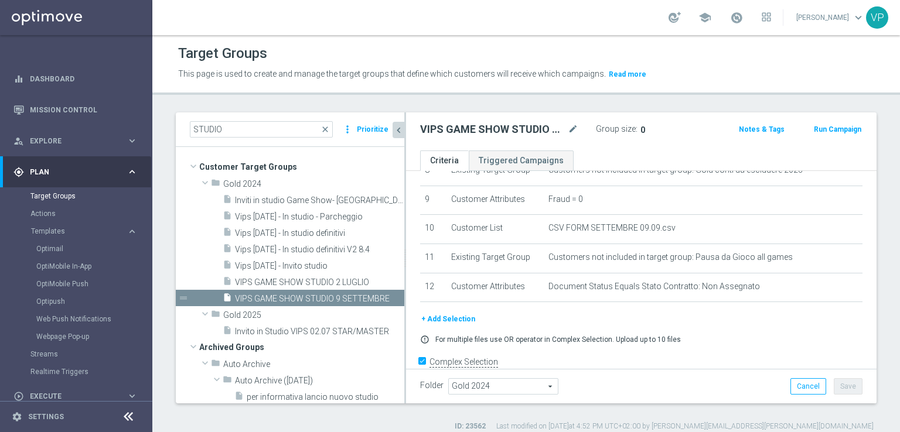
click at [886, 136] on div "STUDIO close more_vert Prioritize Customer Target Groups library_add create_new…" at bounding box center [526, 271] width 748 height 319
click at [771, 373] on textarea "(1 and 2 and 3 and 4 and 5 and 6 and 7 and 8 and 9 and 10 and 11 and 12)" at bounding box center [599, 383] width 358 height 21
click at [616, 136] on div "Group size : 0" at bounding box center [654, 130] width 117 height 18
click at [670, 124] on div "Group size : 0" at bounding box center [654, 128] width 117 height 14
click at [516, 163] on link "Triggered Campaigns" at bounding box center [521, 161] width 105 height 21
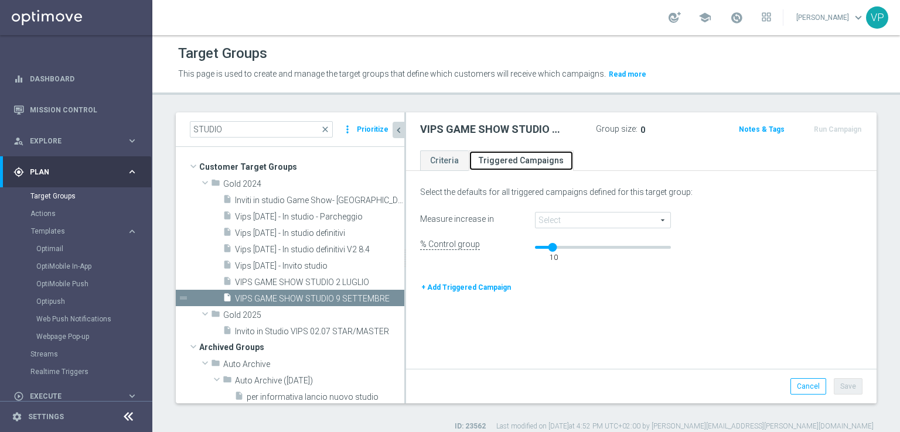
scroll to position [1, 0]
click at [415, 148] on div "VIPS GAME SHOW STUDIO 9 SETTEMBRE mode_edit Group size : 0 Notes & Tags Run Cam…" at bounding box center [641, 131] width 470 height 38
click at [439, 157] on link "Criteria" at bounding box center [444, 161] width 49 height 21
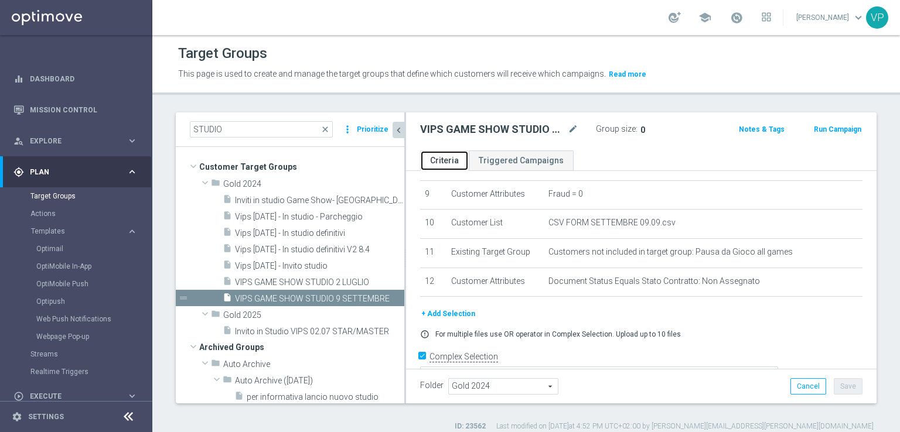
scroll to position [271, 0]
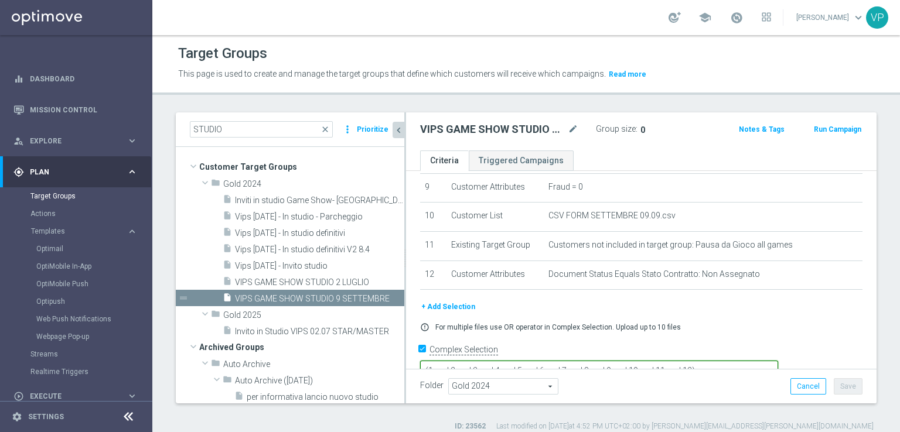
click at [770, 361] on textarea "(1 and 2 and 3 and 4 and 5 and 6 and 7 and 8 and 9 and 10 and 11 and 12)" at bounding box center [599, 371] width 358 height 21
click at [778, 361] on textarea "(1 and 2 and 3 and 4 and 5 and 6 and 7 and 8 and 9 and 10 and 12)" at bounding box center [599, 371] width 358 height 21
click at [739, 368] on form "Complex Selection (1 and 2 and 3 and 4 and 5 and 6 and 7 and 8 and 9 and 10 and…" at bounding box center [641, 368] width 442 height 55
click at [778, 361] on textarea "(1 and 2 and 3 and 4 and 5 and 6 and 7 and 8 and 9 and 10 and 12)or 11" at bounding box center [599, 371] width 358 height 21
click at [748, 361] on textarea "(1 and 2 and 3 and 4 and 5 and 6 and 7 and 8 and 9 and 10 and 12) or 11" at bounding box center [599, 371] width 358 height 21
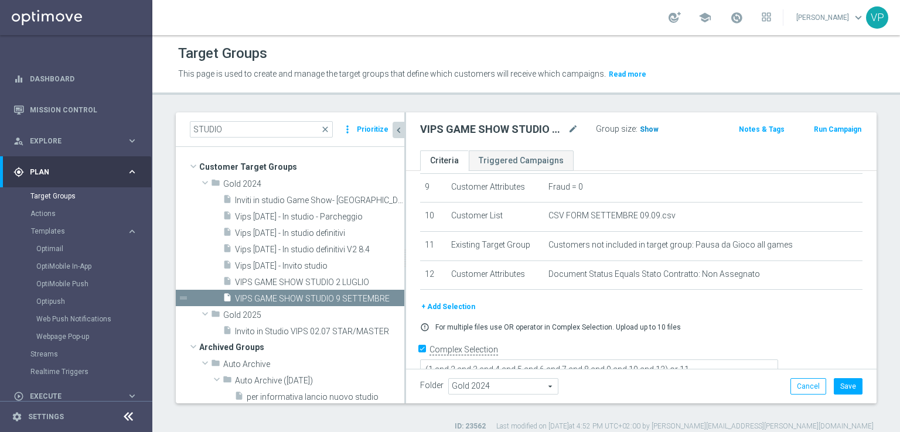
click at [643, 127] on span "Show" at bounding box center [649, 129] width 19 height 8
drag, startPoint x: 769, startPoint y: 341, endPoint x: 751, endPoint y: 342, distance: 17.6
click at [751, 361] on textarea "(1 and 2 and 3 and 4 and 5 and 6 and 7 and 8 and 9 and 10 and 12) or 11" at bounding box center [599, 371] width 358 height 21
click at [743, 361] on textarea "(1 and 2 and 3 and 4 and 5 and 6 and 7 and 8 and 9 and 10 and 12)" at bounding box center [599, 371] width 358 height 21
click at [745, 371] on div "Folder Gold 2024 Gold 2024 arrow_drop_down search Cancel Save Saving..." at bounding box center [641, 386] width 470 height 35
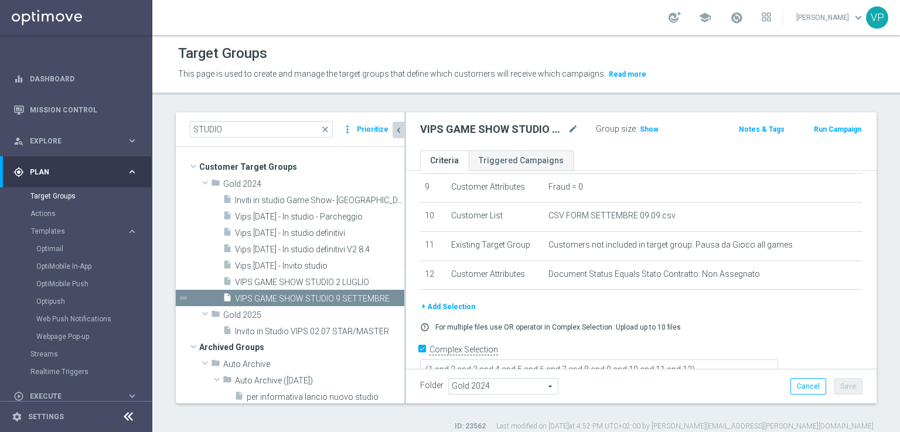
click at [817, 304] on div "+ Add Selection" at bounding box center [641, 307] width 460 height 13
click at [821, 323] on div "error_outline For multiple files use OR operator in Complex Selection. Upload u…" at bounding box center [641, 327] width 460 height 9
click at [736, 370] on div "Folder Gold 2024 Gold 2024 arrow_drop_down search Cancel Save Saving..." at bounding box center [641, 386] width 470 height 35
click at [778, 361] on textarea "(1 and 2 and 3 and 4 and 5 and 6 and 7 and 8 and 9 and 10 and 11 and 12)" at bounding box center [599, 371] width 358 height 21
click at [649, 134] on h3 "Show" at bounding box center [649, 129] width 21 height 13
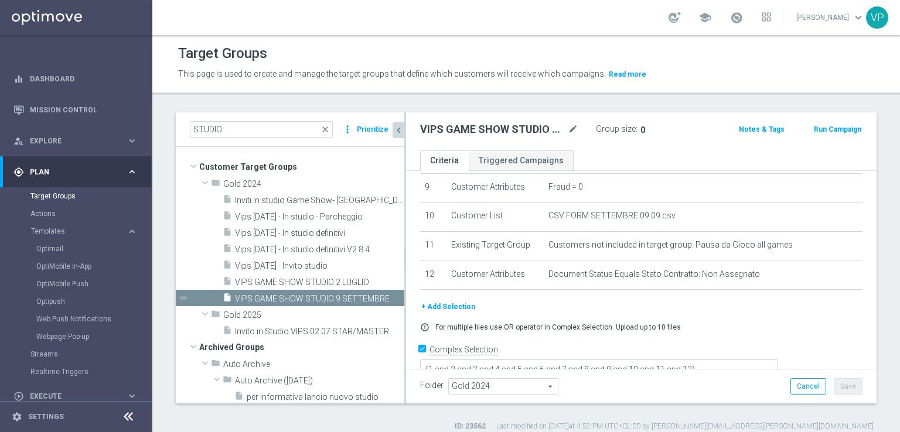
click at [631, 366] on form "Complex Selection (1 and 2 and 3 and 4 and 5 and 6 and 7 and 8 and 9 and 10 and…" at bounding box center [641, 368] width 442 height 54
click at [719, 361] on textarea "(1 and 2 and 3 and 4 and 5 and 6 and 7 and 8 and 9 and 10 and 11 and 12)" at bounding box center [599, 371] width 358 height 21
click at [777, 361] on textarea "(1 and 2 and 3 and 4 and 5 and 6 and 7 and 8 and 9 and 11 and 12)" at bounding box center [599, 371] width 358 height 21
click at [643, 129] on span "Show" at bounding box center [649, 129] width 19 height 8
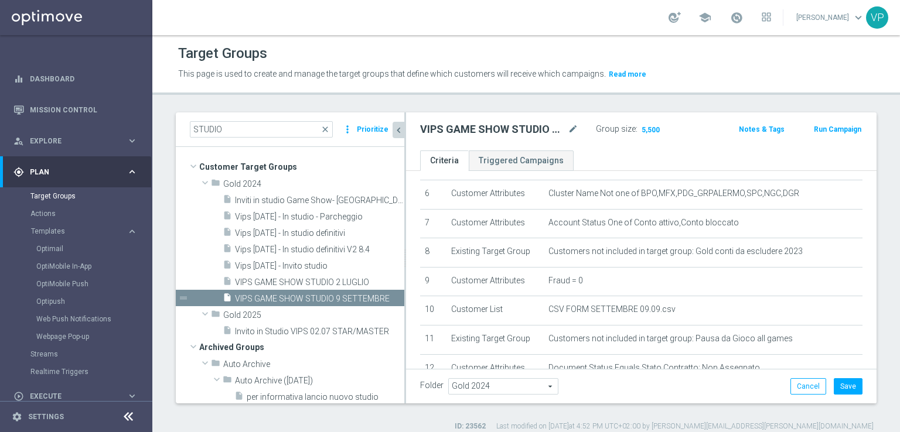
scroll to position [219, 0]
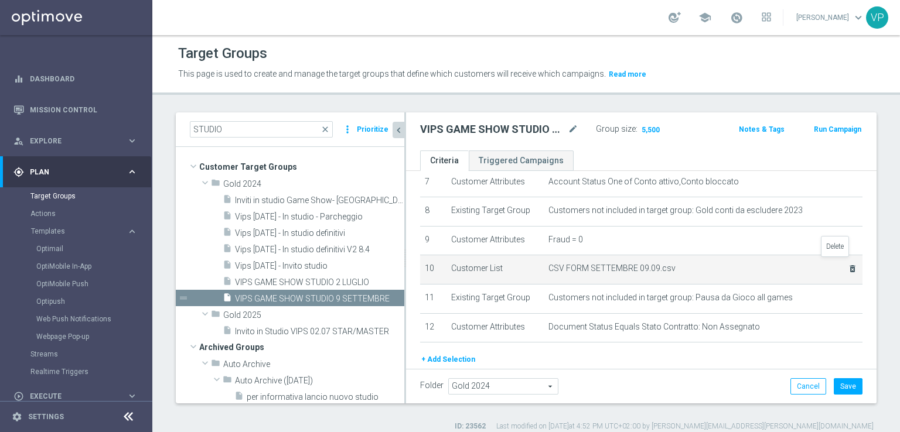
click at [848, 265] on icon "delete_forever" at bounding box center [852, 268] width 9 height 9
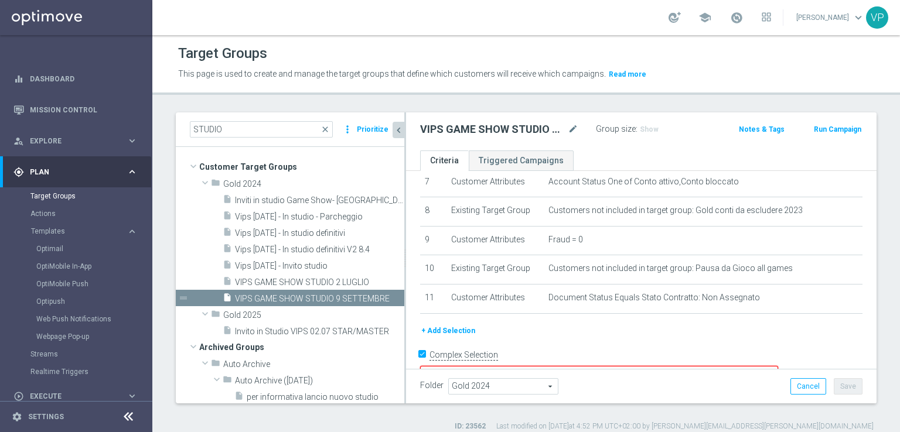
click at [398, 135] on button "chevron_left" at bounding box center [399, 130] width 12 height 16
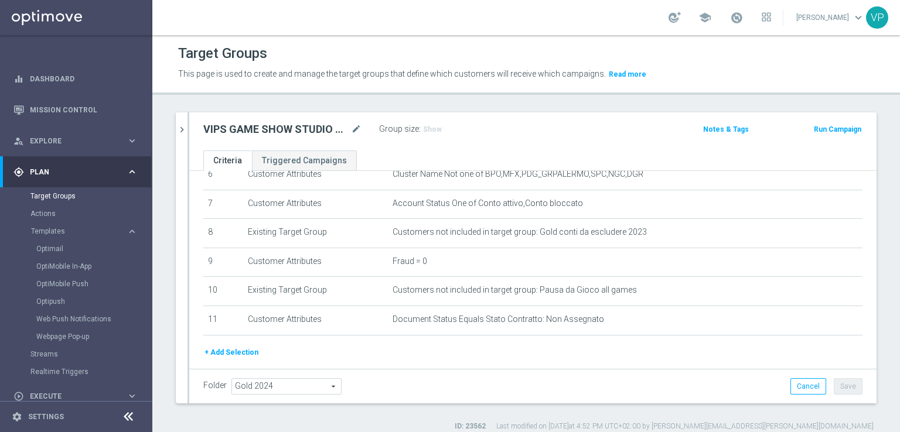
scroll to position [226, 0]
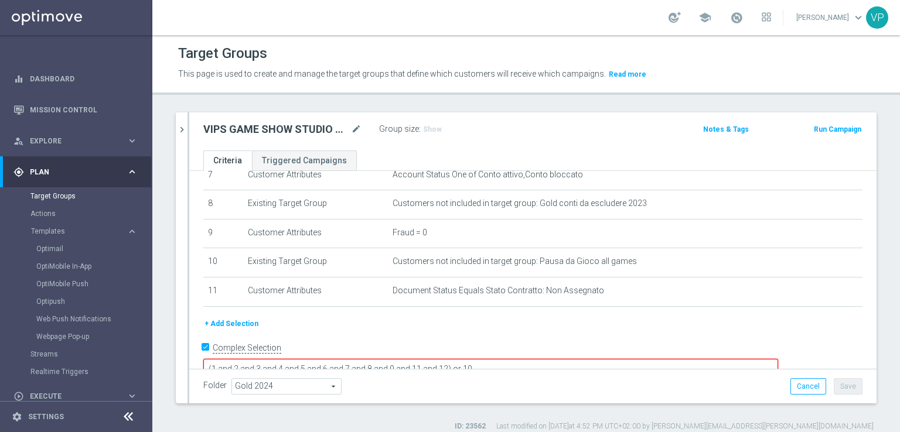
click at [691, 387] on div "Folder Gold 2024 Gold 2024 arrow_drop_down search Cancel Save Saving..." at bounding box center [532, 386] width 659 height 16
click at [220, 318] on button "+ Add Selection" at bounding box center [231, 324] width 56 height 13
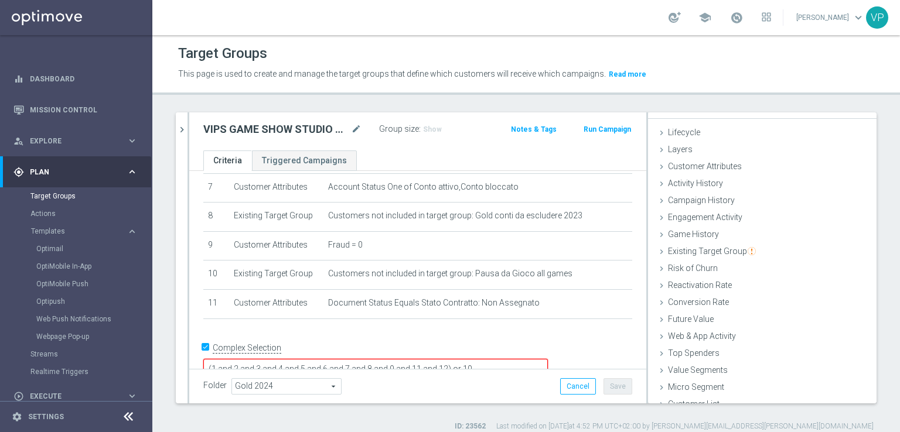
scroll to position [26, 0]
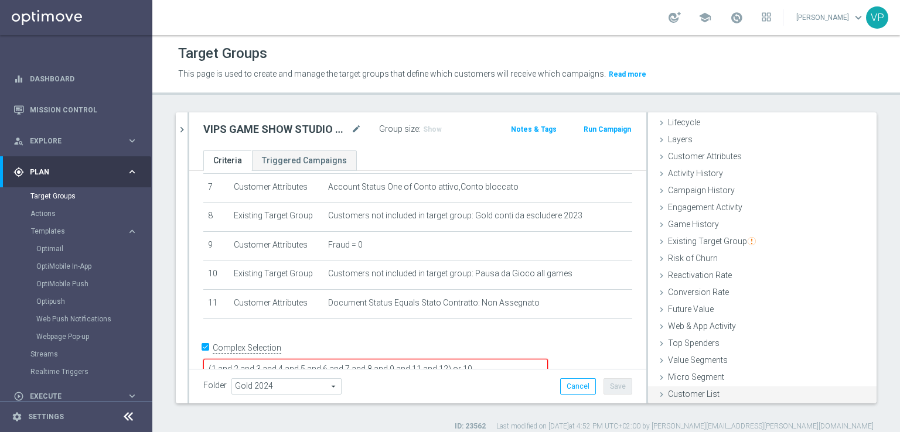
click at [688, 390] on span "Customer List" at bounding box center [694, 394] width 52 height 9
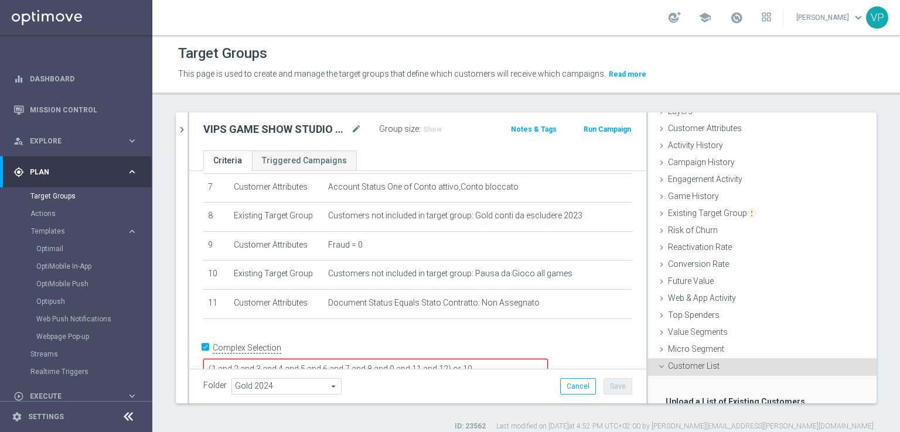
scroll to position [132, 0]
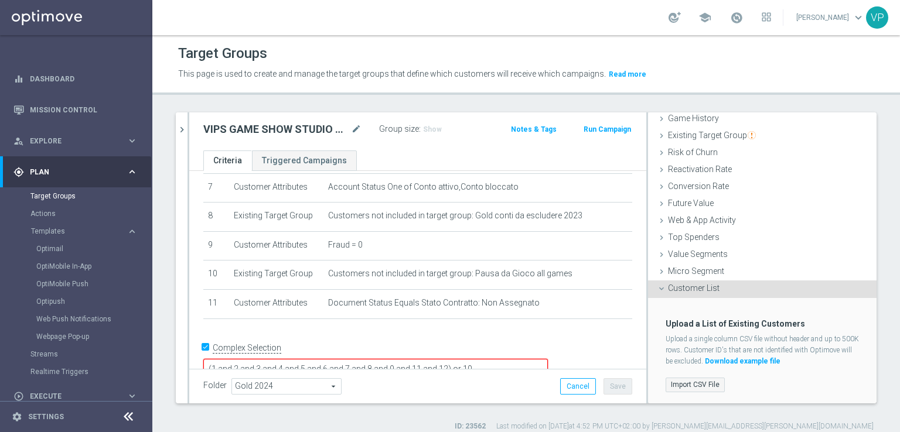
click at [687, 383] on label "Import CSV File" at bounding box center [694, 385] width 59 height 15
click at [0, 0] on input "Import CSV File" at bounding box center [0, 0] width 0 height 0
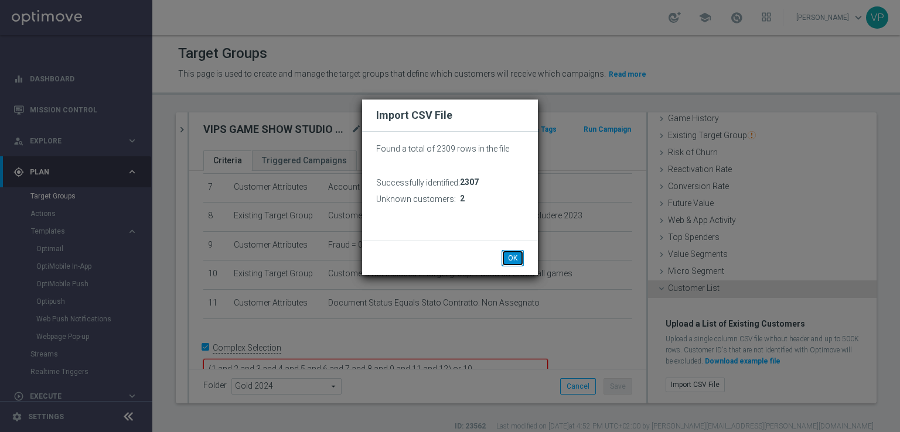
click at [521, 262] on button "OK" at bounding box center [512, 258] width 22 height 16
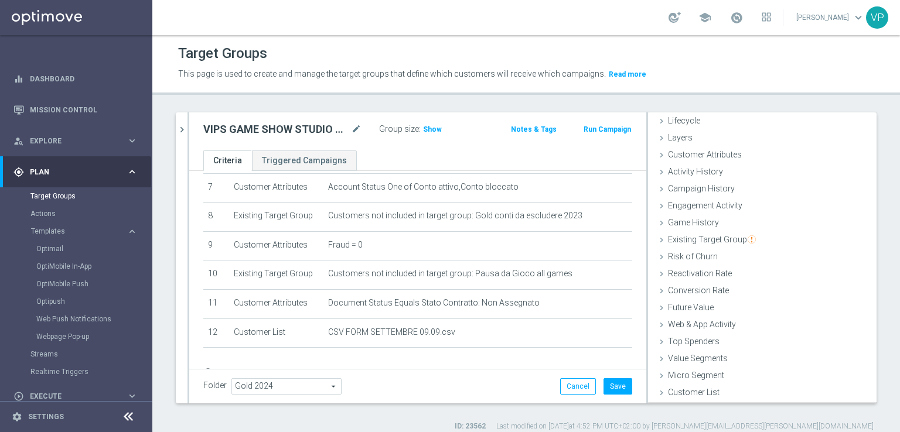
scroll to position [26, 0]
click at [426, 129] on span "Show" at bounding box center [432, 129] width 19 height 8
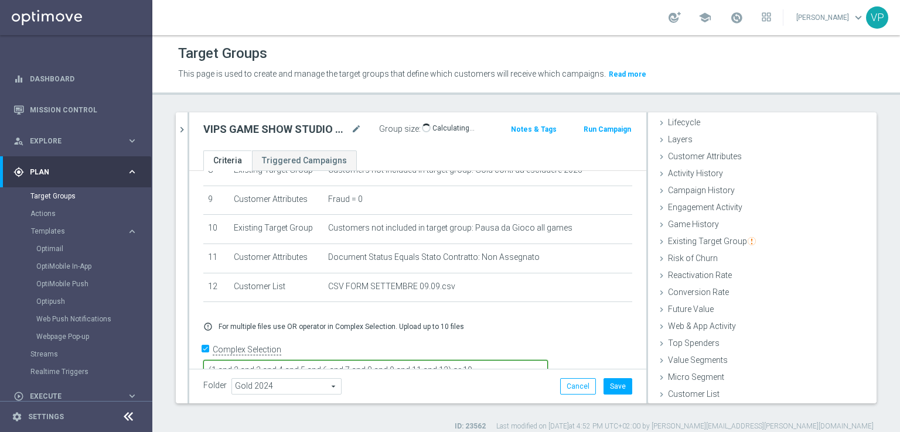
drag, startPoint x: 554, startPoint y: 347, endPoint x: 533, endPoint y: 345, distance: 20.6
click at [533, 360] on textarea "(1 and 2 and 3 and 4 and 5 and 6 and 7 and 8 and 9 and 11 and 12) or 10" at bounding box center [375, 370] width 344 height 21
click at [527, 360] on textarea "(1 and 2 and 3 and 4 and 5 and 6 and 7 and 8 and 9 and 11 and 12)" at bounding box center [375, 370] width 344 height 21
click at [548, 360] on textarea "(1 and 2 and 3 and 4 and 5 and 6 and 7 and 8 and 9 and 11 and 10)" at bounding box center [375, 370] width 344 height 21
click at [609, 386] on button "Save" at bounding box center [617, 386] width 29 height 16
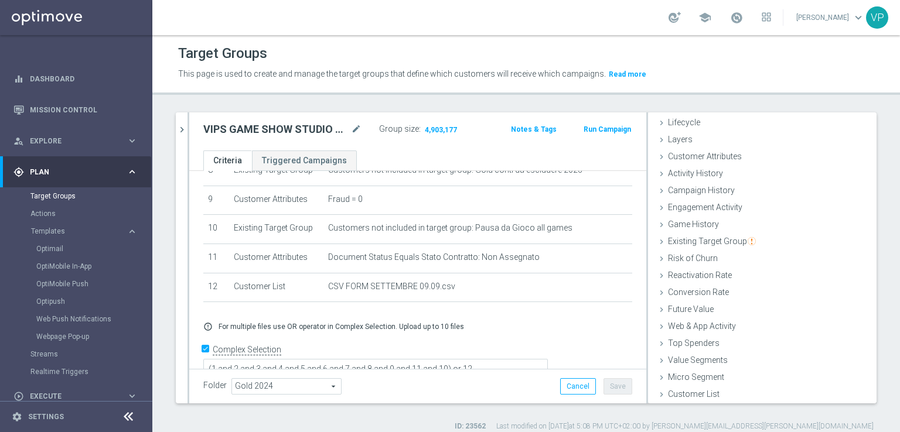
click at [422, 126] on h3 "4,903,177" at bounding box center [441, 131] width 38 height 17
click at [438, 130] on span "4,903,177" at bounding box center [441, 130] width 35 height 11
click at [490, 327] on div "+ Add Selection error_outline For multiple files use OR operator in Complex Sel…" at bounding box center [417, 327] width 446 height 28
click at [501, 322] on div "error_outline For multiple files use OR operator in Complex Selection. Upload u…" at bounding box center [417, 326] width 446 height 9
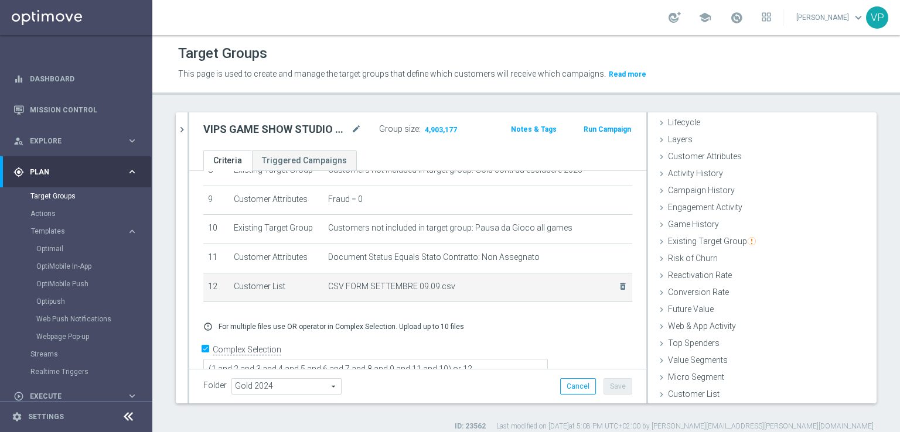
click at [494, 282] on span "CSV FORM SETTEMBRE 09.09.csv" at bounding box center [465, 287] width 275 height 10
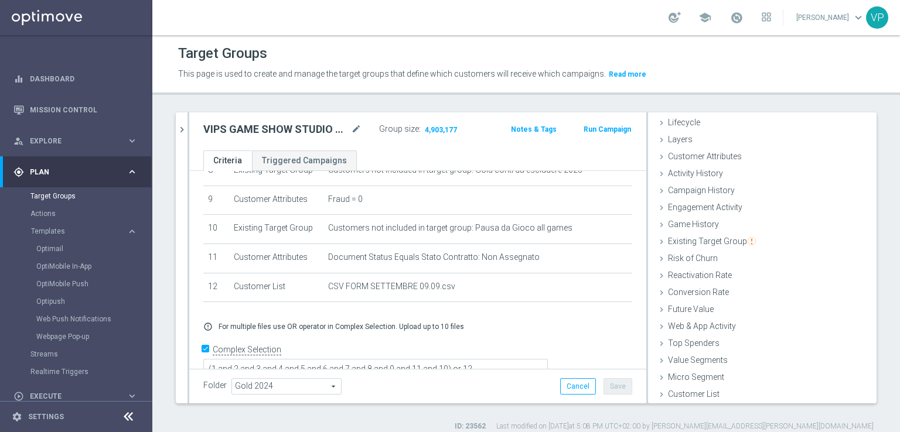
click at [460, 152] on ul "Criteria Triggered Campaigns" at bounding box center [417, 161] width 457 height 21
click at [548, 360] on textarea "(1 and 2 and 3 and 4 and 5 and 6 and 7 and 8 and 9 and 11 and 10) or 12" at bounding box center [375, 370] width 344 height 21
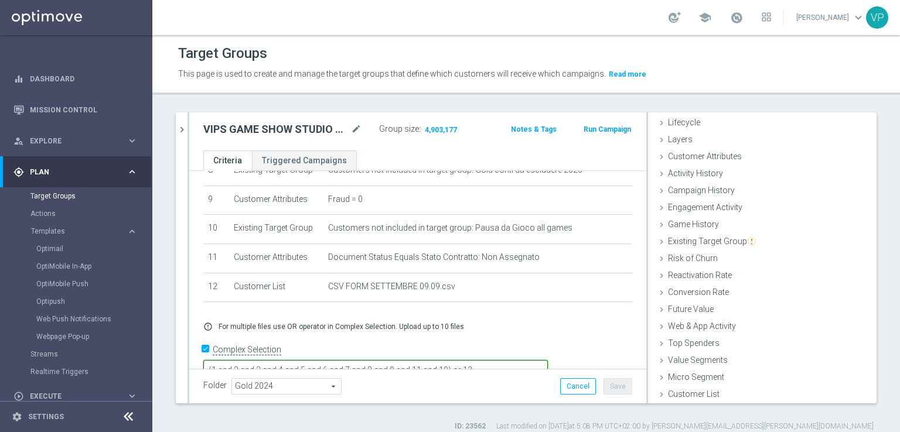
click at [548, 360] on textarea "(1 and 2 and 3 and 4 and 5 and 6 and 7 and 8 and 9 and 11 and 10) or 12" at bounding box center [375, 370] width 344 height 21
type textarea "(1 and 2 and 3 and 4 and 5 and 6 and 7 and 8 and 9 and 11 and 10) or 12"
click at [499, 388] on div "Folder Gold 2024 Gold 2024 arrow_drop_down search Cancel Save Saving..." at bounding box center [417, 386] width 429 height 16
click at [431, 128] on span "Show" at bounding box center [432, 129] width 19 height 8
click at [185, 138] on button "chevron_right" at bounding box center [182, 129] width 12 height 35
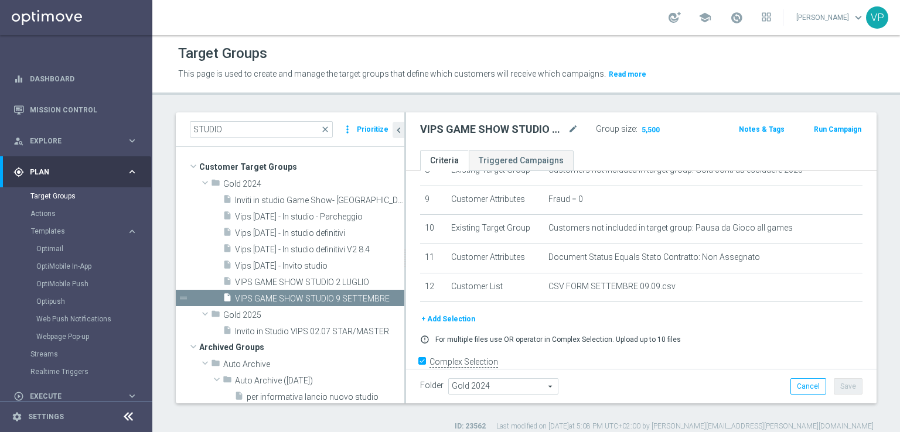
scroll to position [45, 0]
click at [525, 128] on h2 "VIPS GAME SHOW STUDIO 9 SETTEMBRE" at bounding box center [492, 129] width 145 height 14
copy div "VIPS GAME SHOW STUDIO 9 SETTEMBRE"
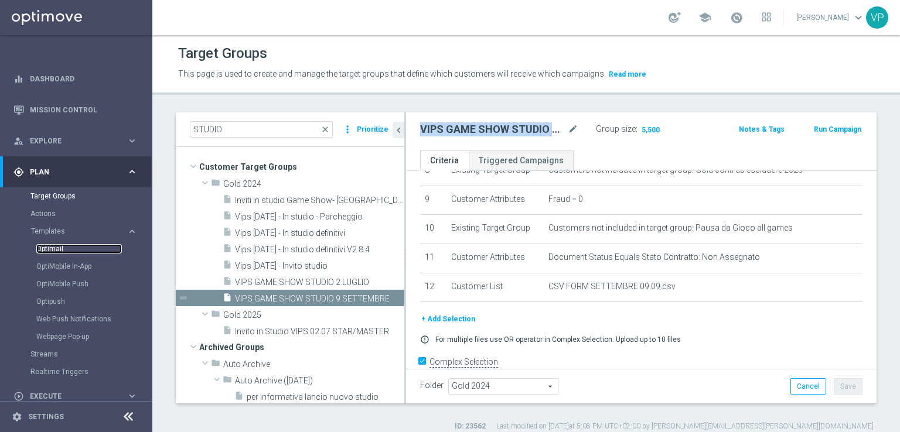
click at [70, 247] on link "Optimail" at bounding box center [79, 248] width 86 height 9
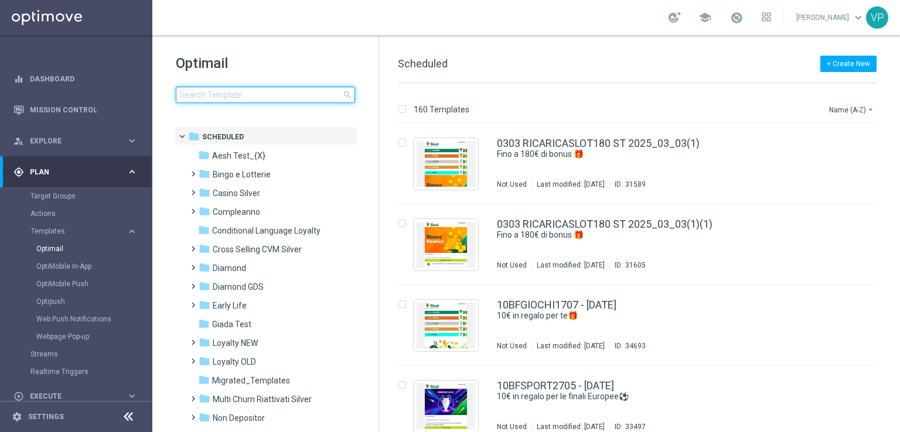
click at [299, 95] on input at bounding box center [265, 95] width 179 height 16
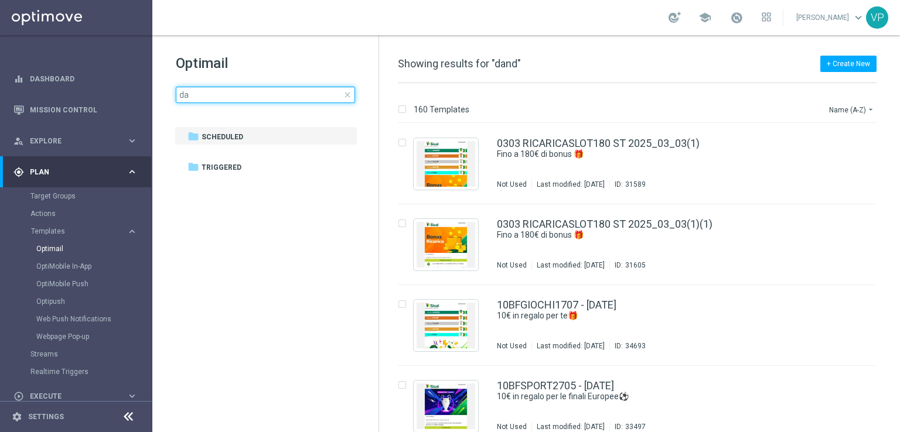
type input "d"
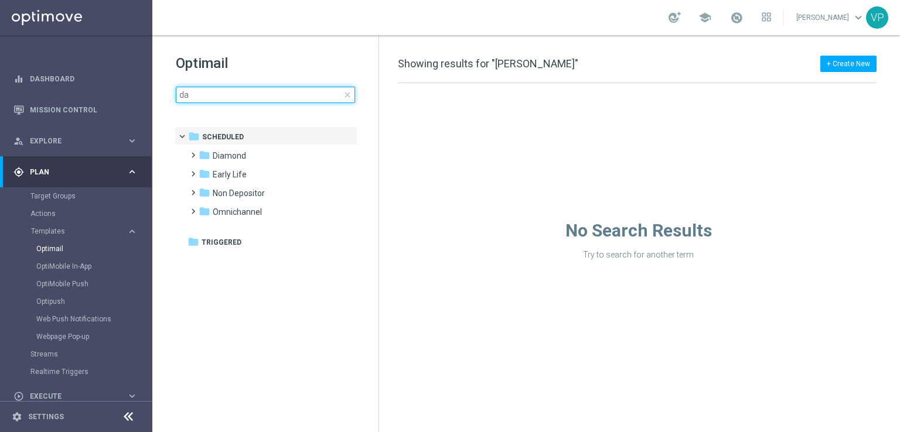
type input "d"
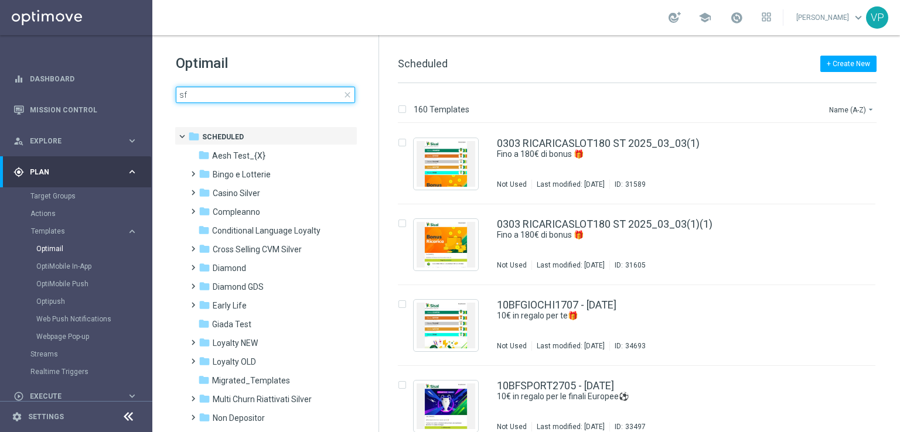
type input "s"
type input "d"
type input "s"
type input "m"
type input "a"
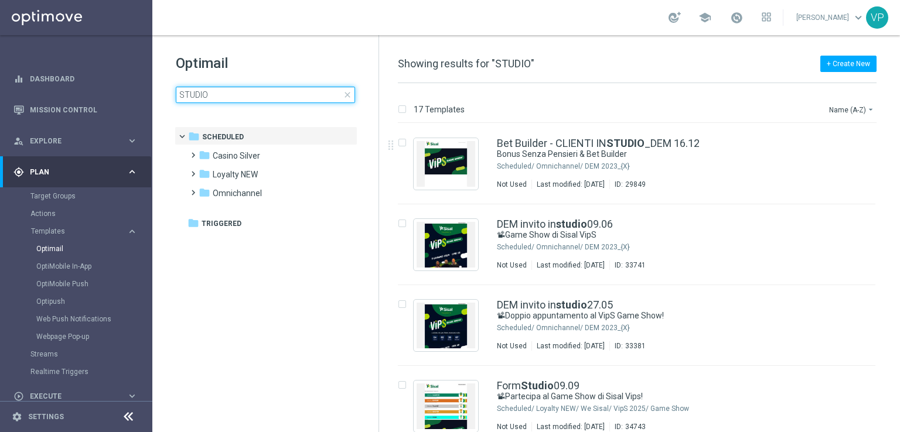
type input "STUDIO"
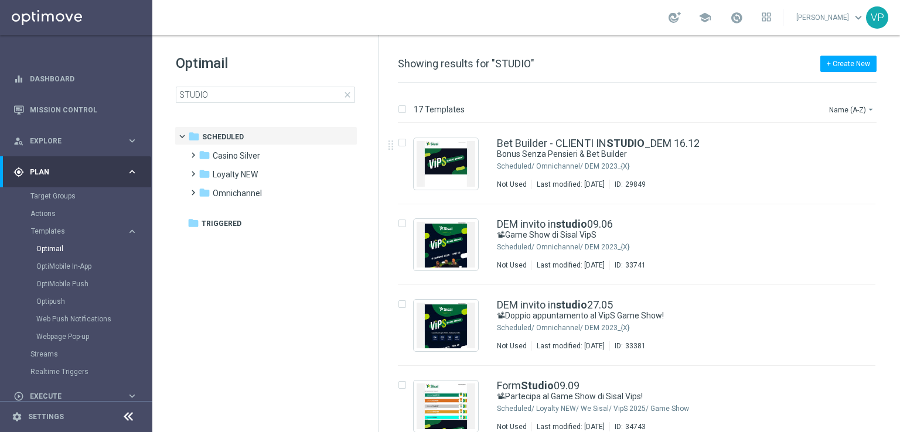
drag, startPoint x: 896, startPoint y: 169, endPoint x: 898, endPoint y: 255, distance: 86.7
click at [899, 269] on div "17 Templates Name (A-Z) arrow_drop_down Drag here to set row groups Drag here t…" at bounding box center [639, 257] width 521 height 349
click at [899, 251] on div "17 Templates Name (A-Z) arrow_drop_down Drag here to set row groups Drag here t…" at bounding box center [639, 257] width 521 height 349
drag, startPoint x: 897, startPoint y: 237, endPoint x: 897, endPoint y: 289, distance: 52.1
click at [897, 289] on div "17 Templates Name (A-Z) arrow_drop_down Drag here to set row groups Drag here t…" at bounding box center [639, 257] width 521 height 349
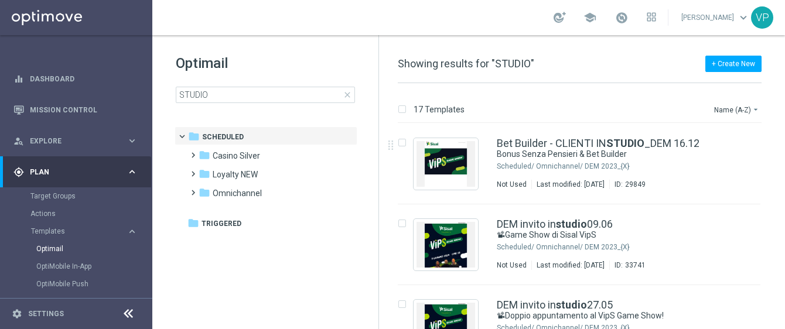
drag, startPoint x: 782, startPoint y: 141, endPoint x: 781, endPoint y: 162, distance: 21.1
click at [781, 163] on div "insert_drive_file Bet Builder - CLIENTI IN STUDIO _DEM 16.12 Bonus Senza Pensie…" at bounding box center [584, 227] width 397 height 206
drag, startPoint x: 779, startPoint y: 144, endPoint x: 783, endPoint y: 169, distance: 26.1
click at [783, 169] on div "17 Templates Name (A-Z) arrow_drop_down Drag here to set row groups Drag here t…" at bounding box center [582, 206] width 406 height 246
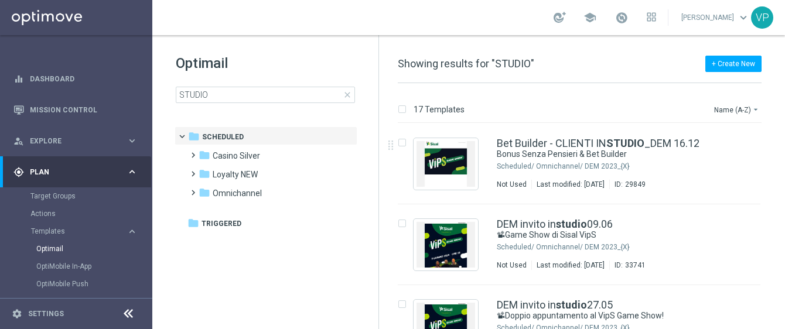
drag, startPoint x: 779, startPoint y: 131, endPoint x: 778, endPoint y: 183, distance: 52.7
click at [778, 183] on div "insert_drive_file Bet Builder - CLIENTI IN STUDIO _DEM 16.12 Bonus Senza Pensie…" at bounding box center [584, 164] width 397 height 81
drag, startPoint x: 778, startPoint y: 190, endPoint x: 777, endPoint y: 197, distance: 7.1
click at [777, 197] on div "insert_drive_file Bet Builder - CLIENTI IN STUDIO _DEM 16.12 Bonus Senza Pensie…" at bounding box center [584, 164] width 397 height 81
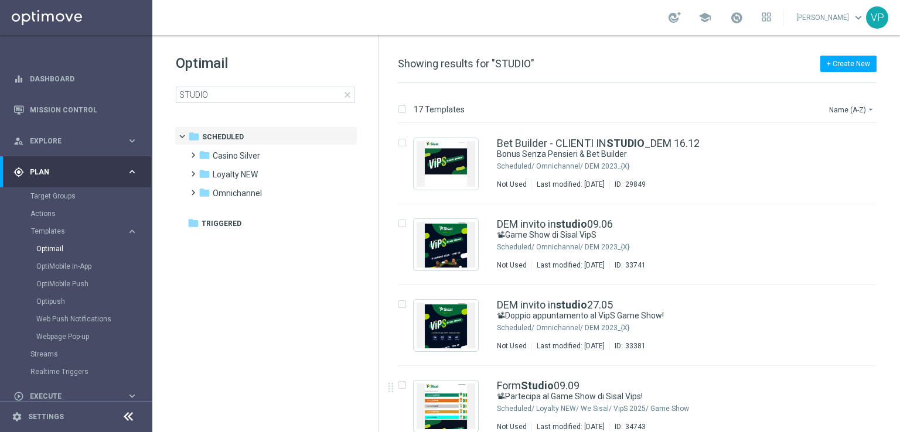
drag, startPoint x: 899, startPoint y: 141, endPoint x: 899, endPoint y: 254, distance: 113.1
click at [899, 254] on div "17 Templates Name (A-Z) arrow_drop_down Drag here to set row groups Drag here t…" at bounding box center [639, 257] width 521 height 349
drag, startPoint x: 899, startPoint y: 254, endPoint x: 899, endPoint y: 298, distance: 43.9
click at [899, 298] on div "17 Templates Name (A-Z) arrow_drop_down Drag here to set row groups Drag here t…" at bounding box center [639, 257] width 521 height 349
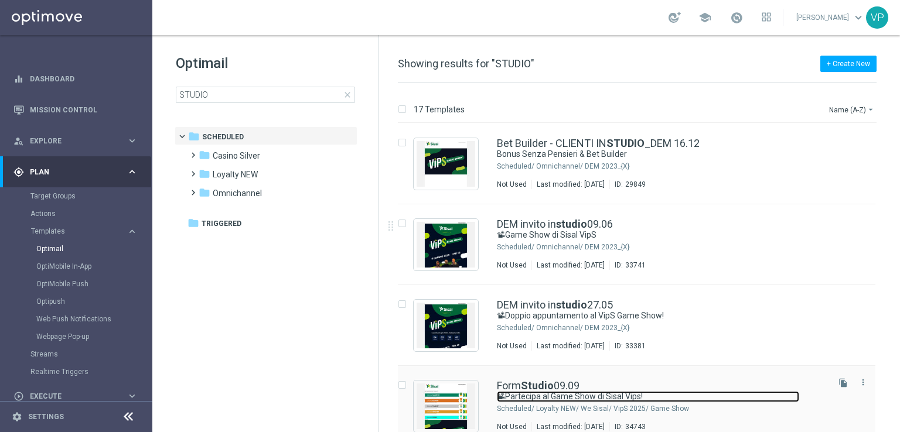
click at [685, 396] on link "📽Partecipa al Game Show di Sisal Vips!" at bounding box center [648, 396] width 302 height 11
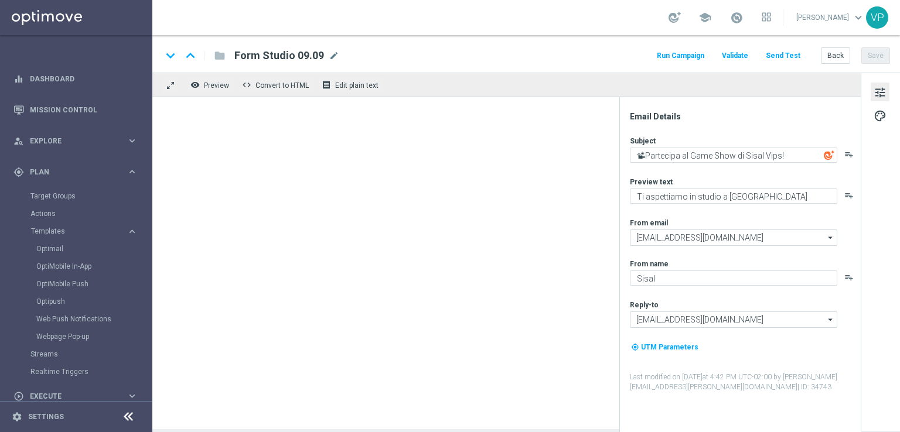
click at [668, 393] on div "Email Details Subject 📽Partecipa al Game Show di Sisal Vips! playlist_add Previ…" at bounding box center [742, 271] width 233 height 321
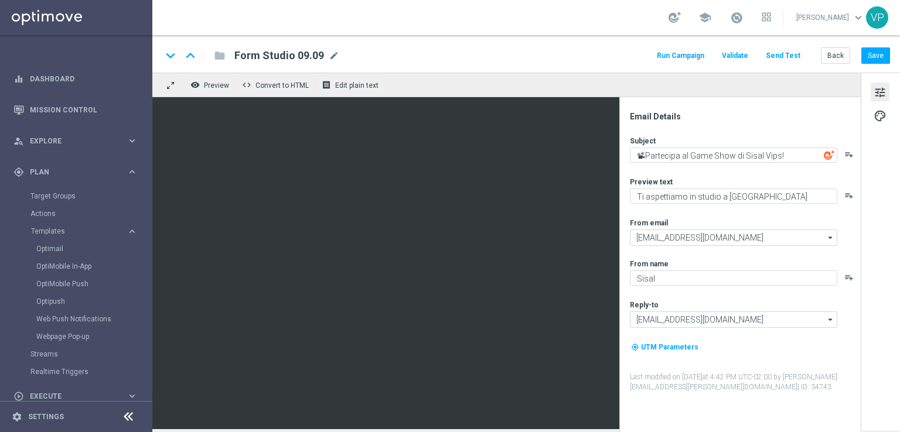
click at [705, 60] on button "Run Campaign" at bounding box center [680, 56] width 51 height 16
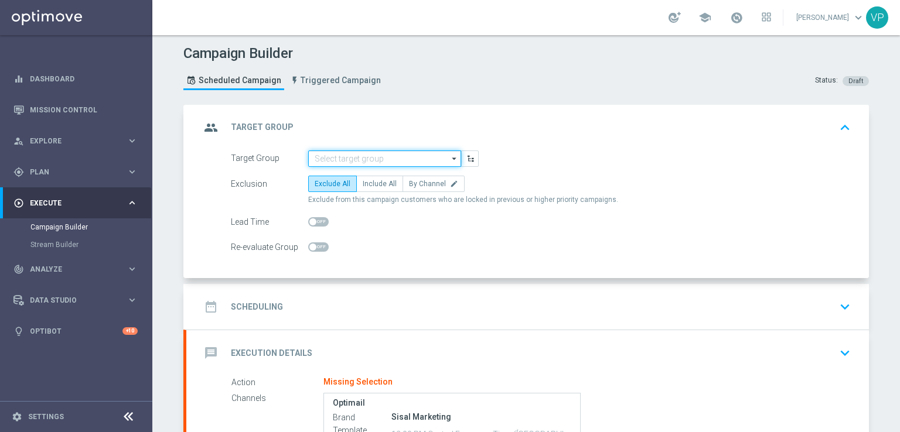
click at [426, 153] on input at bounding box center [384, 159] width 153 height 16
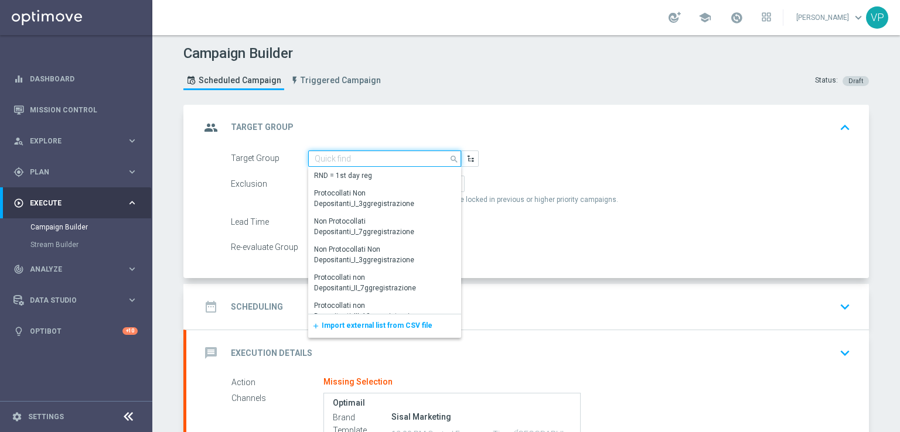
paste input "VIPS GAME SHOW STUDIO 9 SETTEMBRE"
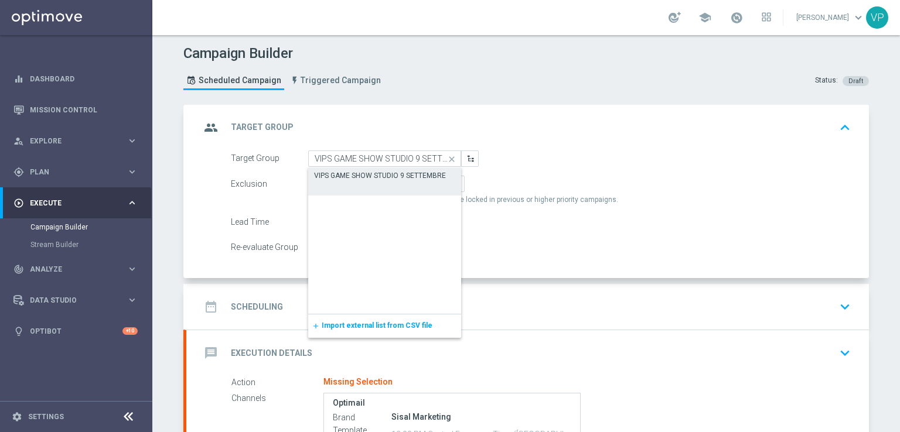
click at [402, 172] on div "VIPS GAME SHOW STUDIO 9 SETTEMBRE" at bounding box center [380, 175] width 132 height 11
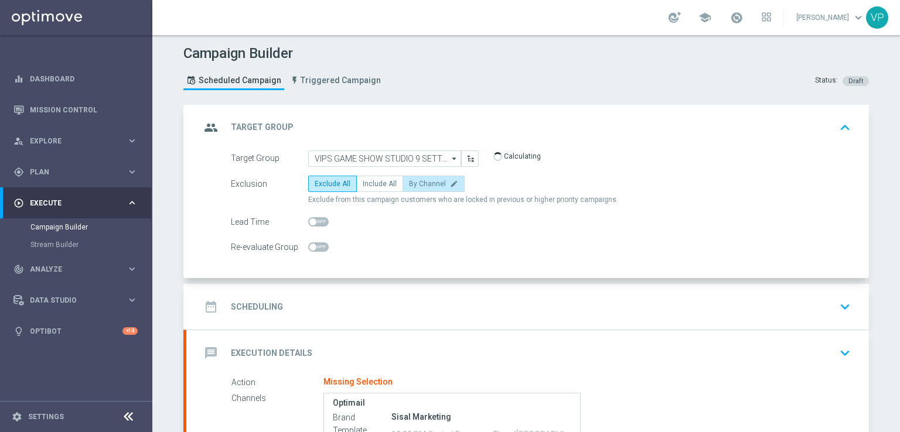
type input "VIPS GAME SHOW STUDIO 9 SETTEMBRE"
click at [380, 183] on span "Include All" at bounding box center [380, 184] width 34 height 8
click at [370, 183] on input "Include All" at bounding box center [367, 186] width 8 height 8
radio input "true"
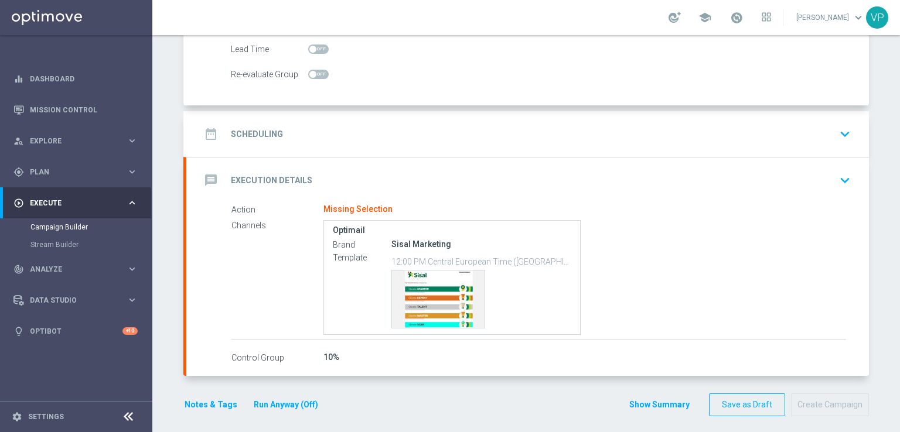
scroll to position [173, 0]
click at [846, 132] on icon "keyboard_arrow_down" at bounding box center [845, 134] width 18 height 18
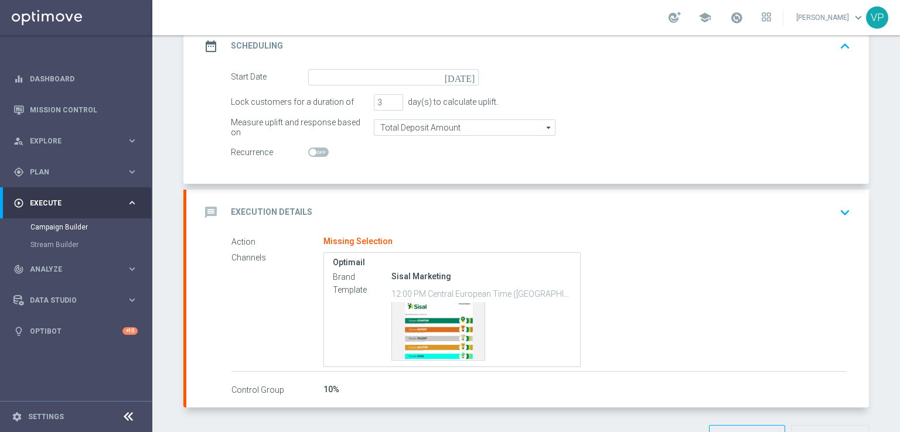
scroll to position [173, 0]
click at [466, 73] on icon "today" at bounding box center [462, 76] width 35 height 13
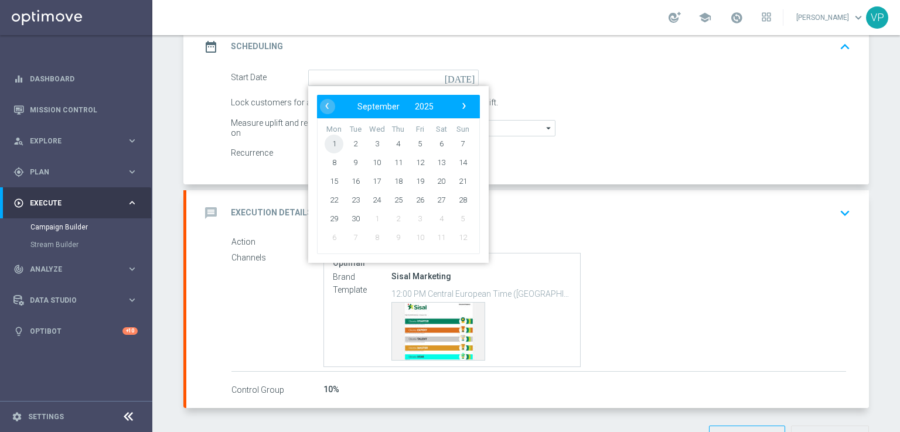
click at [335, 142] on span "1" at bounding box center [334, 143] width 19 height 19
type input "01 Sep 2025"
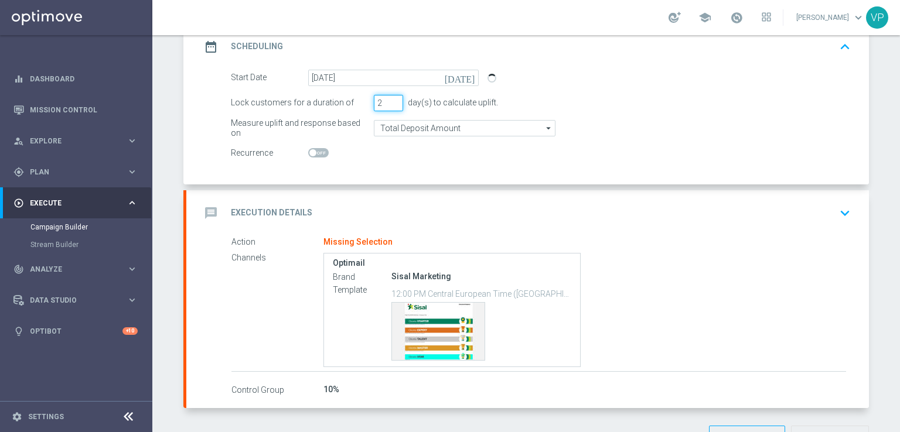
click at [389, 101] on input "2" at bounding box center [388, 103] width 29 height 16
click at [389, 101] on input "1" at bounding box center [388, 103] width 29 height 16
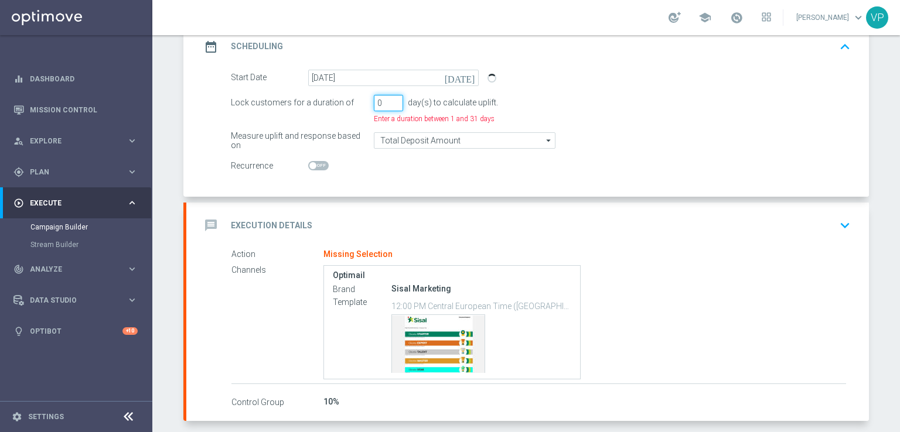
click at [389, 101] on input "0" at bounding box center [388, 103] width 29 height 16
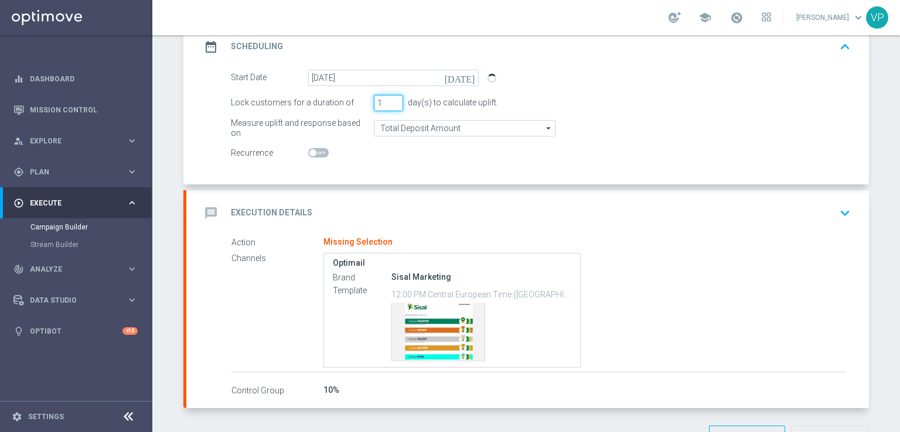
type input "1"
click at [388, 97] on input "1" at bounding box center [388, 103] width 29 height 16
click at [448, 185] on accordion "done Target Group keyboard_arrow_down Target Group launch VIPS GAME SHOW STUDIO…" at bounding box center [525, 170] width 685 height 477
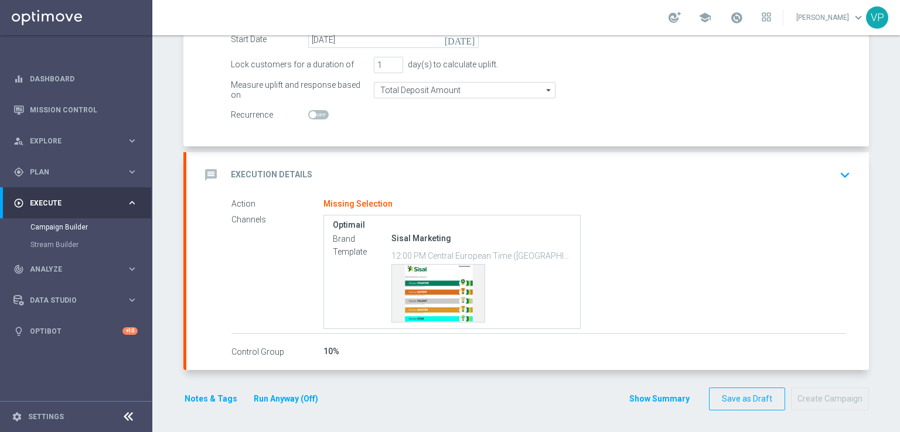
click at [839, 184] on button "keyboard_arrow_down" at bounding box center [845, 175] width 20 height 22
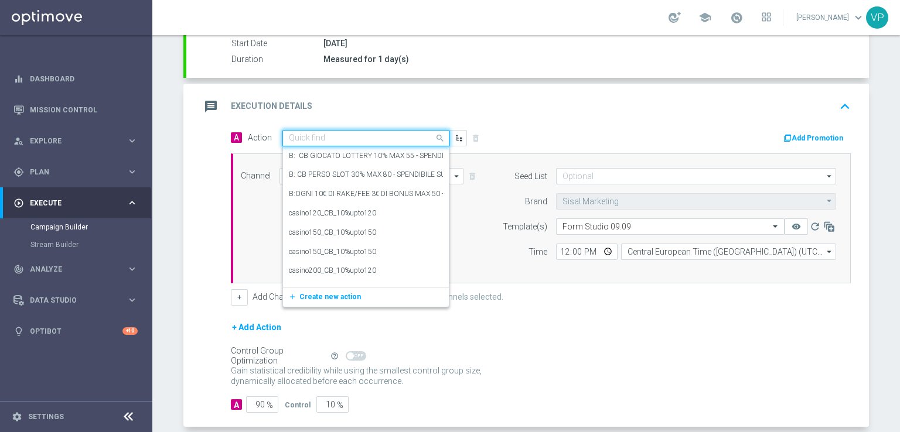
click at [424, 134] on div at bounding box center [366, 139] width 166 height 10
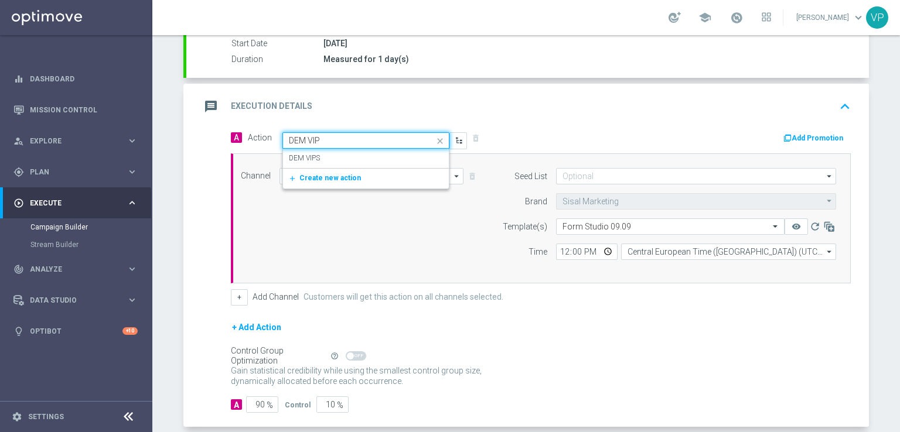
type input "DEM VIPS"
click at [373, 154] on div "DEM VIPS edit" at bounding box center [366, 158] width 154 height 19
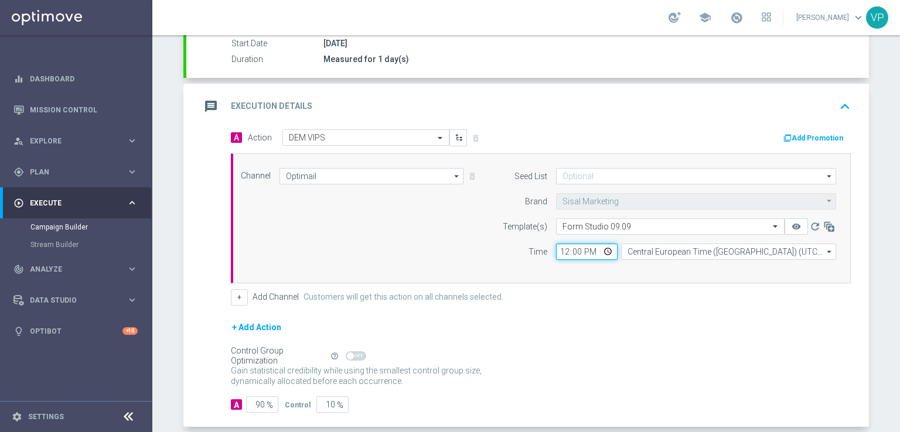
click at [600, 250] on input "12:00" at bounding box center [587, 252] width 62 height 16
type input "20:30"
click at [661, 366] on div "Gain statistical credibility while using the smallest control group size, dynam…" at bounding box center [541, 377] width 620 height 28
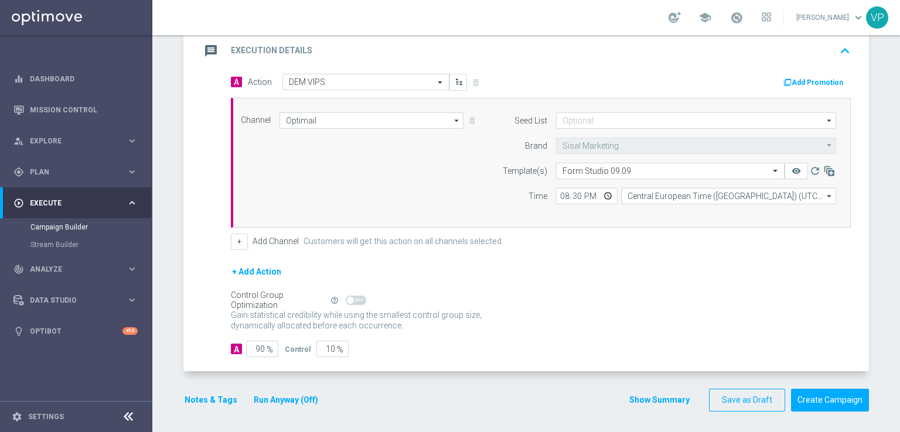
click at [267, 346] on span "%" at bounding box center [270, 350] width 6 height 10
click at [258, 345] on input "90" at bounding box center [262, 349] width 32 height 16
type input "1"
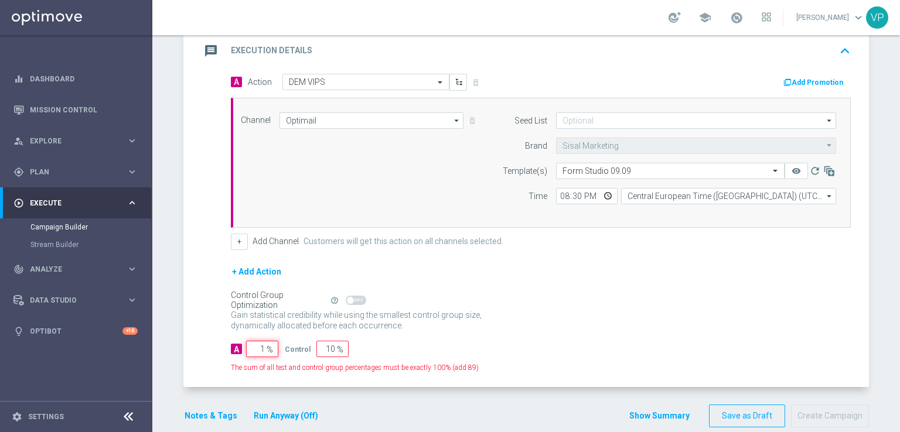
type input "99"
type input "10"
type input "90"
type input "100"
type input "0"
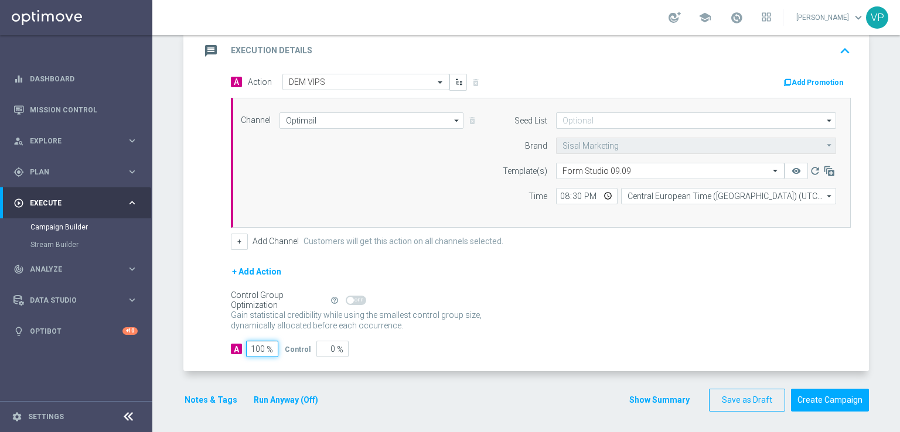
type input "100"
click at [471, 346] on div "A 100 % Control 0 %" at bounding box center [541, 349] width 620 height 16
click at [299, 401] on button "Run Anyway (Off)" at bounding box center [285, 400] width 67 height 15
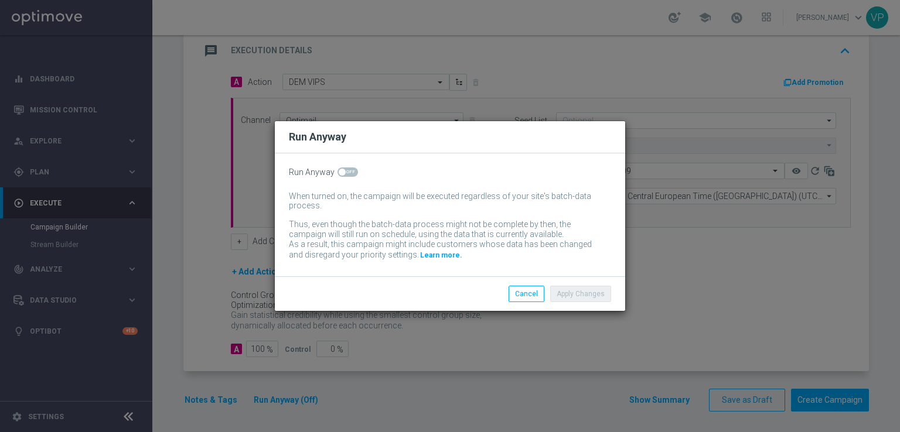
click at [348, 174] on span at bounding box center [347, 172] width 21 height 9
click at [348, 174] on input "checkbox" at bounding box center [347, 172] width 21 height 9
checkbox input "true"
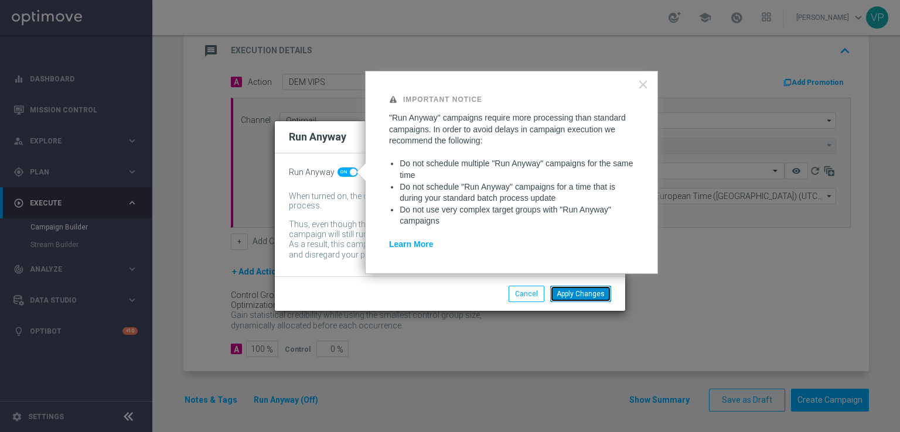
click at [576, 286] on button "Apply Changes" at bounding box center [580, 294] width 61 height 16
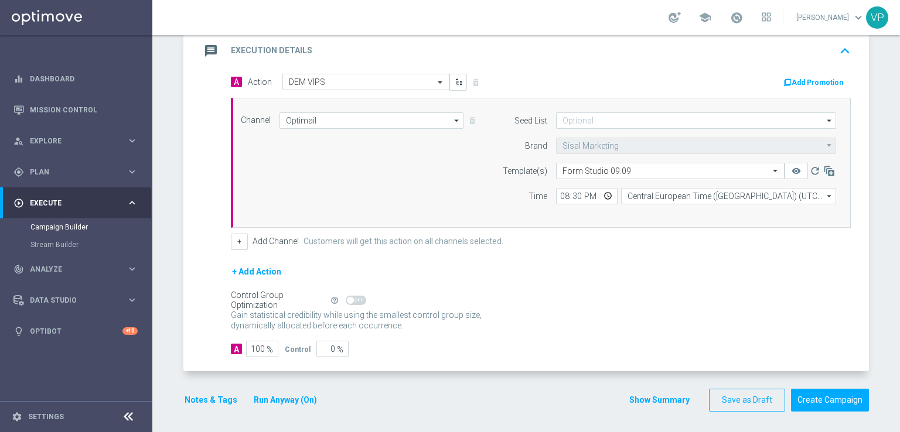
click at [529, 385] on form "done Target Group keyboard_arrow_down Target Group launch VIPS GAME SHOW STUDIO…" at bounding box center [525, 130] width 685 height 562
click at [213, 393] on button "Notes & Tags" at bounding box center [210, 400] width 55 height 15
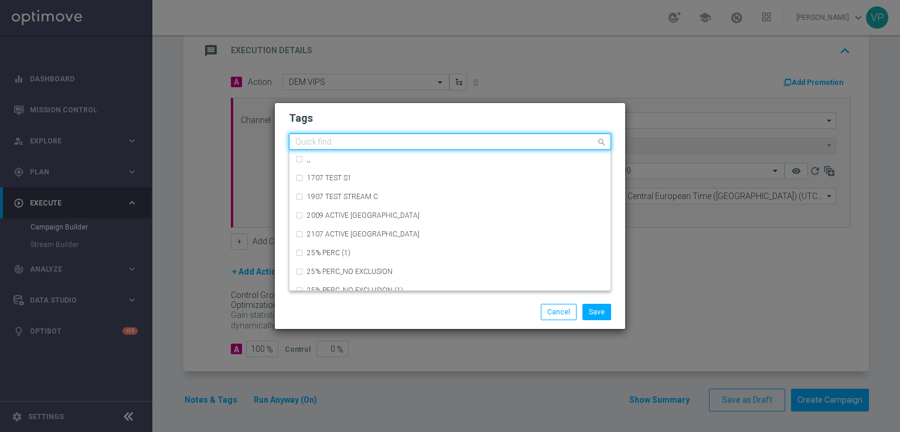
click at [404, 146] on input "text" at bounding box center [445, 143] width 301 height 10
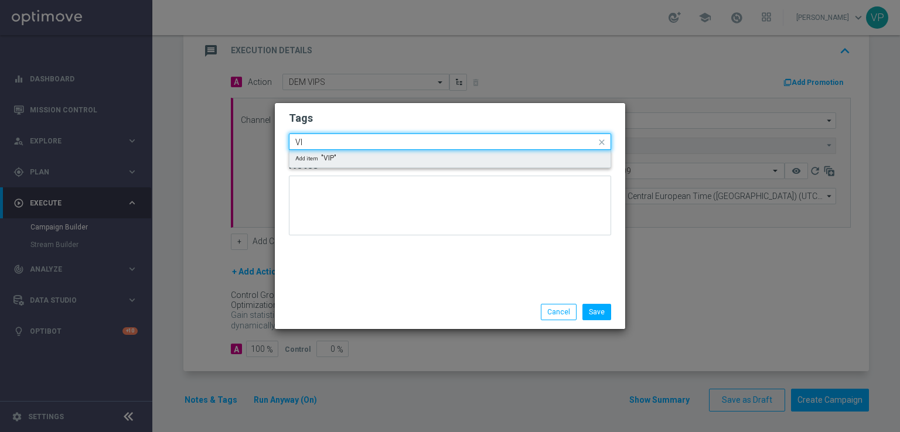
type input "V"
click at [410, 158] on div "Add item "INFORMATIVA"" at bounding box center [449, 159] width 321 height 18
type input "INFORMATIVA"
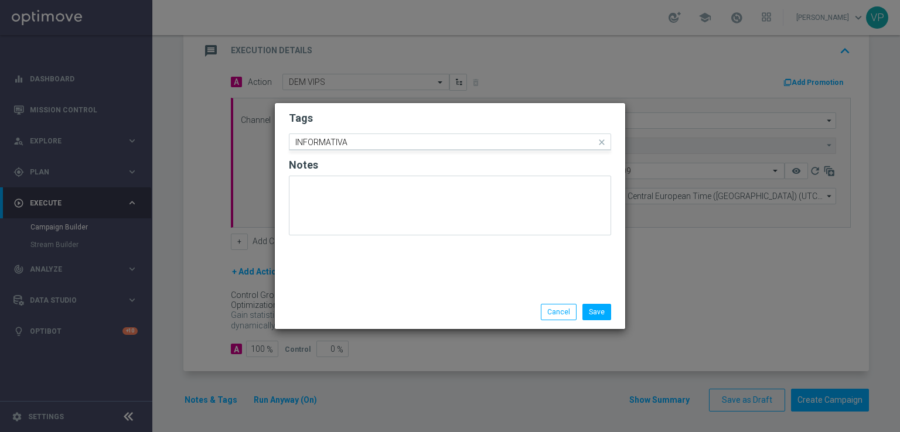
click at [398, 138] on input "INFORMATIVA" at bounding box center [445, 143] width 301 height 10
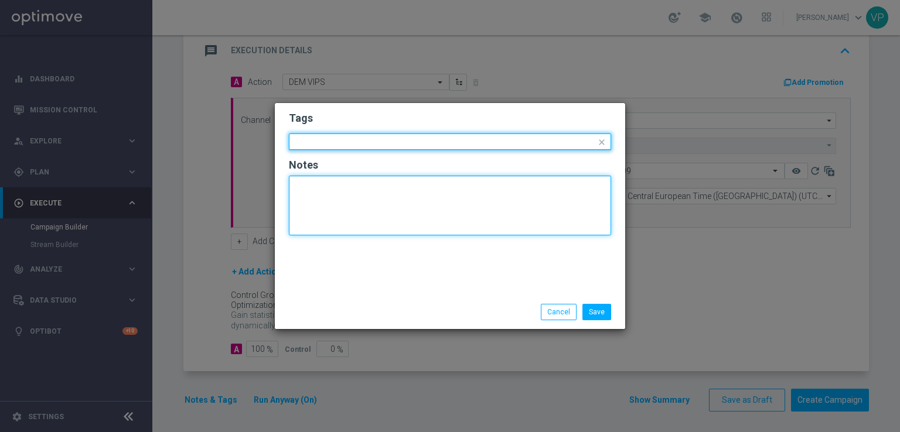
click at [400, 214] on textarea at bounding box center [450, 206] width 322 height 60
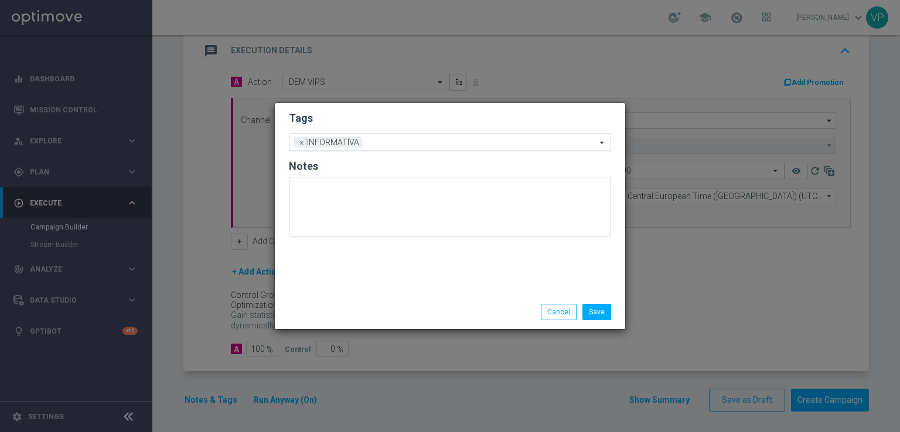
click at [516, 138] on input "text" at bounding box center [481, 143] width 229 height 10
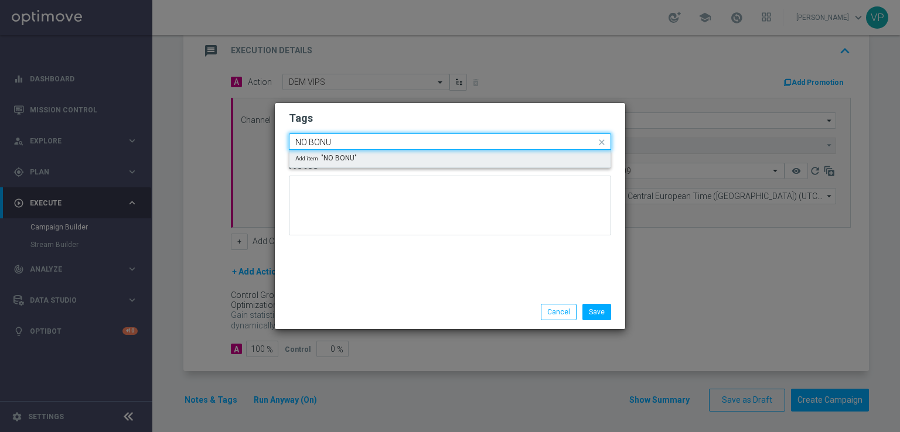
type input "NO BONUS"
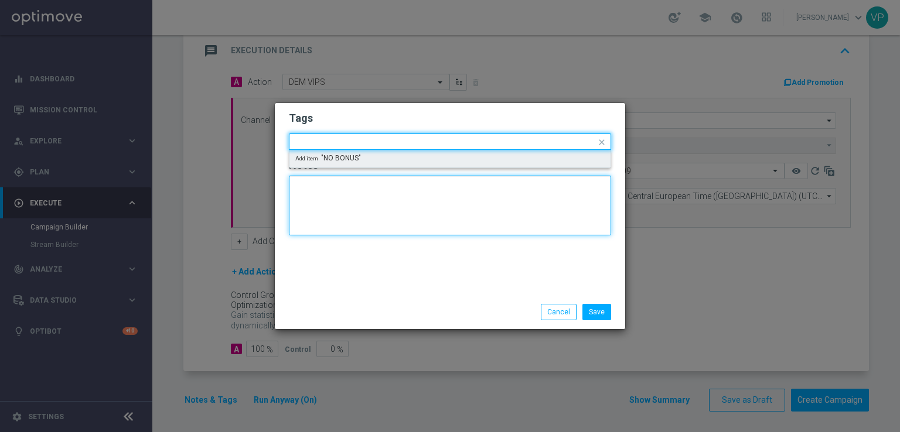
click at [490, 205] on textarea at bounding box center [450, 206] width 322 height 60
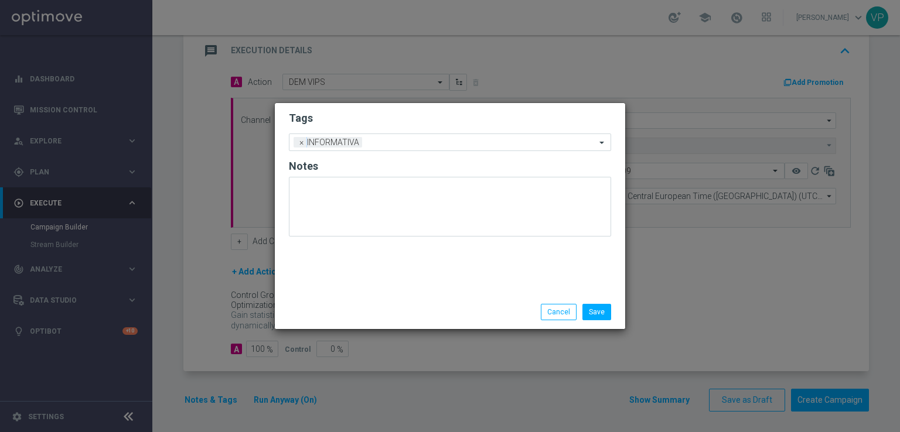
click at [511, 172] on h2 "Notes" at bounding box center [450, 166] width 322 height 14
click at [503, 132] on form "Tags Add a new tag × INFORMATIVA Notes" at bounding box center [450, 176] width 322 height 137
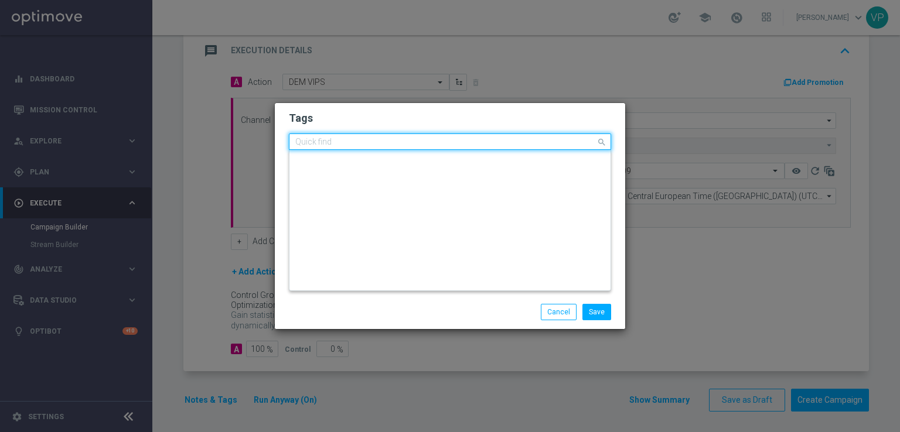
click at [504, 140] on input "text" at bounding box center [445, 143] width 301 height 10
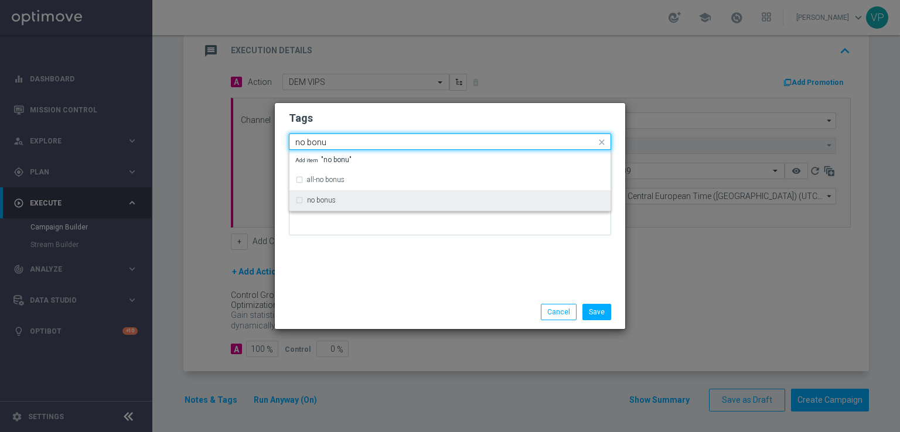
click at [424, 199] on div "no bonus" at bounding box center [456, 200] width 298 height 7
type input "no bonu"
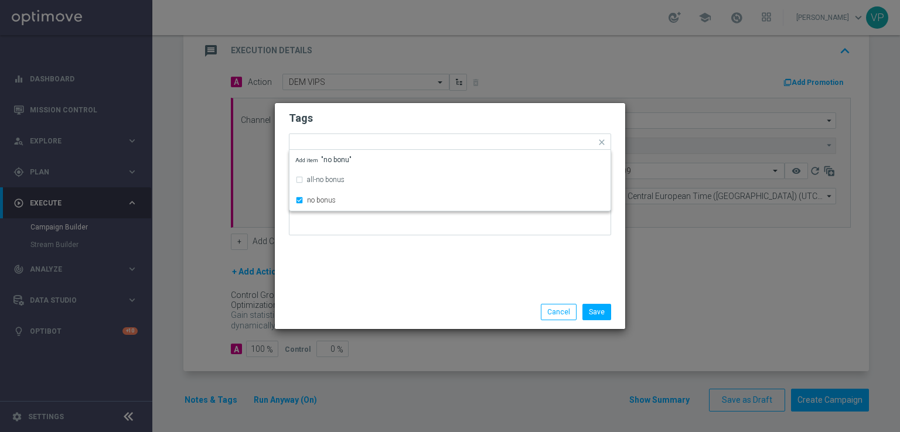
click at [432, 247] on div "Tags Quick find × INFORMATIVA × no bonus all-no bonus no bonus Add item "no bon…" at bounding box center [450, 199] width 350 height 192
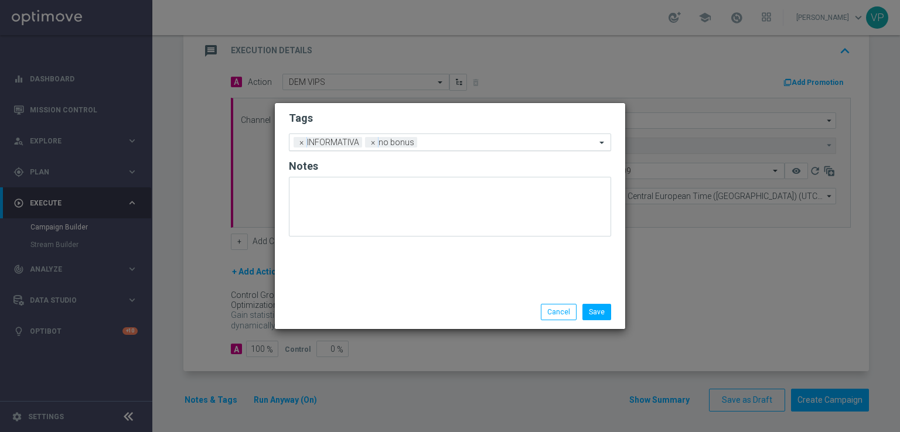
click at [484, 144] on input "text" at bounding box center [509, 143] width 174 height 10
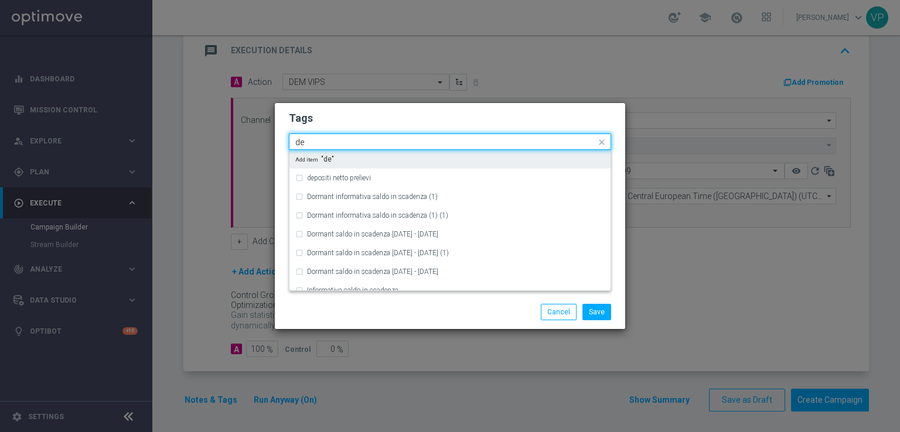
type input "d"
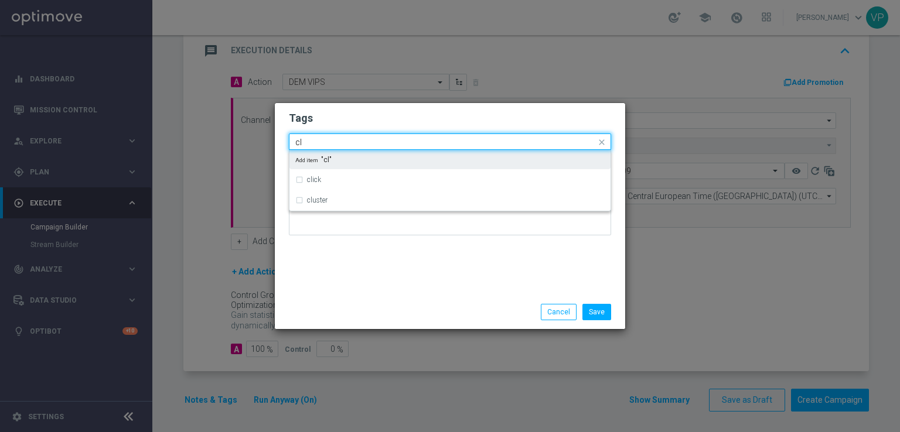
type input "c"
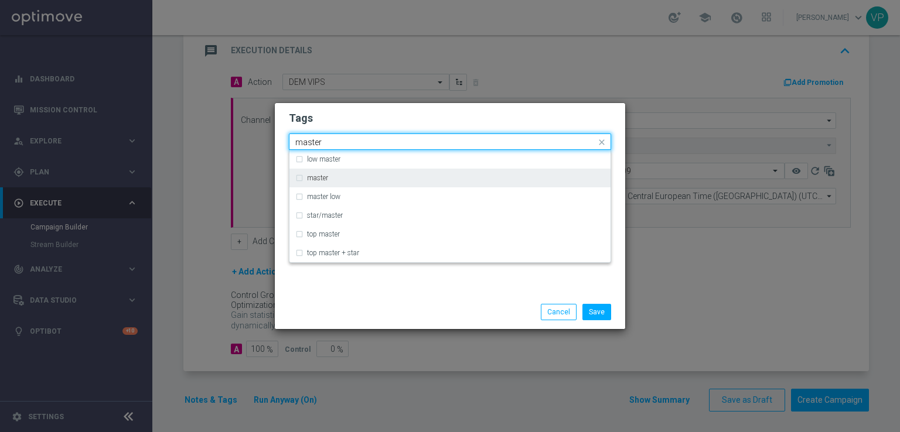
click at [399, 176] on div "master" at bounding box center [456, 178] width 298 height 7
type input "master"
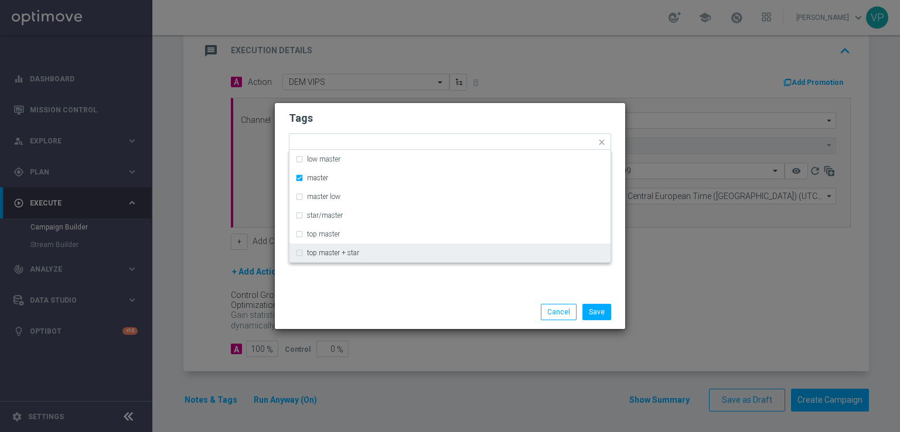
click at [415, 289] on div "Tags Quick find × INFORMATIVA × no bonus × master low master master master low …" at bounding box center [450, 199] width 350 height 192
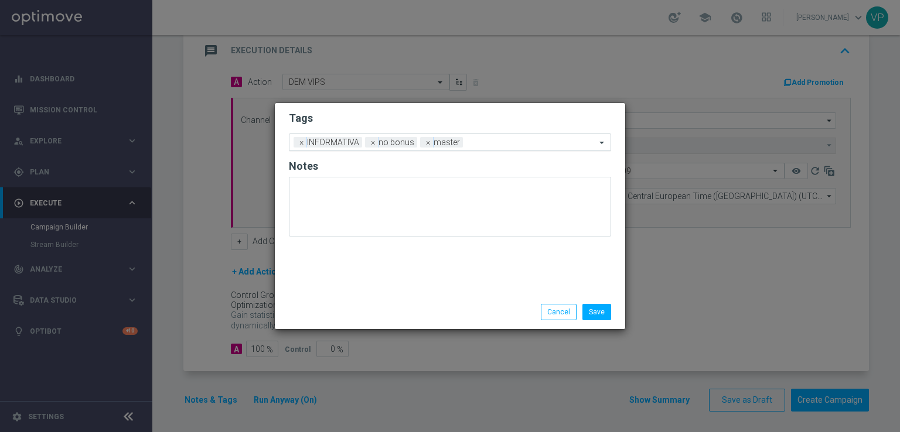
click at [482, 144] on input "text" at bounding box center [531, 143] width 128 height 10
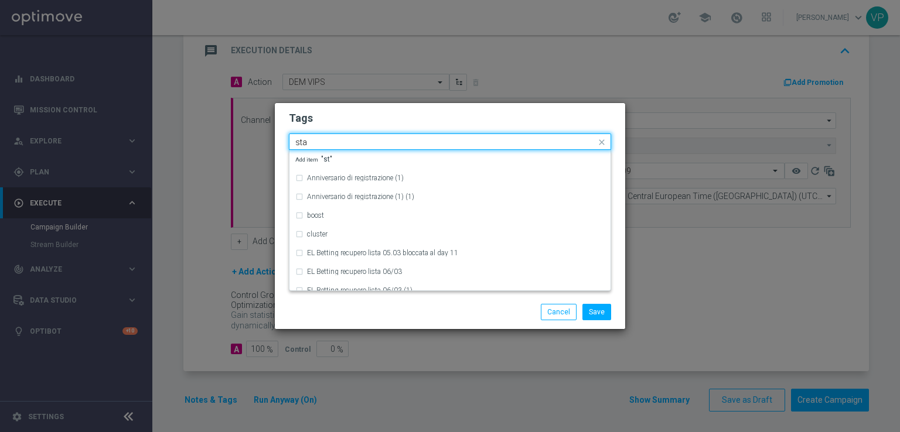
type input "star"
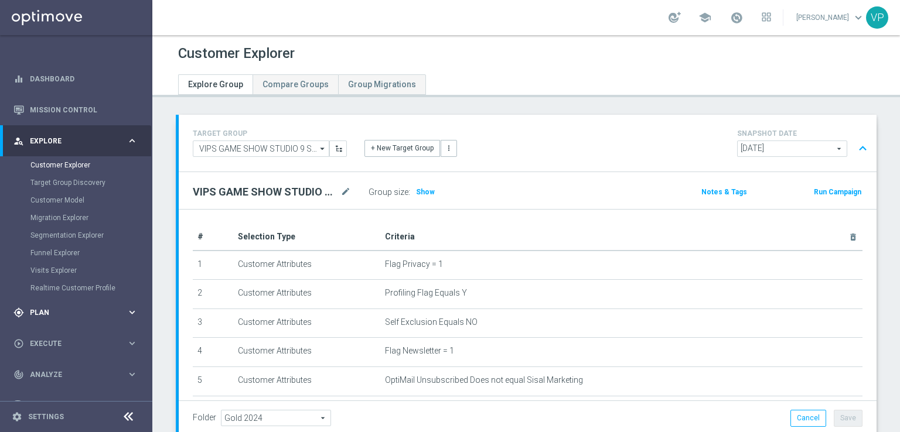
click at [71, 315] on span "Plan" at bounding box center [78, 312] width 97 height 7
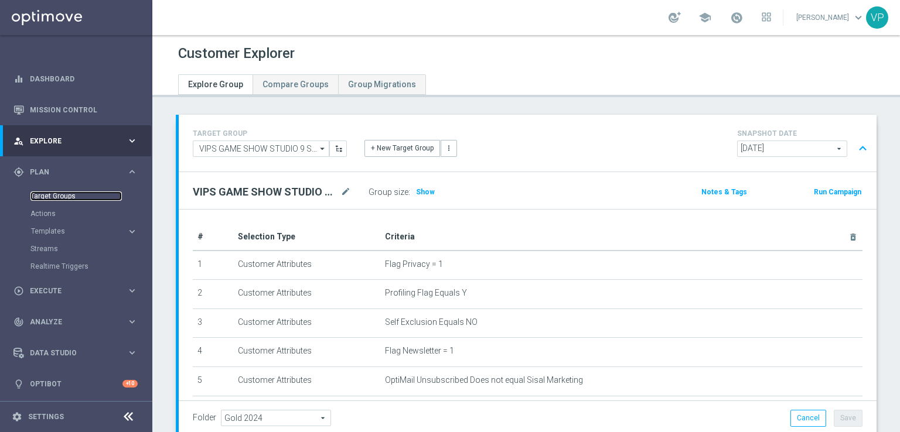
click at [73, 194] on link "Target Groups" at bounding box center [75, 196] width 91 height 9
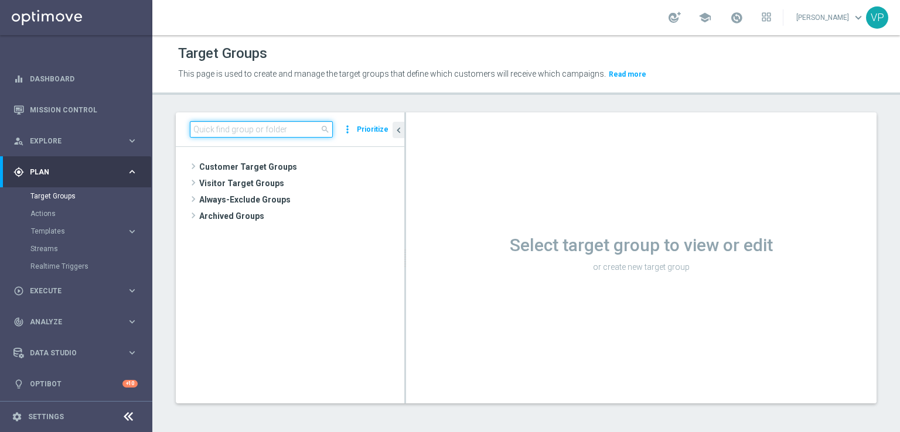
click at [249, 122] on input at bounding box center [261, 129] width 143 height 16
paste input "VIPS GAME SHOW STUDIO 9 SETTEMBRE"
type input "VIPS GAME SHOW STUDIO 9 SETTEMBRE"
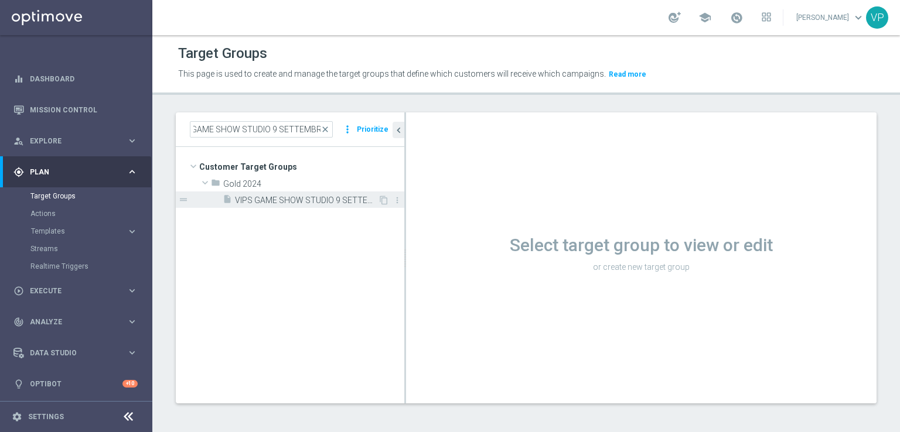
click at [351, 196] on span "VIPS GAME SHOW STUDIO 9 SETTEMBRE" at bounding box center [306, 201] width 143 height 10
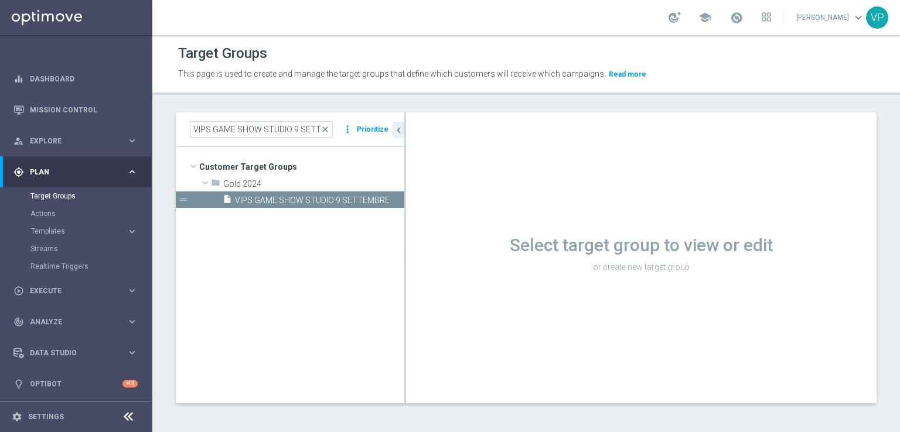
click at [339, 196] on span "VIPS GAME SHOW STUDIO 9 SETTEMBRE" at bounding box center [319, 201] width 169 height 10
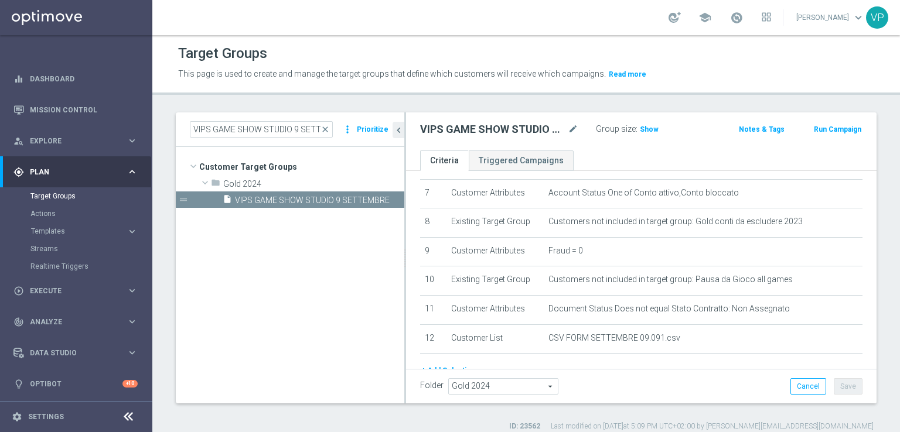
scroll to position [271, 0]
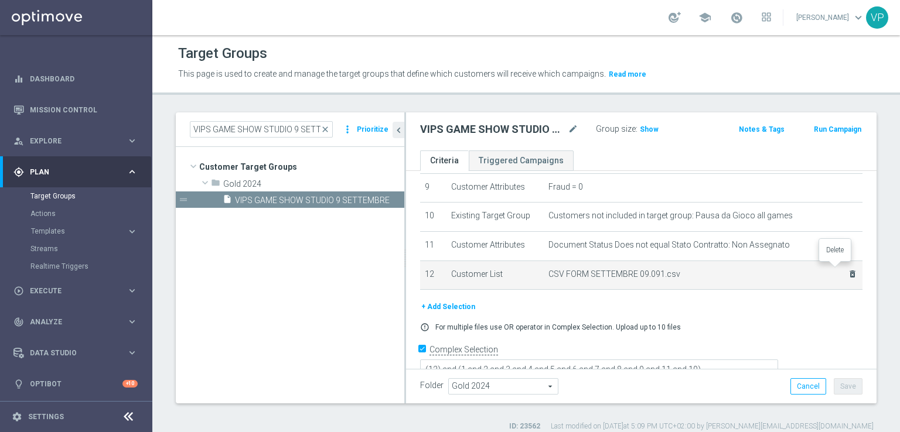
click at [848, 269] on icon "delete_forever" at bounding box center [852, 273] width 9 height 9
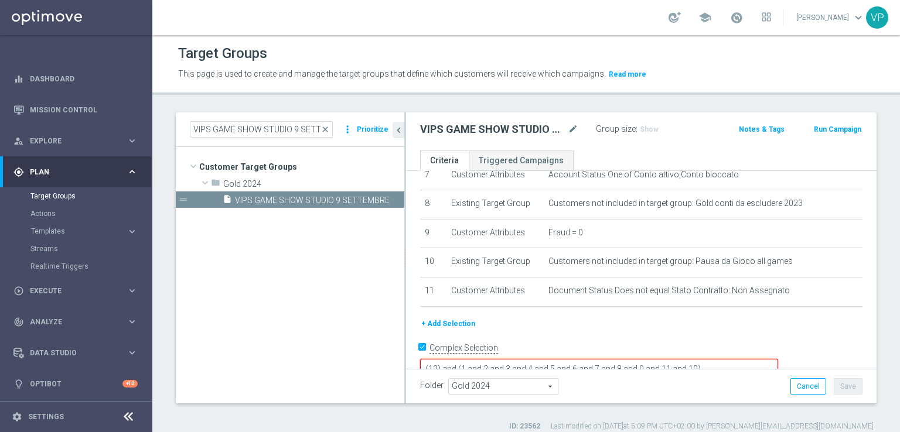
scroll to position [11, 0]
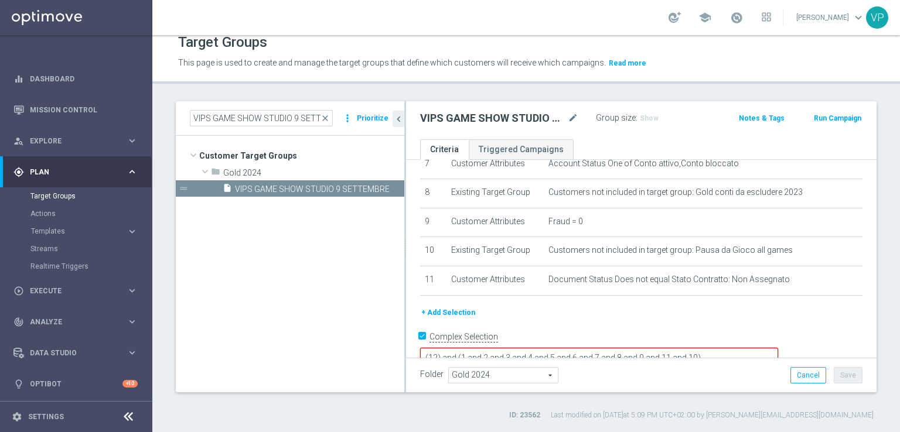
click at [461, 306] on button "+ Add Selection" at bounding box center [448, 312] width 56 height 13
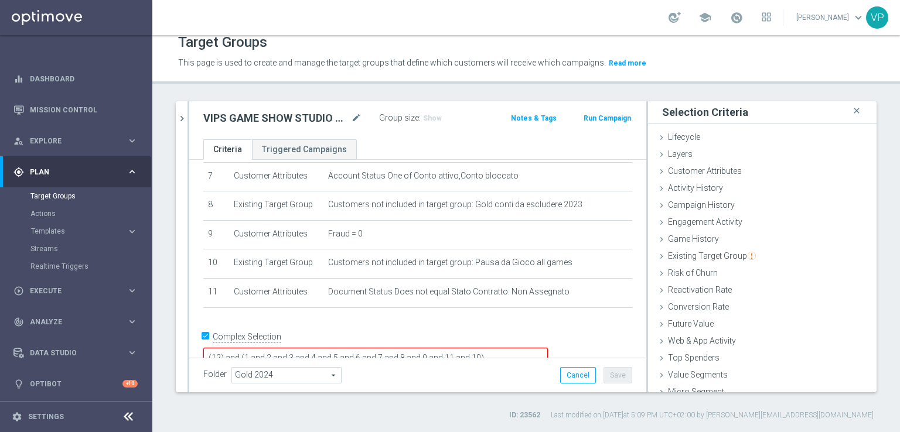
scroll to position [26, 0]
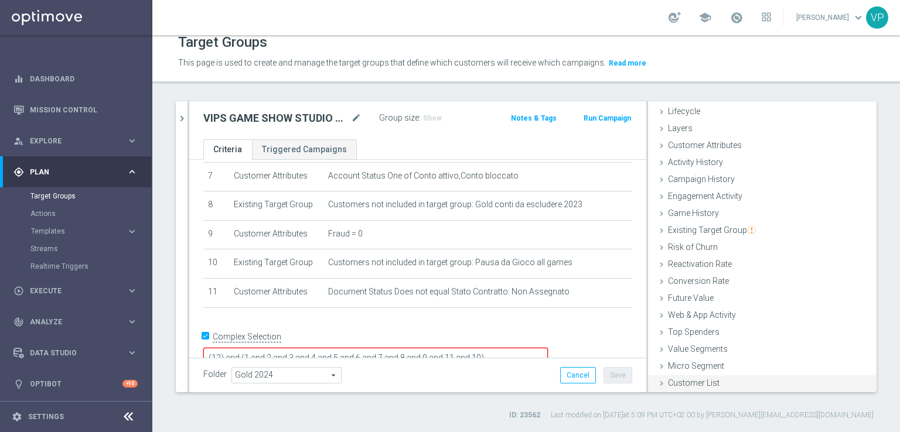
click at [657, 380] on div "Customer List done" at bounding box center [762, 385] width 228 height 18
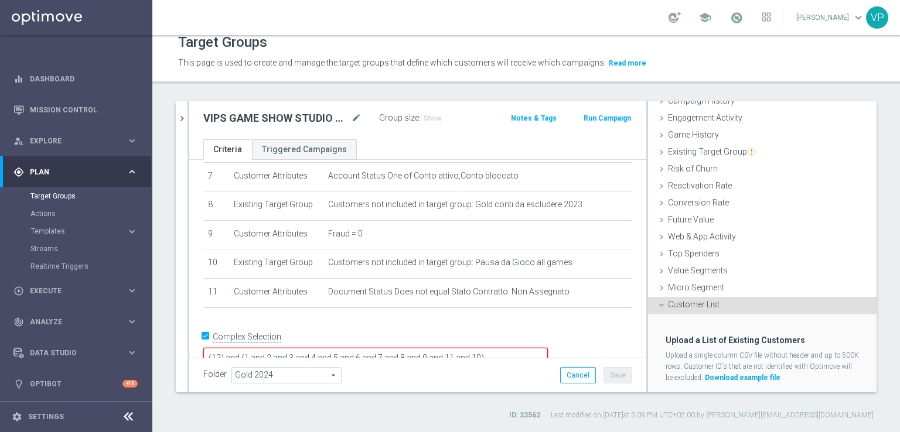
scroll to position [132, 0]
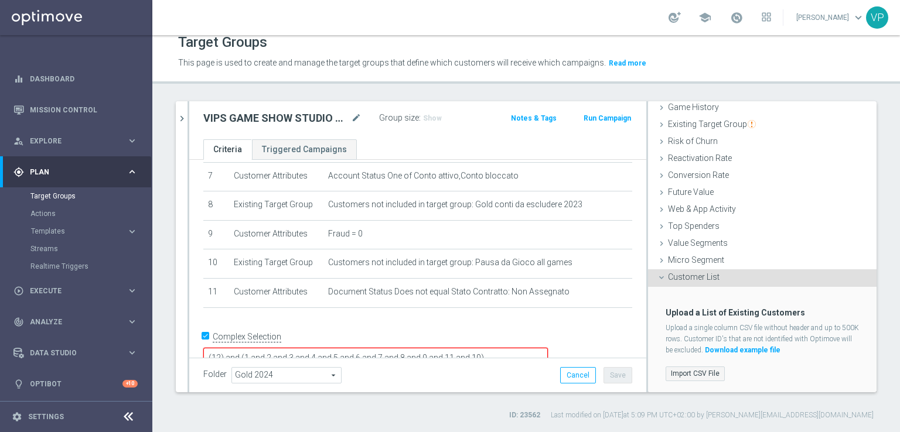
click at [694, 372] on label "Import CSV File" at bounding box center [694, 374] width 59 height 15
click at [0, 0] on input "Import CSV File" at bounding box center [0, 0] width 0 height 0
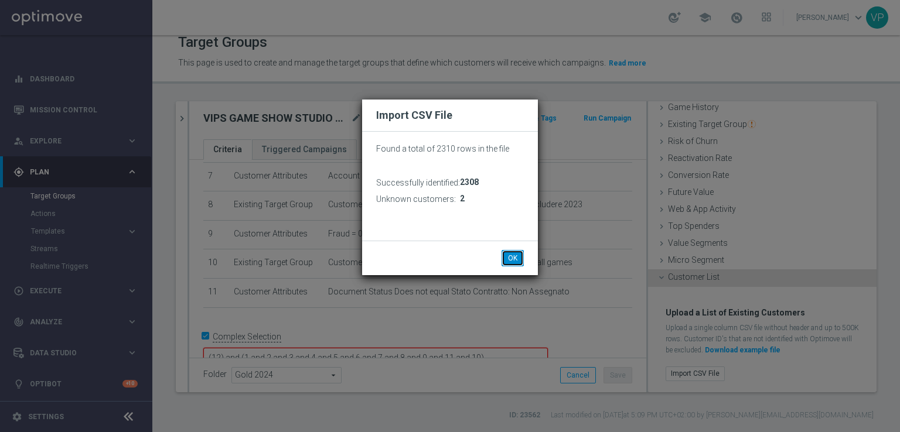
click at [520, 258] on button "OK" at bounding box center [512, 258] width 22 height 16
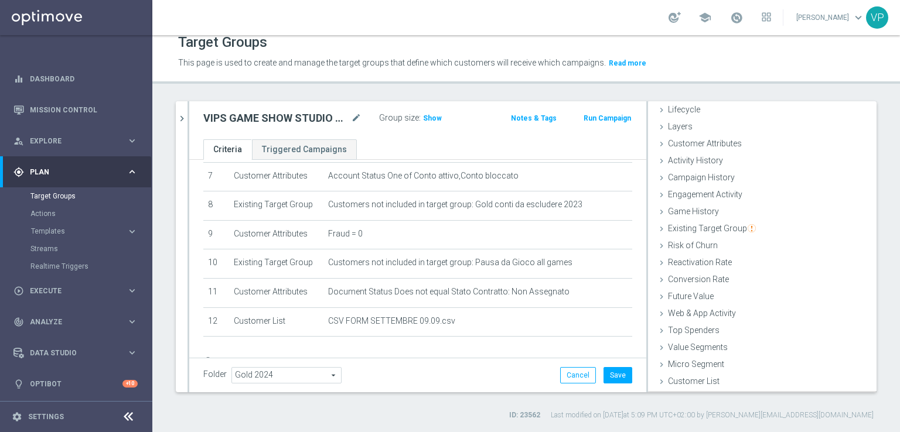
scroll to position [26, 0]
click at [612, 369] on button "Save" at bounding box center [617, 375] width 29 height 16
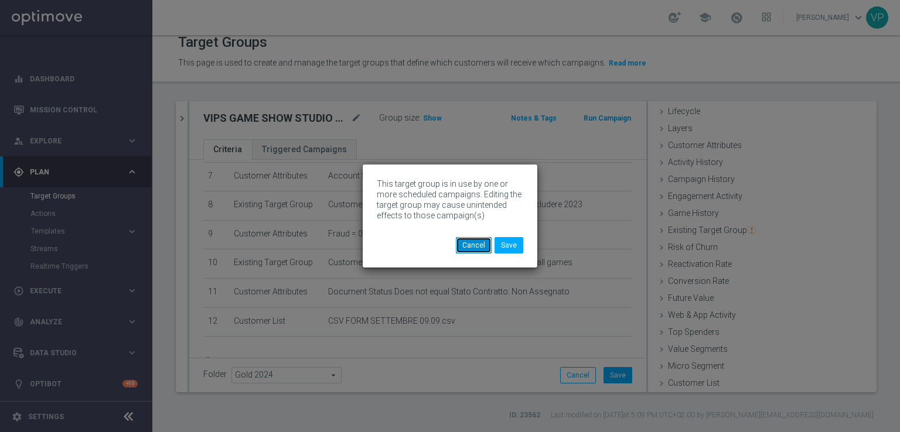
click at [483, 244] on button "Cancel" at bounding box center [474, 245] width 36 height 16
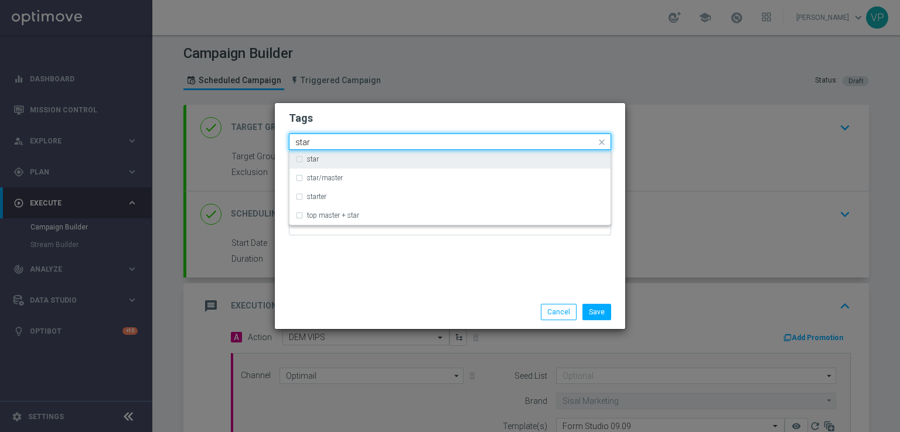
click at [436, 163] on div "star" at bounding box center [449, 159] width 309 height 19
type input "star"
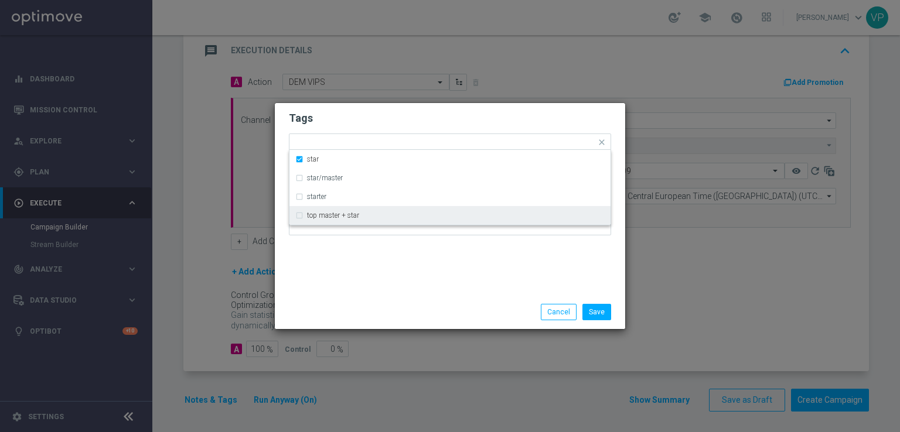
click at [459, 294] on div "Tags Quick find × INFORMATIVA × no bonus × master × star star star/master start…" at bounding box center [450, 199] width 350 height 192
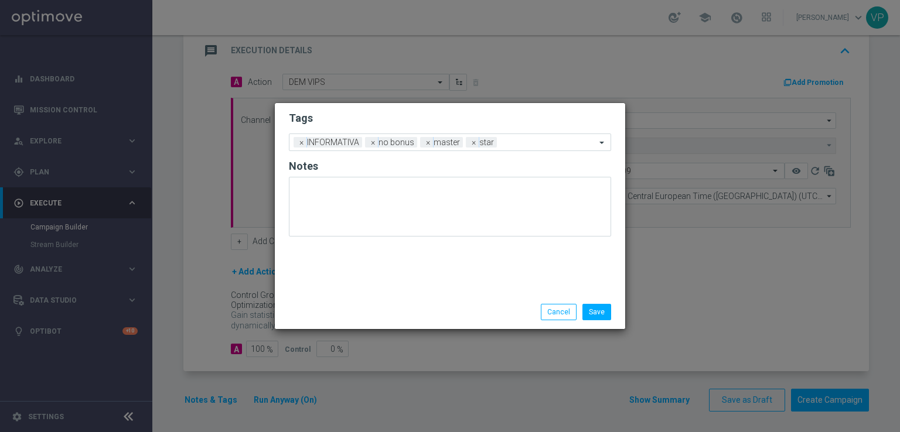
click at [547, 285] on div "Tags Add a new tag × INFORMATIVA × no bonus × master × star Notes" at bounding box center [450, 199] width 350 height 192
click at [598, 319] on button "Save" at bounding box center [596, 312] width 29 height 16
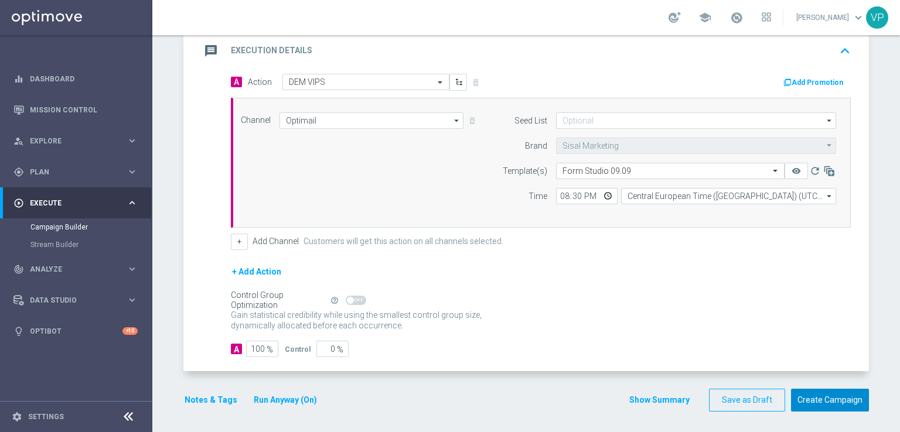
click at [822, 404] on button "Create Campaign" at bounding box center [830, 400] width 78 height 23
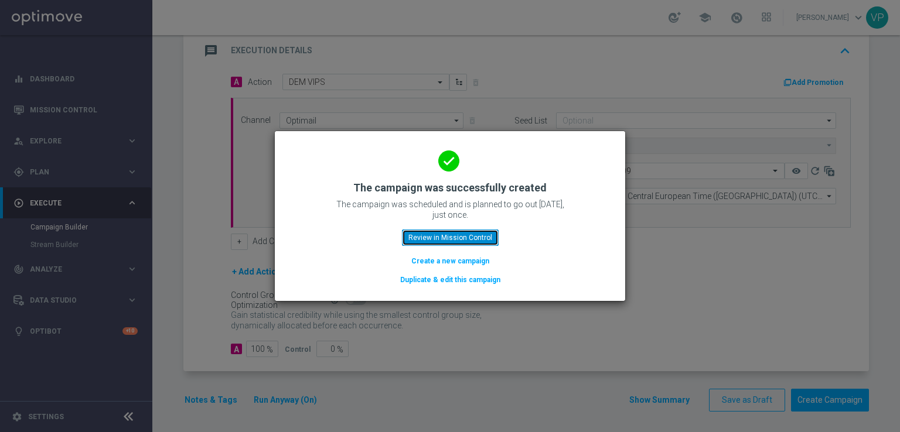
click at [485, 234] on button "Review in Mission Control" at bounding box center [450, 238] width 97 height 16
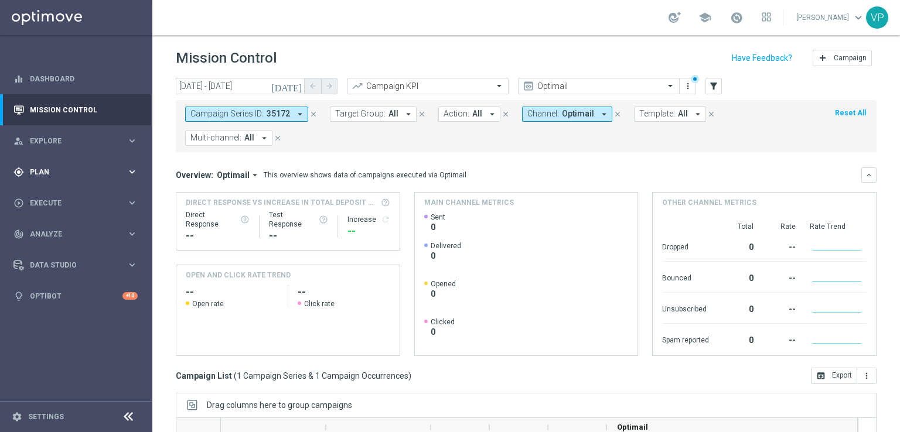
click at [91, 172] on span "Plan" at bounding box center [78, 172] width 97 height 7
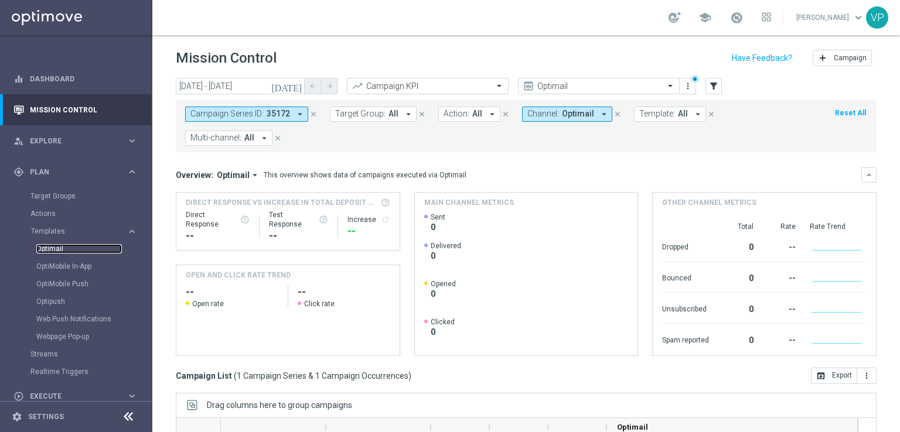
click at [59, 247] on link "Optimail" at bounding box center [79, 248] width 86 height 9
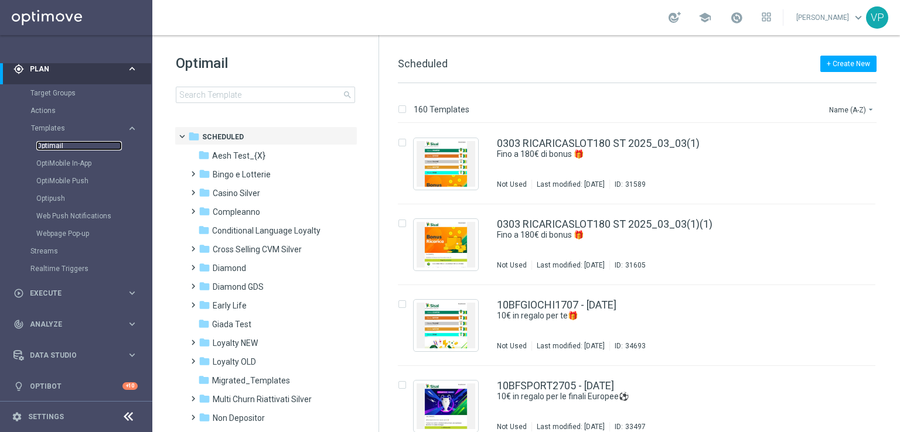
scroll to position [107, 0]
click at [149, 140] on sidenavbar "equalizer Dashboard Mission Control" at bounding box center [76, 216] width 152 height 432
click at [148, 136] on div "Optimail" at bounding box center [93, 143] width 115 height 18
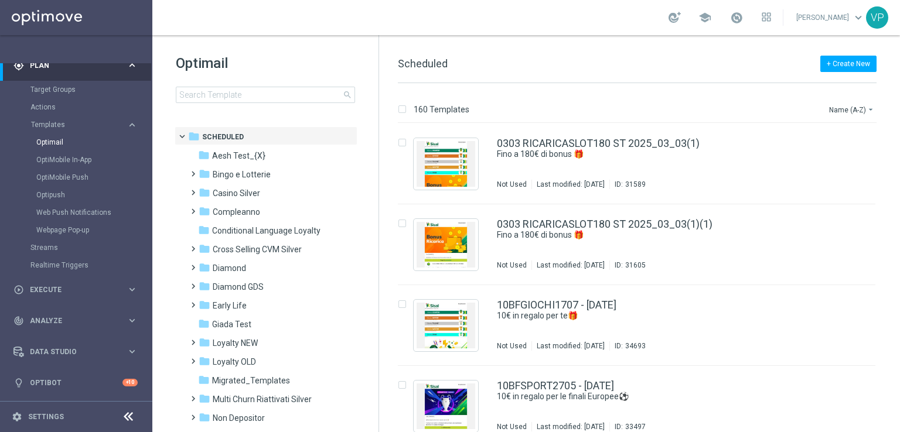
click at [148, 136] on div "Optimail" at bounding box center [93, 143] width 115 height 18
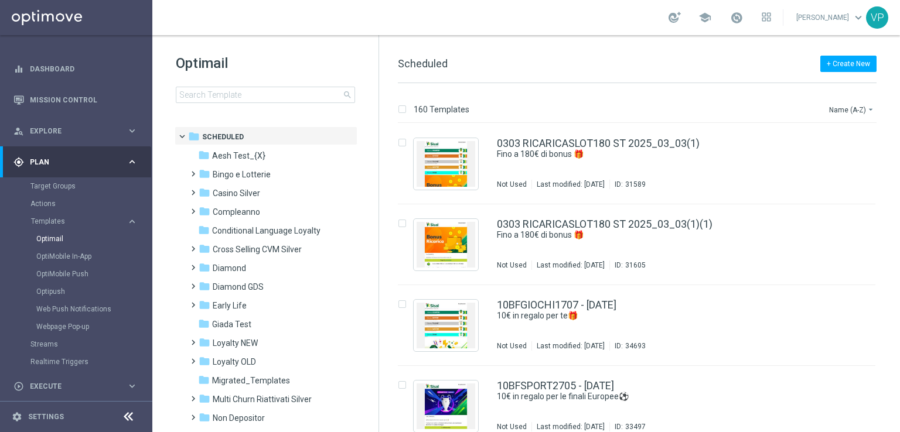
scroll to position [0, 0]
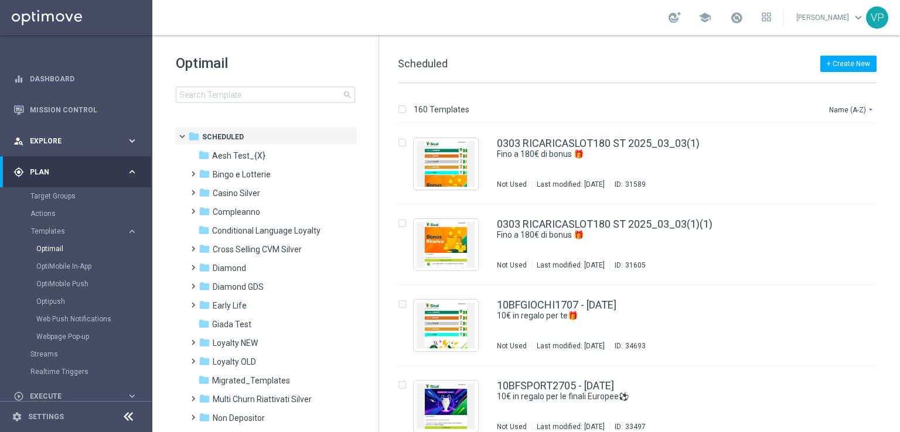
click at [112, 134] on div "person_search Explore keyboard_arrow_right" at bounding box center [75, 140] width 151 height 31
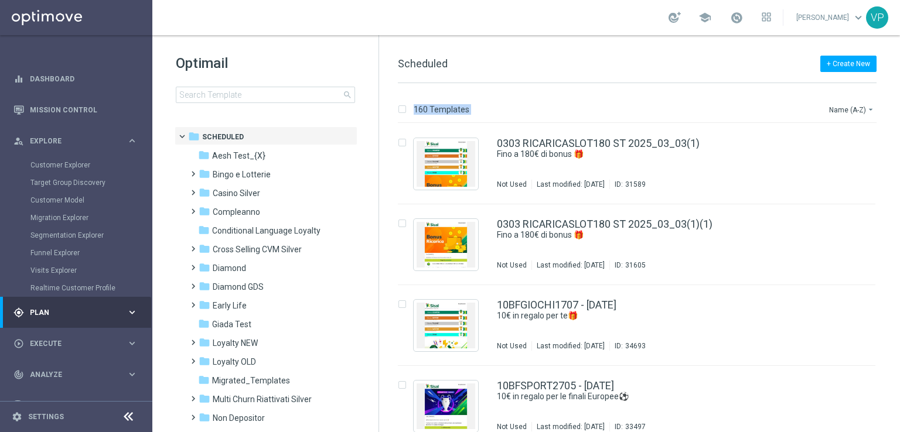
drag, startPoint x: 899, startPoint y: 106, endPoint x: 897, endPoint y: 36, distance: 70.3
click at [897, 36] on div "+ Create New Scheduled 160 Templates Name (A-Z) arrow_drop_down Drag here to se…" at bounding box center [639, 233] width 521 height 397
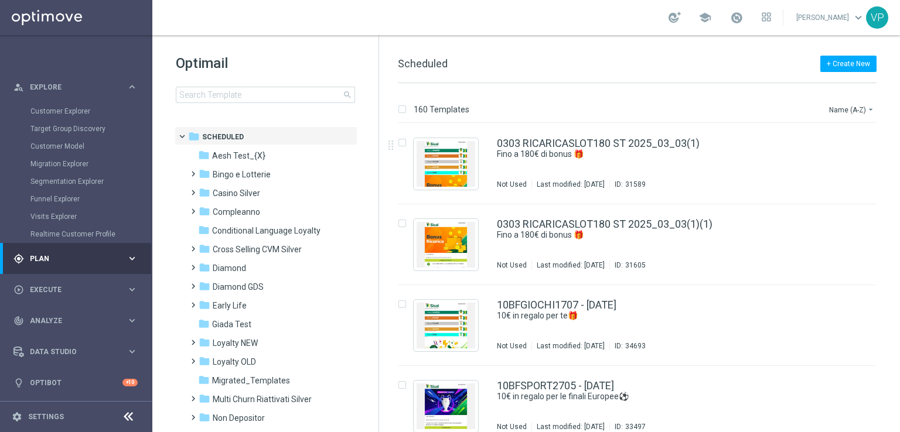
drag, startPoint x: 377, startPoint y: 176, endPoint x: 373, endPoint y: 235, distance: 58.8
click at [373, 180] on div "Optimail search folder 1 Folder folder Scheduled more_vert folder Aesh Test_{X}…" at bounding box center [265, 107] width 226 height 145
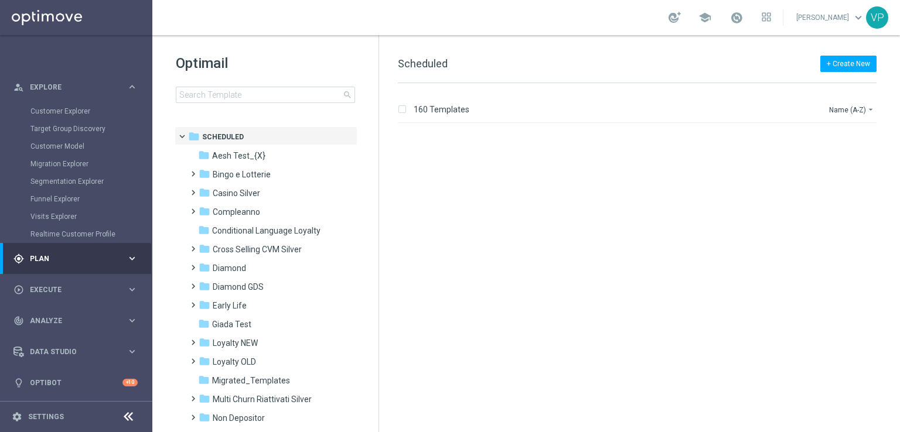
scroll to position [1792, 0]
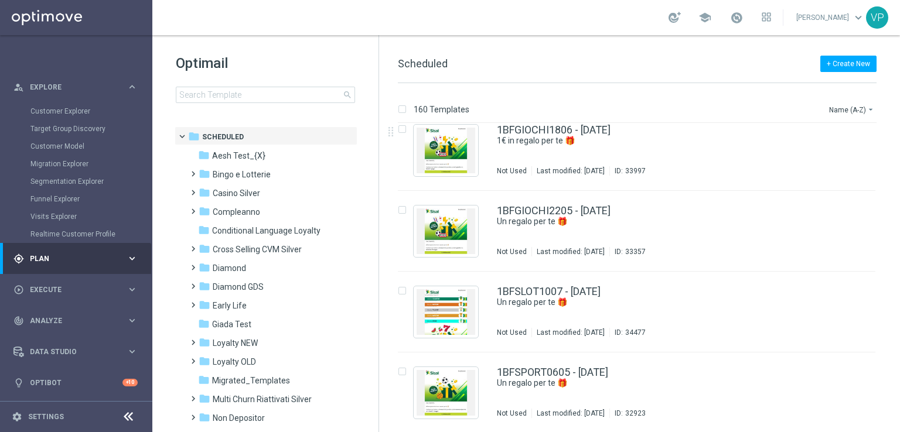
click at [87, 106] on div "Customer Explorer" at bounding box center [90, 112] width 121 height 18
click at [87, 113] on link "Customer Explorer" at bounding box center [75, 111] width 91 height 9
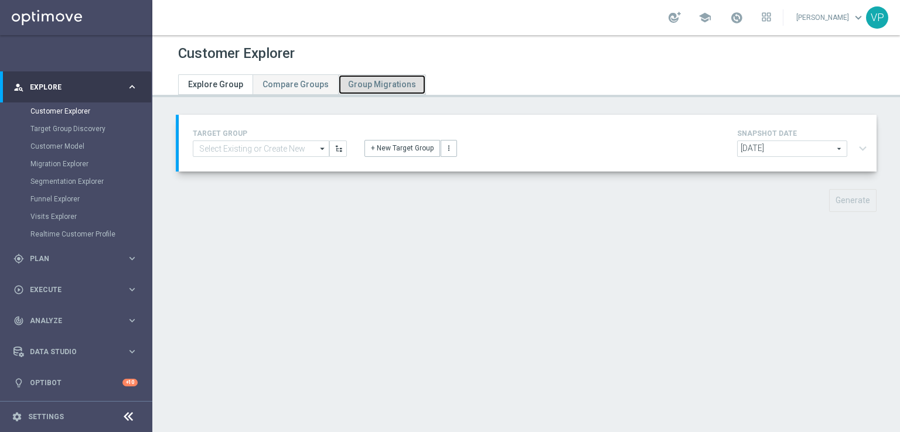
click at [354, 84] on span "Group Migrations" at bounding box center [382, 84] width 68 height 9
type input "2024-08-24"
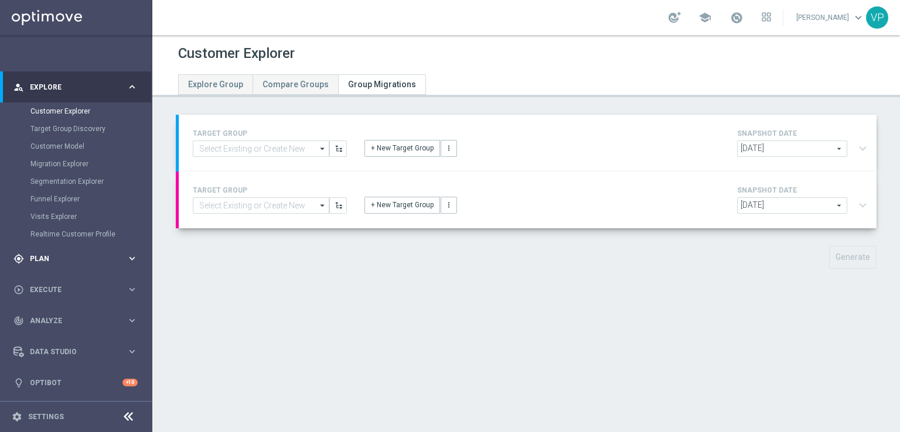
click at [66, 257] on span "Plan" at bounding box center [78, 258] width 97 height 7
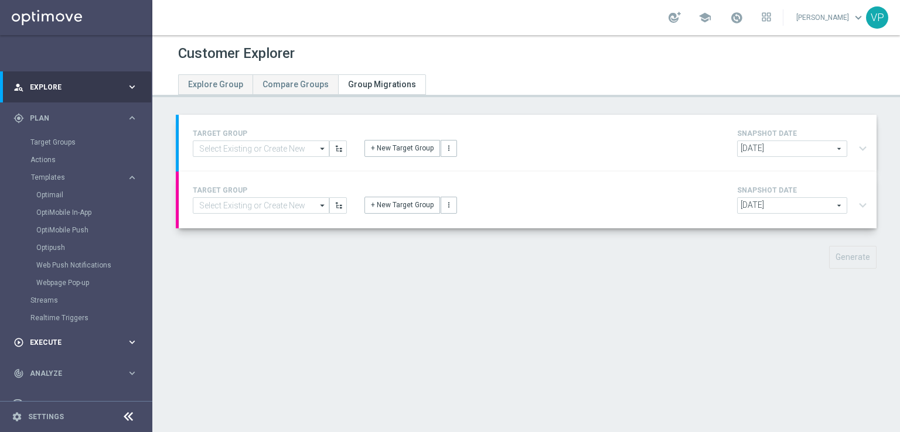
click at [131, 343] on icon "keyboard_arrow_right" at bounding box center [132, 342] width 11 height 11
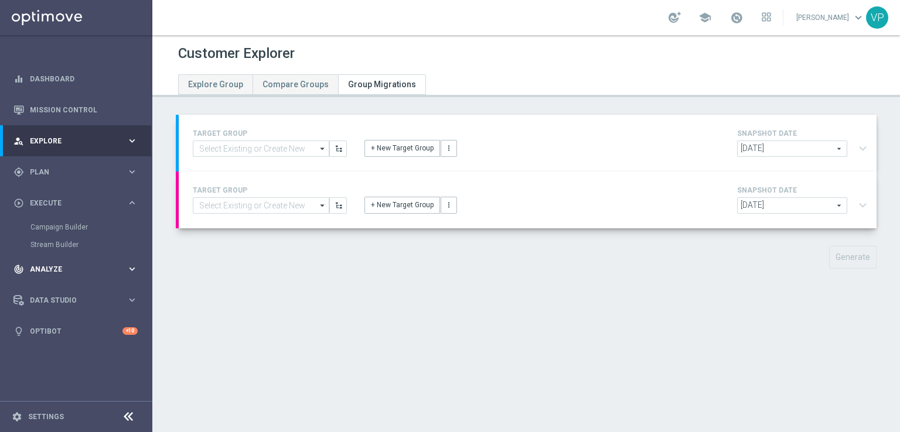
click at [90, 261] on div "track_changes Analyze keyboard_arrow_right" at bounding box center [75, 269] width 151 height 31
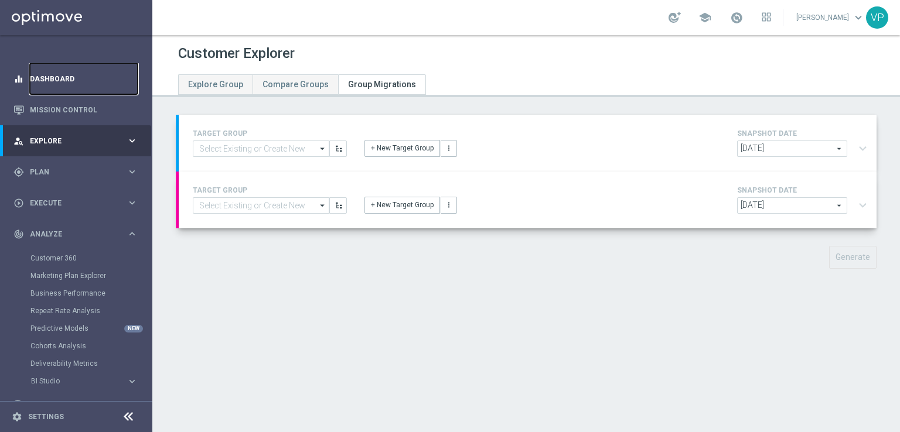
click at [59, 71] on link "Dashboard" at bounding box center [84, 78] width 108 height 31
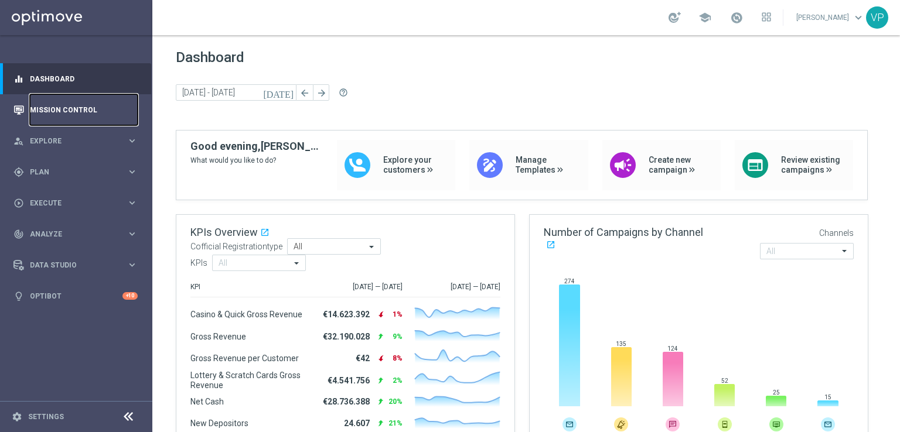
click at [100, 107] on link "Mission Control" at bounding box center [84, 109] width 108 height 31
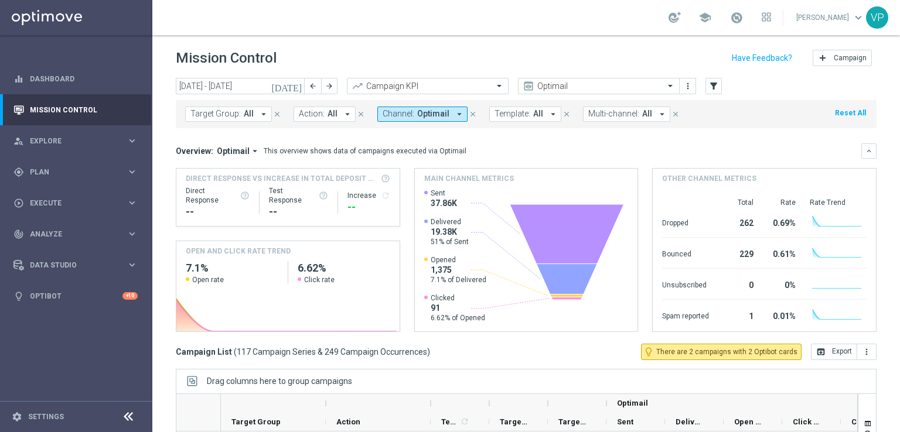
click at [344, 115] on icon "arrow_drop_down" at bounding box center [347, 114] width 11 height 11
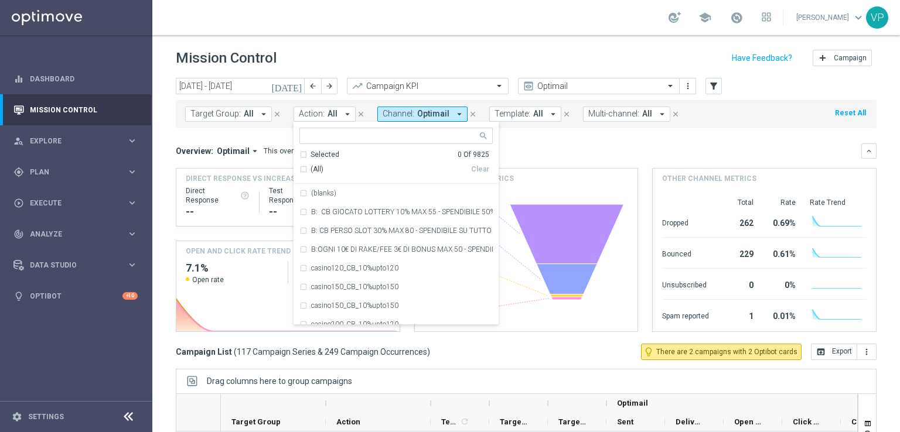
click at [344, 115] on icon "arrow_drop_down" at bounding box center [347, 114] width 11 height 11
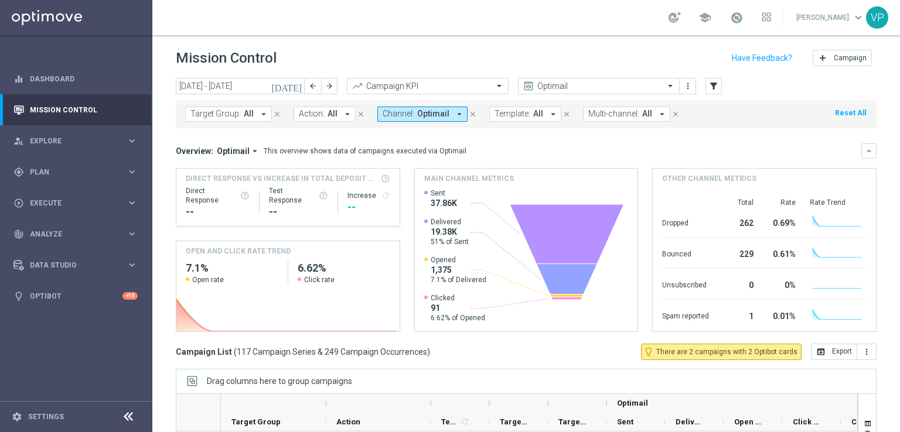
click at [455, 114] on icon "arrow_drop_down" at bounding box center [459, 114] width 11 height 11
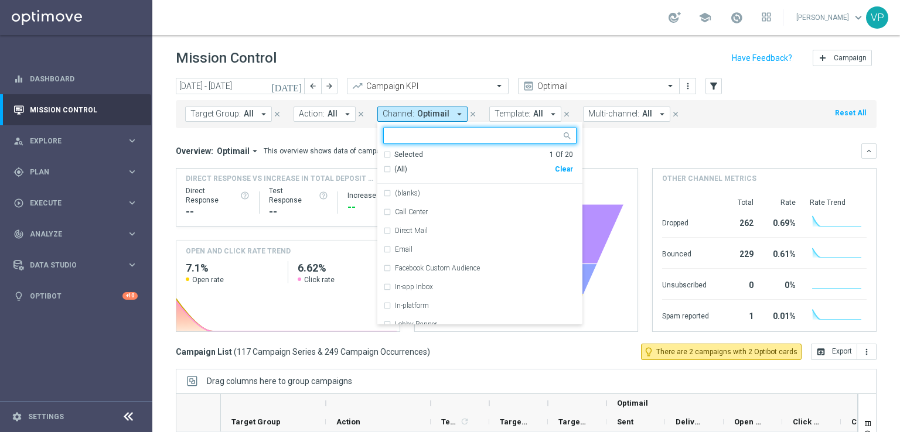
click at [455, 113] on icon "arrow_drop_down" at bounding box center [459, 114] width 11 height 11
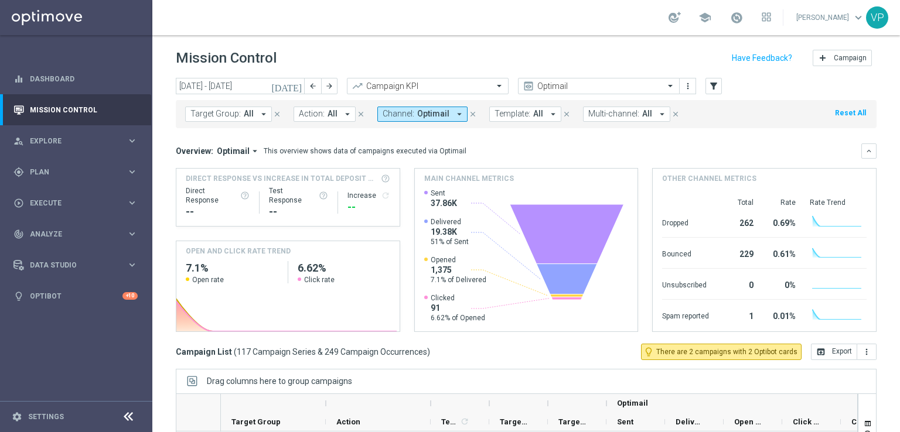
click at [548, 112] on icon "arrow_drop_down" at bounding box center [553, 114] width 11 height 11
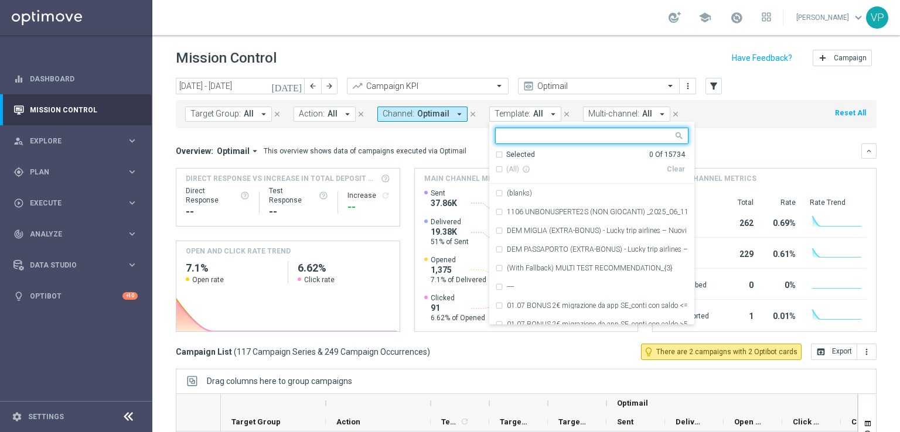
click at [548, 112] on icon "arrow_drop_down" at bounding box center [553, 114] width 11 height 11
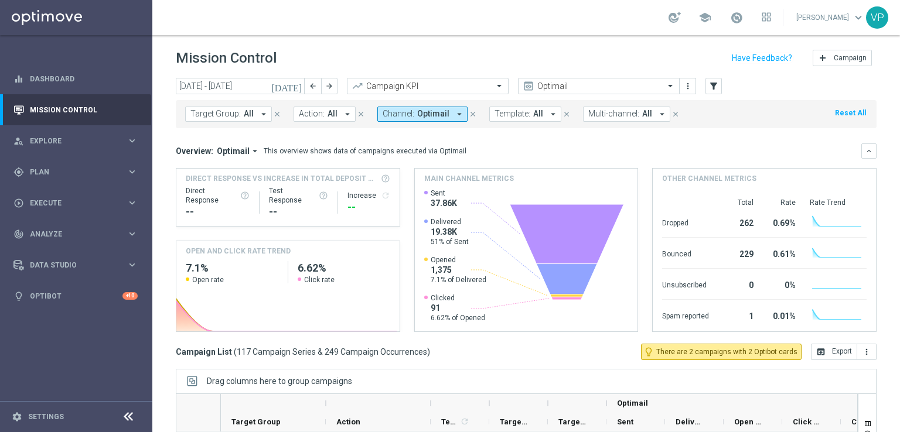
click at [657, 115] on icon "arrow_drop_down" at bounding box center [662, 114] width 11 height 11
click at [839, 114] on button "Reset All" at bounding box center [850, 113] width 33 height 13
click at [684, 86] on icon "more_vert" at bounding box center [687, 85] width 9 height 9
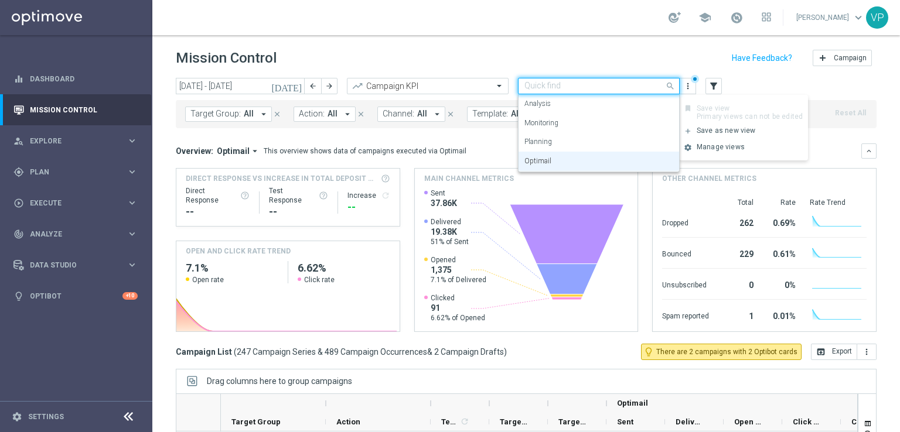
click at [667, 92] on div "Quick find Optimail" at bounding box center [599, 86] width 162 height 16
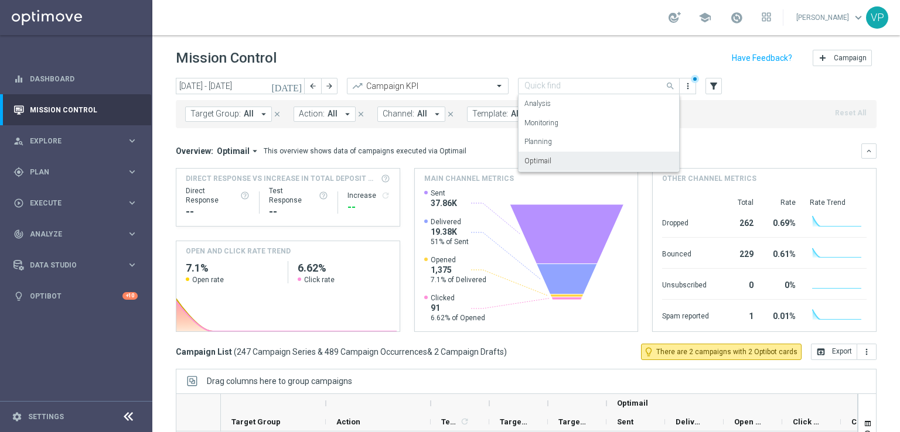
click at [541, 164] on label "Optimail" at bounding box center [537, 161] width 27 height 10
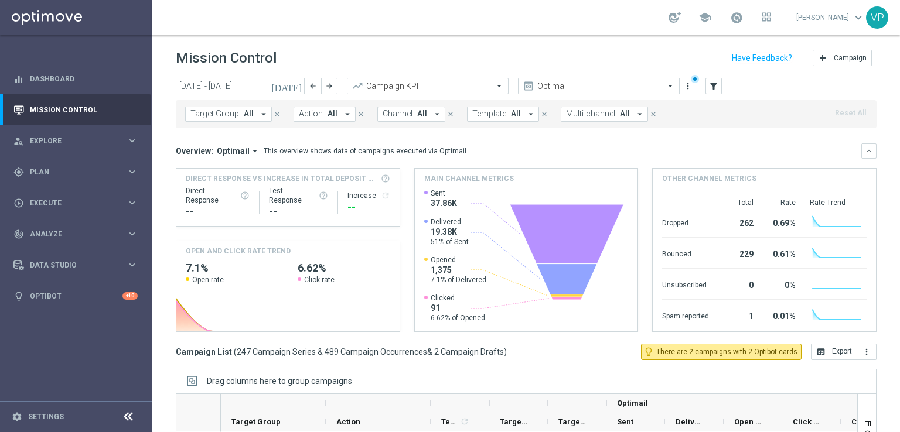
click at [296, 86] on icon "today" at bounding box center [287, 86] width 32 height 11
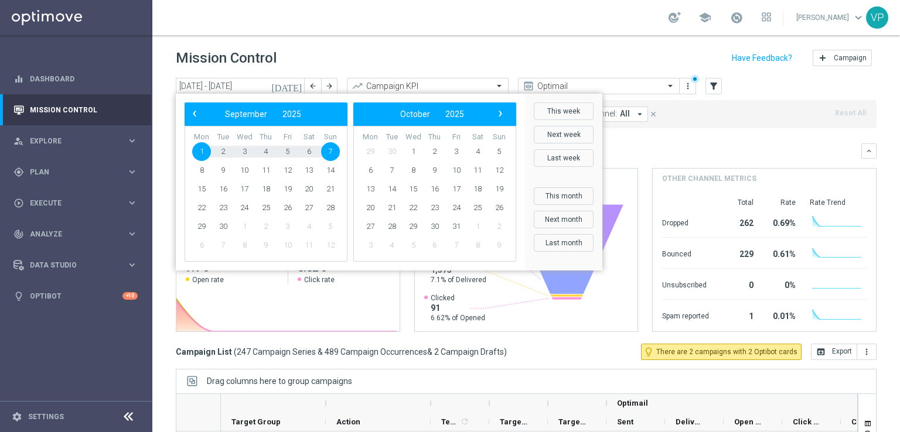
click at [199, 149] on span "1" at bounding box center [201, 151] width 19 height 19
click at [712, 128] on mini-dashboard "Overview: Optimail arrow_drop_down This overview shows data of campaigns execut…" at bounding box center [526, 236] width 701 height 216
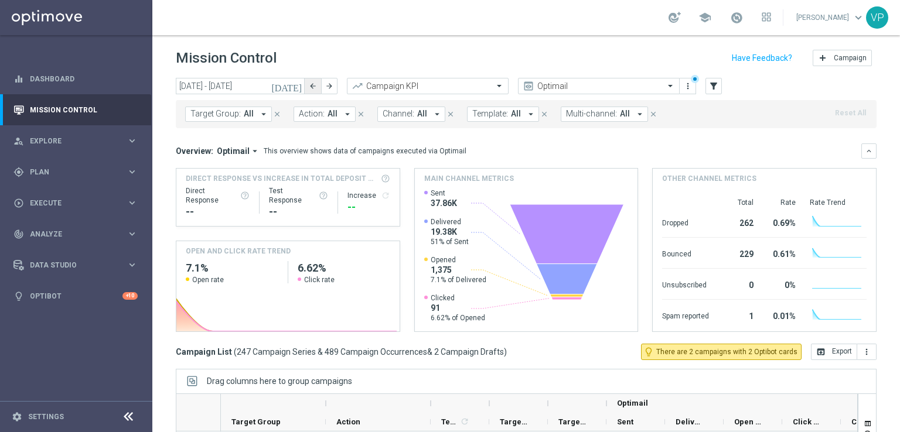
click at [305, 86] on button "arrow_back" at bounding box center [313, 86] width 16 height 16
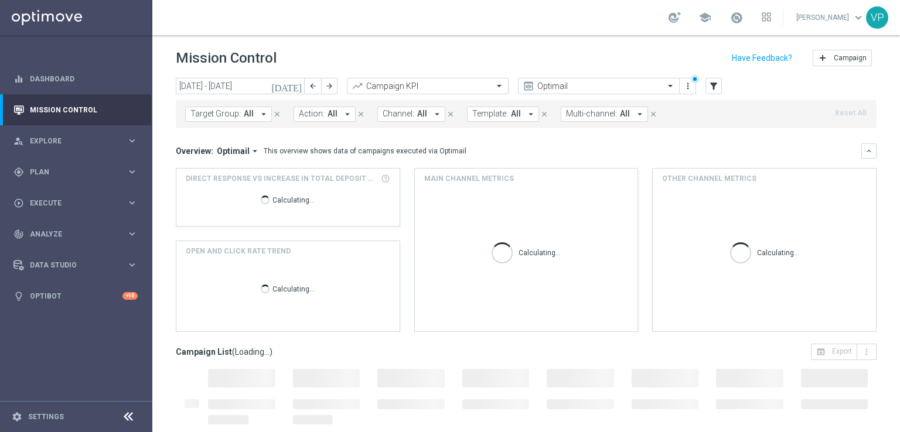
click at [298, 87] on icon "today" at bounding box center [287, 86] width 32 height 11
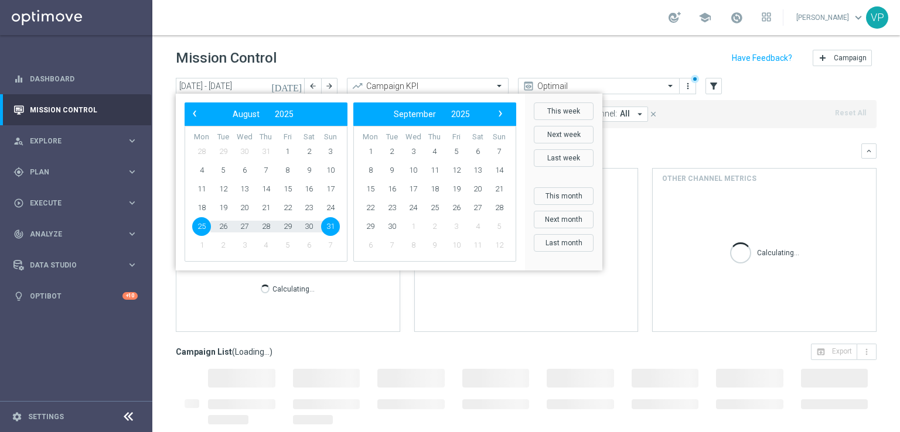
click at [366, 142] on td "1" at bounding box center [371, 151] width 22 height 19
click at [370, 151] on span "1" at bounding box center [370, 151] width 19 height 19
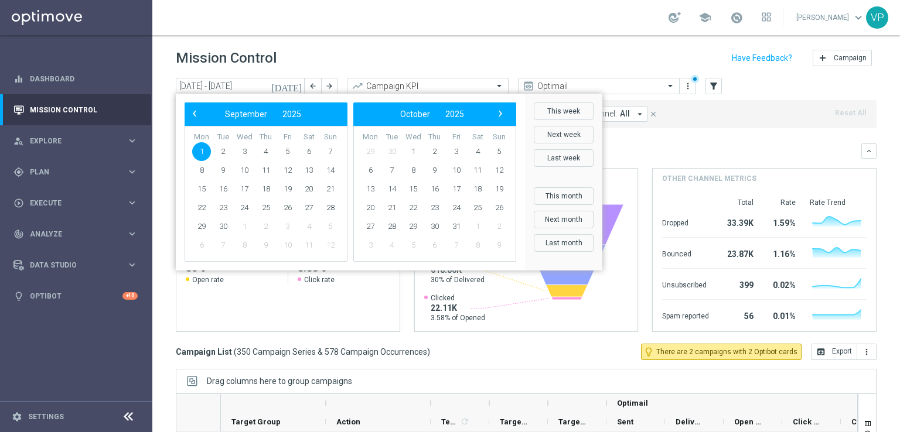
click at [197, 148] on span "1" at bounding box center [201, 151] width 19 height 19
type input "01 Sep 2025 - 01 Sep 2025"
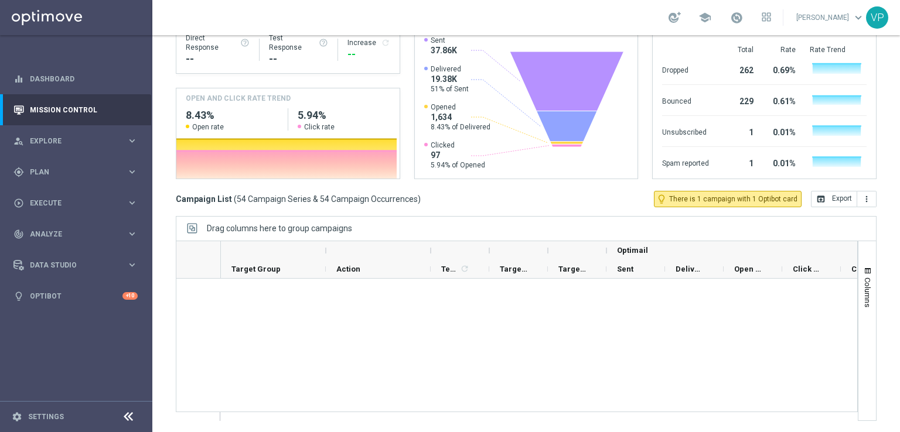
scroll to position [2081, 0]
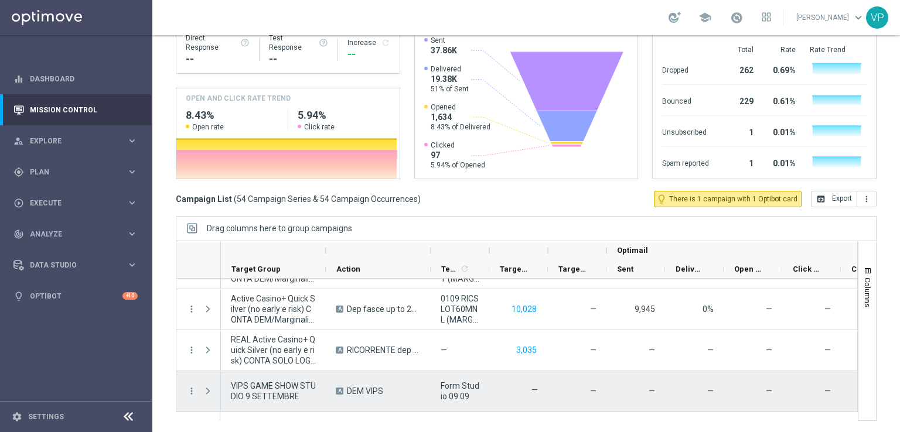
click at [698, 385] on div "—" at bounding box center [694, 391] width 59 height 40
click at [209, 392] on span at bounding box center [208, 391] width 11 height 9
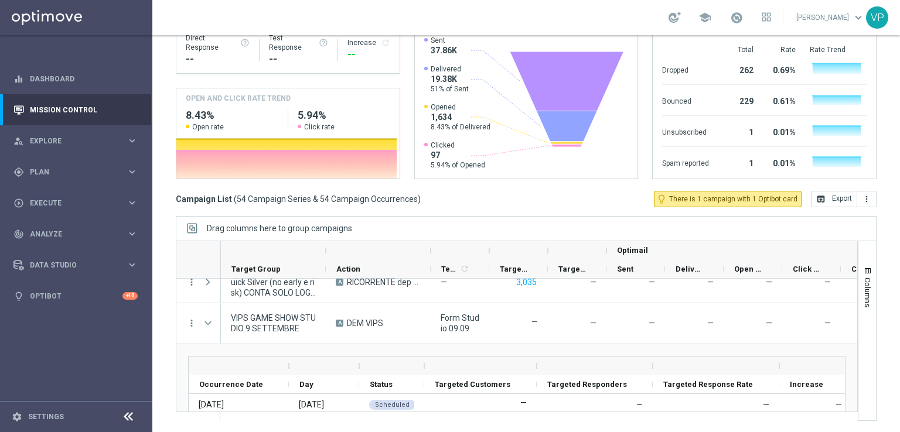
scroll to position [2175, 0]
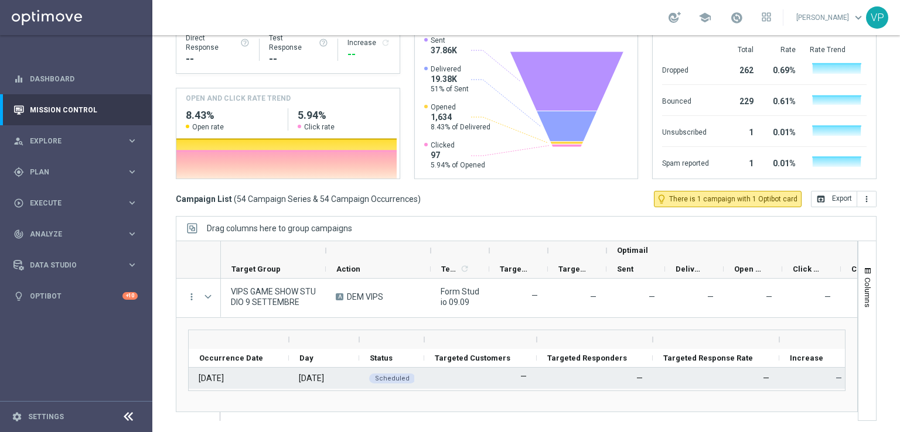
click at [219, 378] on div "01 Sep 2025" at bounding box center [211, 378] width 25 height 11
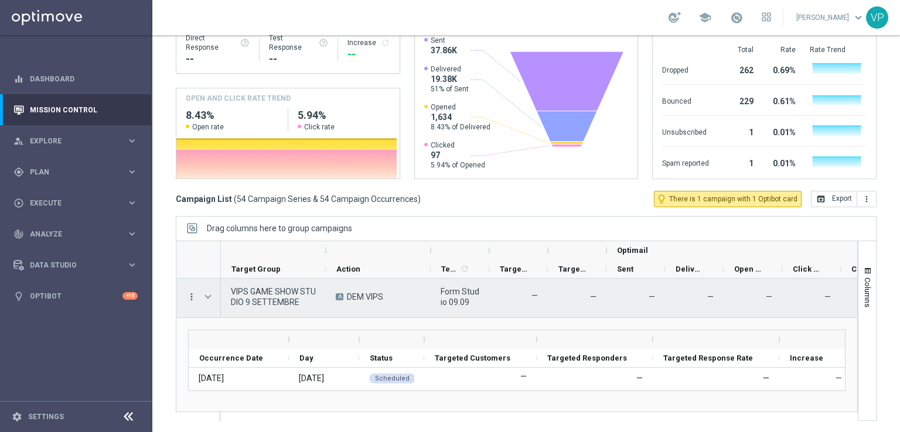
click at [190, 296] on icon "more_vert" at bounding box center [191, 297] width 11 height 11
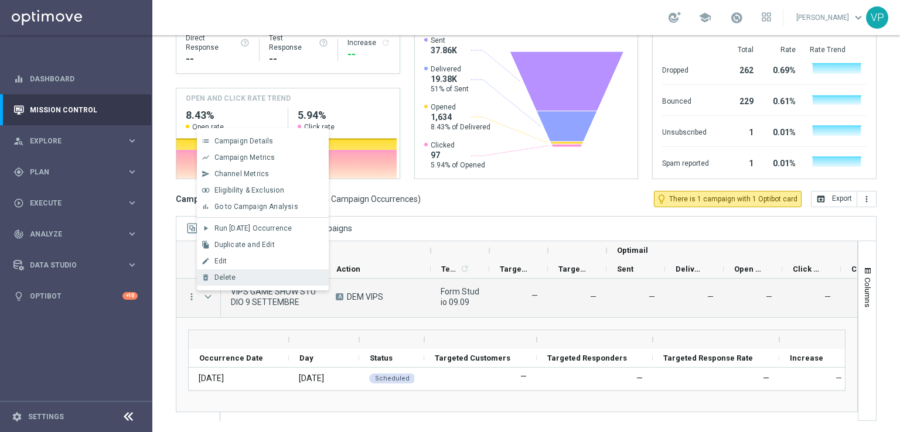
click at [234, 275] on span "Delete" at bounding box center [225, 278] width 22 height 8
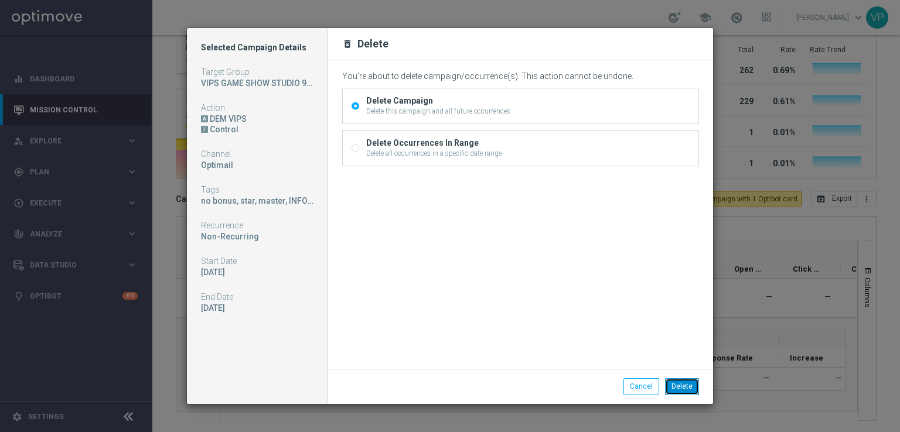
click at [687, 388] on button "Delete" at bounding box center [682, 386] width 34 height 16
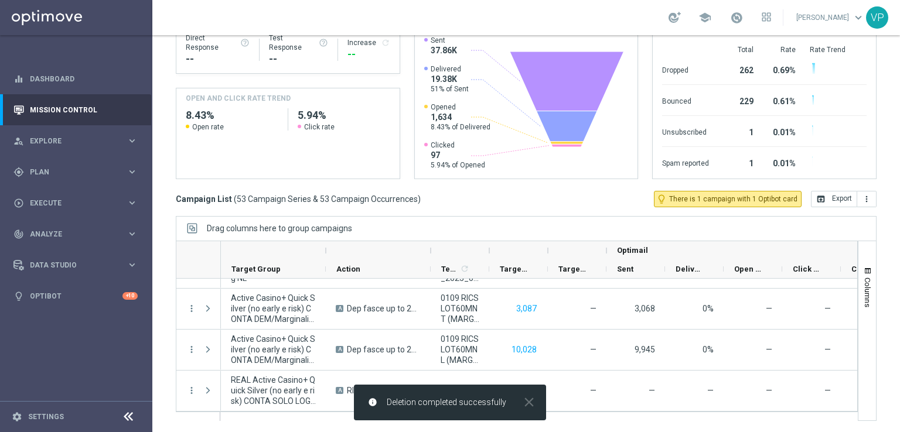
scroll to position [2040, 0]
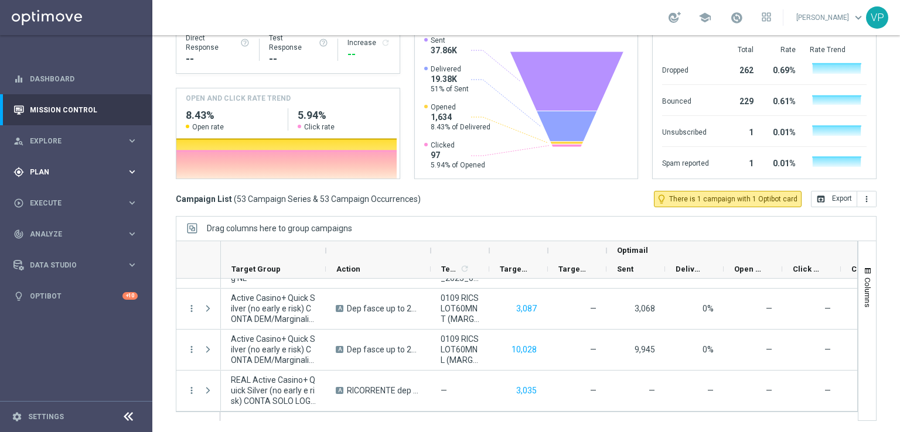
click at [129, 168] on icon "keyboard_arrow_right" at bounding box center [132, 171] width 11 height 11
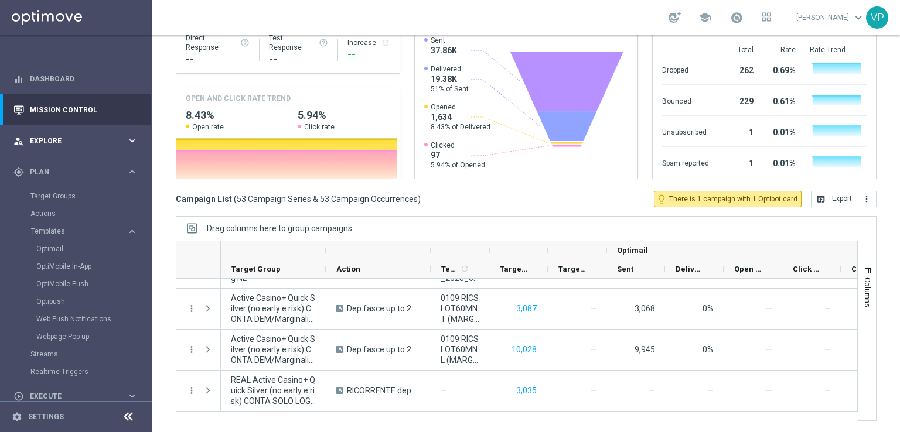
click at [131, 144] on icon "keyboard_arrow_right" at bounding box center [132, 140] width 11 height 11
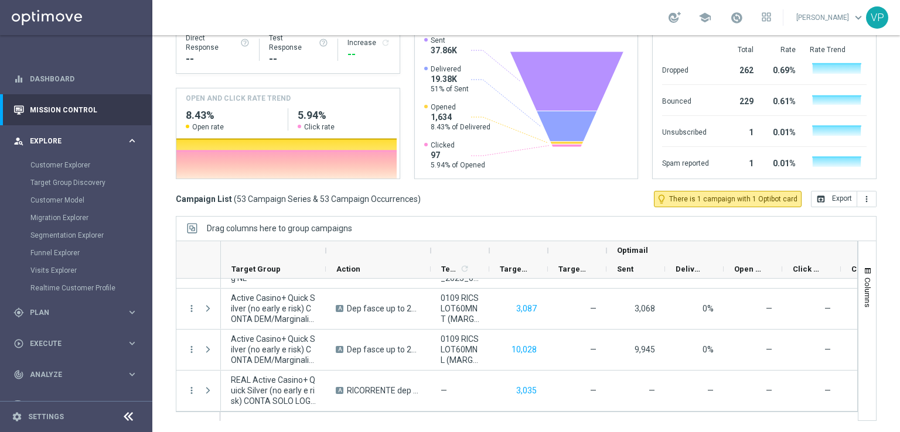
click at [131, 144] on icon "keyboard_arrow_right" at bounding box center [132, 140] width 11 height 11
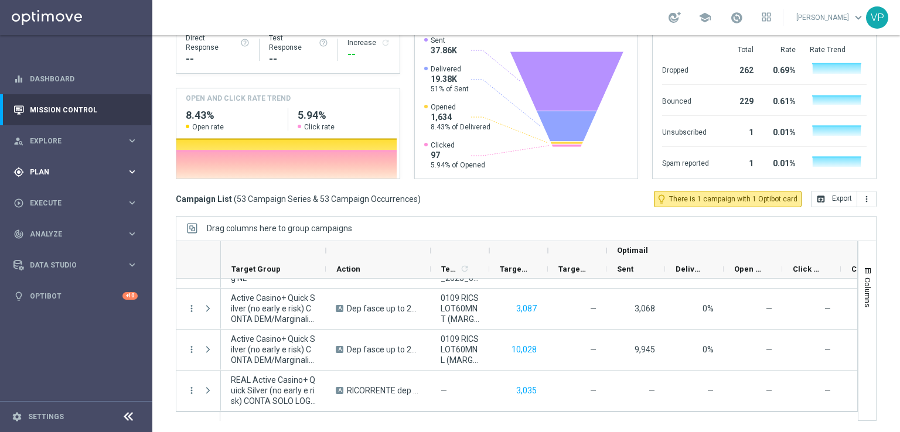
click at [131, 167] on icon "keyboard_arrow_right" at bounding box center [132, 171] width 11 height 11
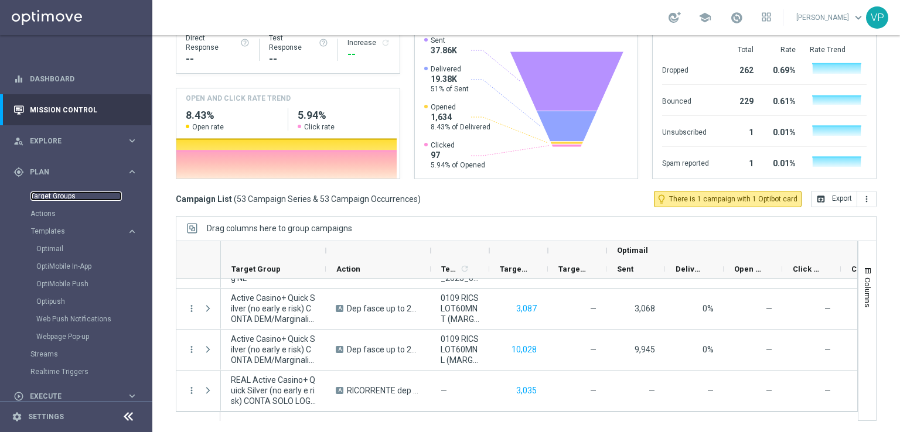
click at [43, 200] on link "Target Groups" at bounding box center [75, 196] width 91 height 9
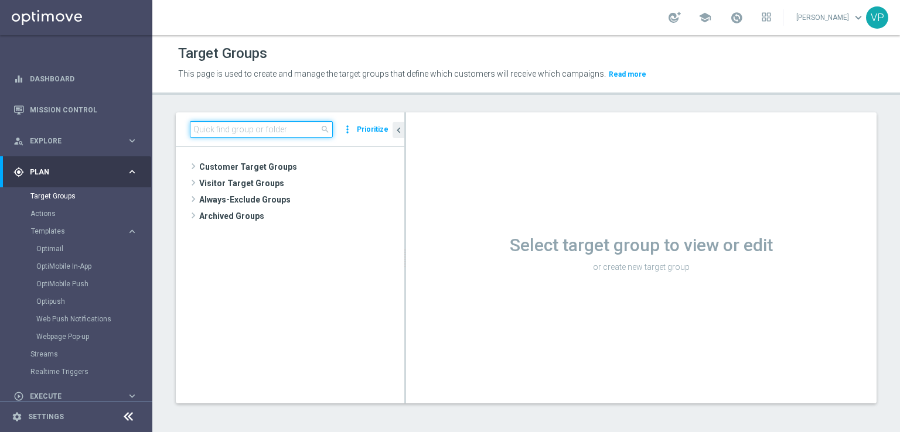
click at [251, 137] on input at bounding box center [261, 129] width 143 height 16
paste input "VIPS GAME SHOW STUDIO 9 SETTEMBRE"
type input "VIPS GAME SHOW STUDIO 9 SETTEMBRE"
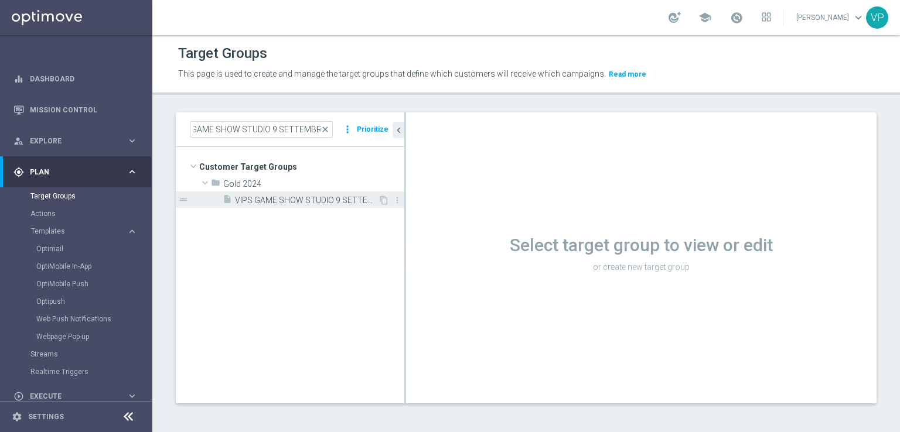
click at [285, 196] on span "VIPS GAME SHOW STUDIO 9 SETTEMBRE" at bounding box center [306, 201] width 143 height 10
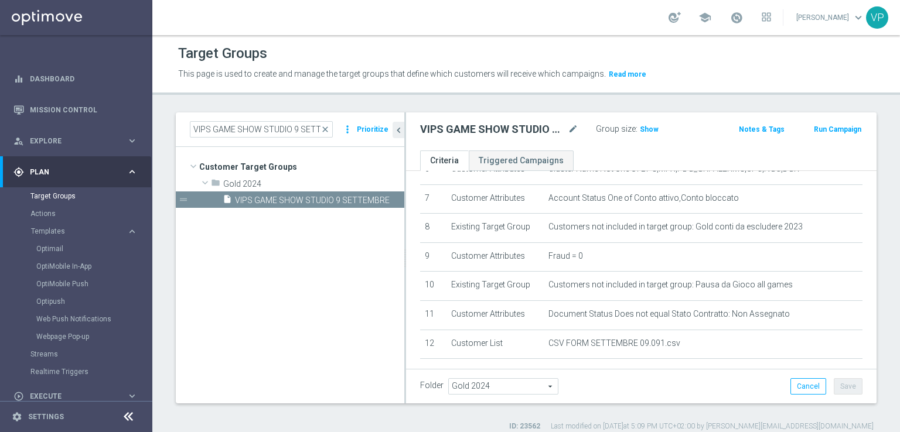
scroll to position [271, 0]
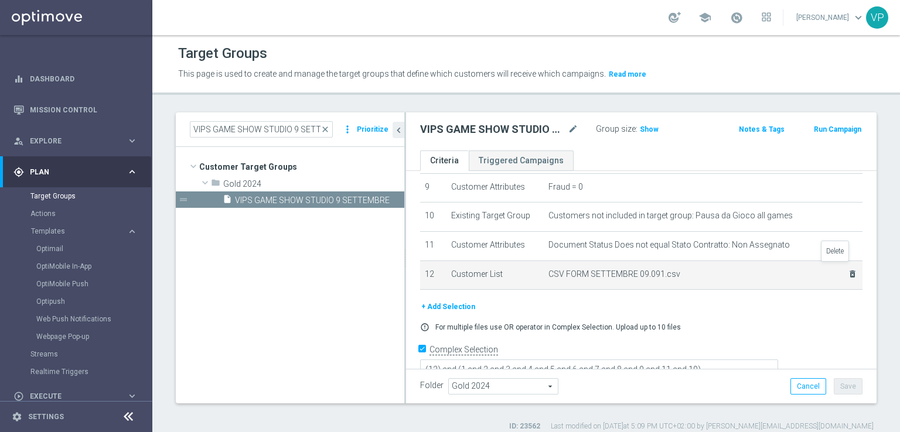
click at [848, 269] on icon "delete_forever" at bounding box center [852, 273] width 9 height 9
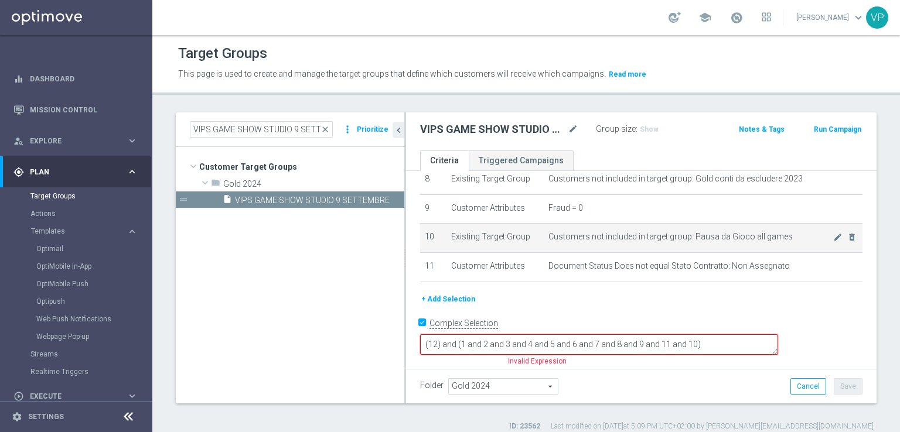
scroll to position [226, 0]
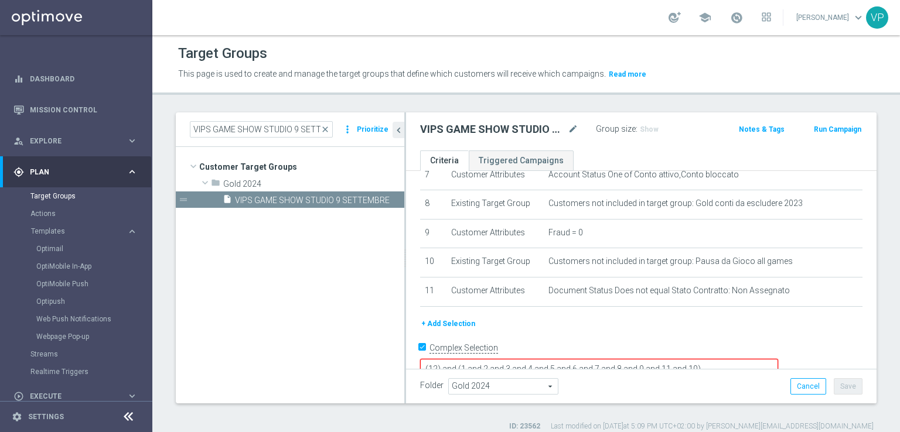
click at [460, 318] on button "+ Add Selection" at bounding box center [448, 324] width 56 height 13
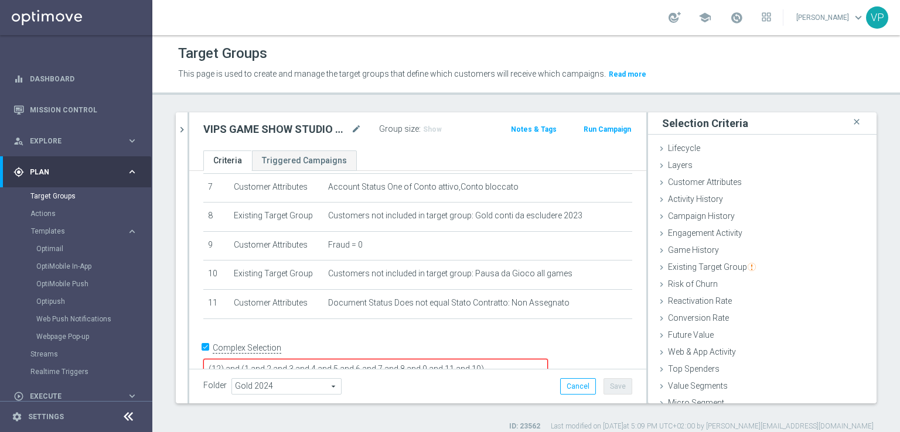
scroll to position [26, 0]
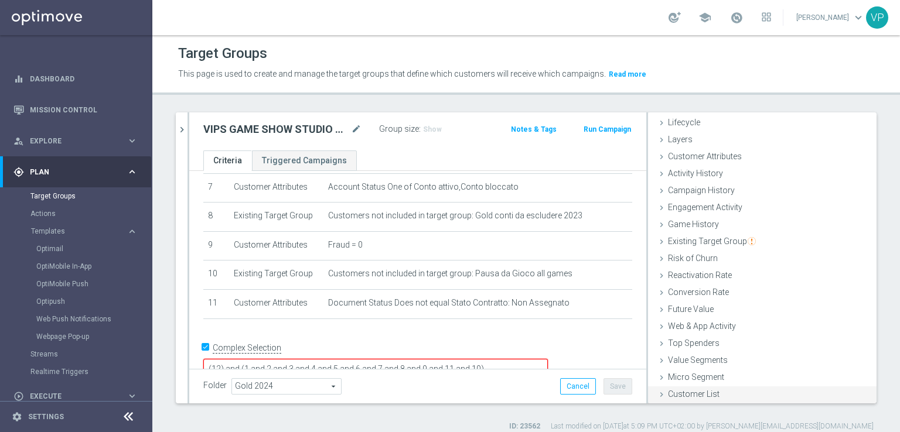
click at [712, 394] on div "Customer List done" at bounding box center [762, 396] width 228 height 18
click at [648, 393] on div "Customer List done" at bounding box center [762, 396] width 228 height 18
click at [695, 395] on span "Customer List" at bounding box center [694, 394] width 52 height 9
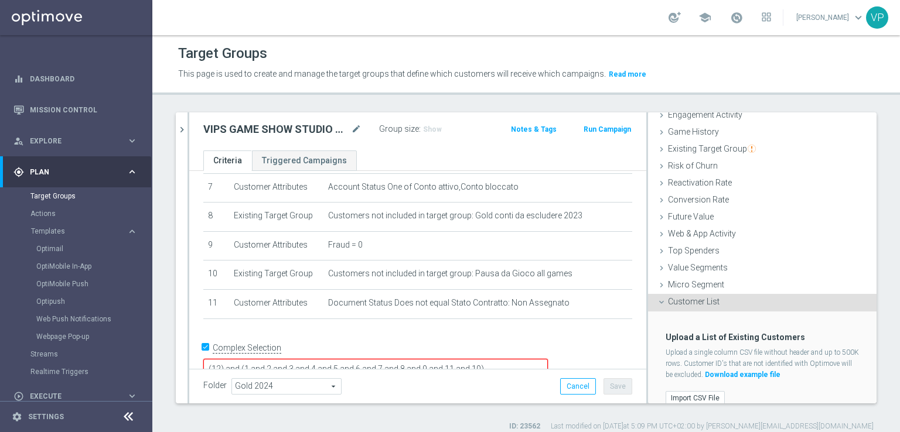
scroll to position [132, 0]
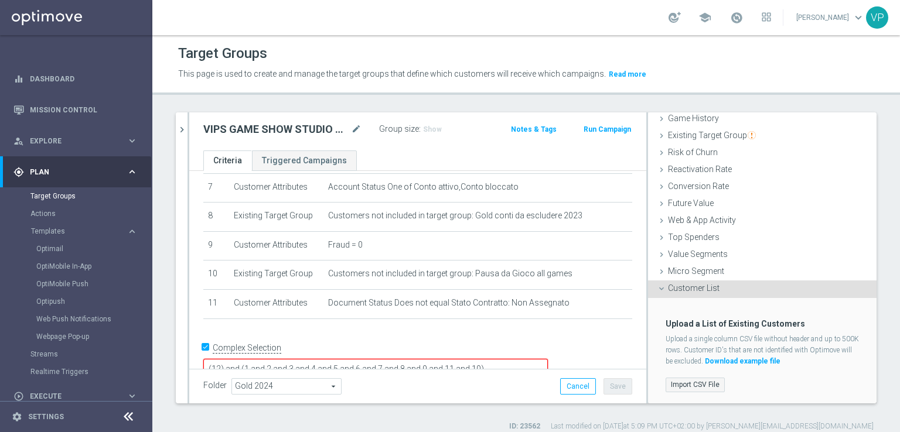
click at [665, 387] on label "Import CSV File" at bounding box center [694, 385] width 59 height 15
click at [0, 0] on input "Import CSV File" at bounding box center [0, 0] width 0 height 0
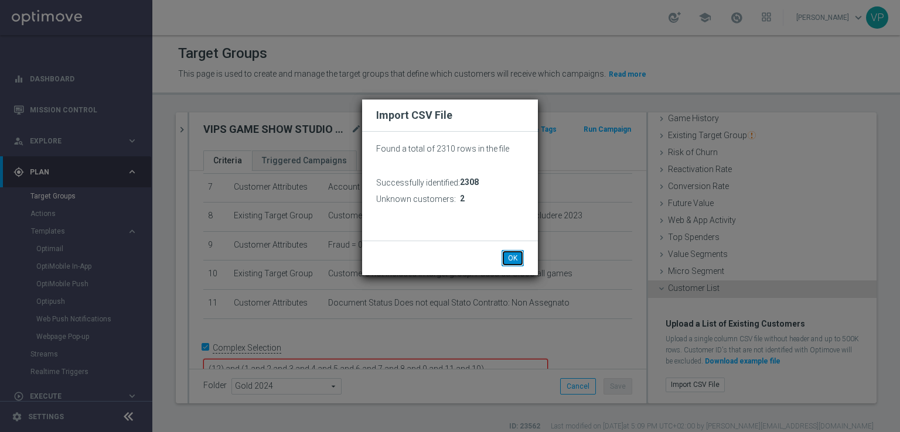
click at [522, 257] on button "OK" at bounding box center [512, 258] width 22 height 16
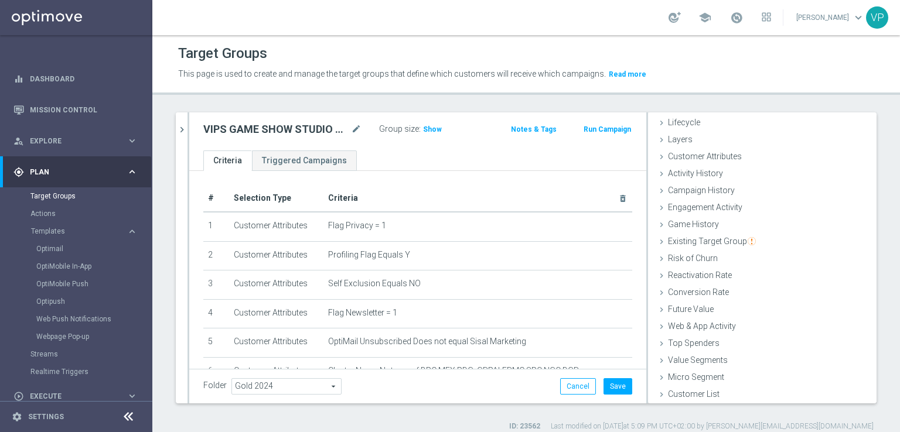
scroll to position [259, 0]
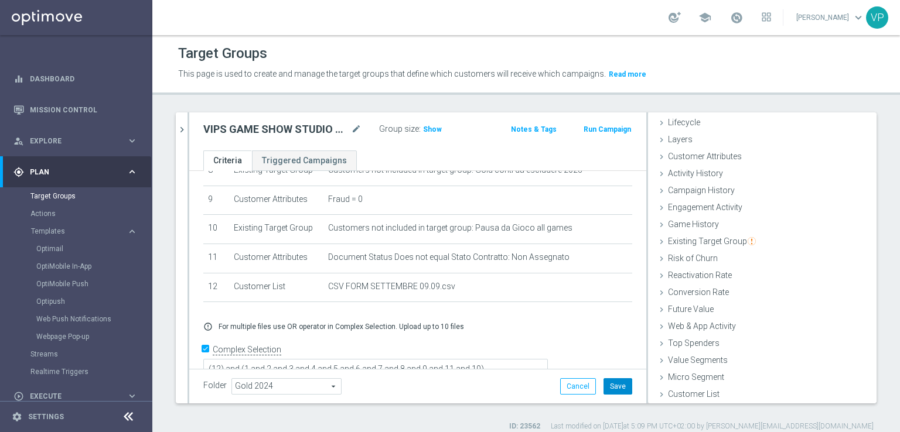
click at [608, 388] on button "Save" at bounding box center [617, 386] width 29 height 16
click at [435, 129] on span "Show" at bounding box center [432, 129] width 19 height 8
click at [740, 17] on span at bounding box center [736, 17] width 13 height 13
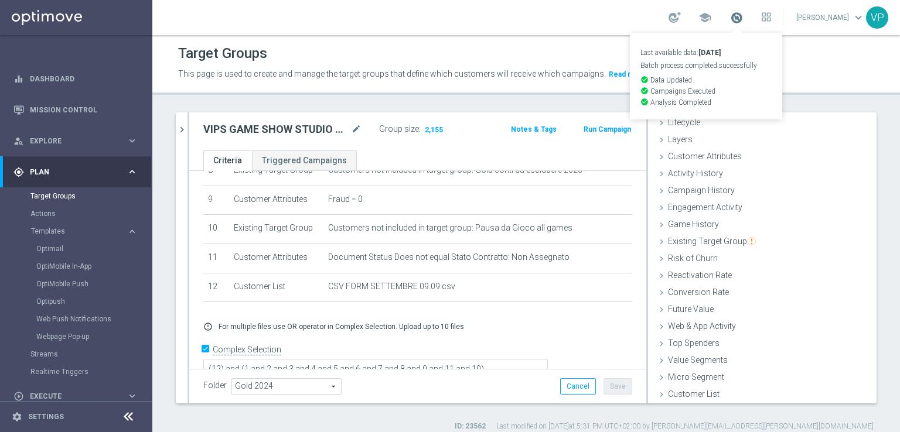
click at [740, 19] on span at bounding box center [736, 17] width 13 height 13
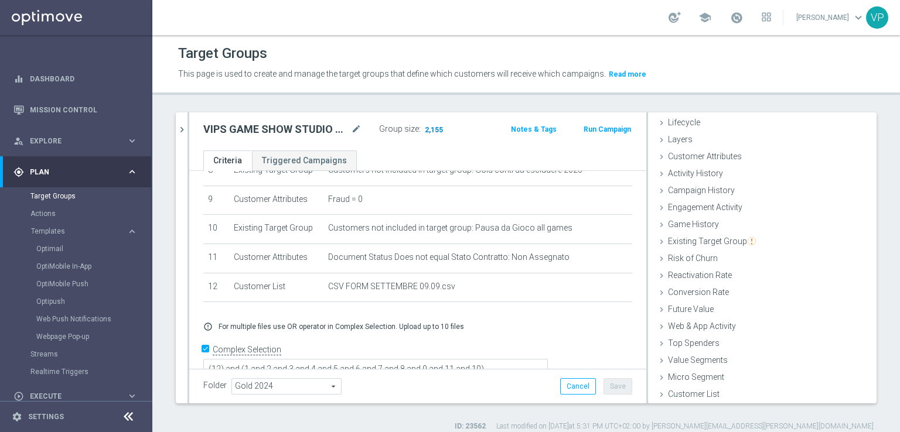
click at [426, 131] on span "2,155" at bounding box center [434, 130] width 21 height 11
click at [490, 158] on ul "Criteria Triggered Campaigns" at bounding box center [417, 161] width 457 height 21
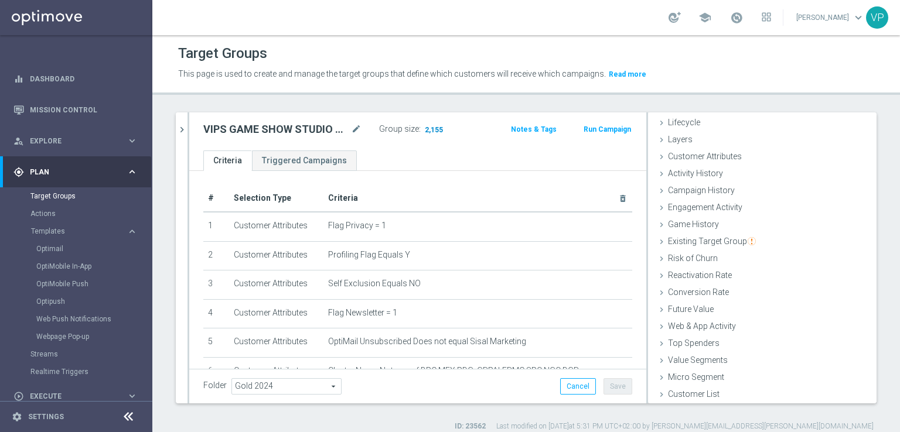
click at [424, 129] on span "2,155" at bounding box center [434, 130] width 21 height 11
click at [184, 135] on button "chevron_right" at bounding box center [182, 129] width 12 height 35
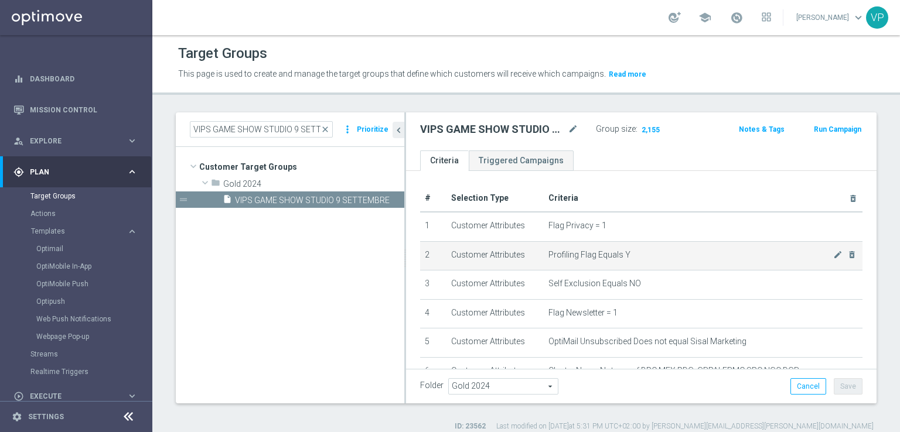
scroll to position [45, 0]
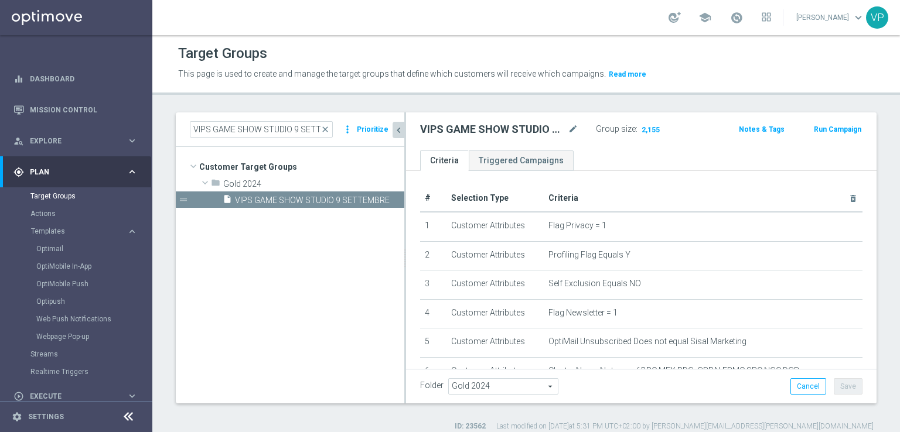
click at [402, 127] on icon "chevron_left" at bounding box center [398, 130] width 11 height 11
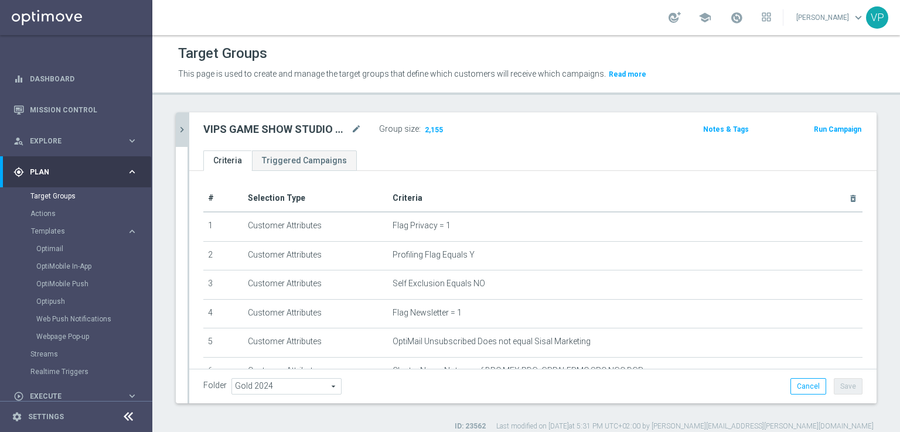
click at [180, 129] on icon "chevron_right" at bounding box center [181, 129] width 11 height 11
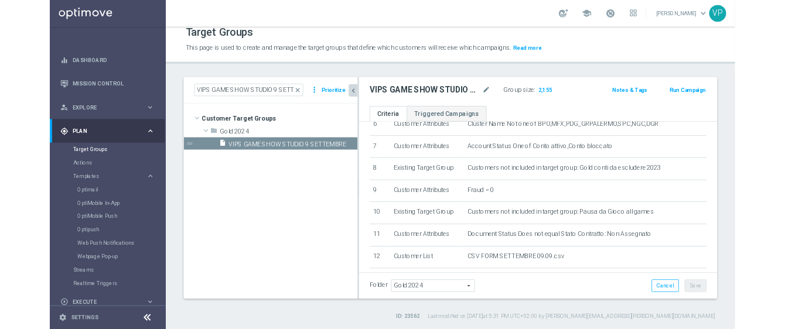
scroll to position [271, 0]
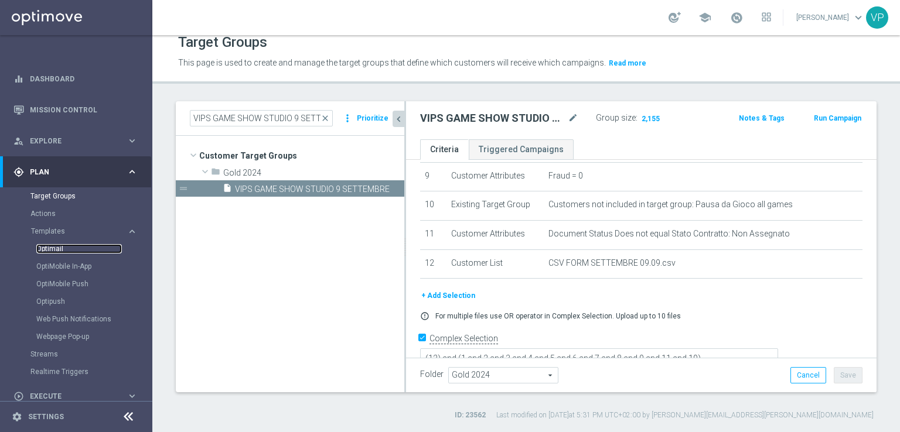
click at [49, 250] on link "Optimail" at bounding box center [79, 248] width 86 height 9
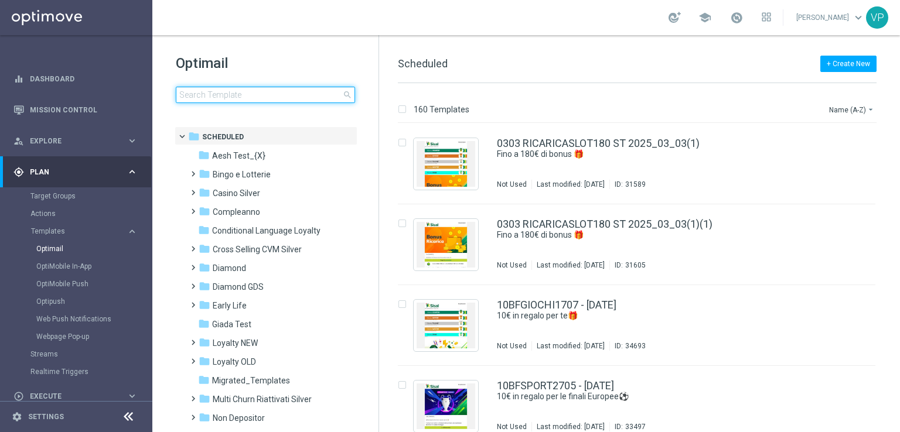
click at [274, 91] on input at bounding box center [265, 95] width 179 height 16
type input "m"
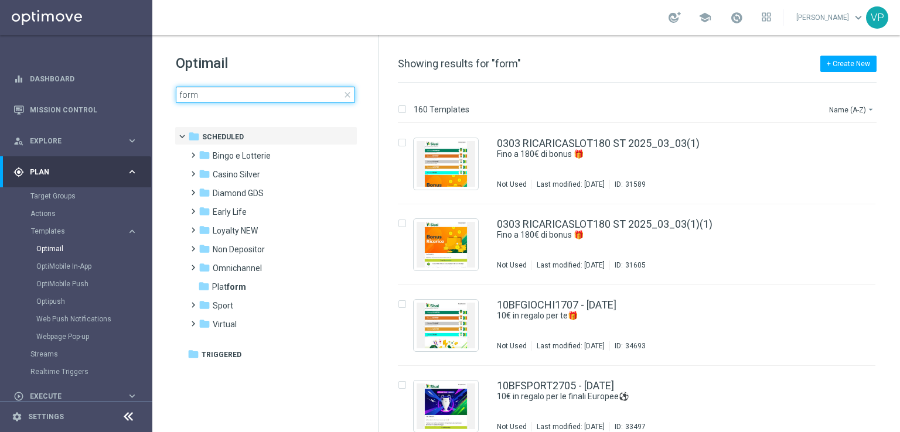
type input "form"
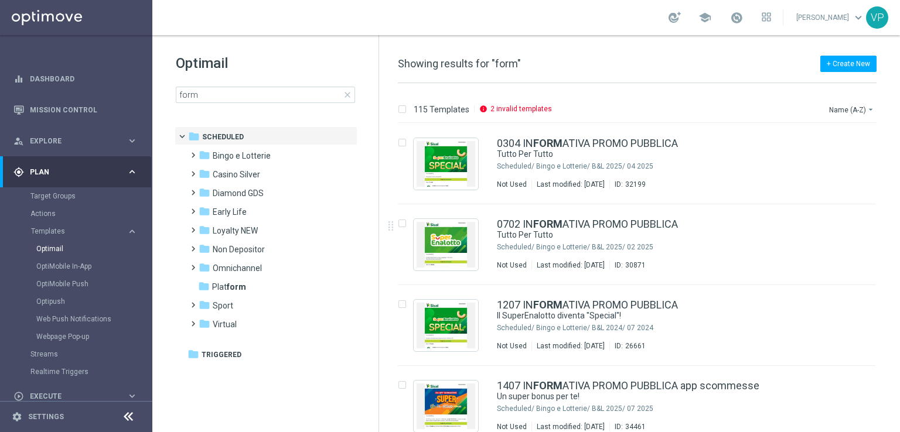
drag, startPoint x: 899, startPoint y: 139, endPoint x: 899, endPoint y: 275, distance: 135.9
click at [899, 275] on div "115 Templates info 2 invalid templates Name (A-Z) arrow_drop_down Drag here to …" at bounding box center [639, 257] width 521 height 349
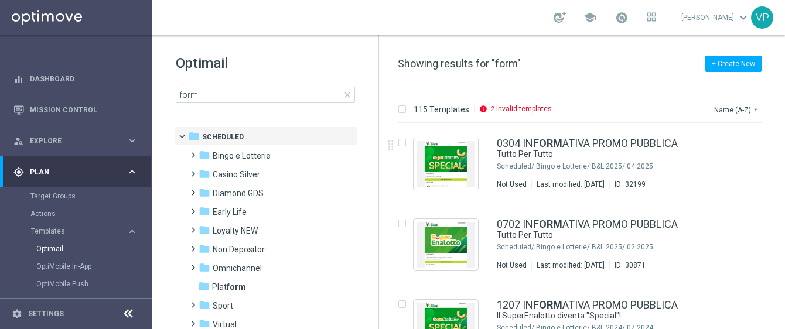
click at [784, 139] on div "115 Templates info 2 invalid templates Name (A-Z) arrow_drop_down Drag here to …" at bounding box center [582, 206] width 406 height 246
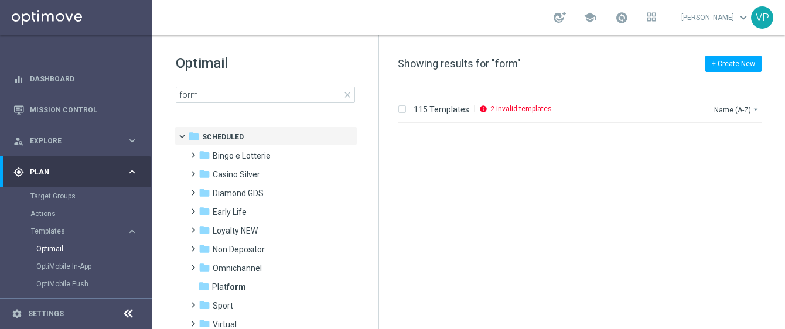
scroll to position [1364, 0]
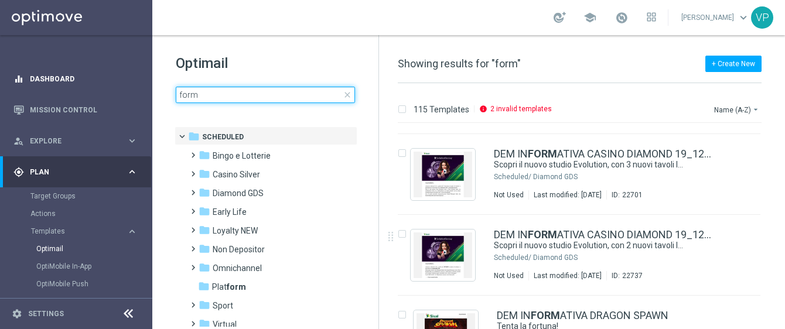
drag, startPoint x: 216, startPoint y: 92, endPoint x: 126, endPoint y: 76, distance: 91.1
click at [126, 76] on main "equalizer Dashboard Mission Control" at bounding box center [392, 164] width 785 height 329
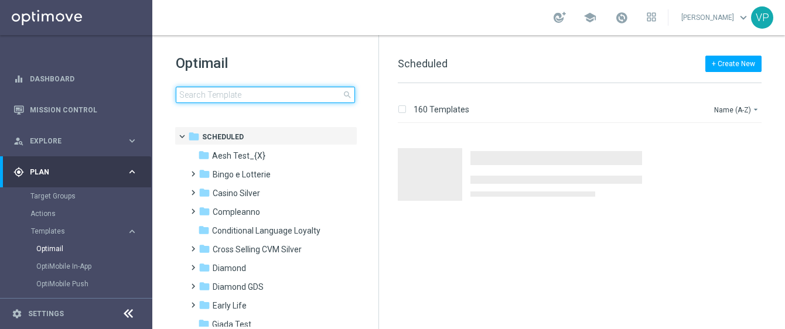
click at [326, 98] on input at bounding box center [265, 95] width 179 height 16
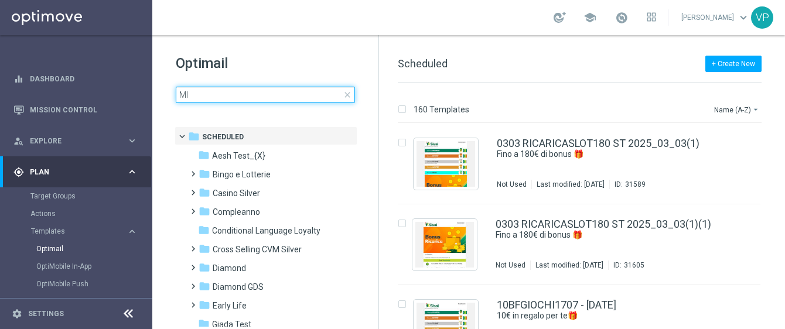
type input "M"
type input "D"
type input "F"
type input "D"
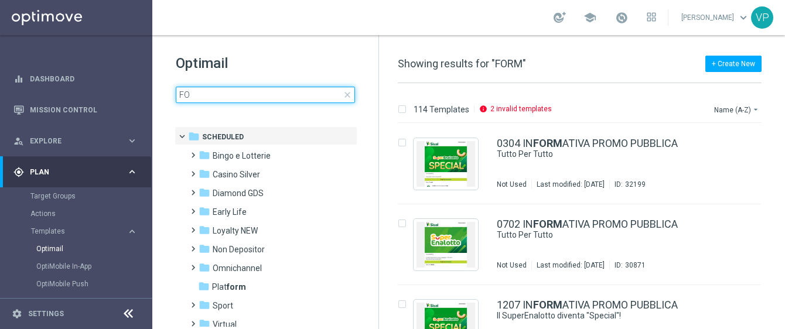
type input "F"
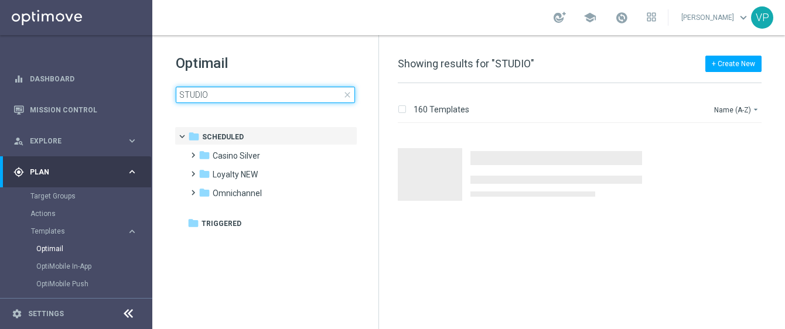
type input "STUDIO"
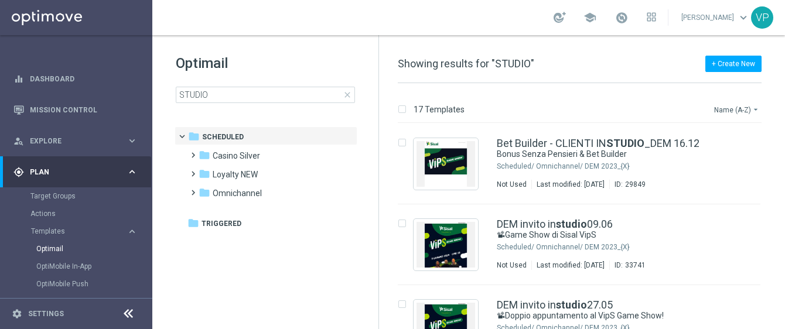
click at [748, 105] on button "Name (A-Z) arrow_drop_down" at bounding box center [737, 110] width 49 height 14
click at [732, 165] on span "Date Modified (Newest)" at bounding box center [716, 162] width 79 height 8
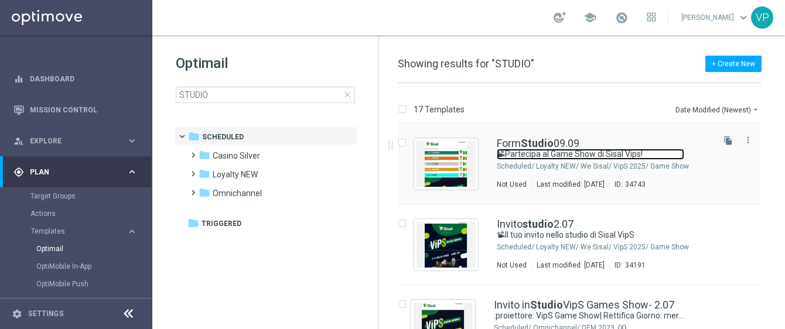
click at [670, 157] on link "📽Partecipa al Game Show di Sisal Vips!" at bounding box center [590, 154] width 187 height 11
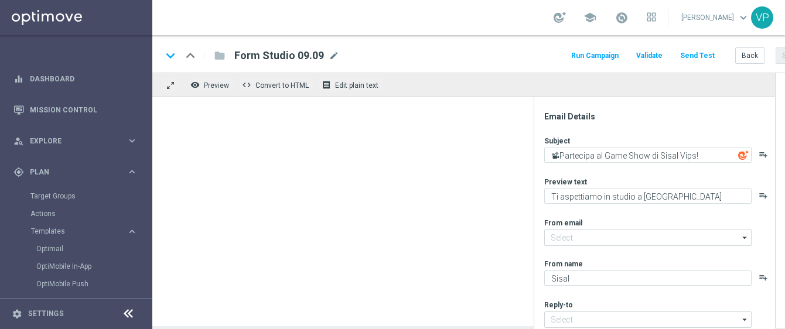
type input "newsletter@comunicazioni.sisal.it"
type input "info@sisal.it"
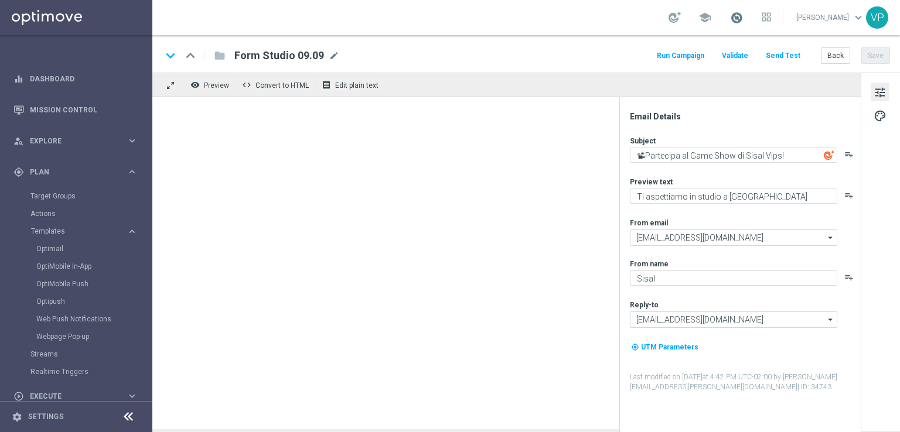
click at [742, 19] on span at bounding box center [736, 17] width 13 height 13
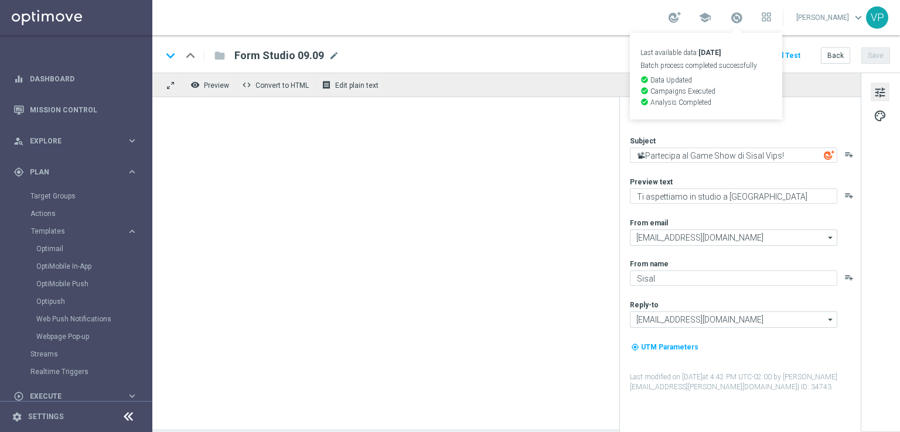
click at [531, 158] on div at bounding box center [506, 263] width 708 height 332
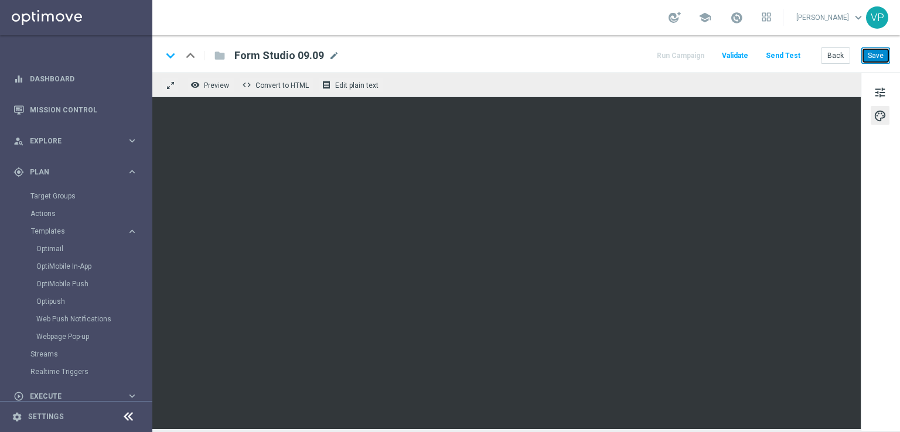
click at [887, 61] on button "Save" at bounding box center [875, 55] width 29 height 16
click at [714, 55] on div "Run Campaign Validate Send Test Back Save" at bounding box center [772, 55] width 235 height 15
click at [691, 52] on button "Run Campaign" at bounding box center [680, 56] width 51 height 16
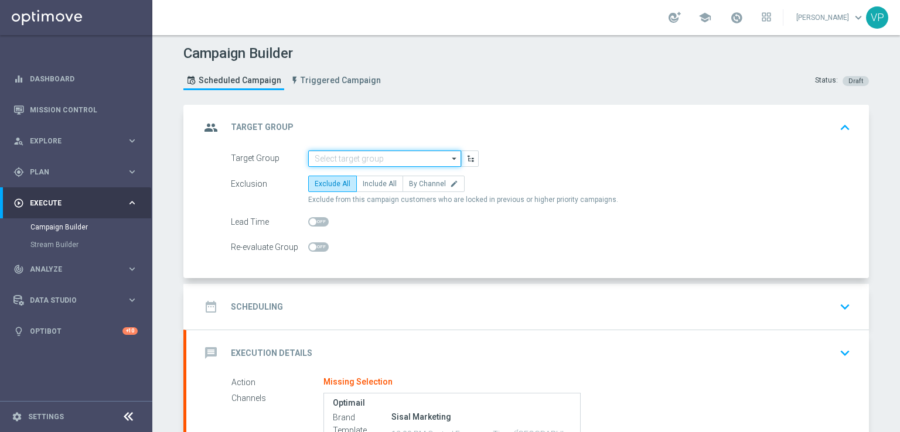
click at [427, 156] on input at bounding box center [384, 159] width 153 height 16
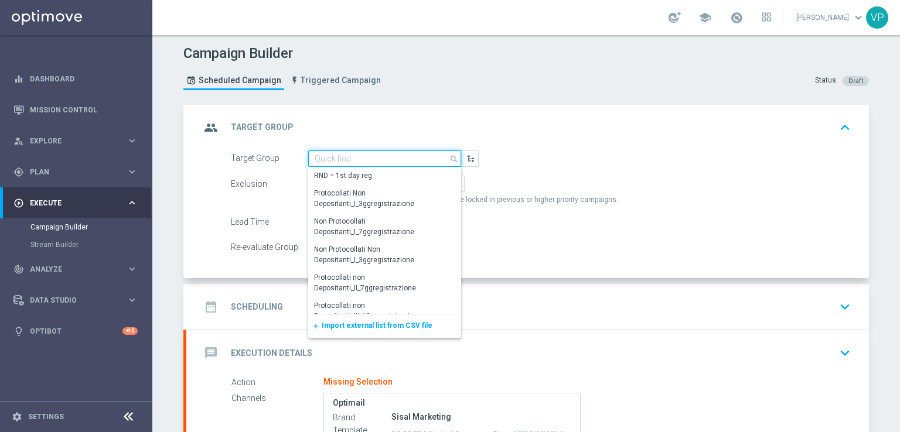
paste input "S"
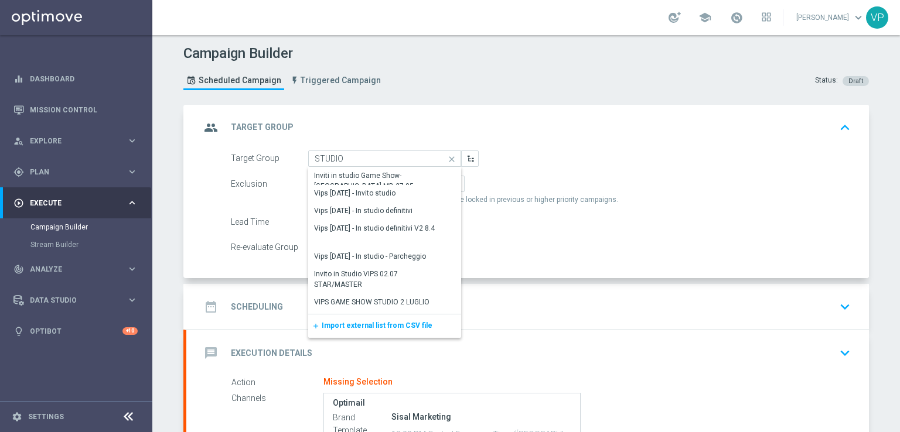
scroll to position [26, 0]
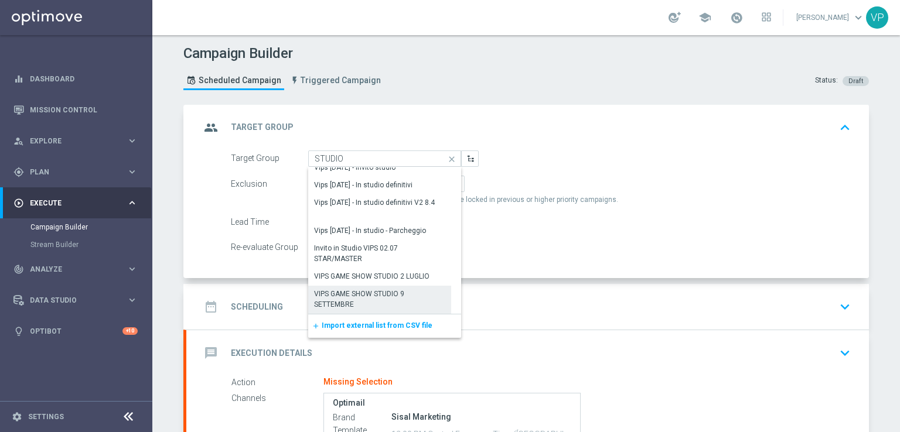
click at [425, 303] on div "VIPS GAME SHOW STUDIO 9 SETTEMBRE" at bounding box center [379, 300] width 143 height 28
click at [359, 296] on div "VIPS GAME SHOW STUDIO 9 SETTEMBRE" at bounding box center [380, 299] width 130 height 21
type input "VIPS GAME SHOW STUDIO 9 SETTEMBRE"
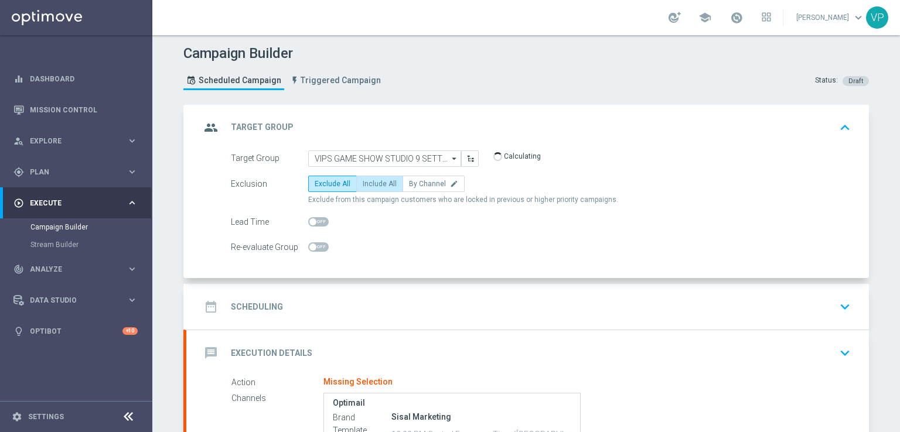
click at [378, 180] on span "Include All" at bounding box center [380, 184] width 34 height 8
click at [370, 182] on input "Include All" at bounding box center [367, 186] width 8 height 8
radio input "true"
click at [363, 245] on div "Re-evaluate Group" at bounding box center [540, 247] width 637 height 16
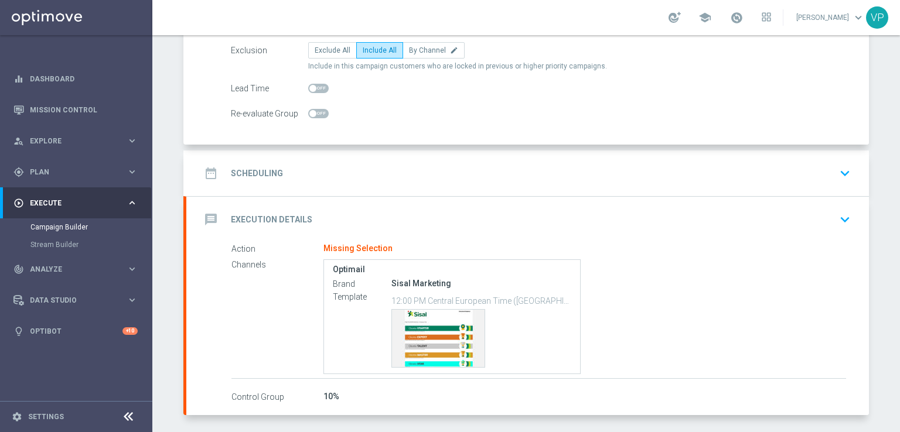
scroll to position [178, 0]
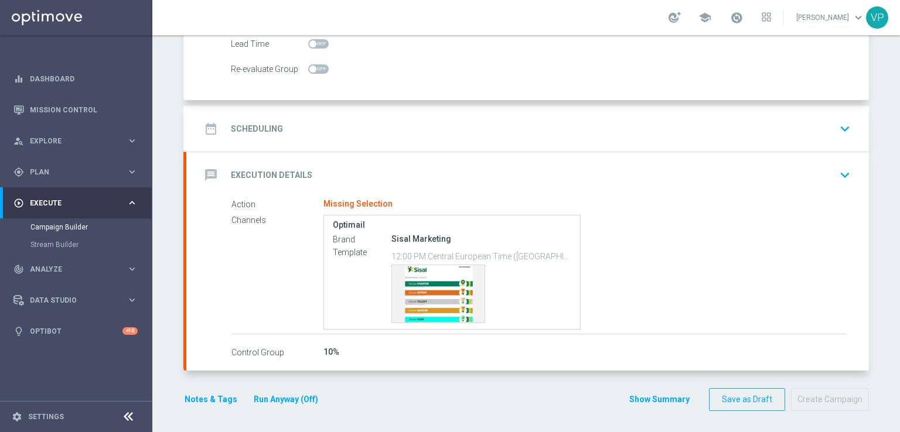
click at [507, 138] on div "date_range Scheduling keyboard_arrow_down" at bounding box center [527, 129] width 654 height 22
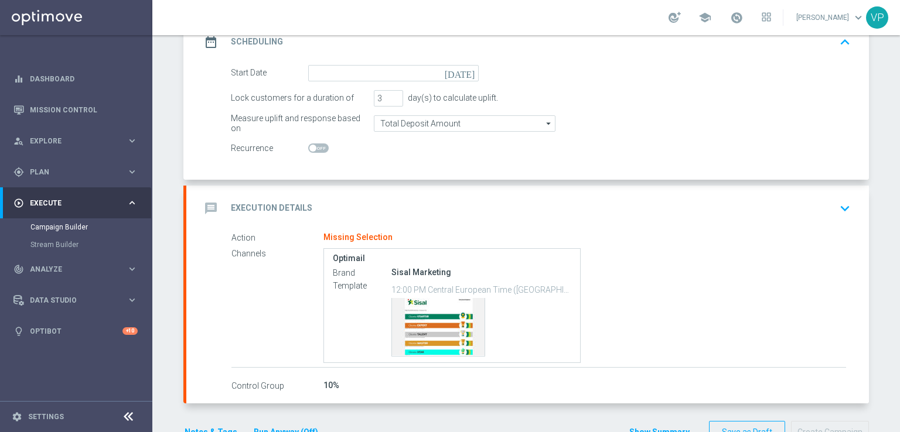
scroll to position [177, 0]
click at [336, 73] on input at bounding box center [393, 74] width 170 height 16
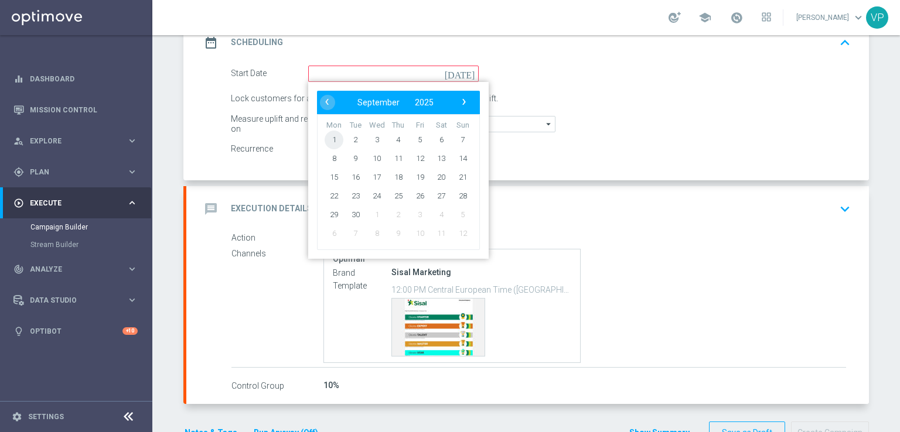
click at [332, 138] on span "1" at bounding box center [334, 139] width 19 height 19
type input "01 Sep 2025"
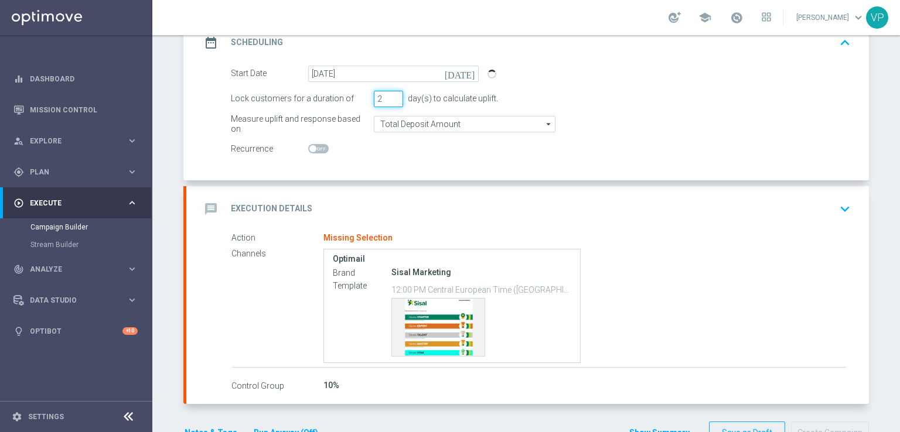
click at [393, 99] on input "2" at bounding box center [388, 99] width 29 height 16
type input "1"
click at [390, 99] on input "1" at bounding box center [388, 99] width 29 height 16
click at [253, 260] on div "Channels Optimail Brand Sisal Marketing Template 12:00 PM Central European Time…" at bounding box center [538, 306] width 615 height 117
click at [847, 204] on icon "keyboard_arrow_down" at bounding box center [845, 209] width 18 height 18
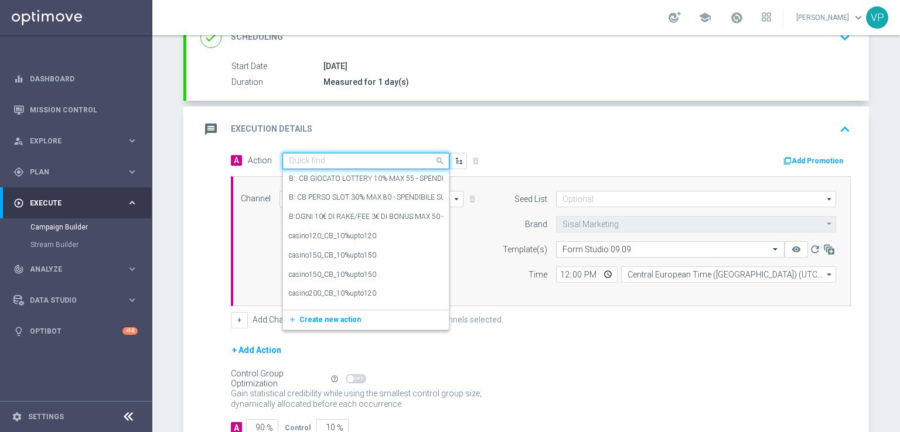
click at [403, 158] on input "text" at bounding box center [354, 161] width 131 height 10
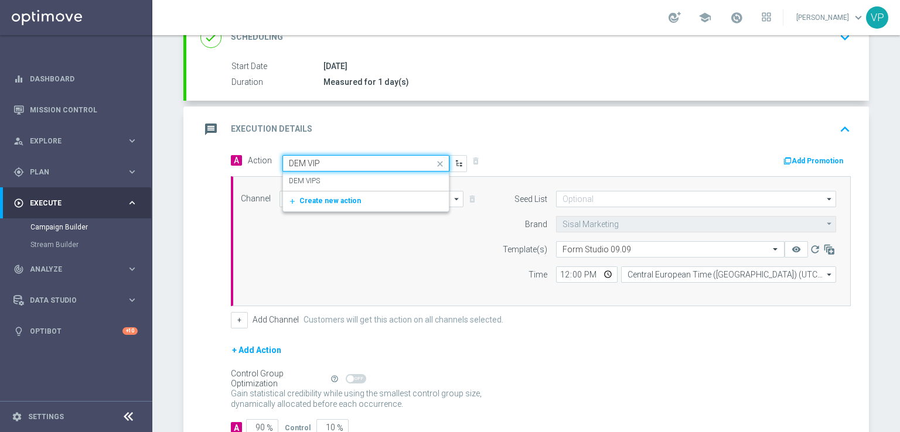
type input "DEM VIPS"
click at [360, 176] on div "DEM VIPS edit" at bounding box center [366, 181] width 154 height 19
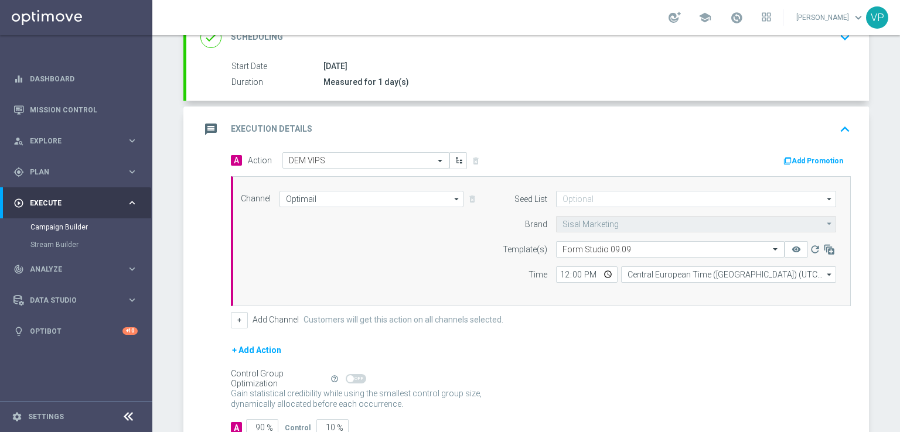
click at [389, 241] on div "Channel Optimail Optimail arrow_drop_down Drag here to set row groups Drag here…" at bounding box center [538, 241] width 613 height 101
click at [340, 357] on div "+ Add Action" at bounding box center [541, 357] width 620 height 29
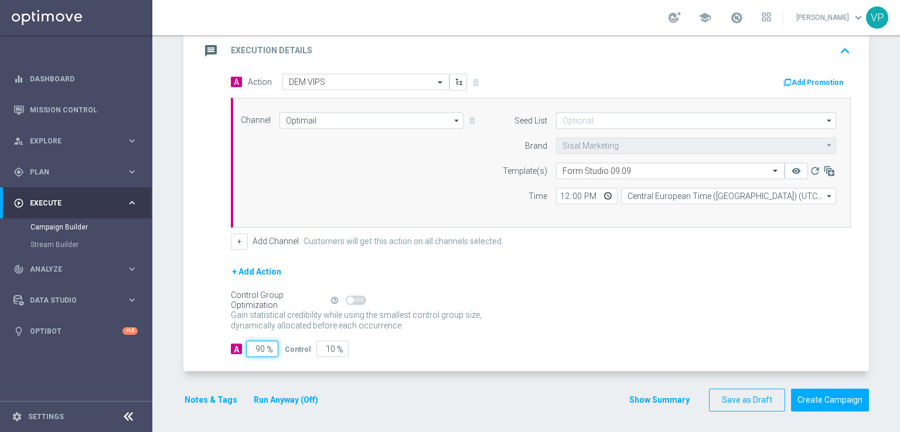
click at [255, 347] on input "90" at bounding box center [262, 349] width 32 height 16
type input "1"
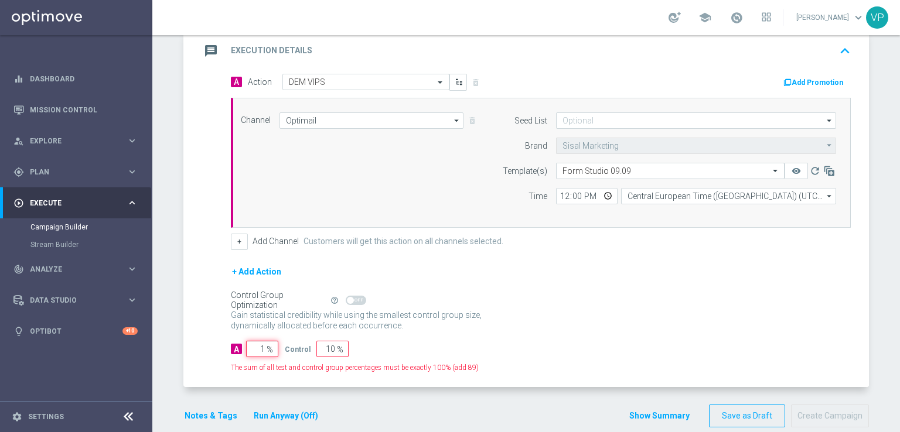
type input "99"
type input "10"
type input "90"
type input "100"
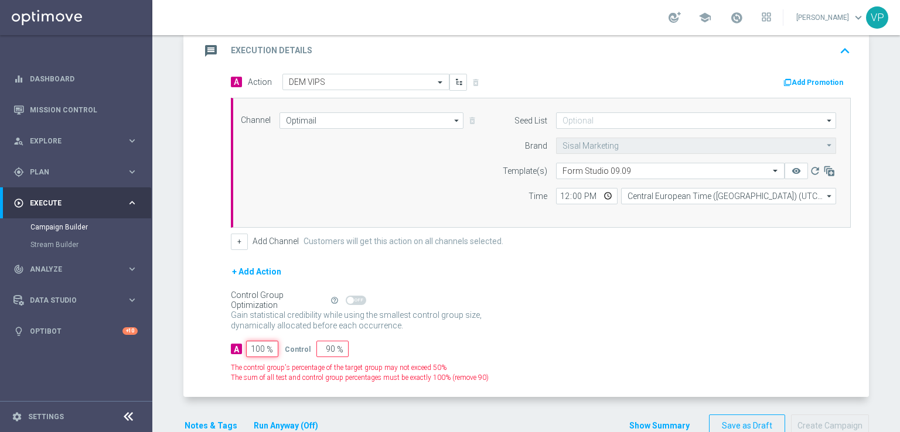
type input "0"
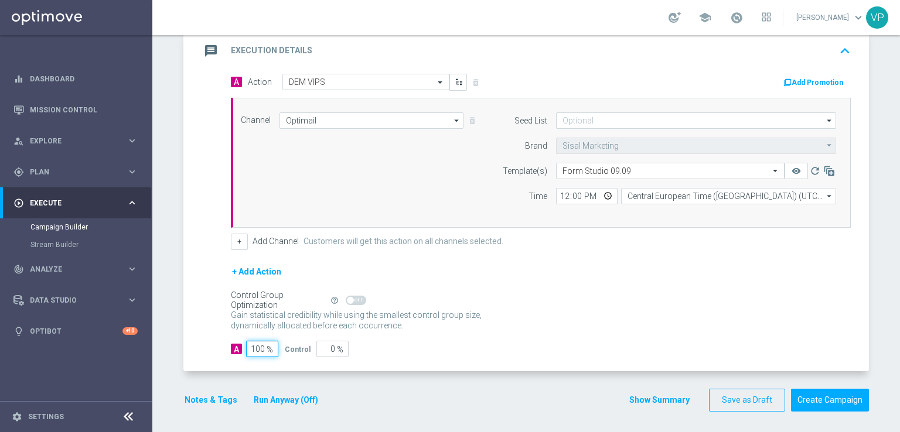
type input "100"
click at [475, 336] on form "A Action Select action DEM VIPS delete_forever Add Promotion Channel Optimail O…" at bounding box center [541, 216] width 620 height 284
click at [605, 195] on input "12:00" at bounding box center [587, 196] width 62 height 16
click at [695, 312] on div "Gain statistical credibility while using the smallest control group size, dynam…" at bounding box center [541, 321] width 620 height 28
type input "20:30"
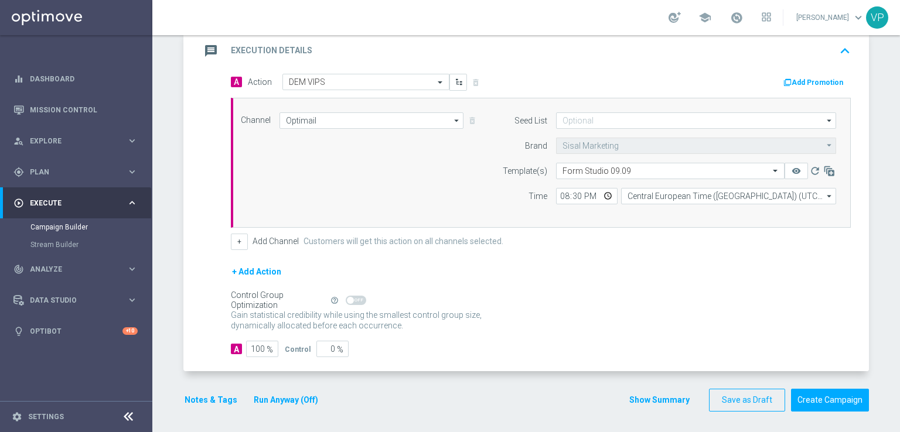
click at [285, 404] on button "Run Anyway (Off)" at bounding box center [285, 400] width 67 height 15
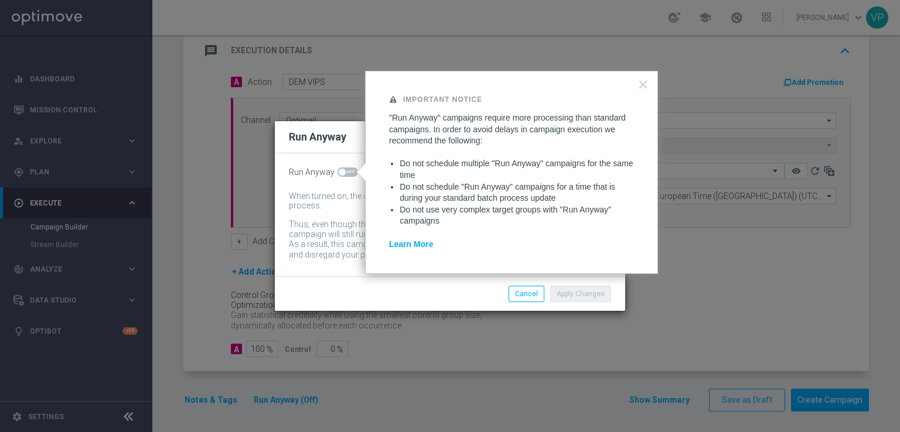
click at [344, 172] on span at bounding box center [347, 172] width 21 height 9
click at [344, 172] on input "checkbox" at bounding box center [347, 172] width 21 height 9
checkbox input "true"
click at [586, 298] on button "Apply Changes" at bounding box center [580, 294] width 61 height 16
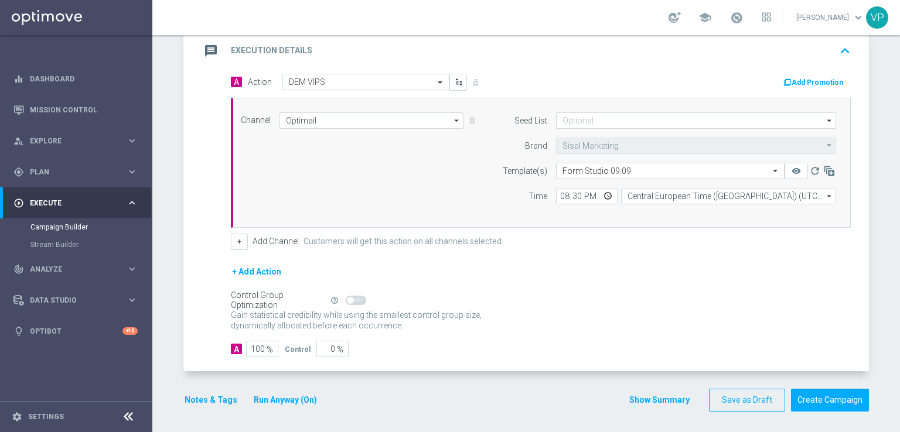
click at [551, 342] on div "A 100 % Control 0 %" at bounding box center [541, 349] width 620 height 16
click at [200, 403] on button "Notes & Tags" at bounding box center [210, 400] width 55 height 15
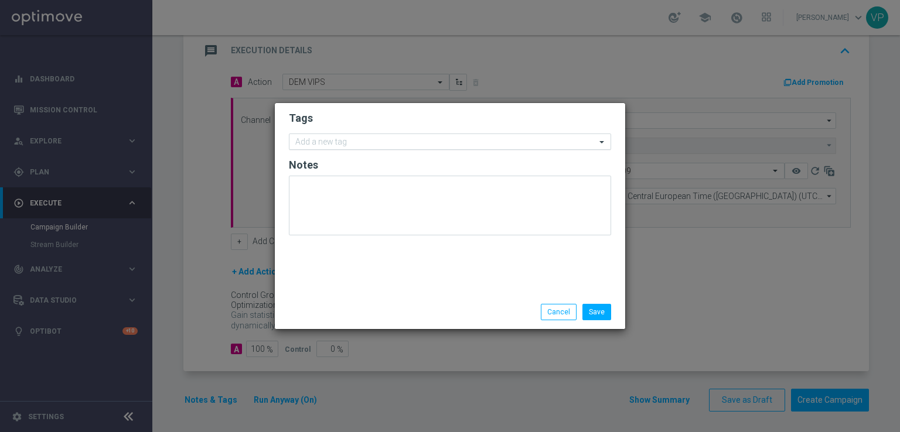
click at [426, 135] on div "Add a new tag" at bounding box center [442, 142] width 306 height 15
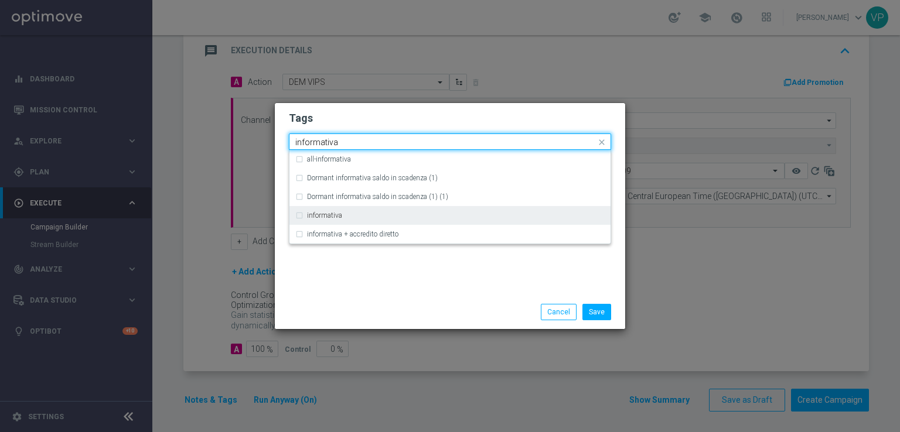
click at [417, 214] on div "informativa" at bounding box center [456, 215] width 298 height 7
type input "informativa"
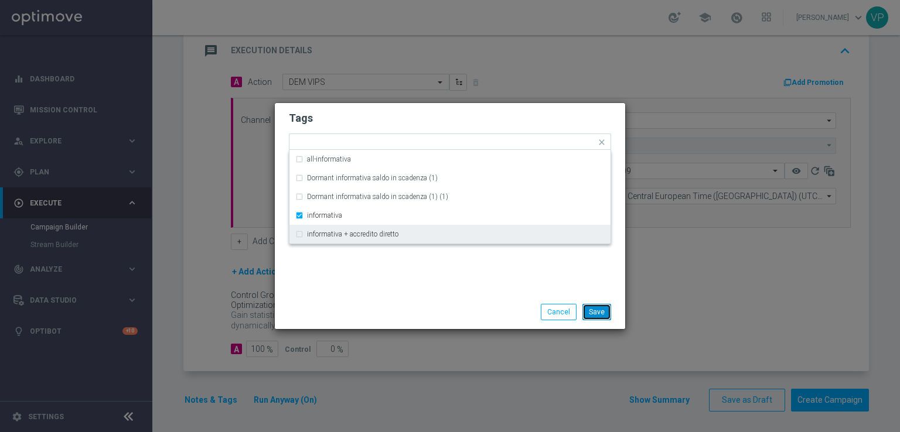
click at [605, 315] on button "Save" at bounding box center [596, 312] width 29 height 16
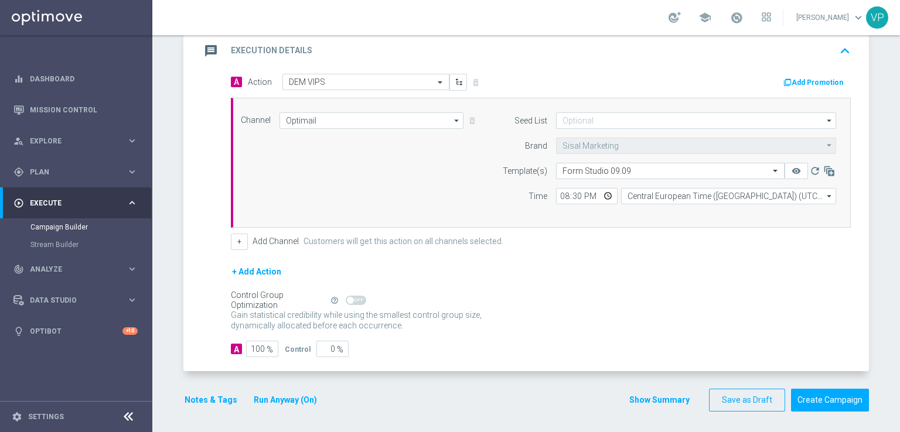
click at [206, 397] on button "Notes & Tags" at bounding box center [210, 400] width 55 height 15
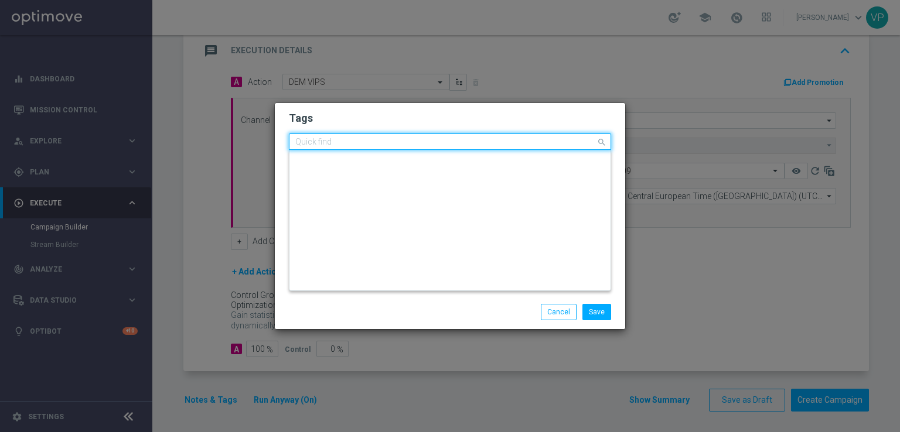
click at [445, 147] on div at bounding box center [444, 144] width 302 height 12
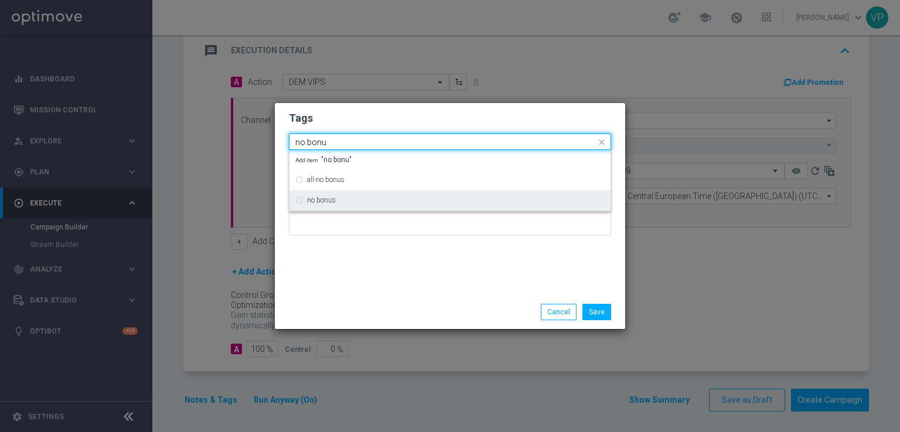
click at [430, 197] on div "no bonus" at bounding box center [456, 200] width 298 height 7
type input "no bonu"
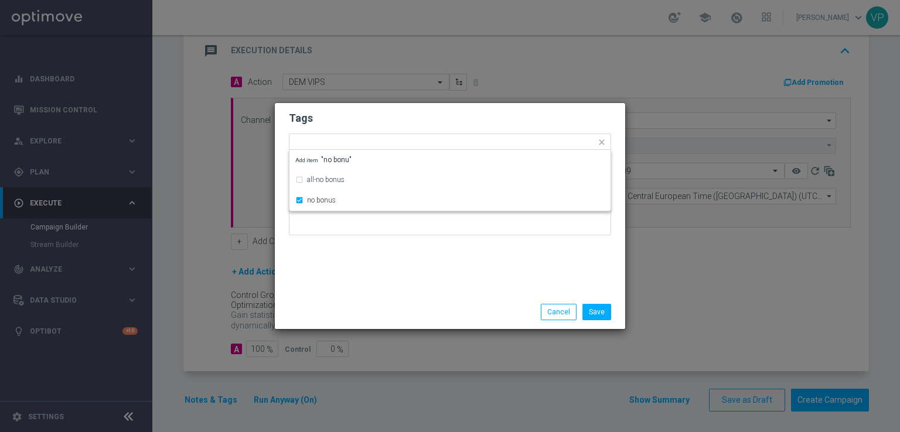
click at [448, 273] on div "Tags Quick find × informativa × no bonus all-no bonus no bonus Add item "no bon…" at bounding box center [450, 199] width 350 height 192
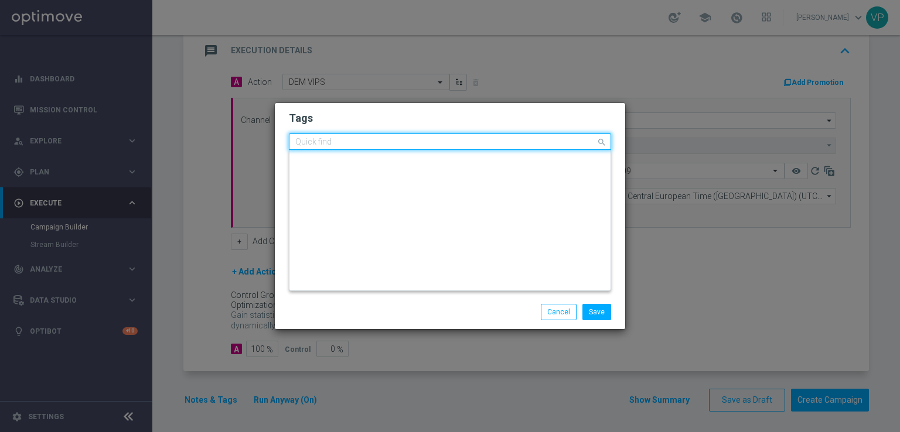
click at [456, 150] on ng-select "Quick find × informativa × no bonus NEW_ Journey betting 2025 NO GOLD_si-si_int…" at bounding box center [450, 142] width 322 height 16
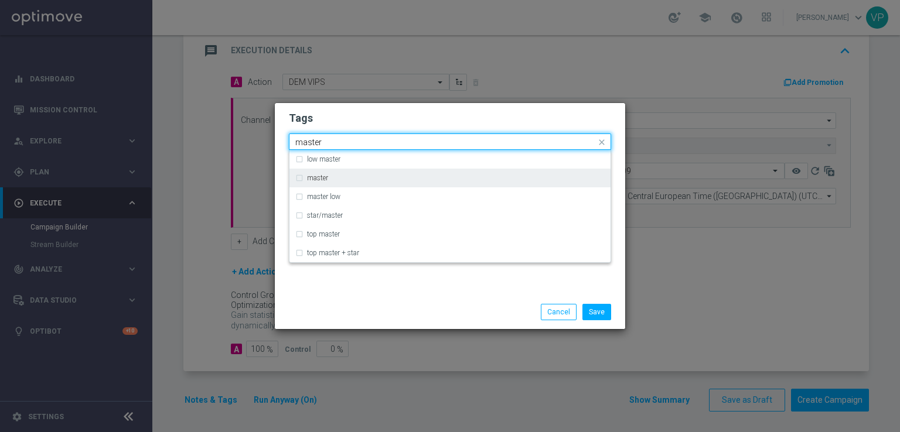
click at [442, 175] on div "master" at bounding box center [456, 178] width 298 height 7
type input "master"
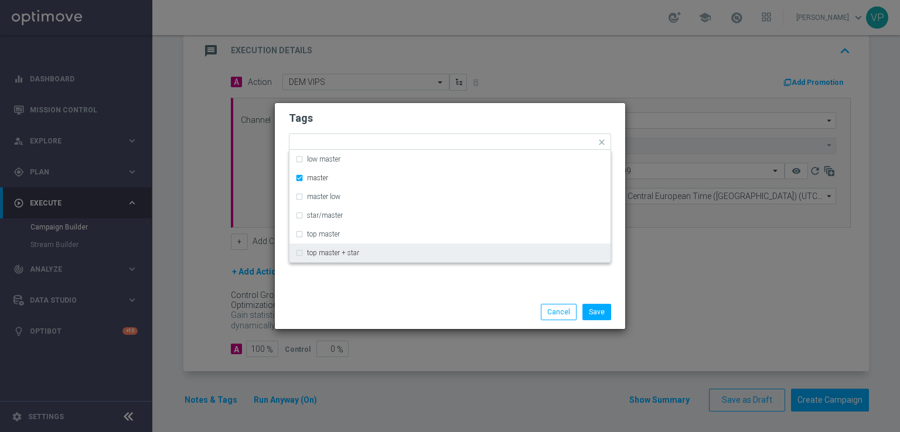
click at [452, 319] on div "Save Cancel" at bounding box center [506, 312] width 227 height 16
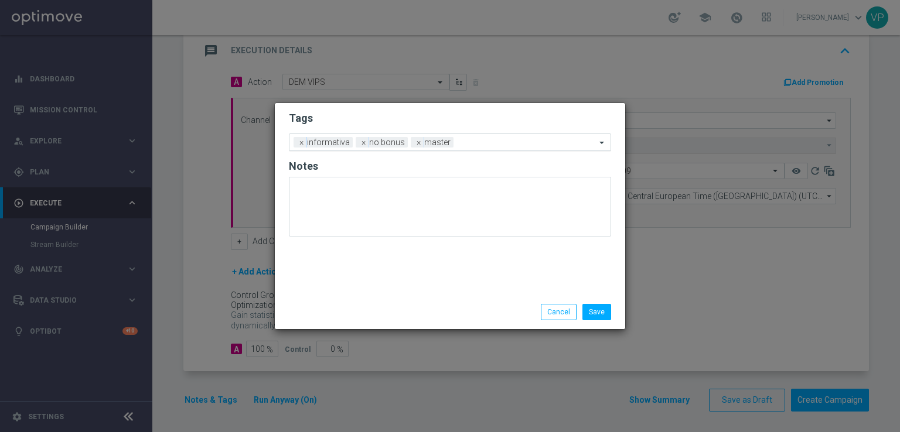
click at [480, 139] on input "text" at bounding box center [527, 143] width 138 height 10
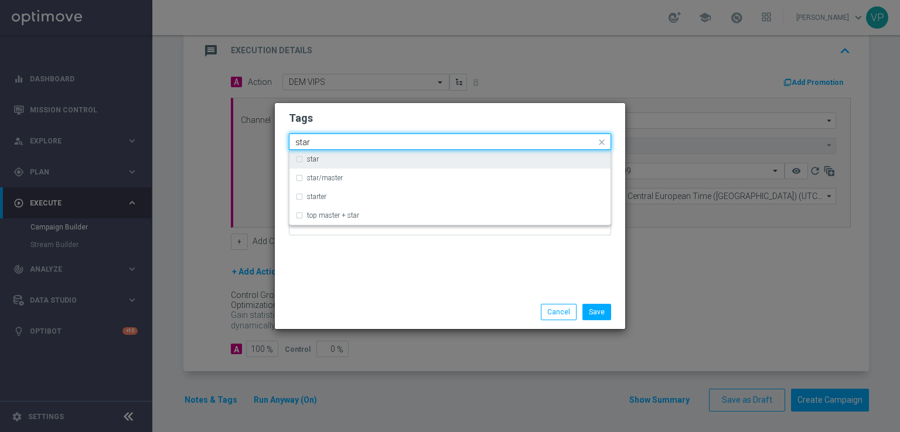
click at [482, 159] on div "star" at bounding box center [456, 159] width 298 height 7
type input "star"
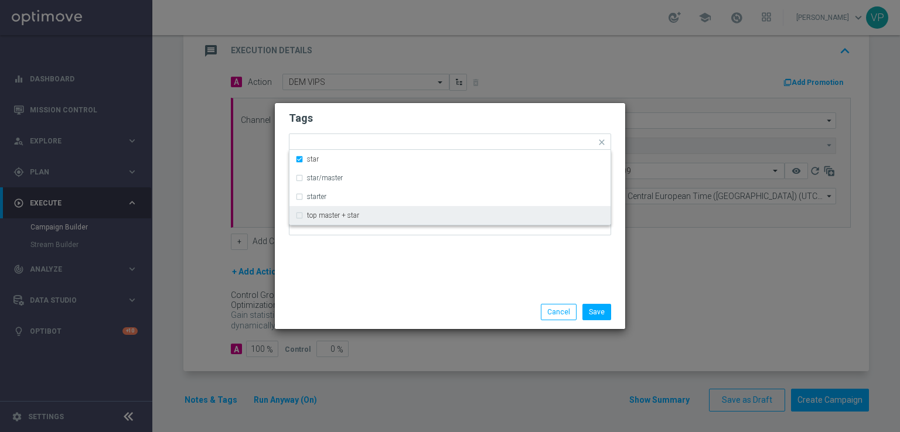
click at [478, 271] on div "Tags Quick find × informativa × no bonus × master × star star star/master start…" at bounding box center [450, 199] width 350 height 192
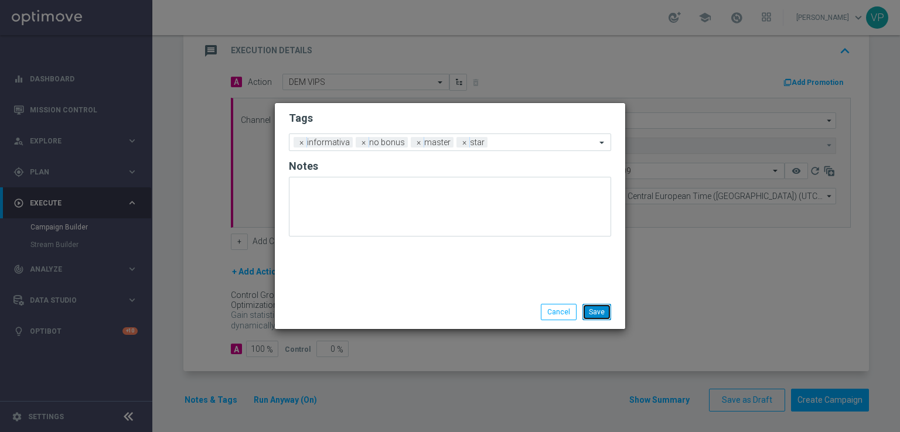
click at [608, 310] on button "Save" at bounding box center [596, 312] width 29 height 16
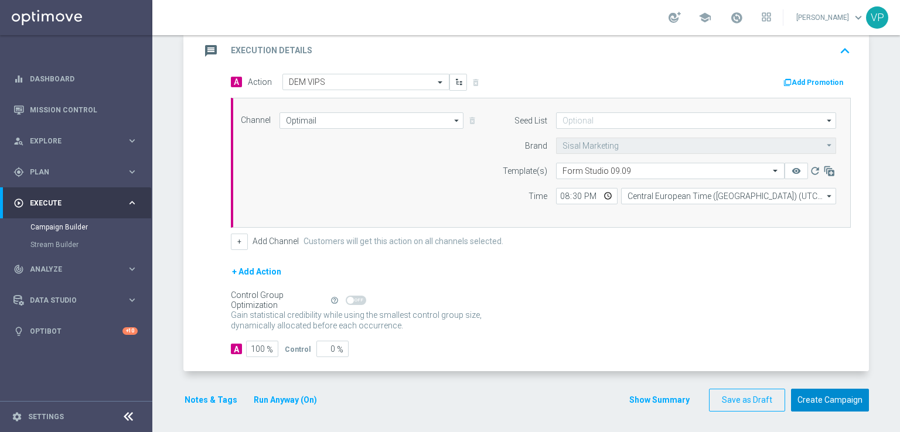
click at [846, 404] on button "Create Campaign" at bounding box center [830, 400] width 78 height 23
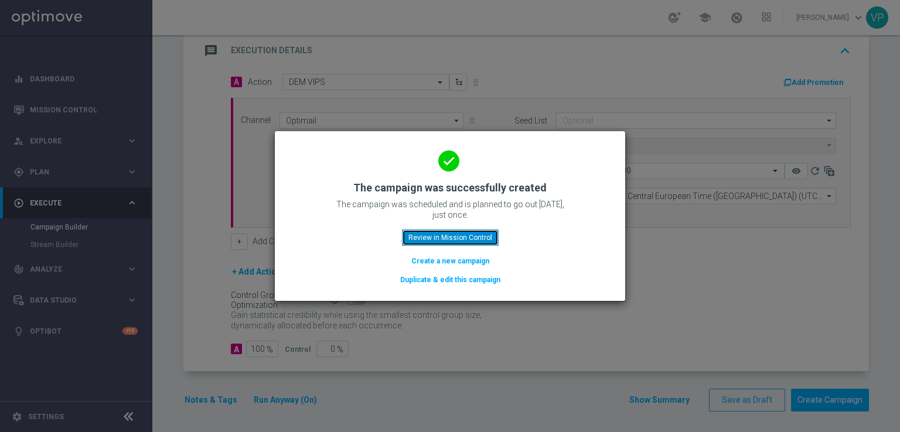
click at [469, 238] on button "Review in Mission Control" at bounding box center [450, 238] width 97 height 16
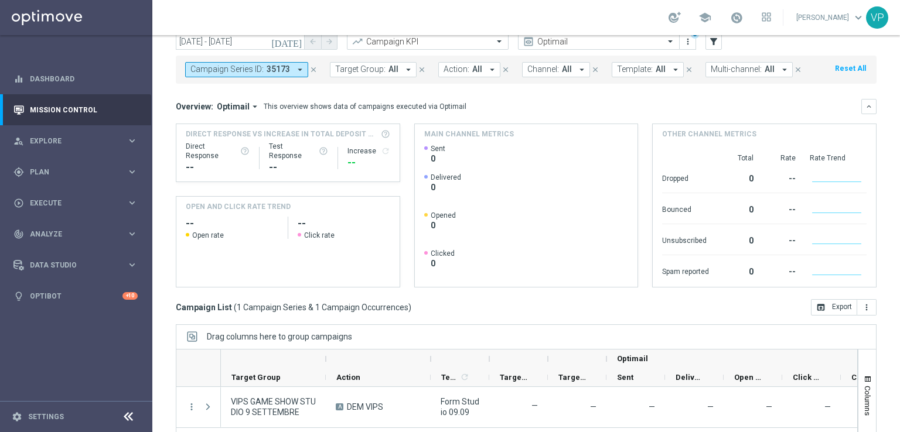
scroll to position [153, 0]
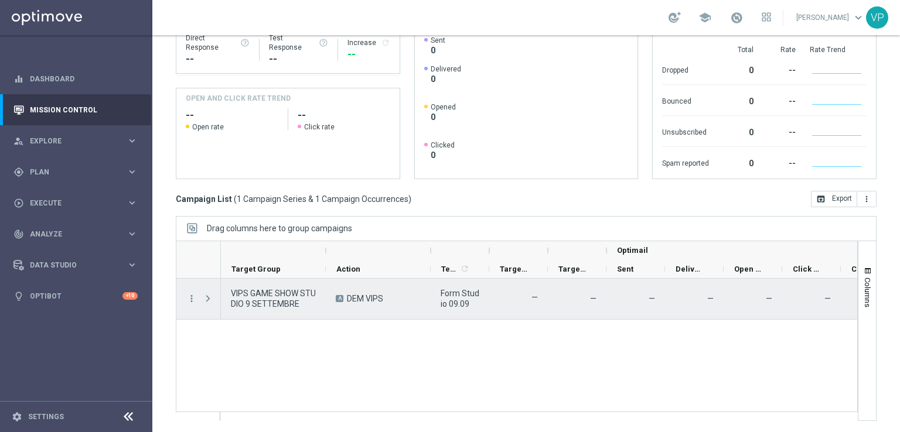
click at [210, 298] on span "Press SPACE to select this row." at bounding box center [208, 298] width 11 height 9
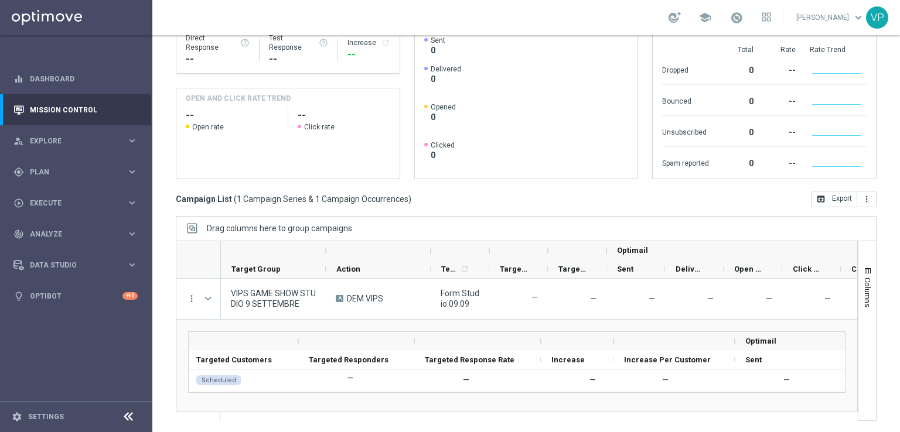
scroll to position [0, 152]
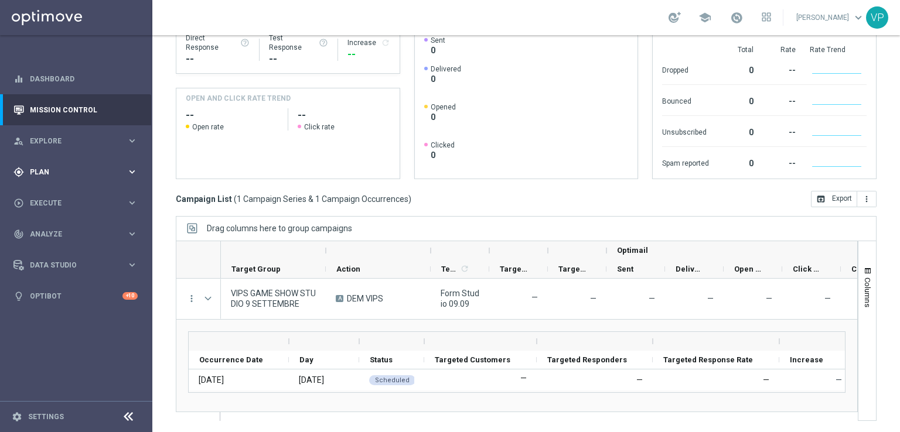
click at [121, 163] on div "gps_fixed Plan keyboard_arrow_right" at bounding box center [75, 171] width 151 height 31
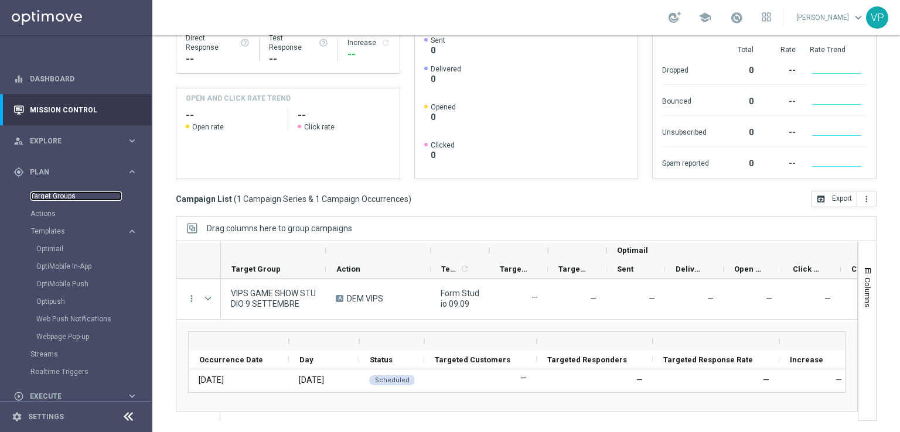
click at [36, 198] on link "Target Groups" at bounding box center [75, 196] width 91 height 9
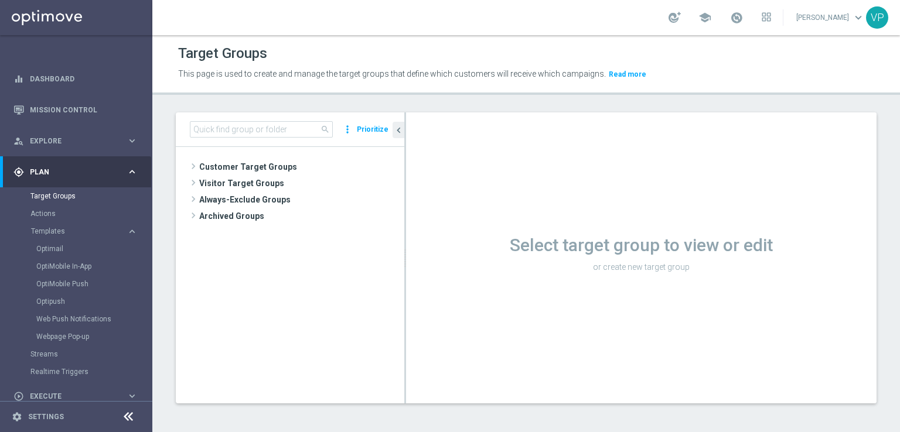
click at [291, 139] on div "search more_vert Prioritize" at bounding box center [290, 129] width 228 height 35
click at [192, 165] on span at bounding box center [193, 166] width 12 height 14
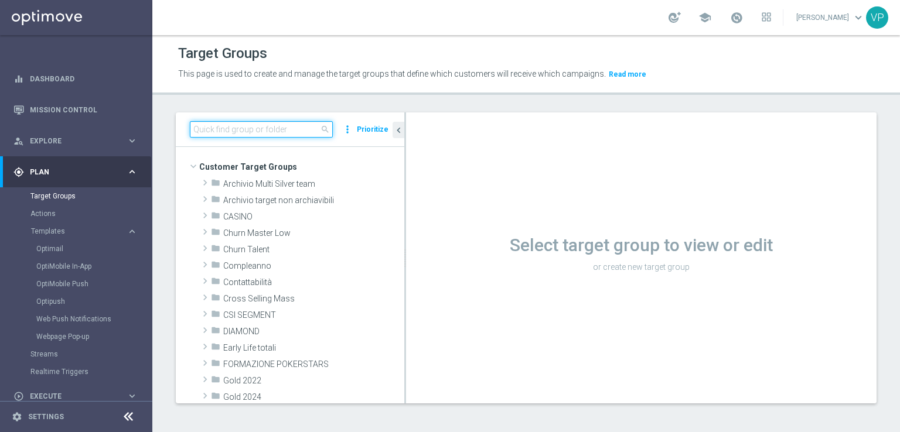
click at [296, 131] on input at bounding box center [261, 129] width 143 height 16
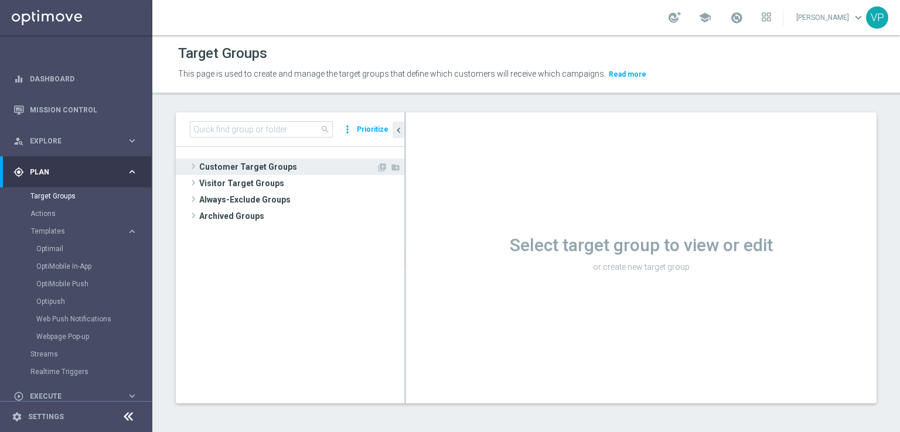
click at [236, 166] on span "Customer Target Groups" at bounding box center [287, 167] width 177 height 16
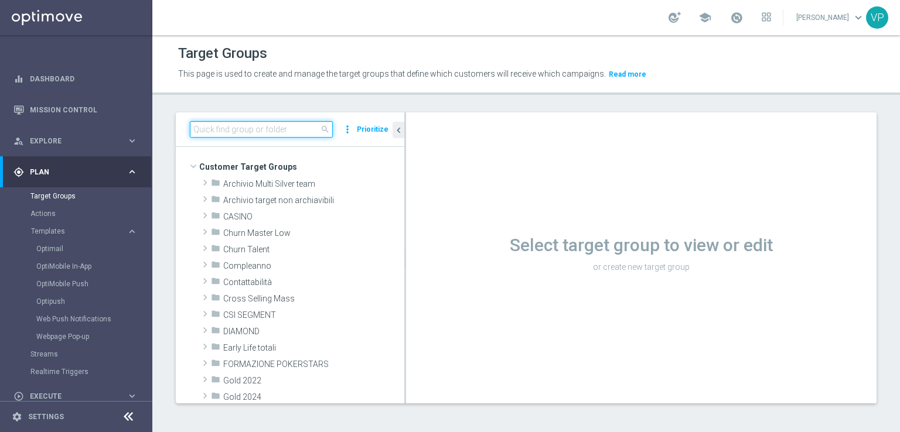
click at [236, 133] on input at bounding box center [261, 129] width 143 height 16
type input "STUDIO"
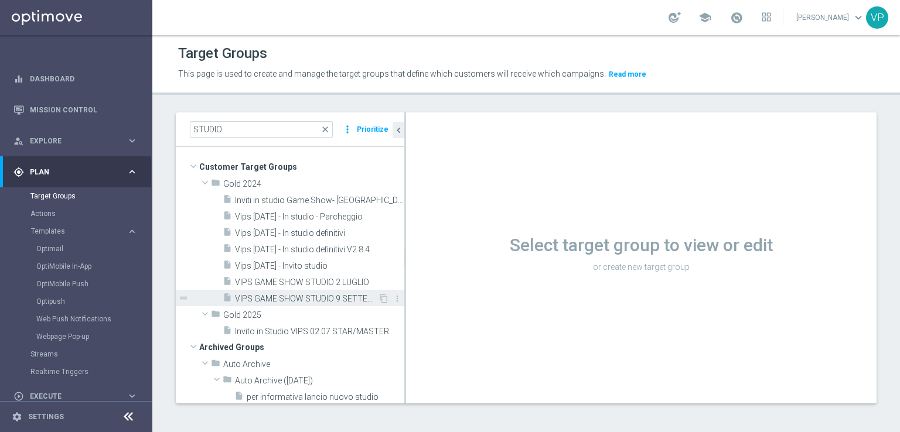
click at [337, 296] on span "VIPS GAME SHOW STUDIO 9 SETTEMBRE" at bounding box center [306, 299] width 143 height 10
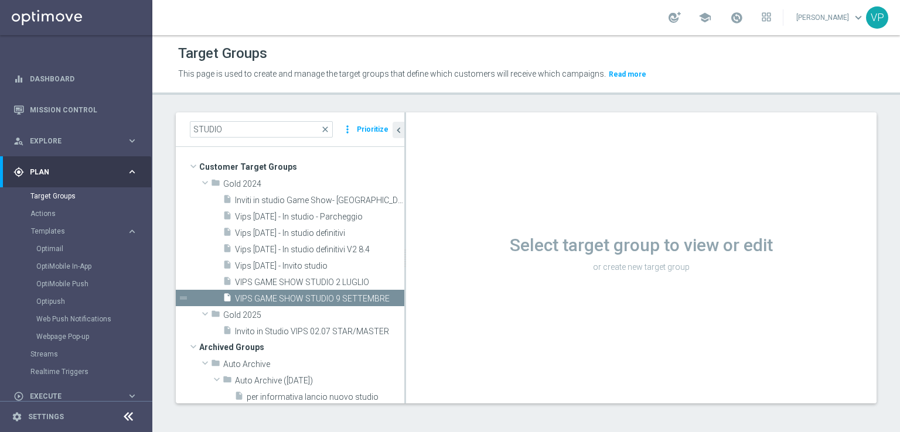
click at [350, 295] on span "VIPS GAME SHOW STUDIO 9 SETTEMBRE" at bounding box center [319, 299] width 169 height 10
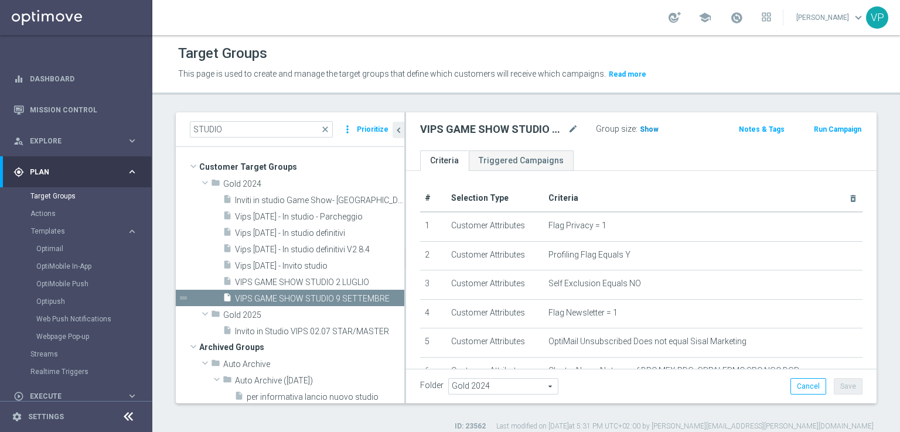
click at [650, 129] on span "Show" at bounding box center [649, 129] width 19 height 8
click at [647, 128] on span "2,297" at bounding box center [650, 130] width 21 height 11
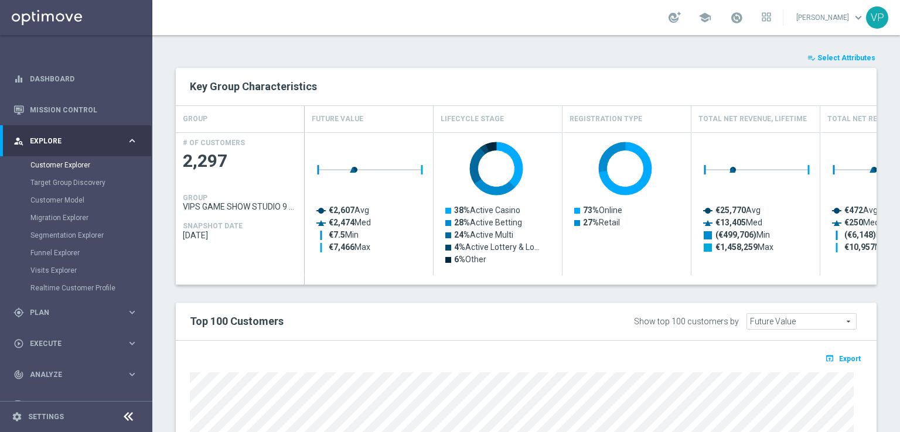
scroll to position [544, 0]
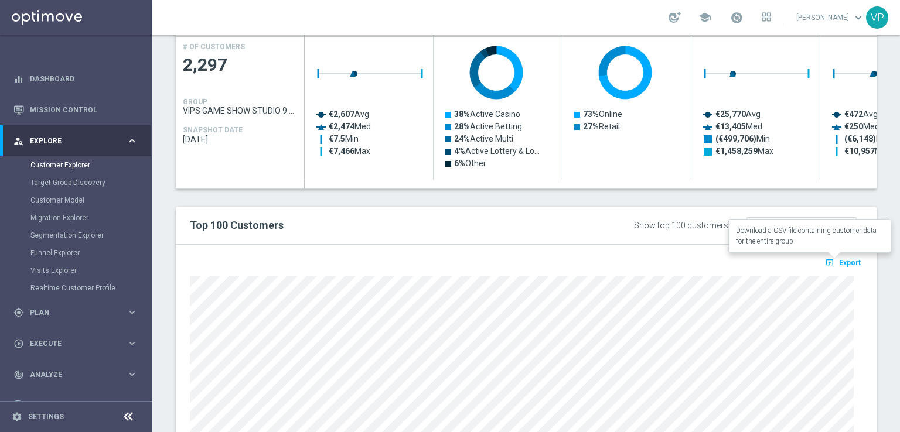
click at [828, 261] on icon "open_in_browser" at bounding box center [831, 262] width 12 height 9
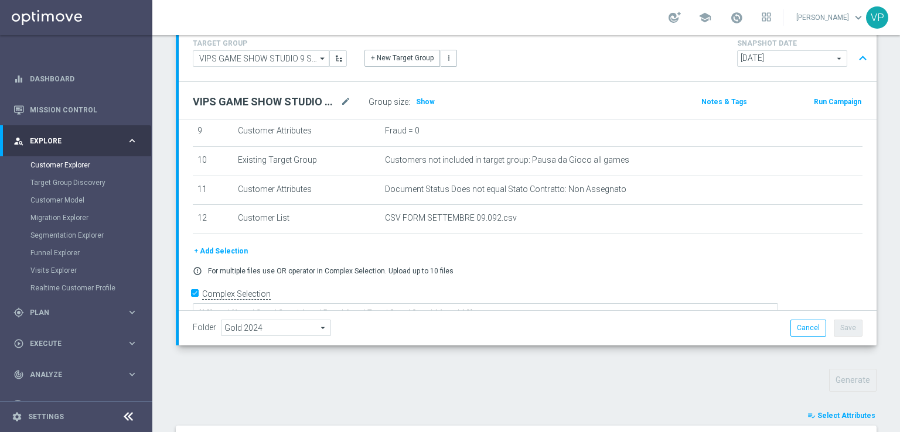
scroll to position [0, 0]
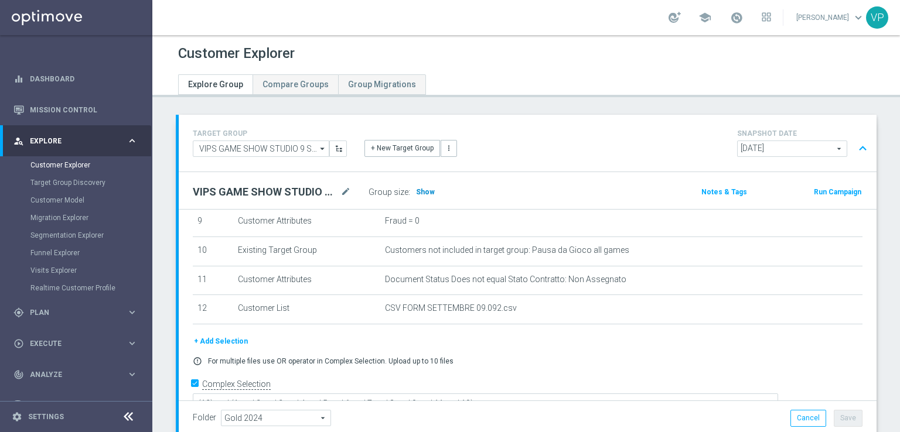
click at [422, 190] on span "Show" at bounding box center [425, 192] width 19 height 8
